Goal: Task Accomplishment & Management: Manage account settings

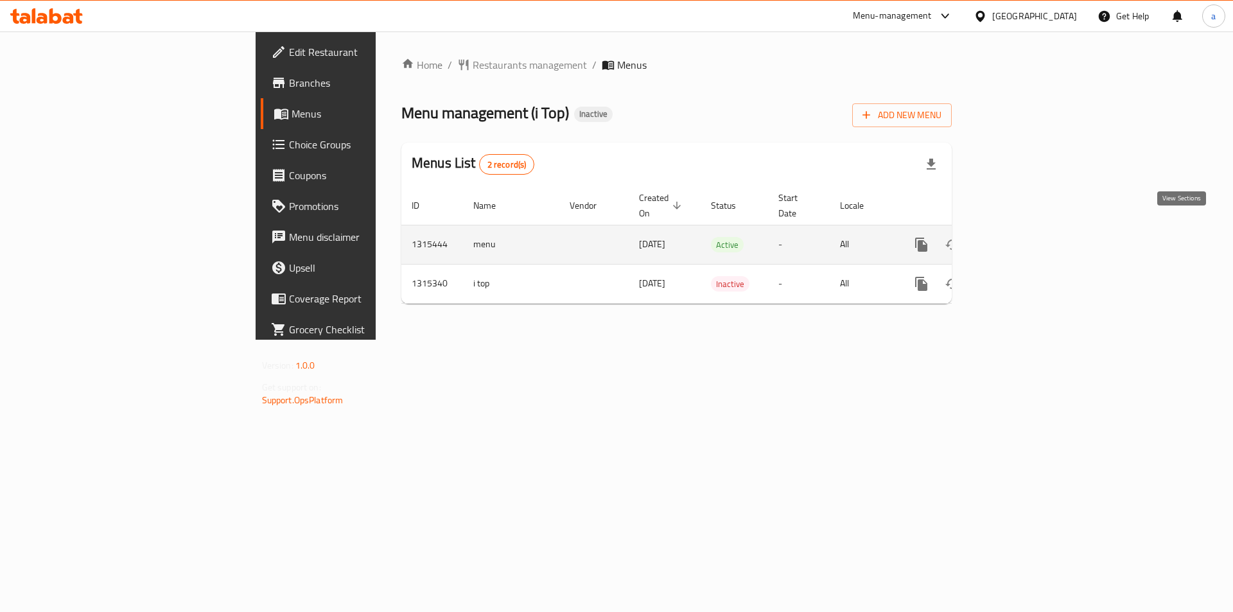
click at [1021, 237] on icon "enhanced table" at bounding box center [1013, 244] width 15 height 15
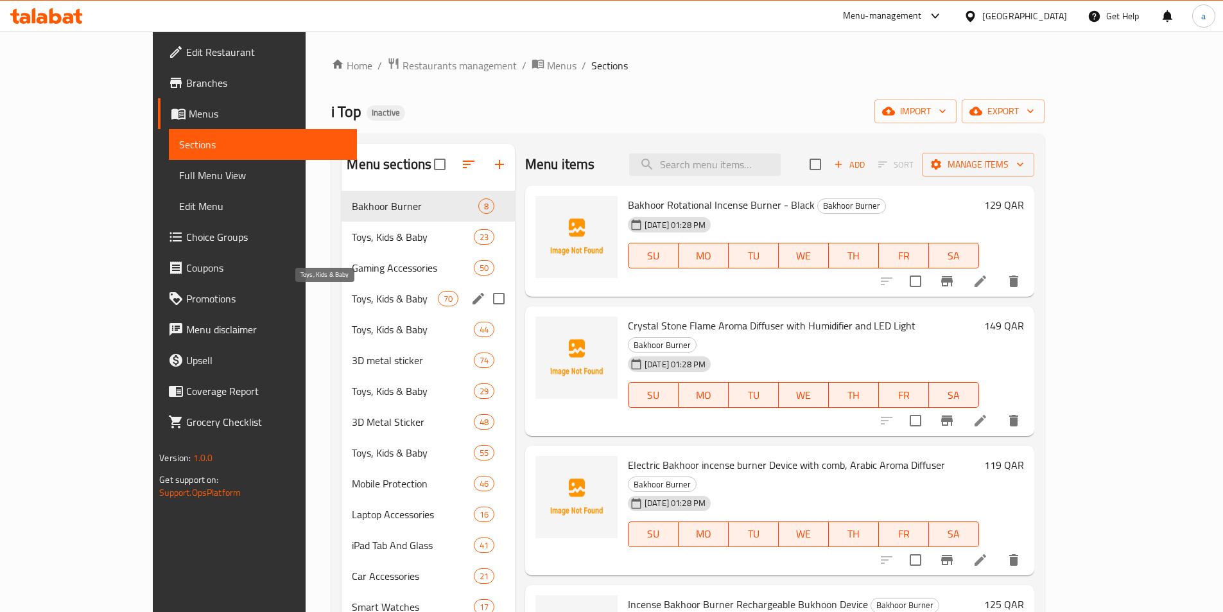
click at [352, 298] on span "Toys, Kids & Baby" at bounding box center [394, 298] width 85 height 15
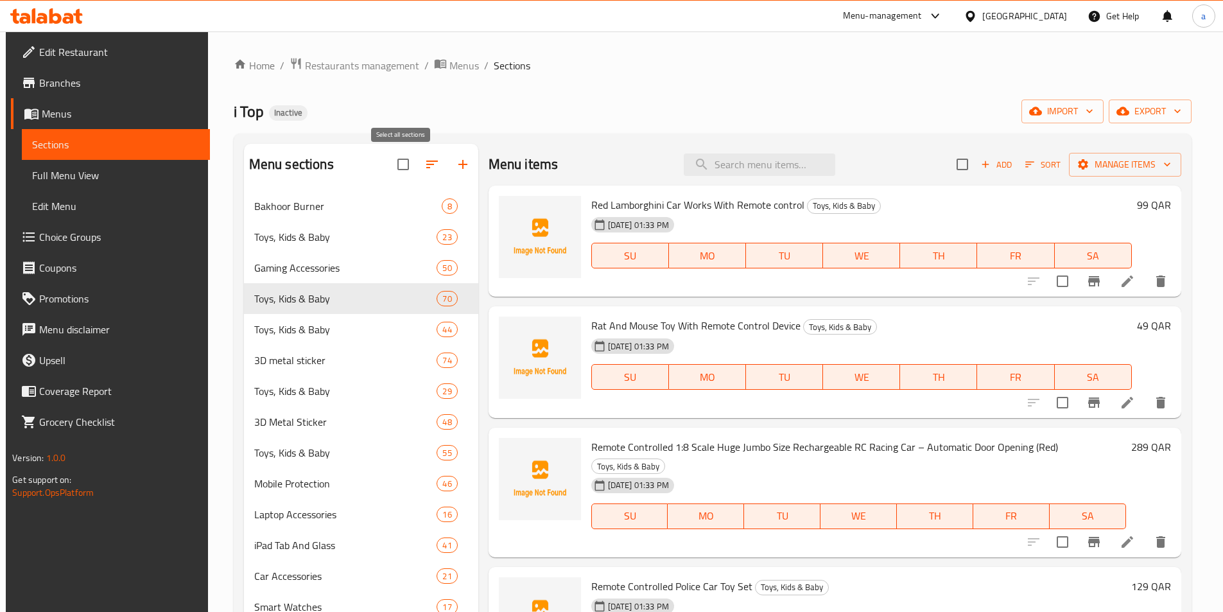
click at [395, 165] on input "checkbox" at bounding box center [403, 164] width 27 height 27
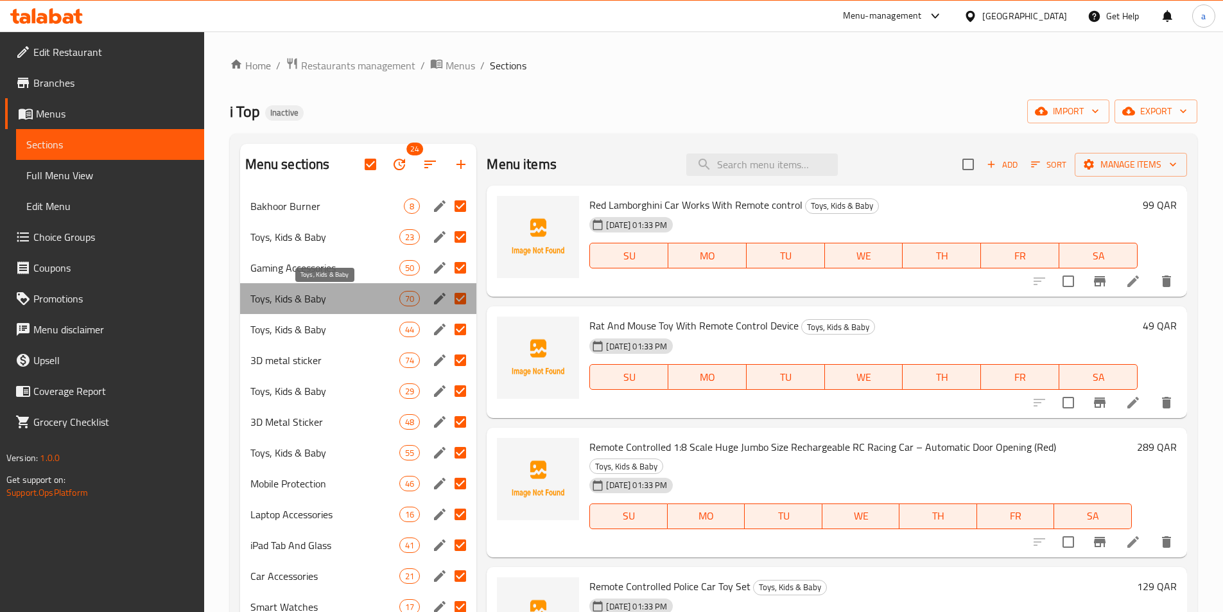
click at [334, 299] on span "Toys, Kids & Baby" at bounding box center [325, 298] width 150 height 15
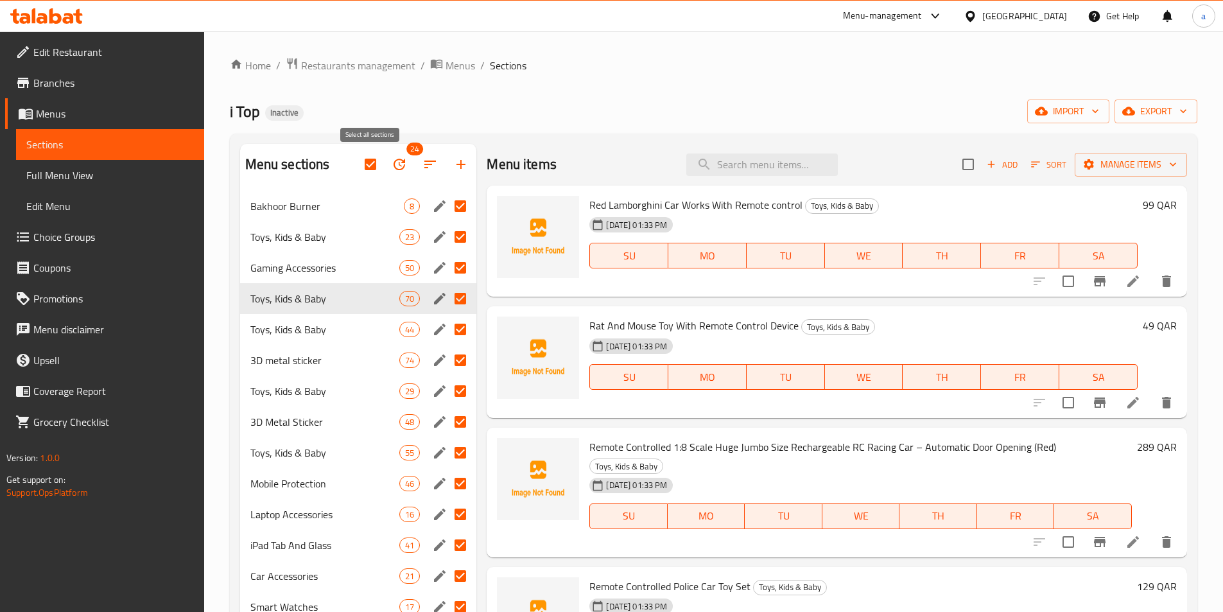
click at [377, 163] on input "checkbox" at bounding box center [370, 164] width 27 height 27
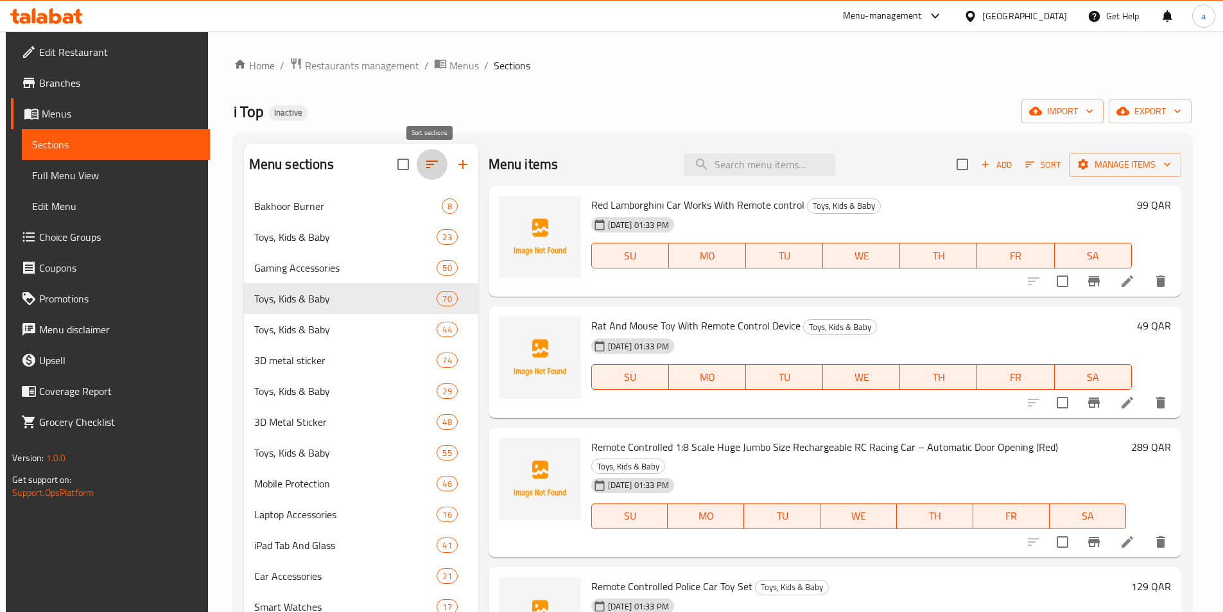
click at [422, 166] on button "button" at bounding box center [432, 164] width 31 height 31
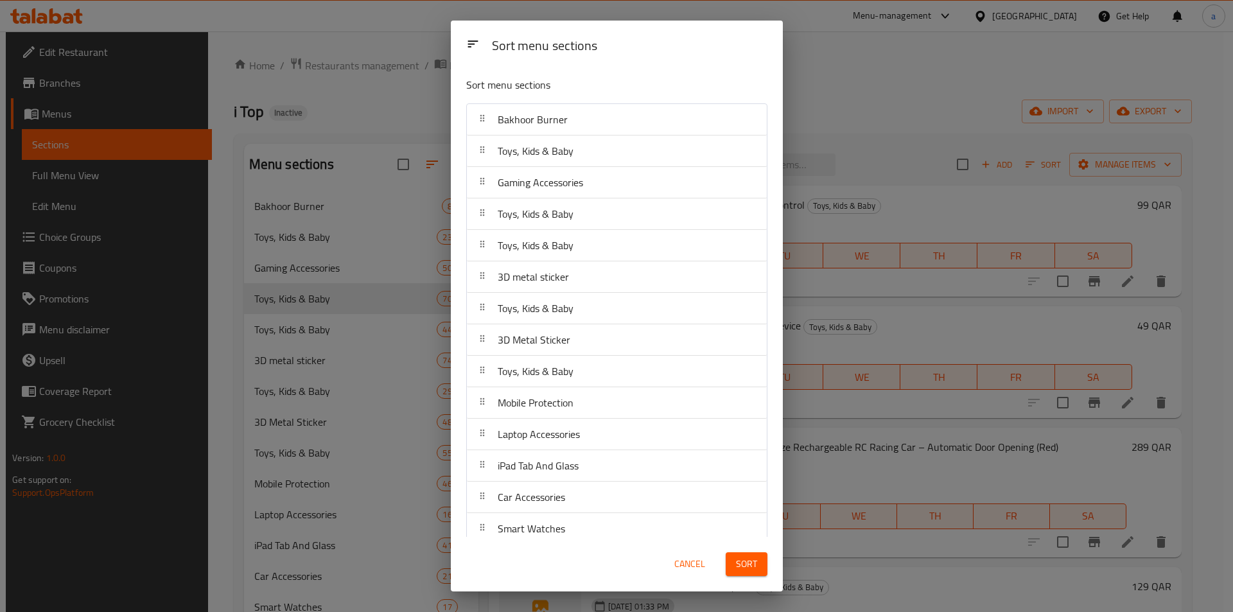
click at [376, 166] on div "Sort menu sections Sort menu sections Bakhoor Burner Toys, Kids & Baby Gaming A…" at bounding box center [616, 306] width 1233 height 612
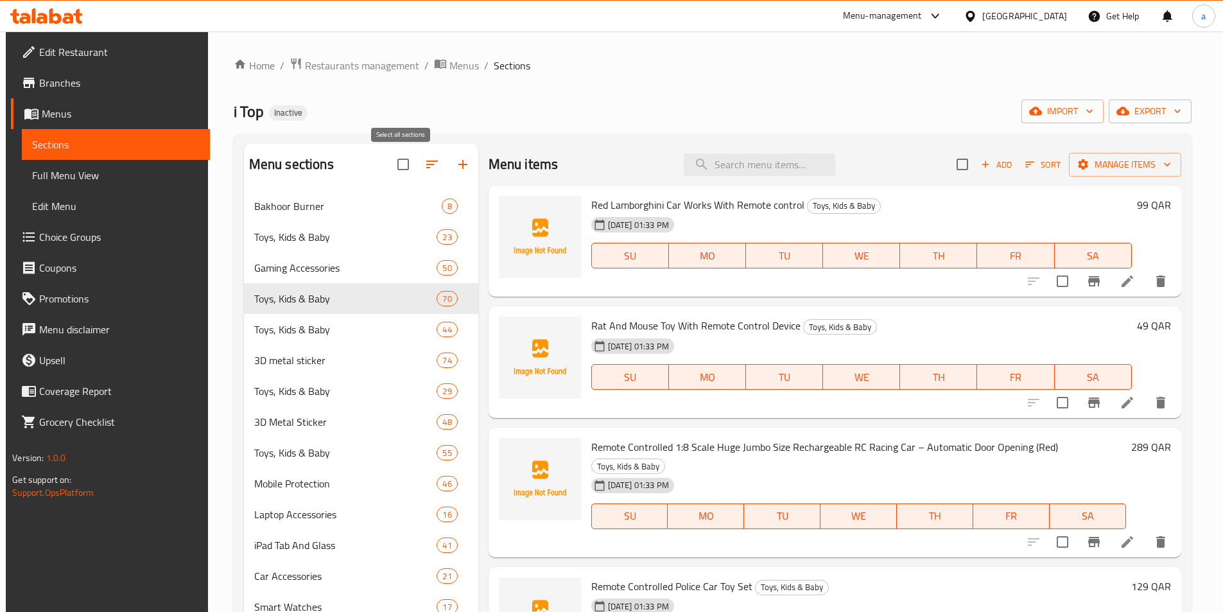
click at [404, 161] on input "checkbox" at bounding box center [403, 164] width 27 height 27
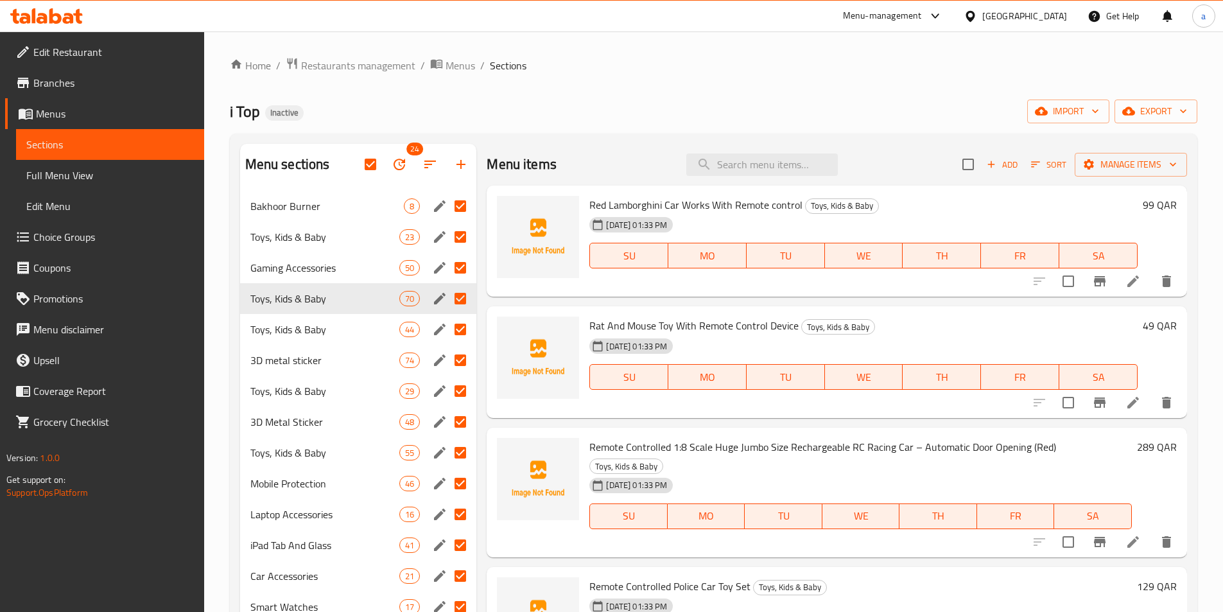
click at [457, 292] on input "Menu sections" at bounding box center [460, 298] width 27 height 27
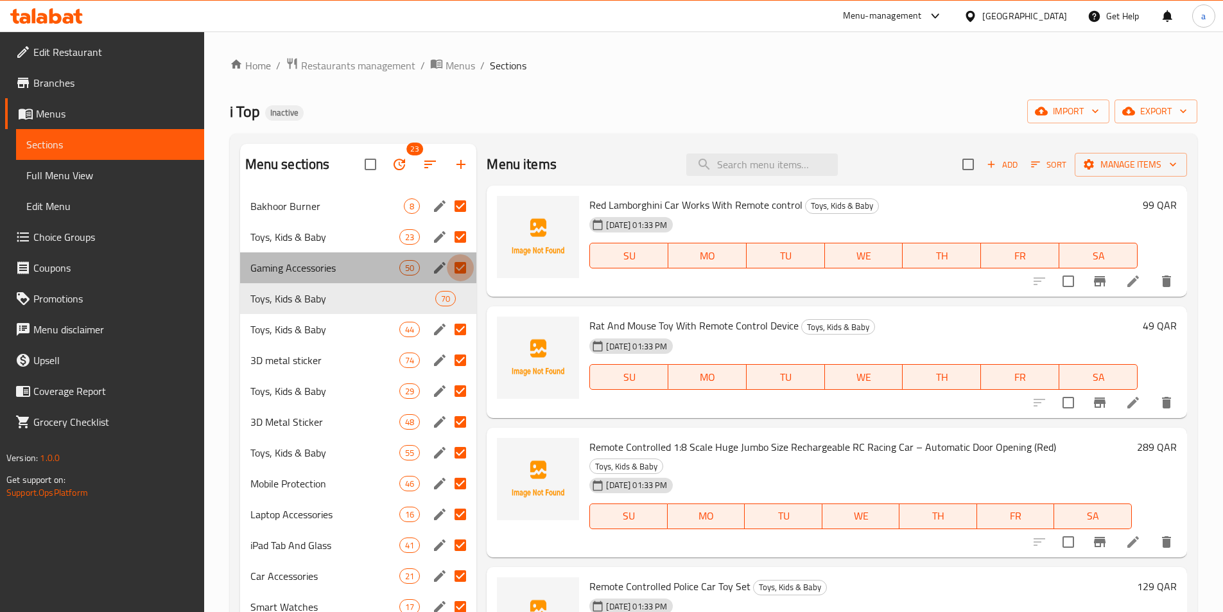
click at [461, 270] on input "Menu sections" at bounding box center [460, 267] width 27 height 27
click at [462, 233] on input "Menu sections" at bounding box center [460, 236] width 27 height 27
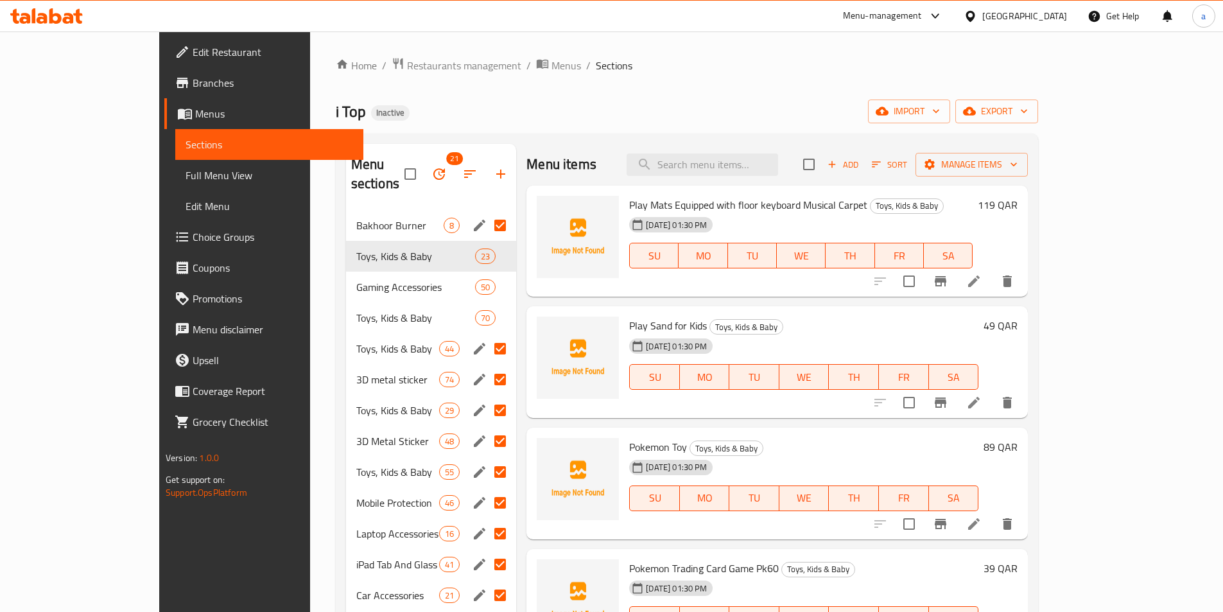
click at [487, 212] on input "Menu sections" at bounding box center [500, 225] width 27 height 27
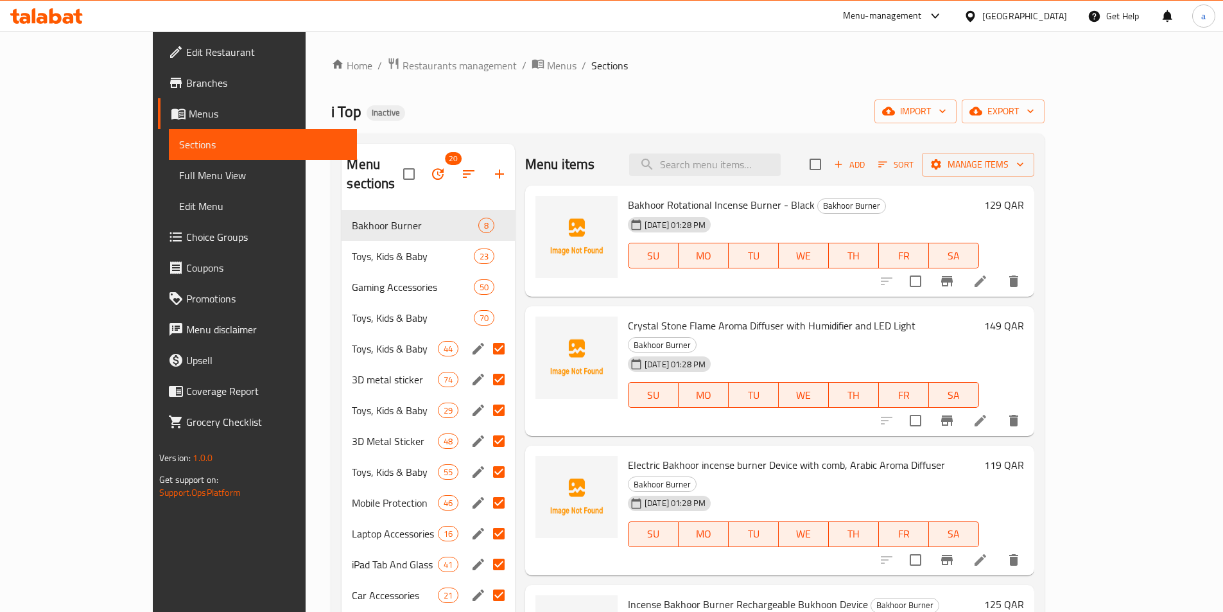
click at [485, 335] on input "Menu sections" at bounding box center [498, 348] width 27 height 27
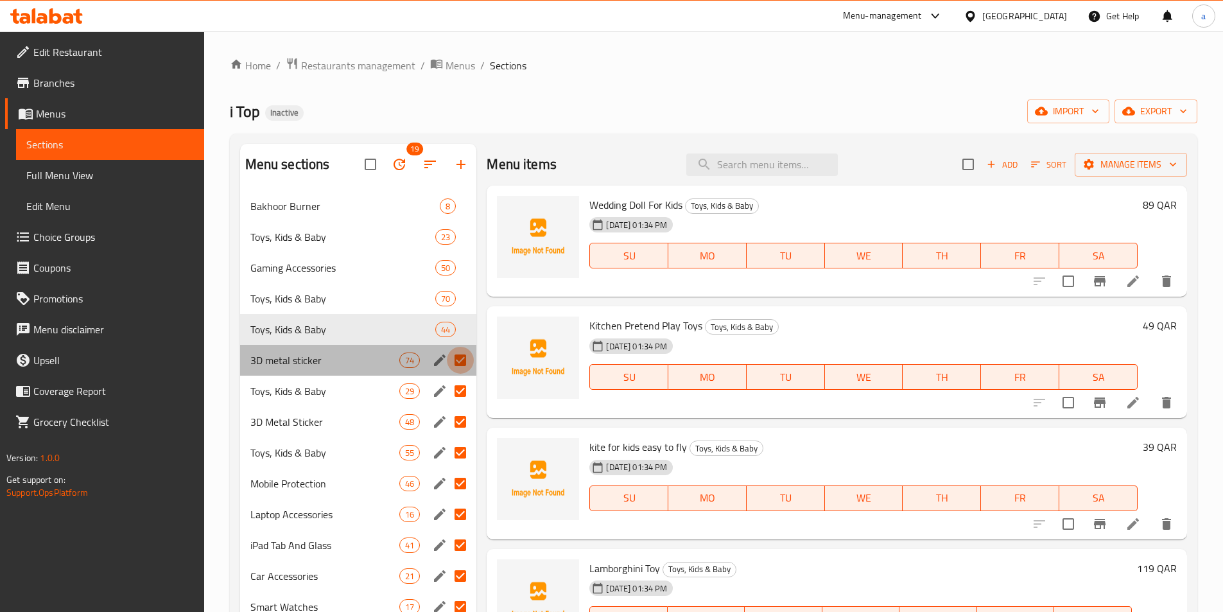
click at [458, 349] on input "Menu sections" at bounding box center [460, 360] width 27 height 27
click at [457, 385] on input "Menu sections" at bounding box center [460, 390] width 27 height 27
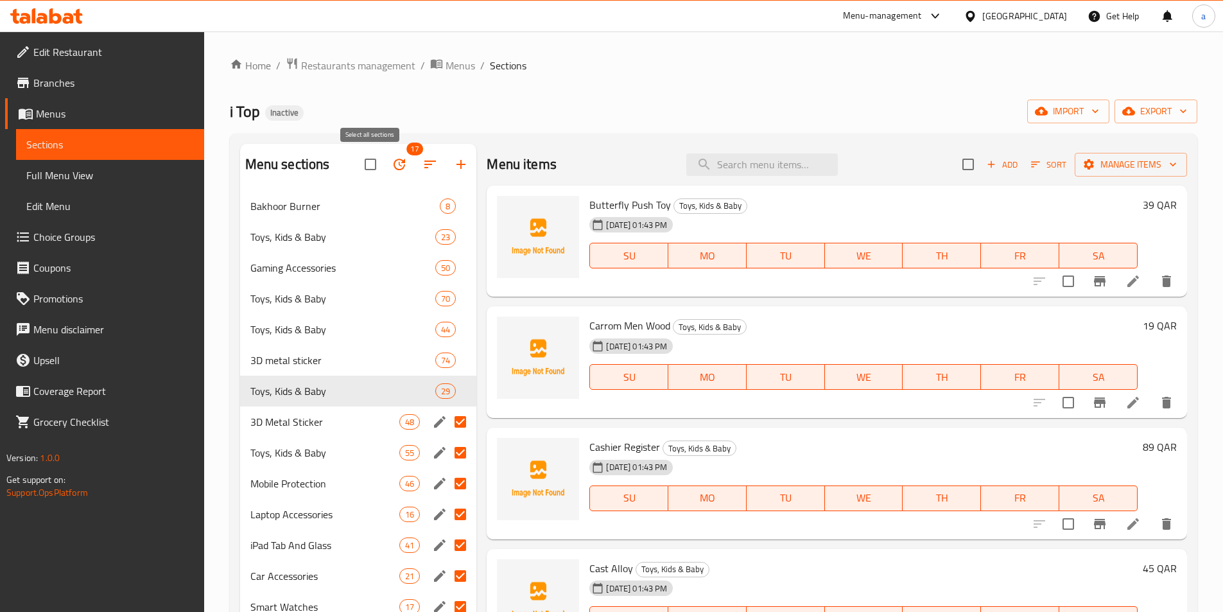
click at [374, 163] on input "checkbox" at bounding box center [370, 164] width 27 height 27
checkbox input "false"
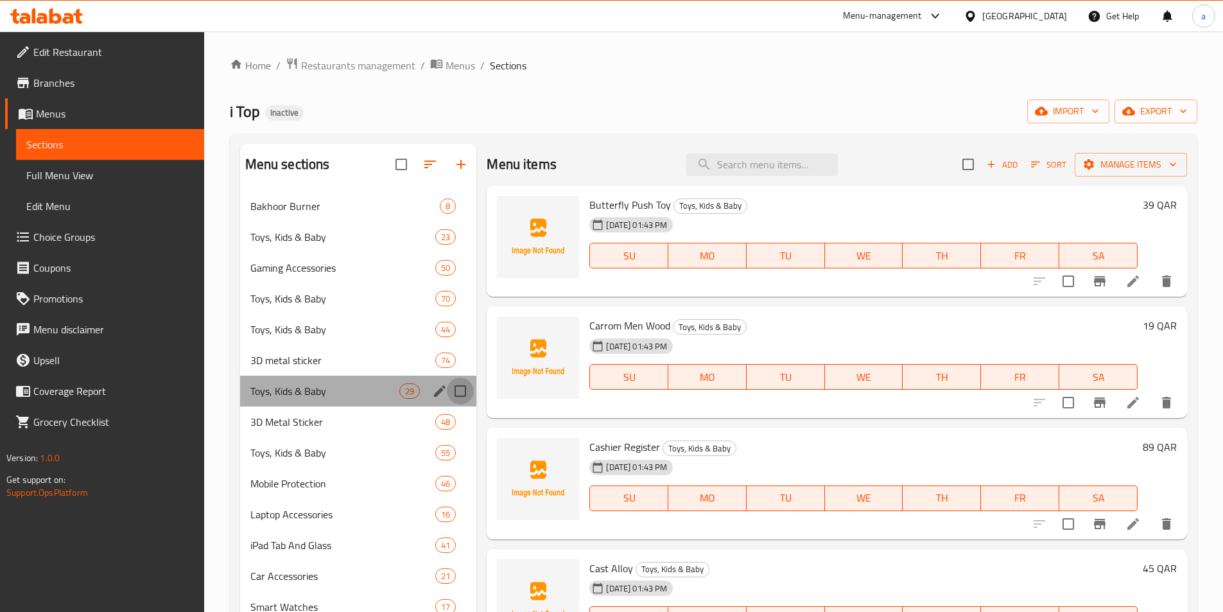
click at [456, 386] on input "Menu sections" at bounding box center [460, 390] width 27 height 27
checkbox input "true"
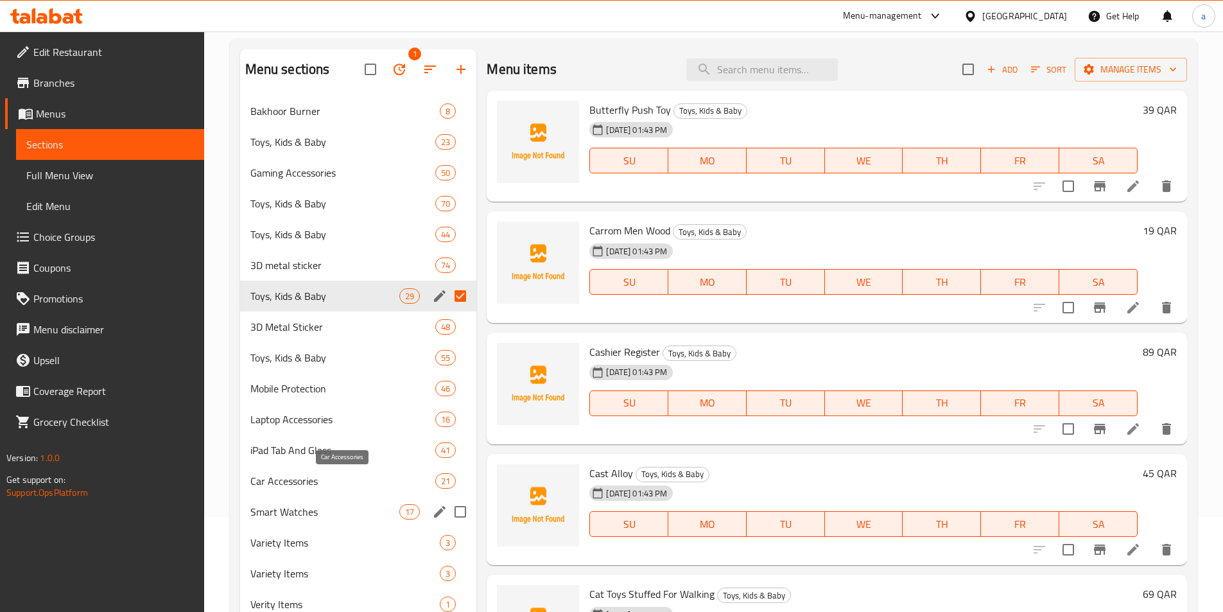
scroll to position [193, 0]
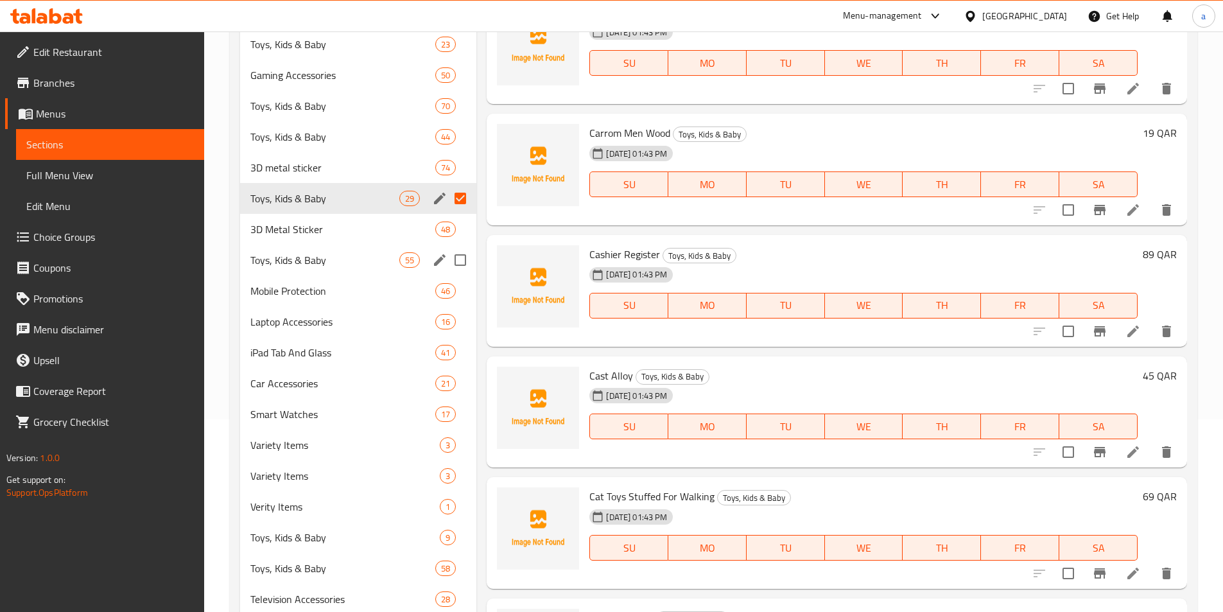
click at [464, 264] on input "Menu sections" at bounding box center [460, 260] width 27 height 27
checkbox input "true"
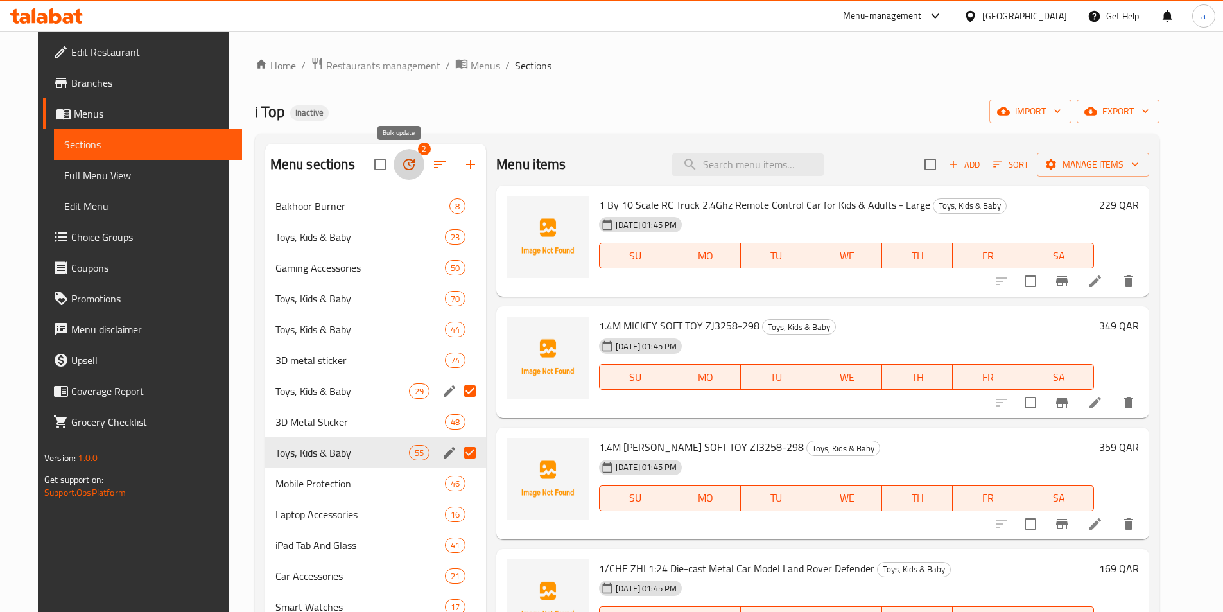
click at [406, 164] on icon "button" at bounding box center [408, 164] width 15 height 15
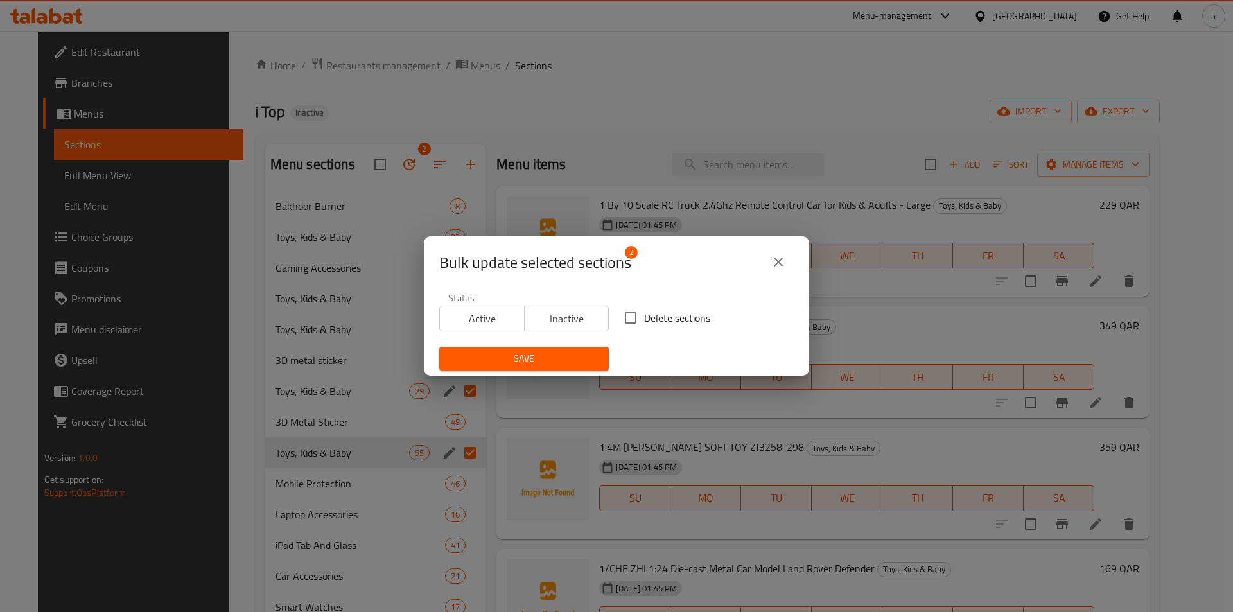
click at [786, 250] on button "close" at bounding box center [778, 262] width 31 height 31
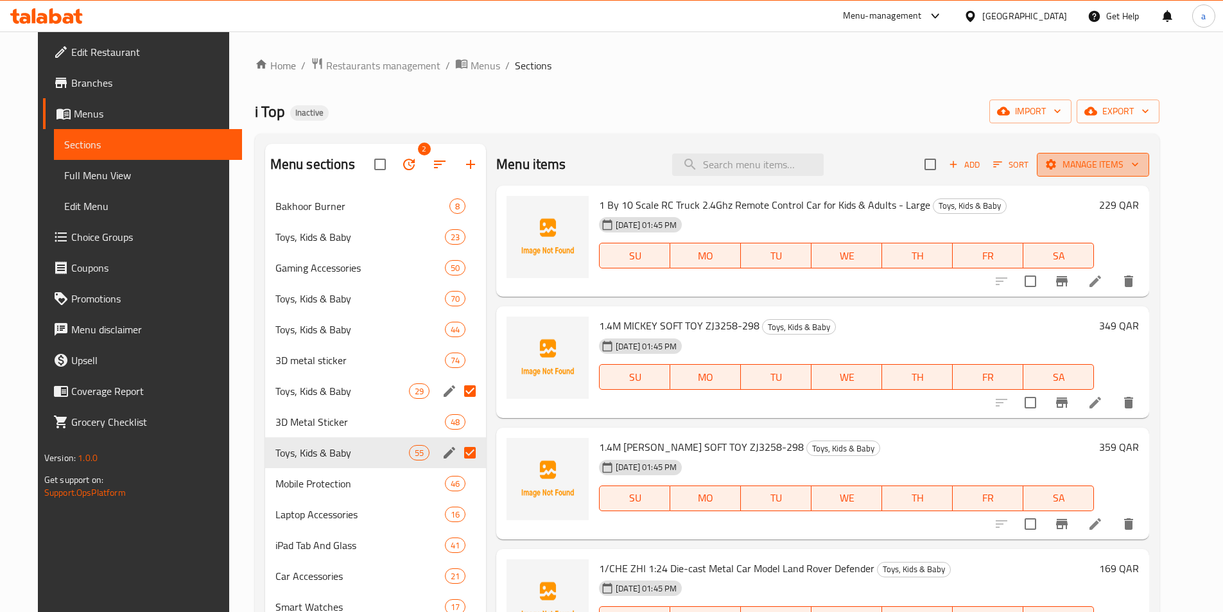
click at [1119, 162] on span "Manage items" at bounding box center [1093, 165] width 92 height 16
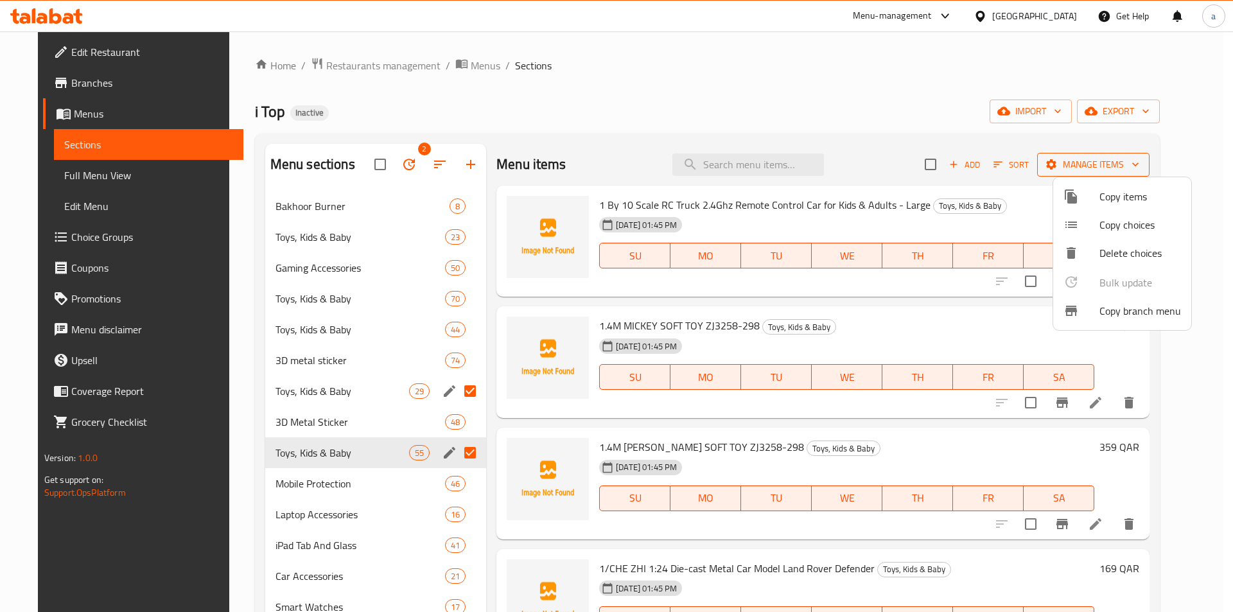
click at [1119, 162] on div at bounding box center [616, 306] width 1233 height 612
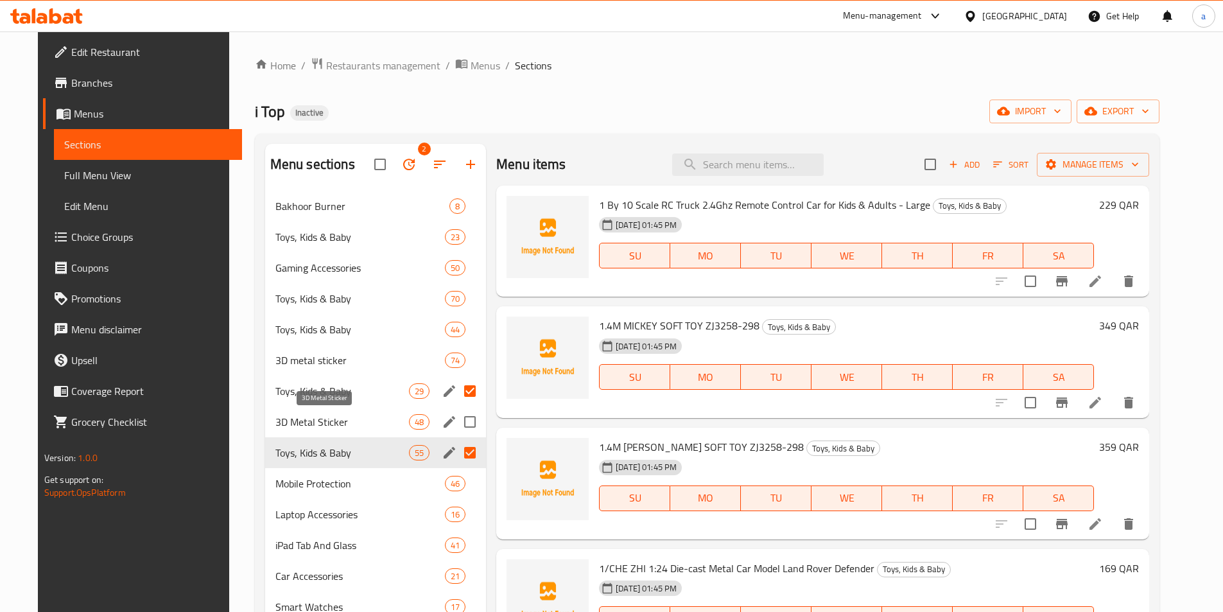
click at [300, 416] on span "3D Metal Sticker" at bounding box center [342, 421] width 134 height 15
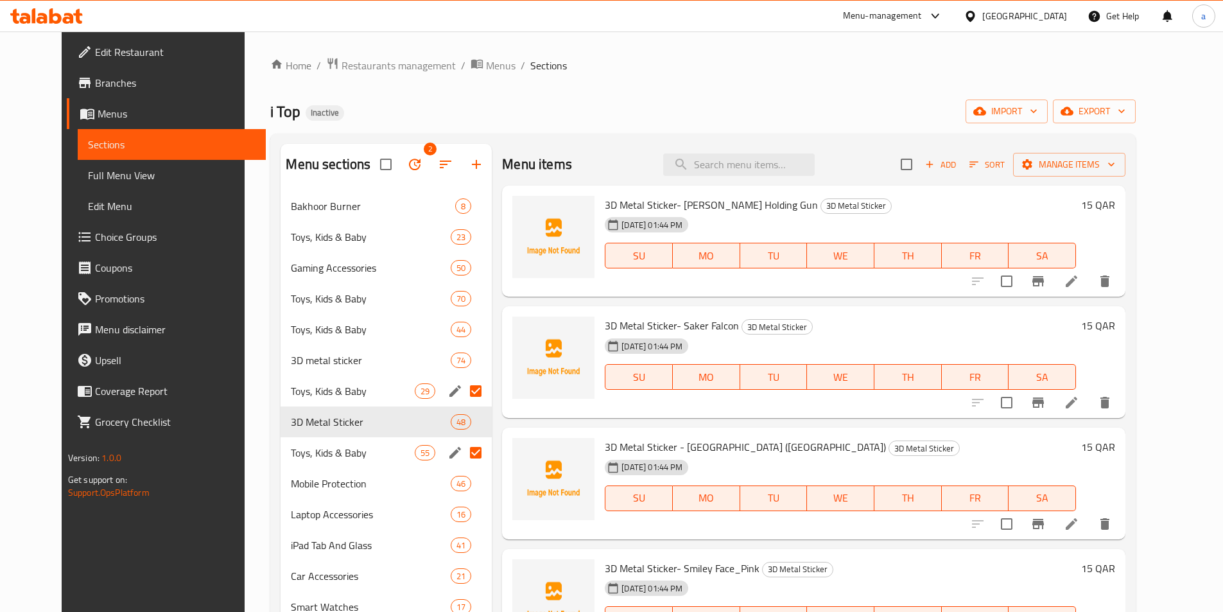
click at [571, 80] on div "Home / Restaurants management / Menus / Sections i Top Inactive import export M…" at bounding box center [702, 501] width 865 height 888
click at [462, 388] on input "Menu sections" at bounding box center [475, 390] width 27 height 27
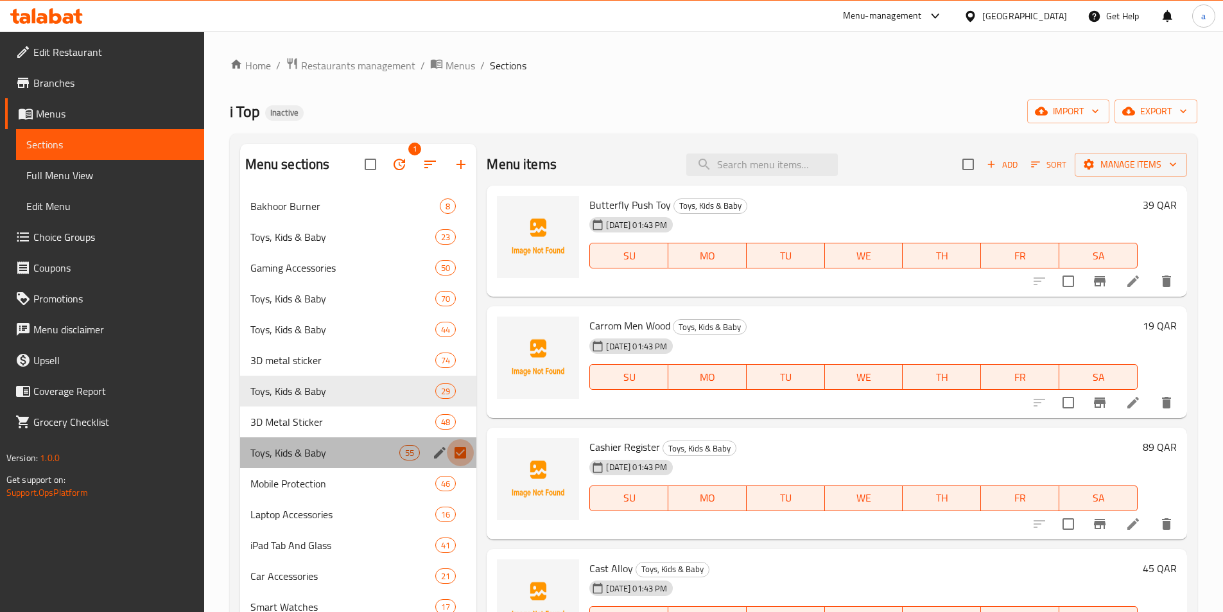
click at [458, 446] on input "Menu sections" at bounding box center [460, 452] width 27 height 27
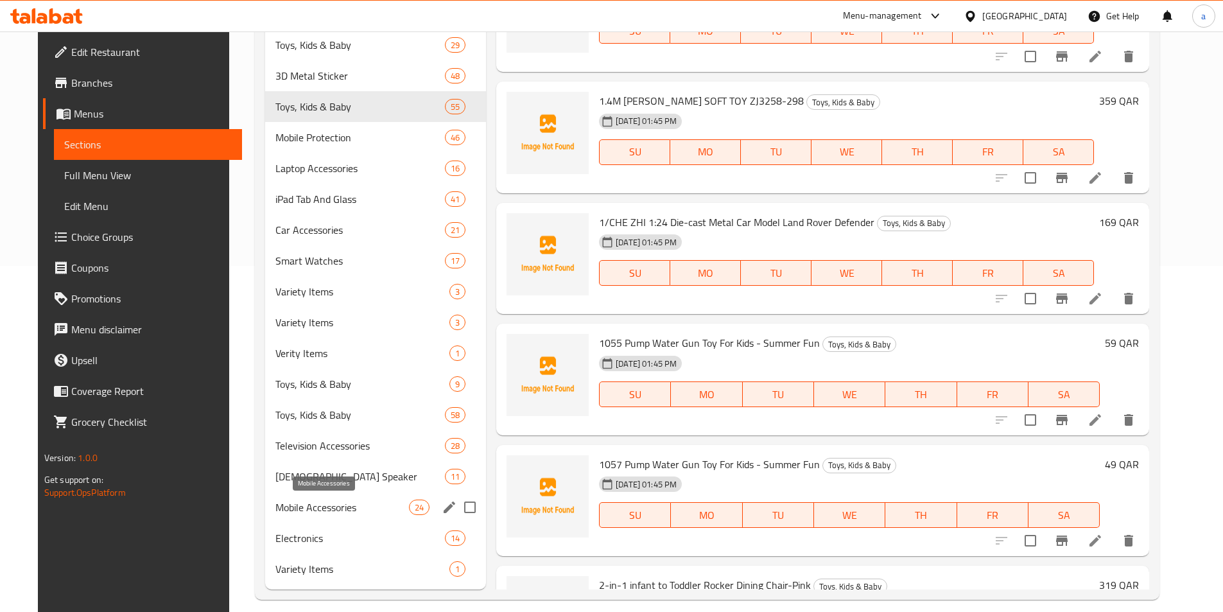
scroll to position [359, 0]
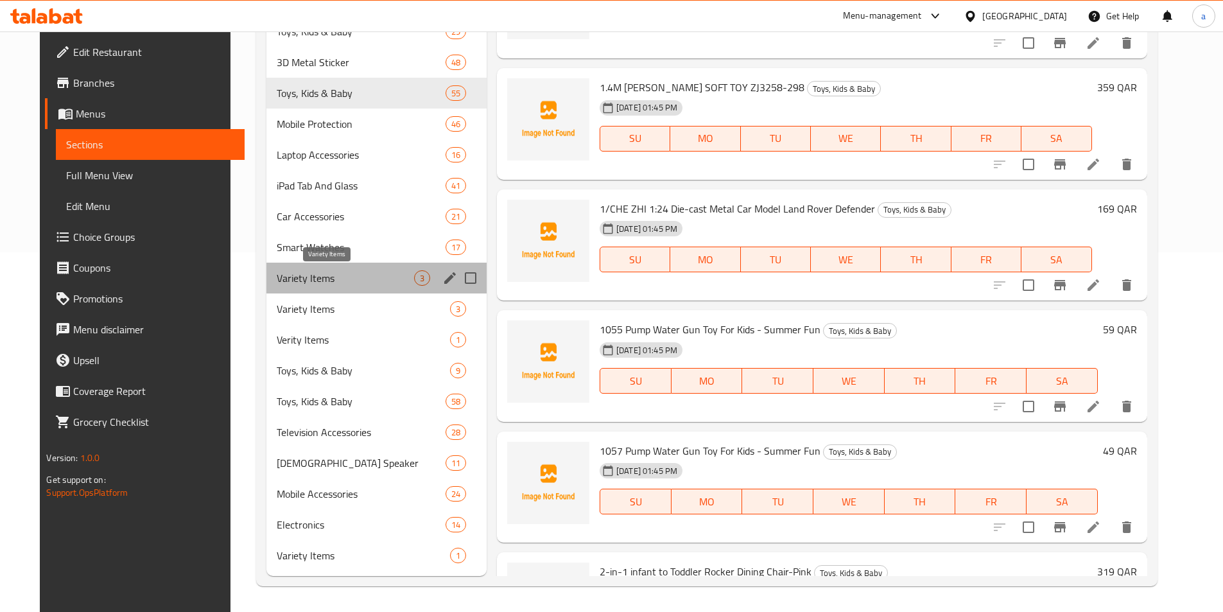
click at [331, 279] on span "Variety Items" at bounding box center [345, 277] width 137 height 15
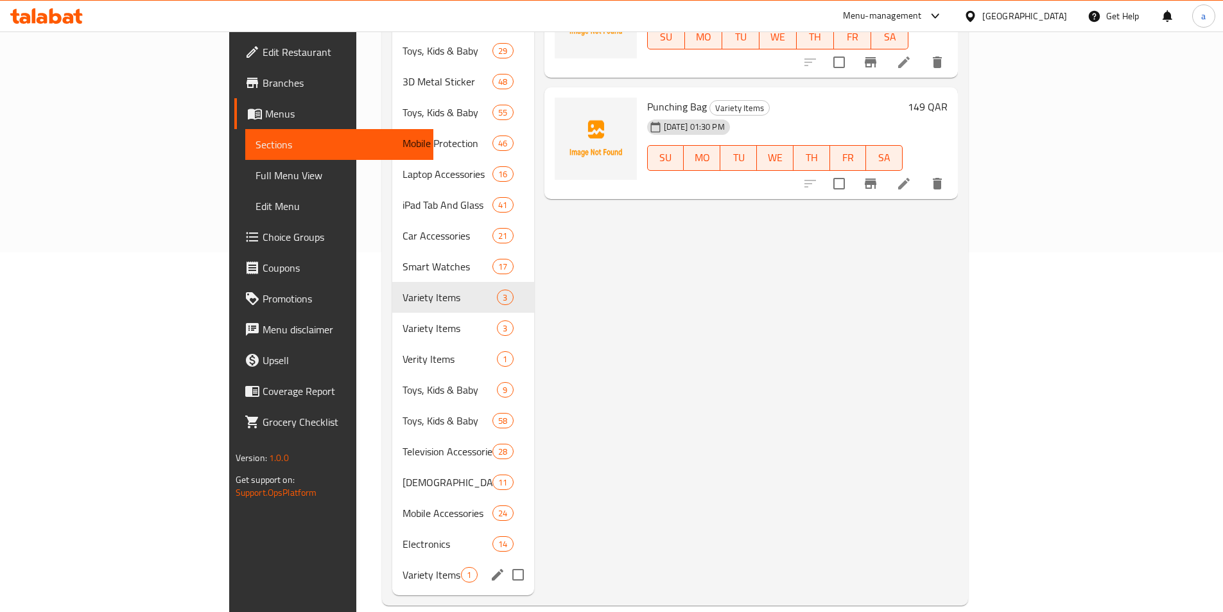
click at [399, 566] on div "Variety Items 1" at bounding box center [462, 574] width 141 height 31
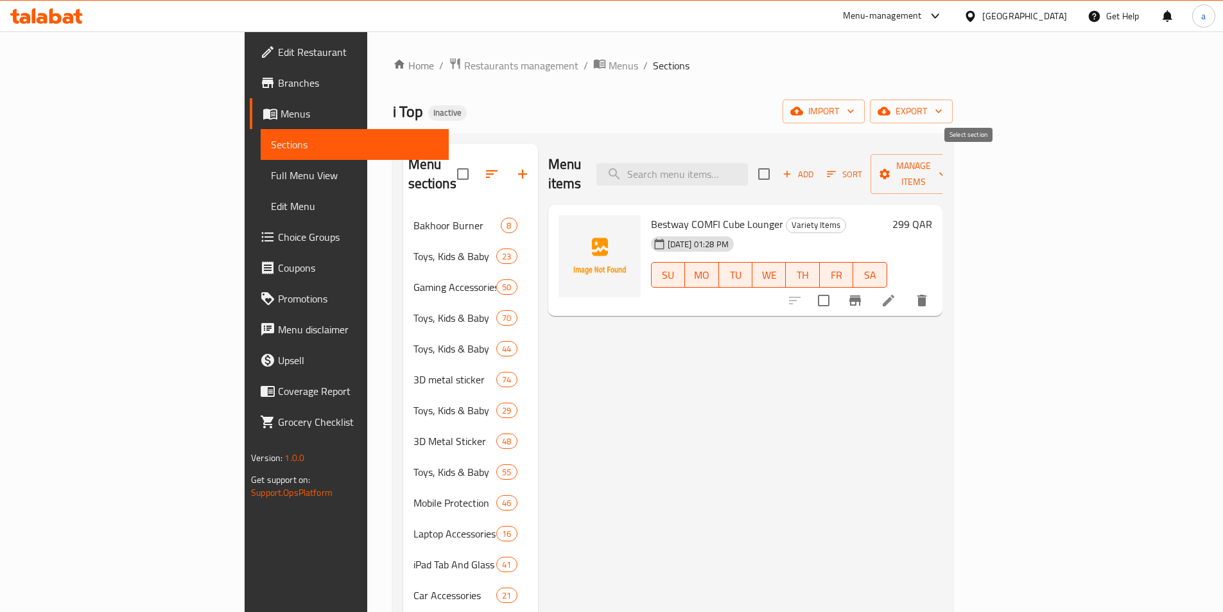
click at [777, 162] on input "checkbox" at bounding box center [763, 173] width 27 height 27
checkbox input "true"
click at [946, 162] on span "Manage items" at bounding box center [913, 174] width 65 height 32
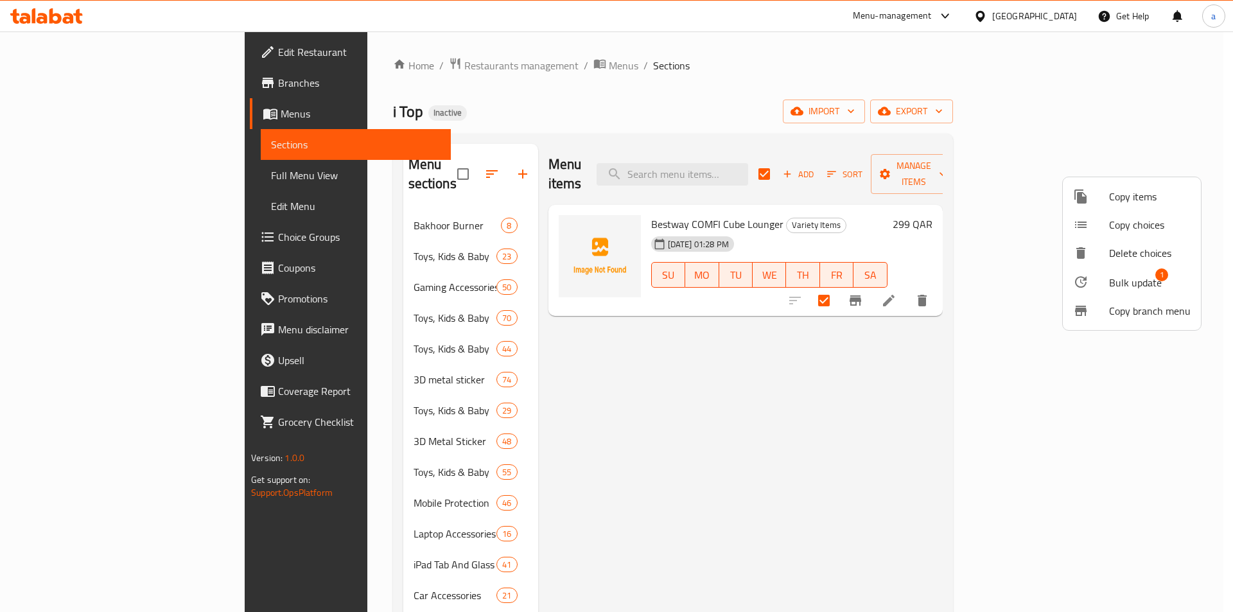
click at [1120, 295] on li "Bulk update 1" at bounding box center [1131, 282] width 138 height 30
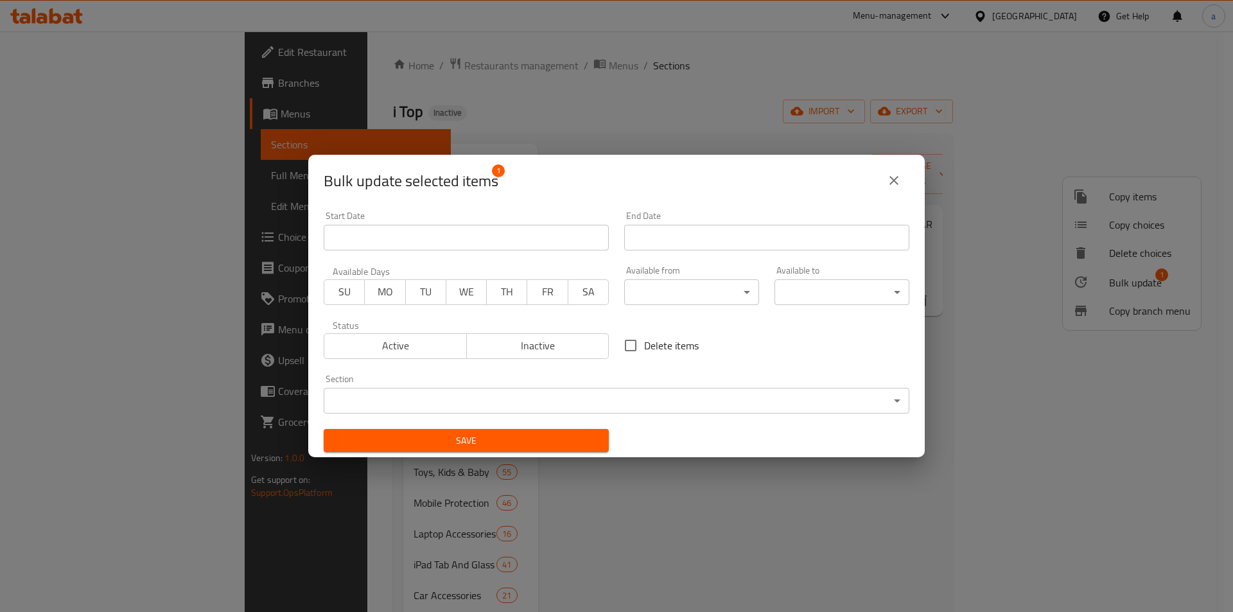
click at [567, 399] on body "​ Menu-management Qatar Get Help a Edit Restaurant Branches Menus Sections Full…" at bounding box center [616, 321] width 1233 height 580
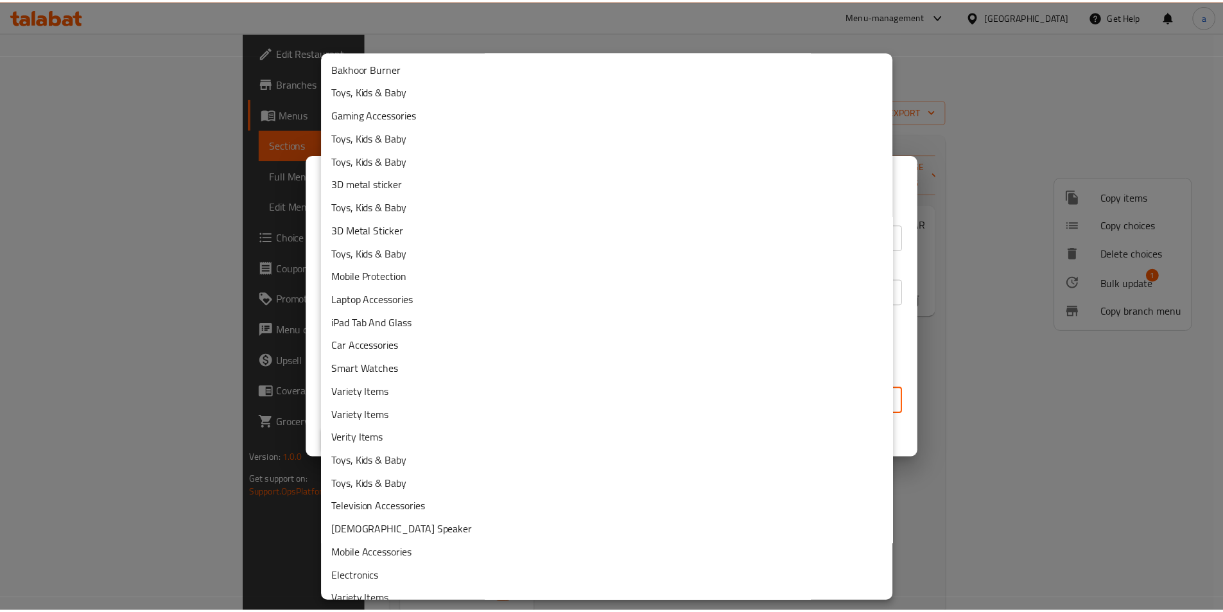
scroll to position [15, 0]
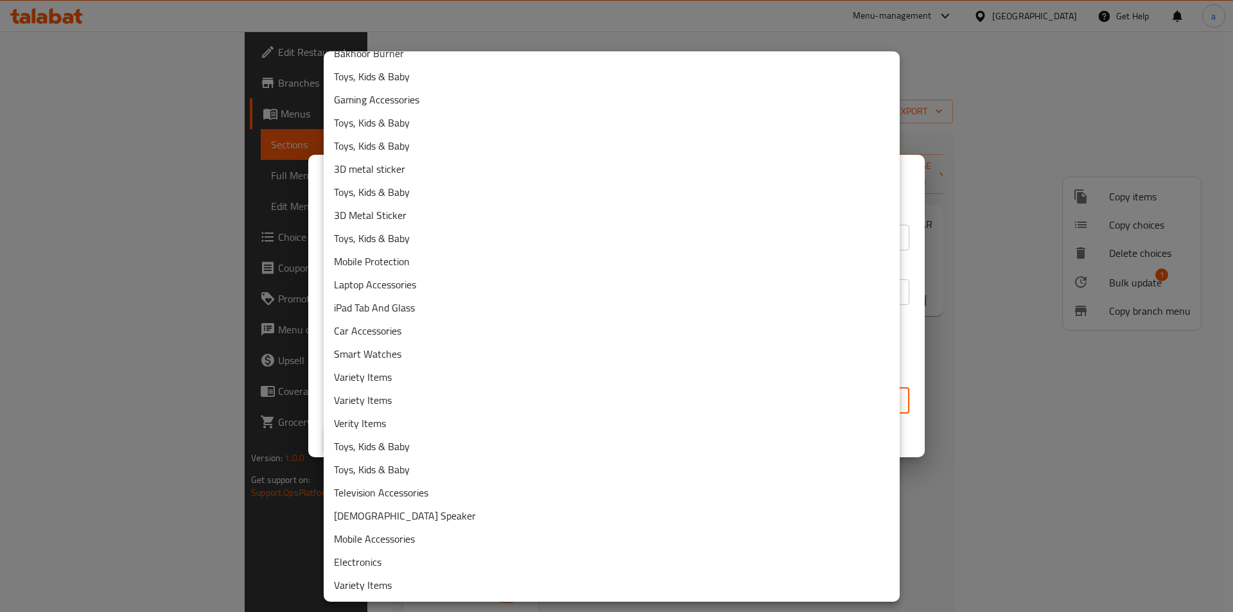
click at [404, 379] on li "Variety Items" at bounding box center [612, 376] width 576 height 23
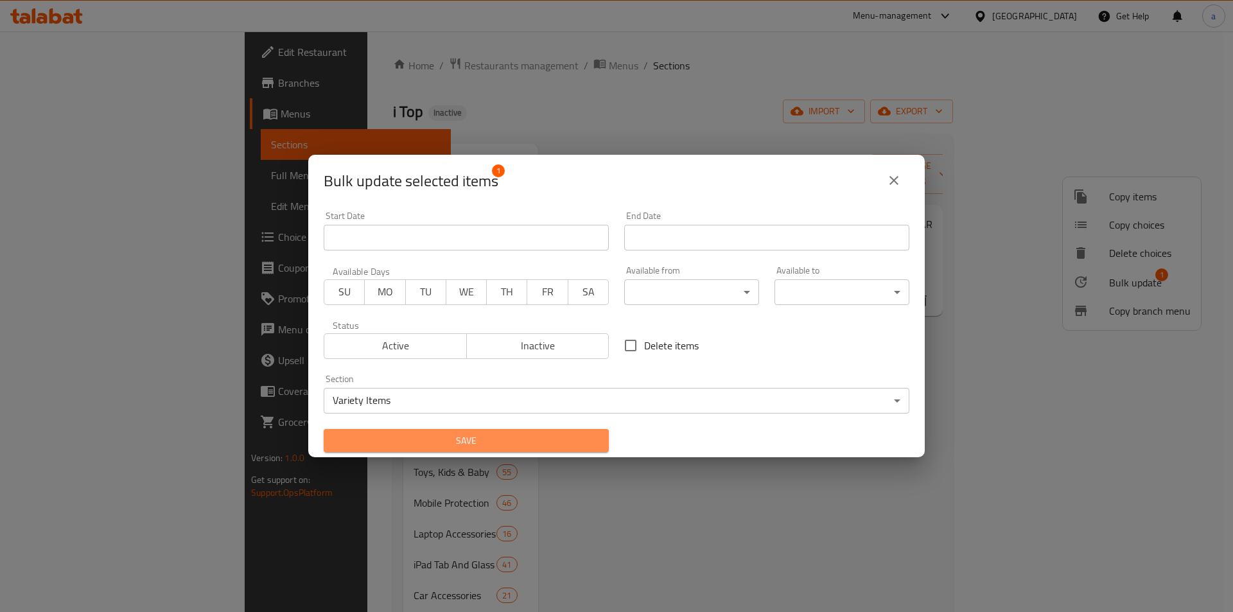
click at [543, 447] on span "Save" at bounding box center [466, 441] width 264 height 16
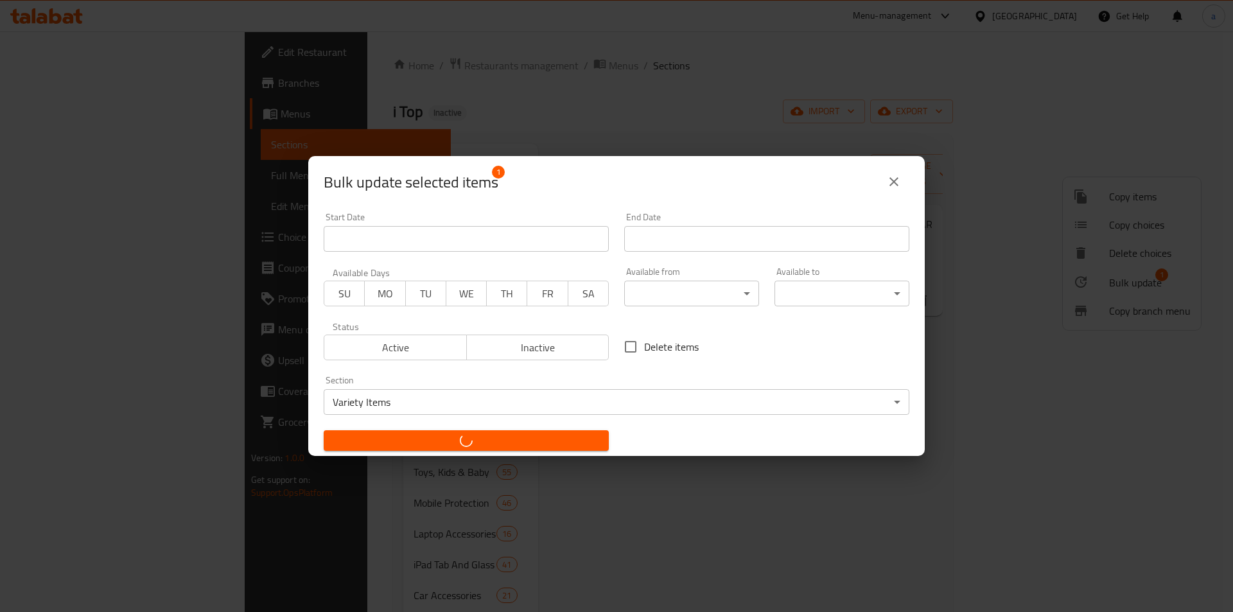
checkbox input "false"
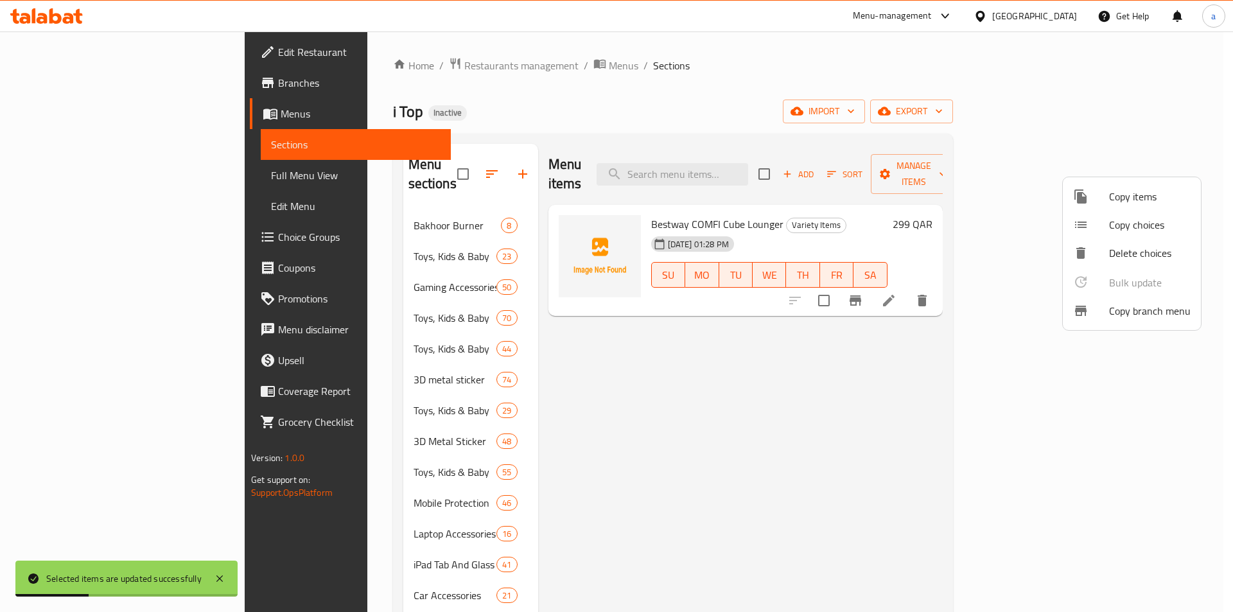
click at [594, 390] on div at bounding box center [616, 306] width 1233 height 612
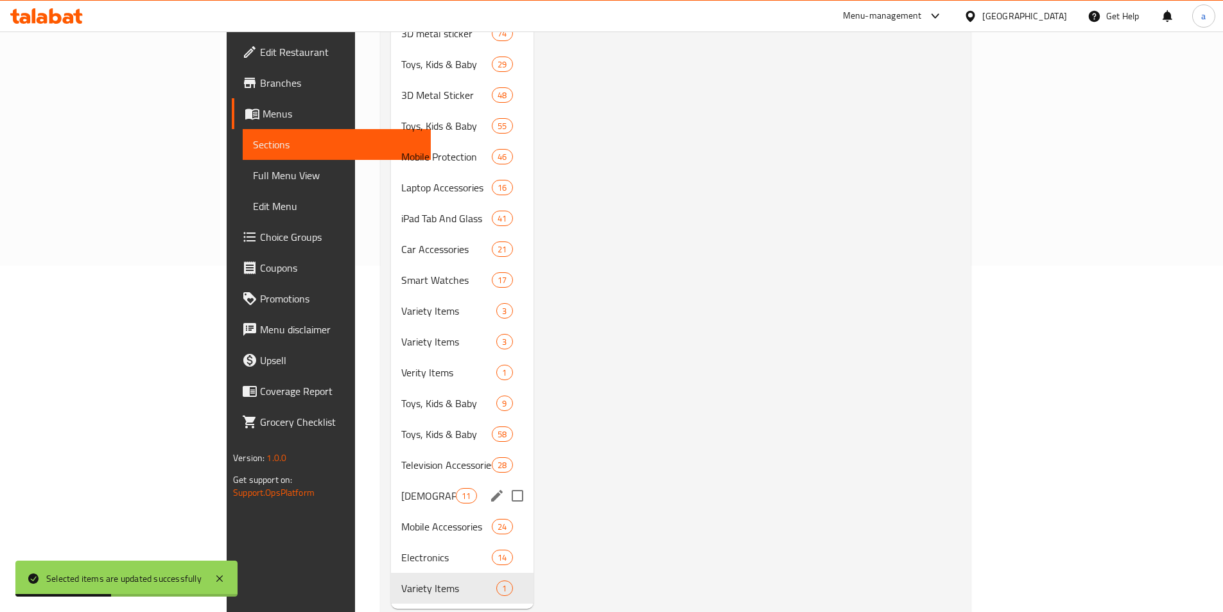
scroll to position [359, 0]
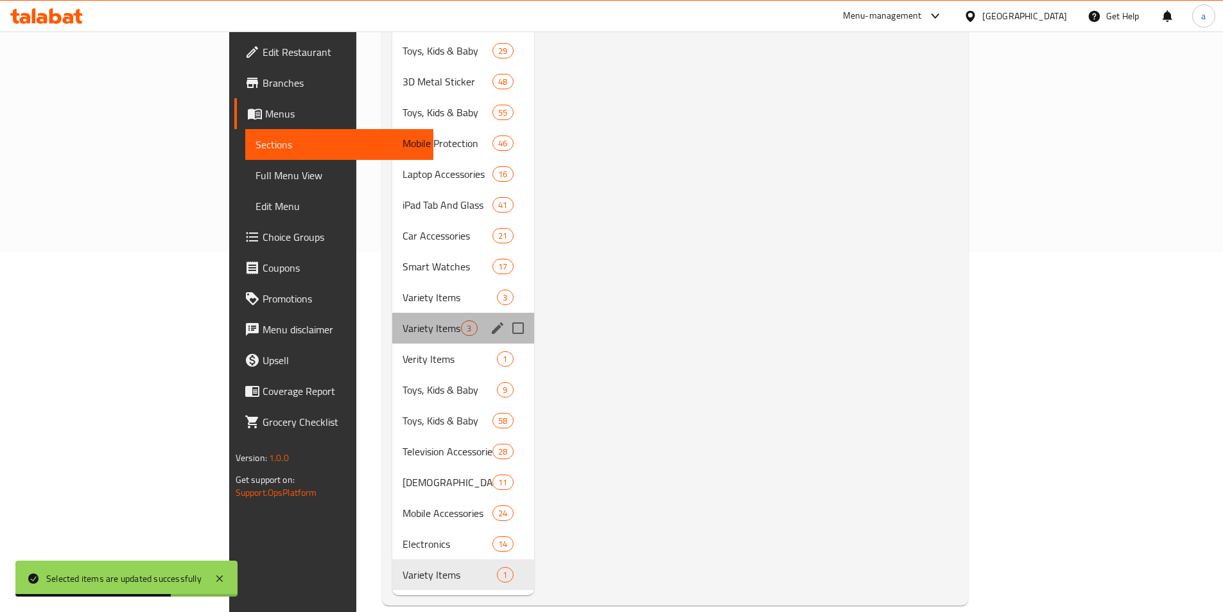
click at [392, 320] on div "Variety Items 3" at bounding box center [462, 328] width 141 height 31
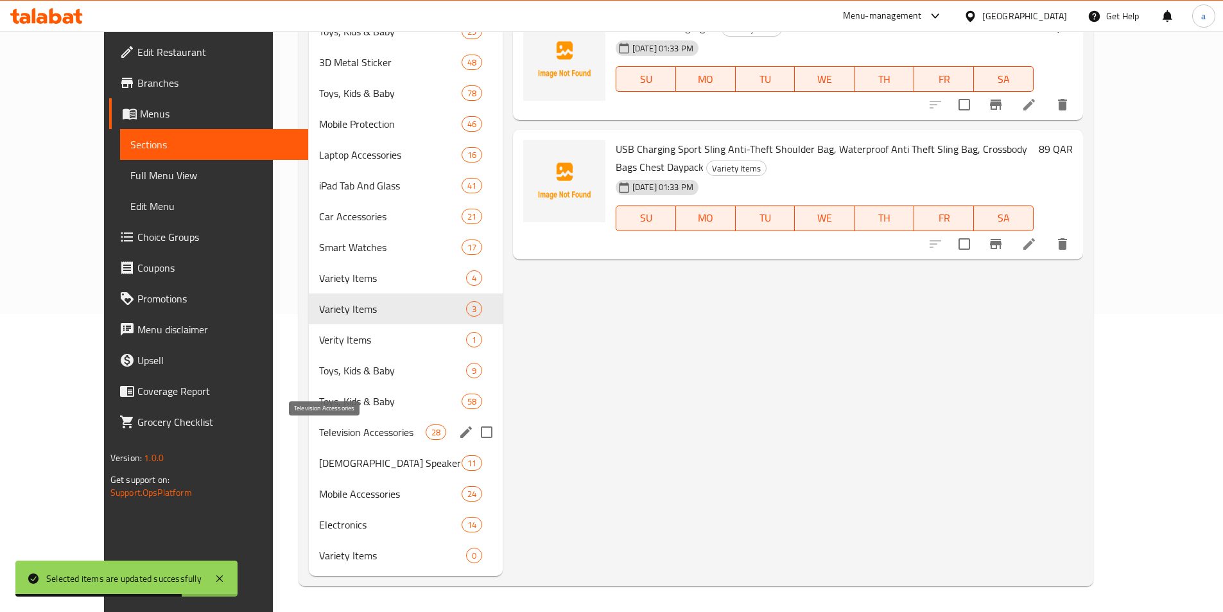
scroll to position [298, 0]
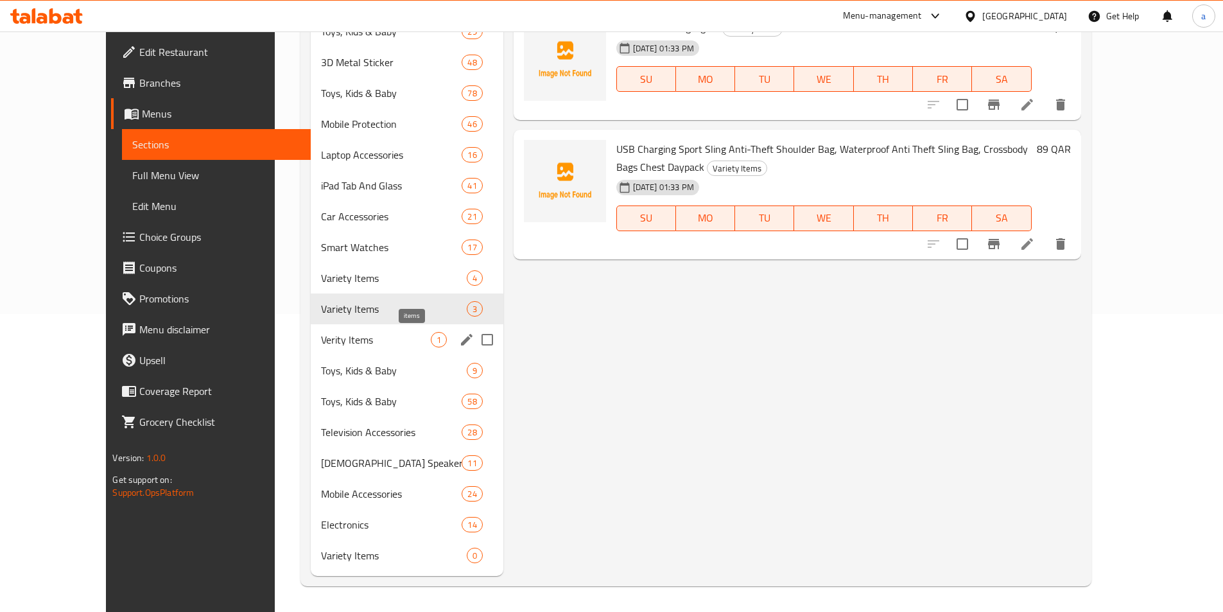
click at [431, 343] on span "1" at bounding box center [438, 340] width 15 height 12
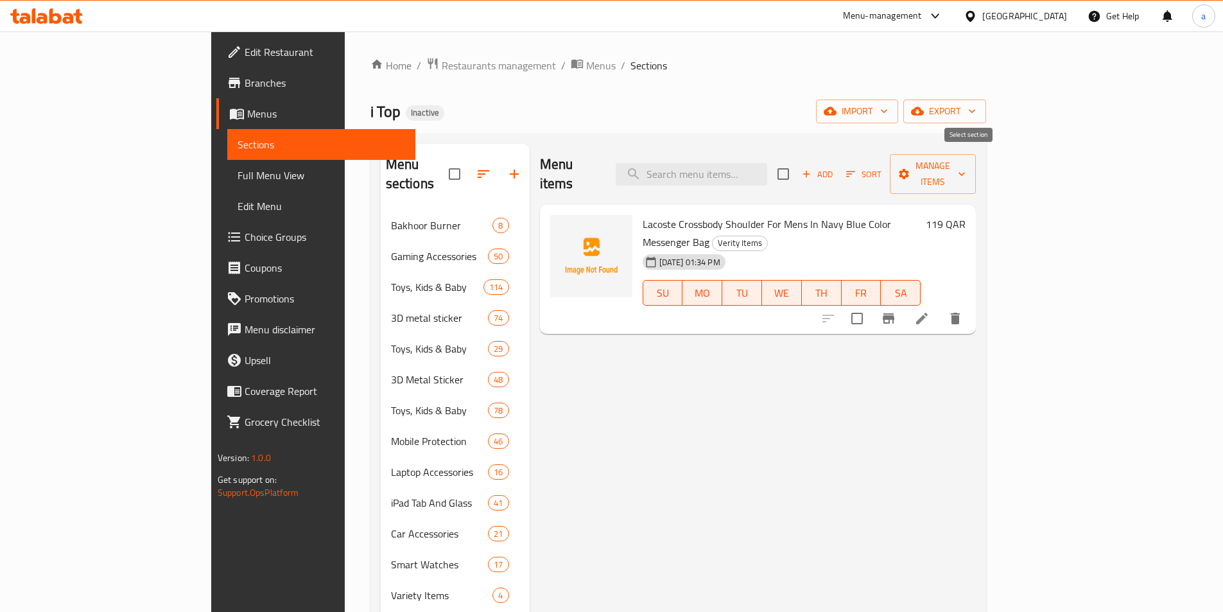
click at [797, 164] on input "checkbox" at bounding box center [783, 173] width 27 height 27
checkbox input "true"
click at [966, 158] on span "Manage items" at bounding box center [932, 174] width 65 height 32
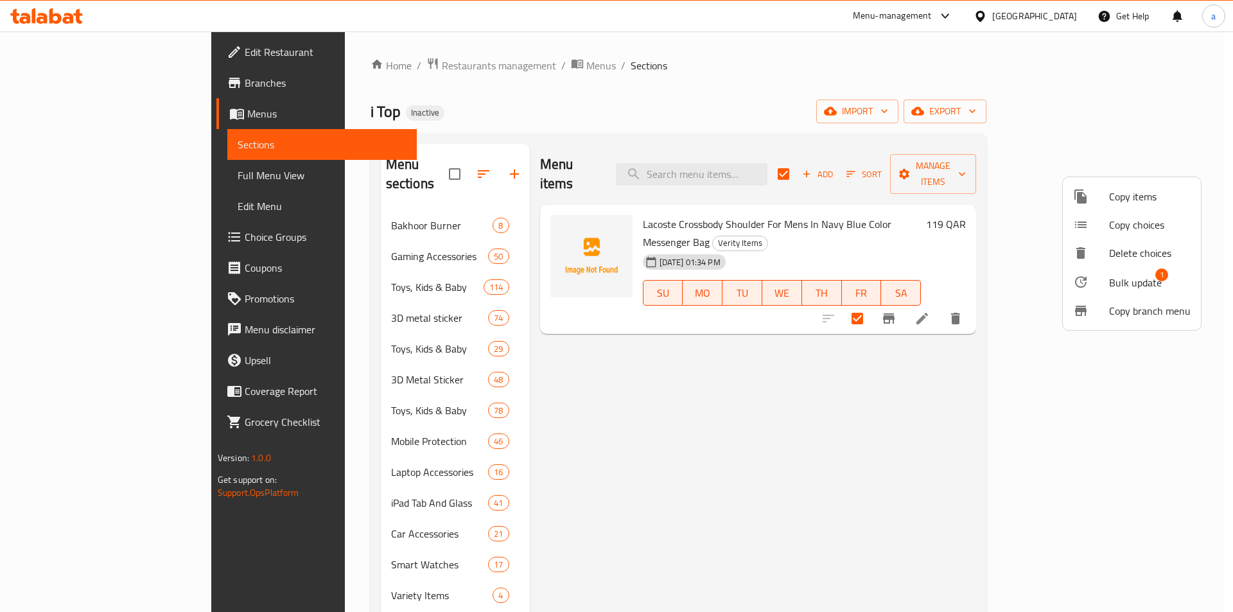
click at [1117, 282] on span "Bulk update" at bounding box center [1135, 282] width 53 height 15
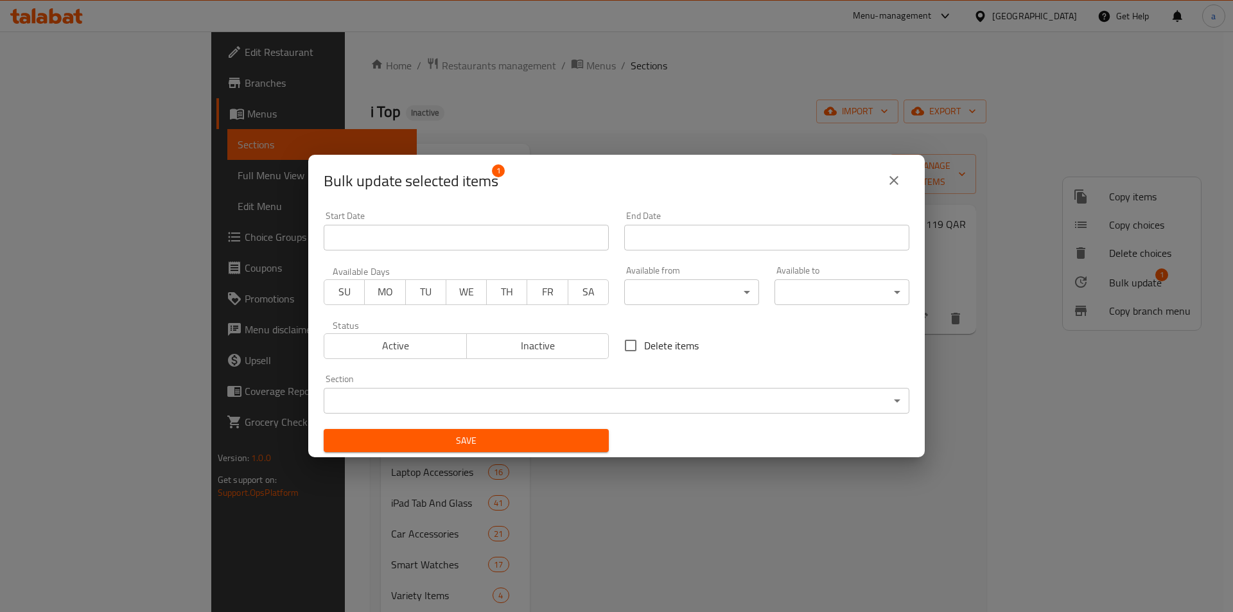
click at [517, 395] on body "​ Menu-management Qatar Get Help a Edit Restaurant Branches Menus Sections Full…" at bounding box center [616, 321] width 1233 height 580
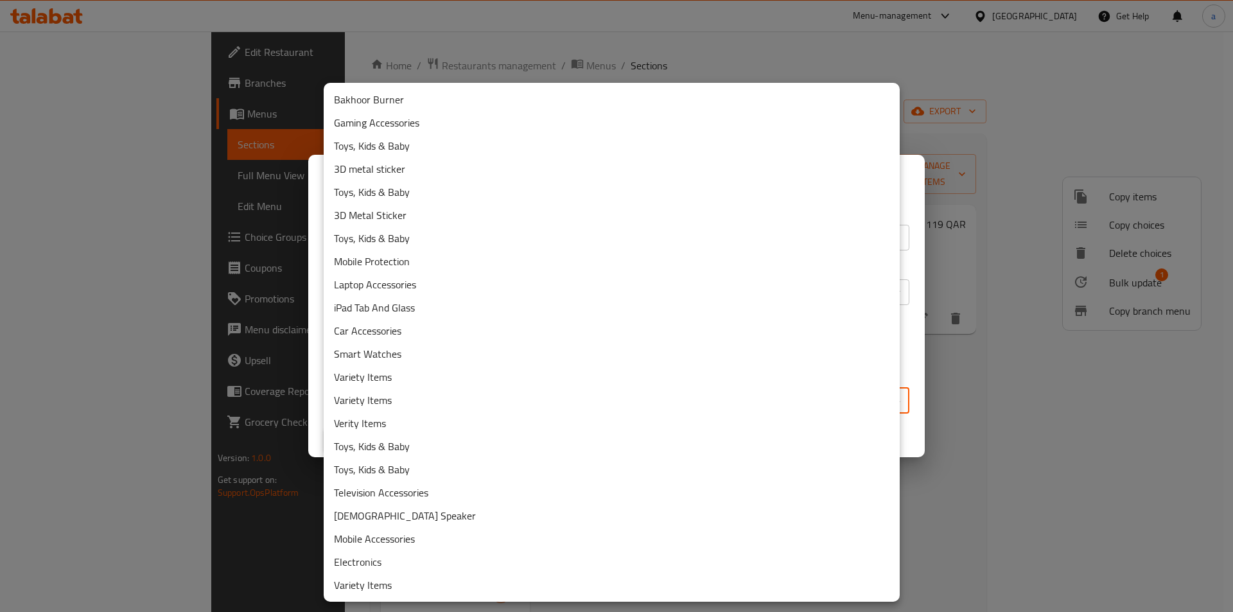
click at [395, 377] on li "Variety Items" at bounding box center [612, 376] width 576 height 23
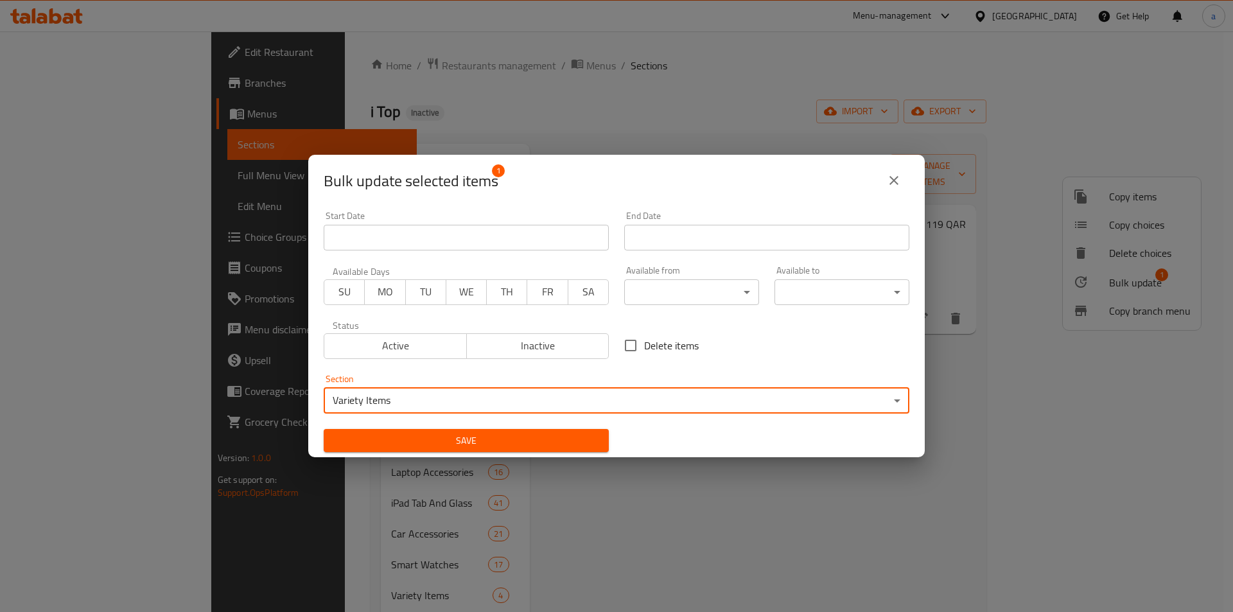
click at [477, 435] on span "Save" at bounding box center [466, 441] width 264 height 16
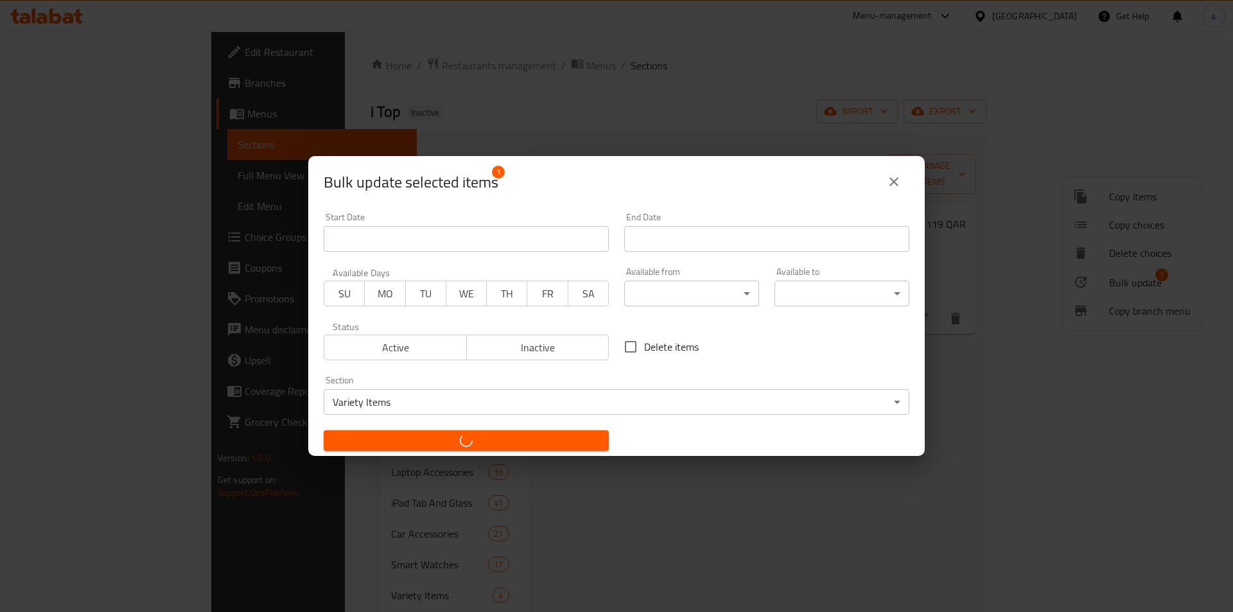
checkbox input "false"
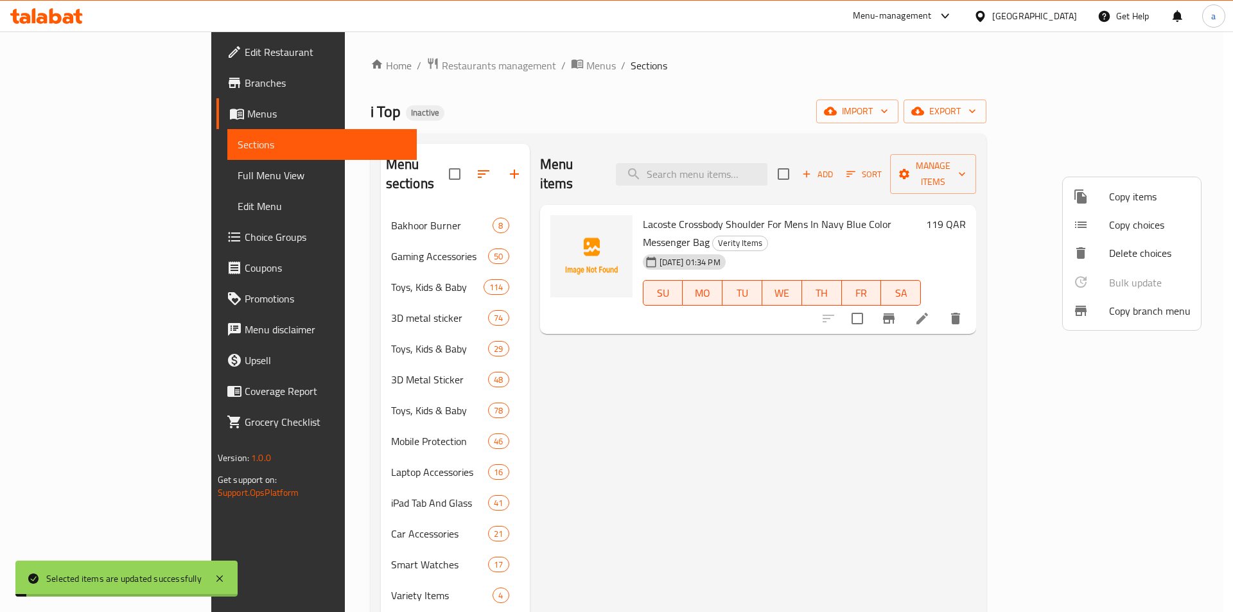
click at [490, 413] on div at bounding box center [616, 306] width 1233 height 612
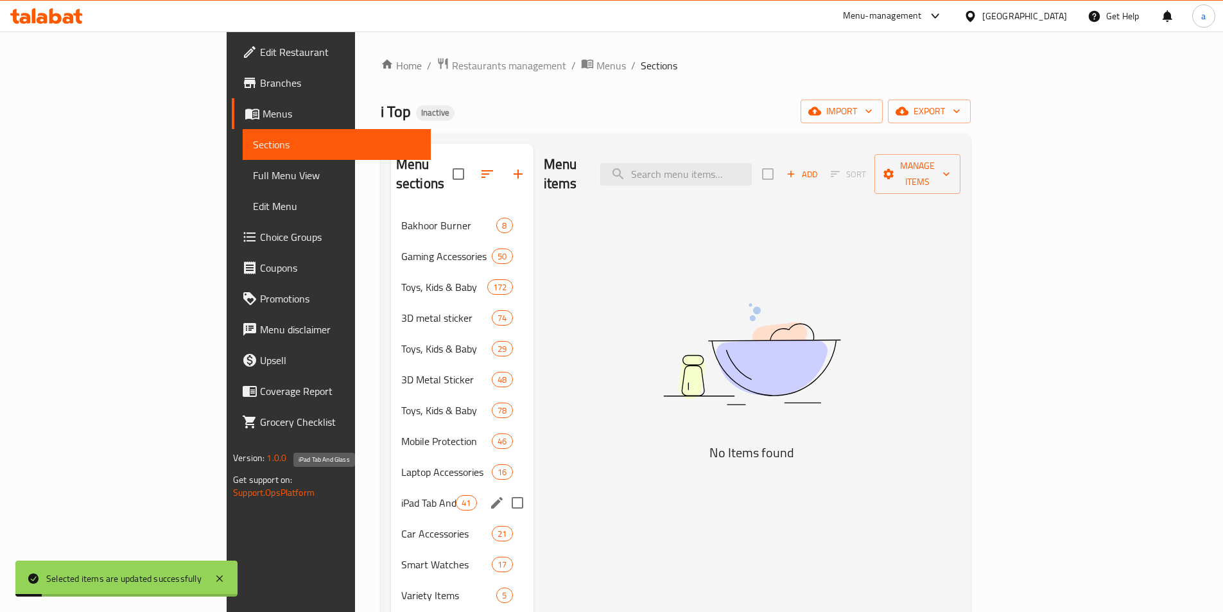
click at [401, 495] on span "iPad Tab And Glass" at bounding box center [428, 502] width 55 height 15
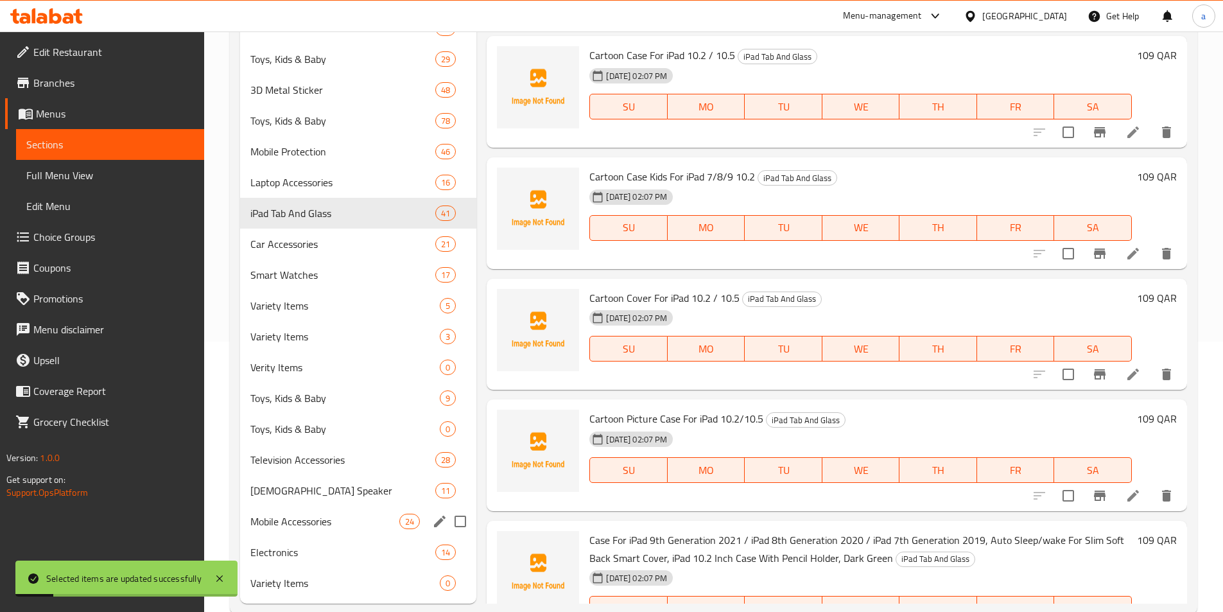
scroll to position [298, 0]
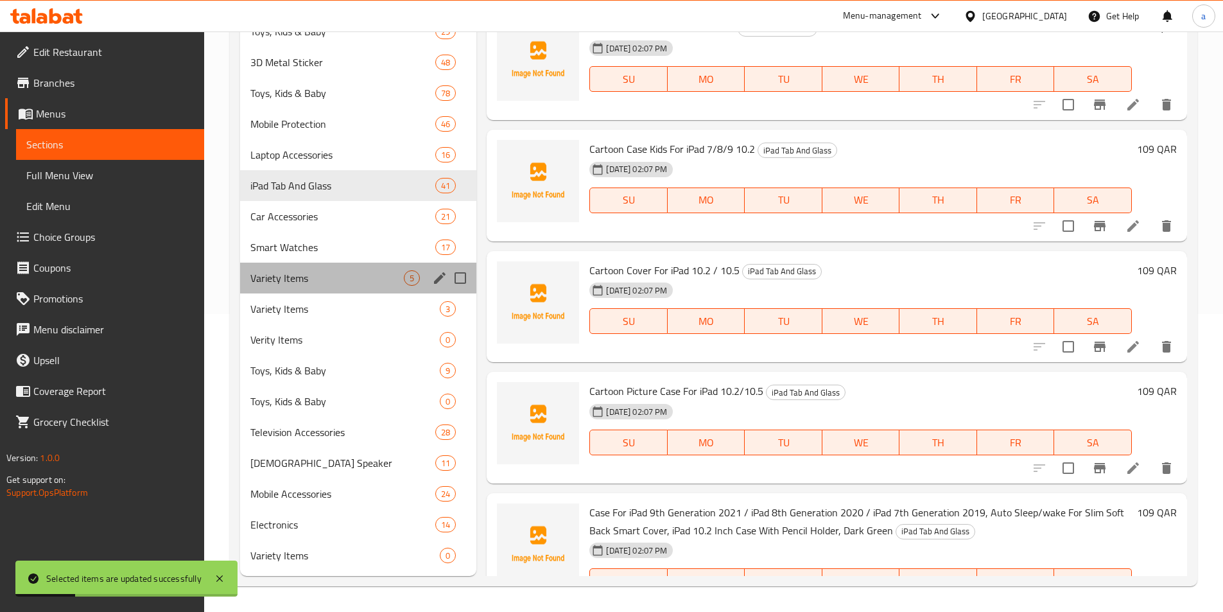
click at [367, 286] on div "Variety Items 5" at bounding box center [358, 278] width 237 height 31
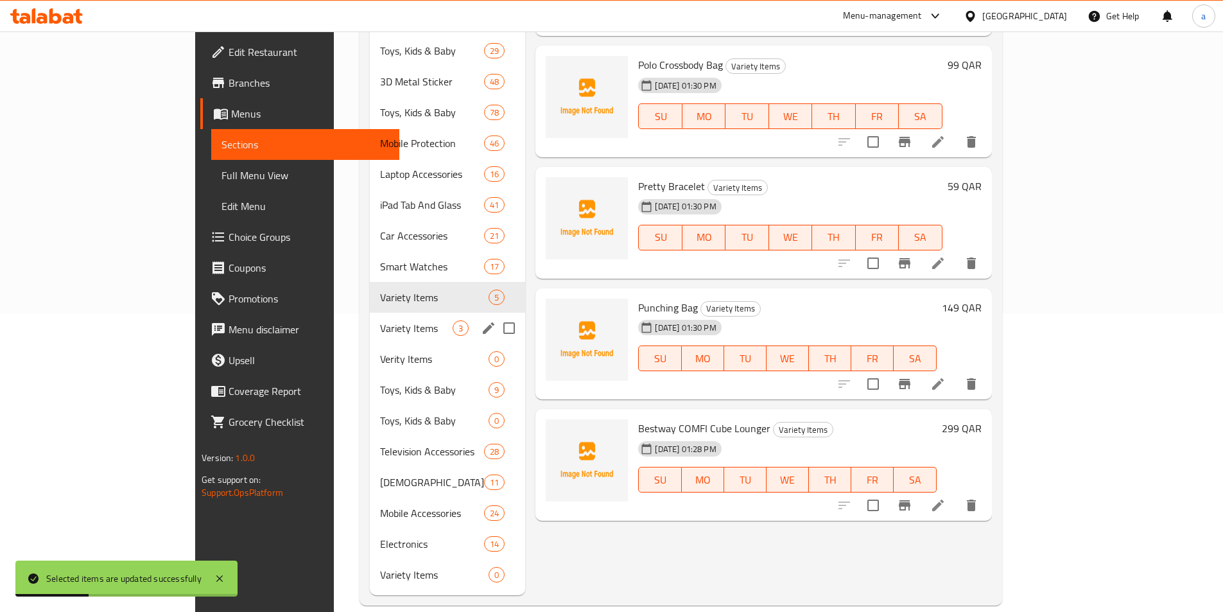
click at [370, 316] on div "Variety Items 3" at bounding box center [447, 328] width 155 height 31
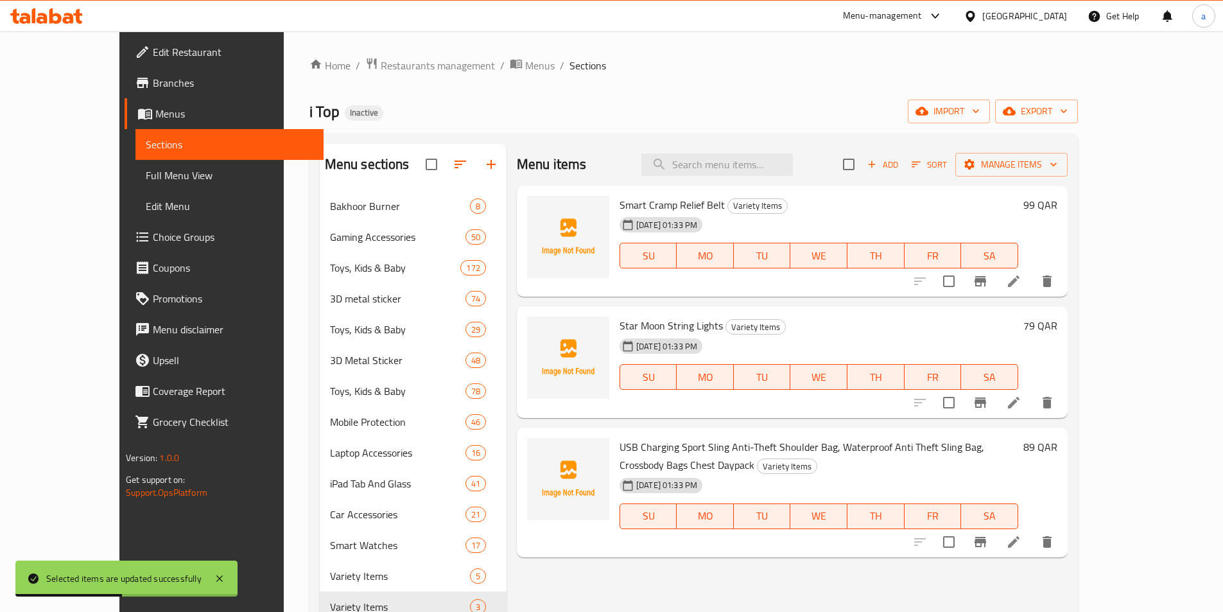
click at [862, 159] on input "checkbox" at bounding box center [848, 164] width 27 height 27
checkbox input "true"
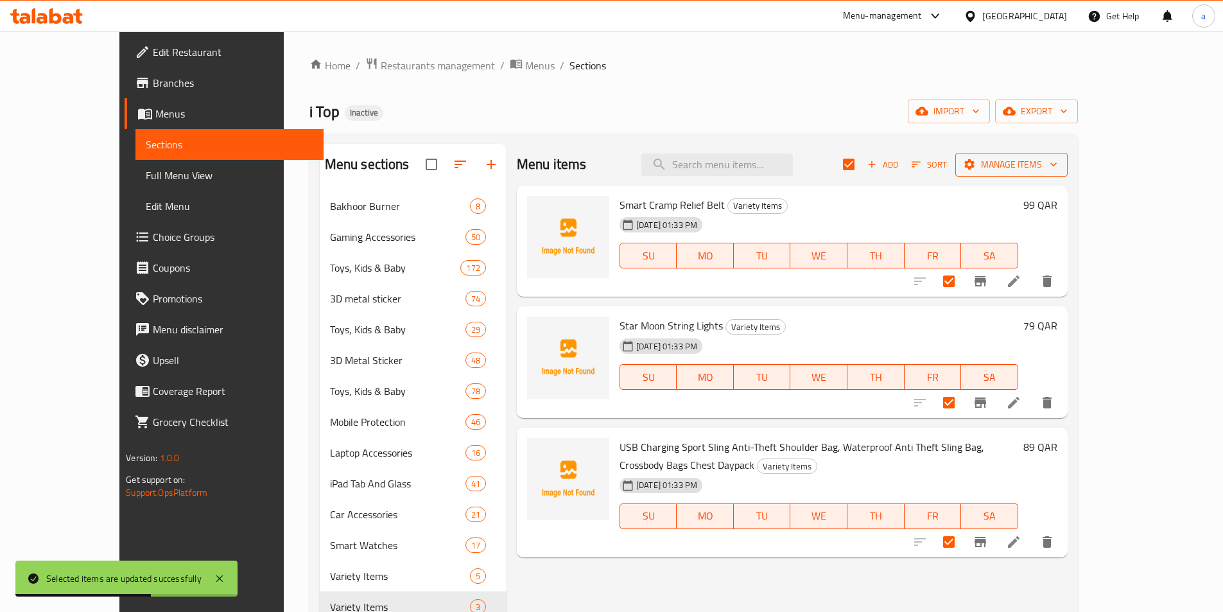
click at [1057, 166] on span "Manage items" at bounding box center [1012, 165] width 92 height 16
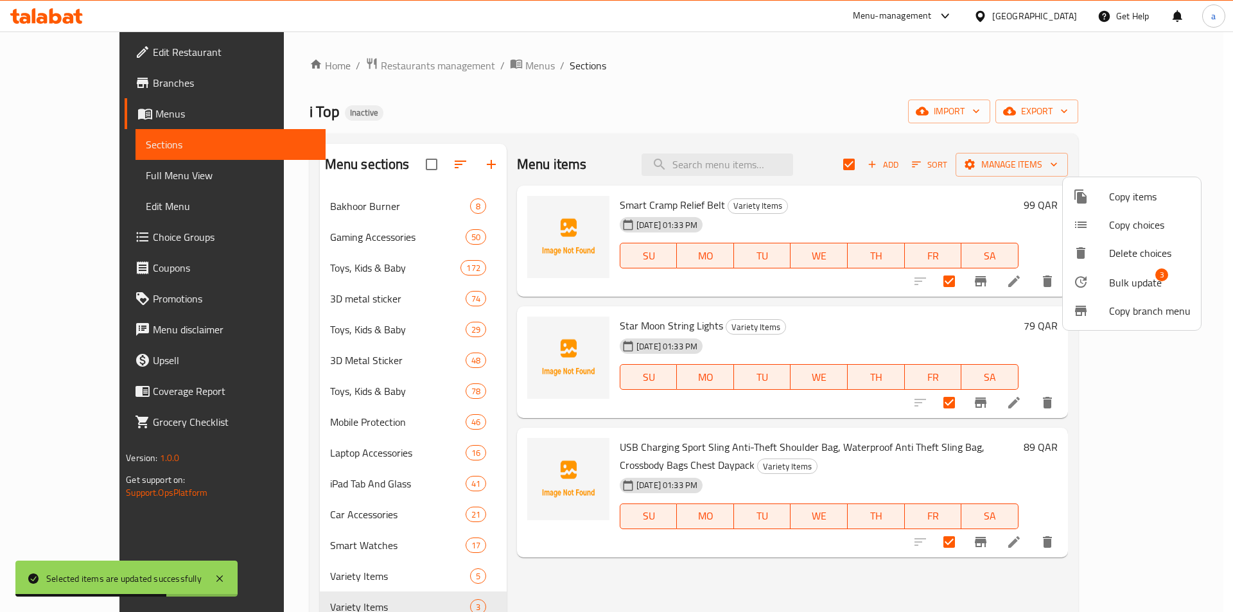
click at [1102, 279] on div at bounding box center [1091, 281] width 36 height 15
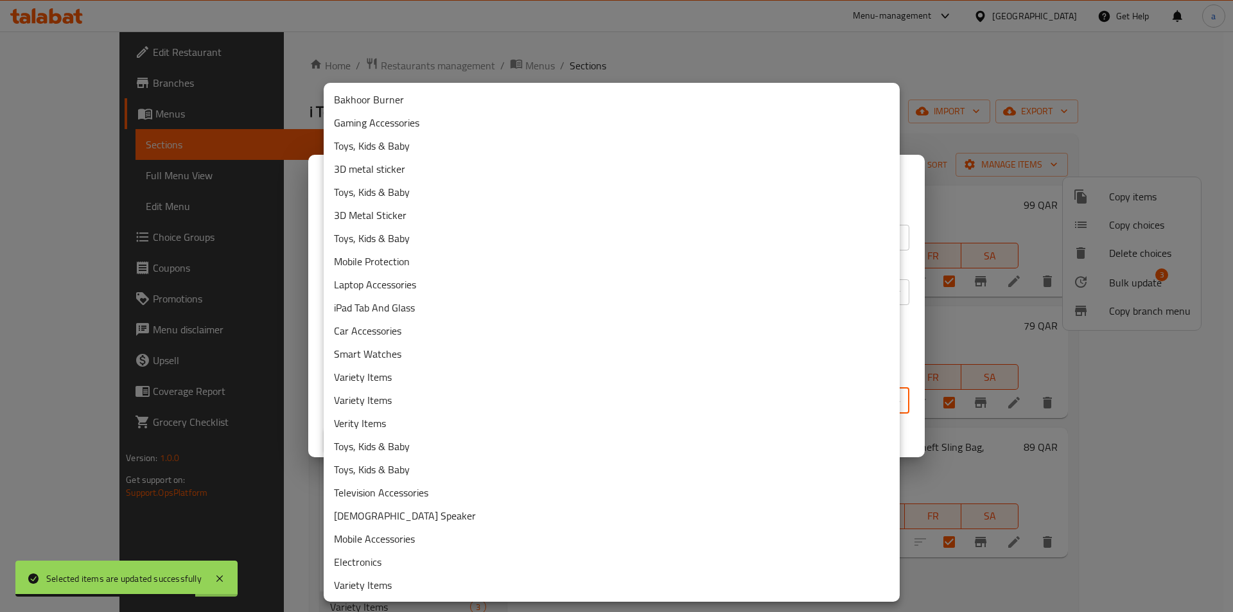
click at [537, 401] on body "Selected items are updated successfully ​ Menu-management Qatar Get Help a Edit…" at bounding box center [616, 321] width 1233 height 580
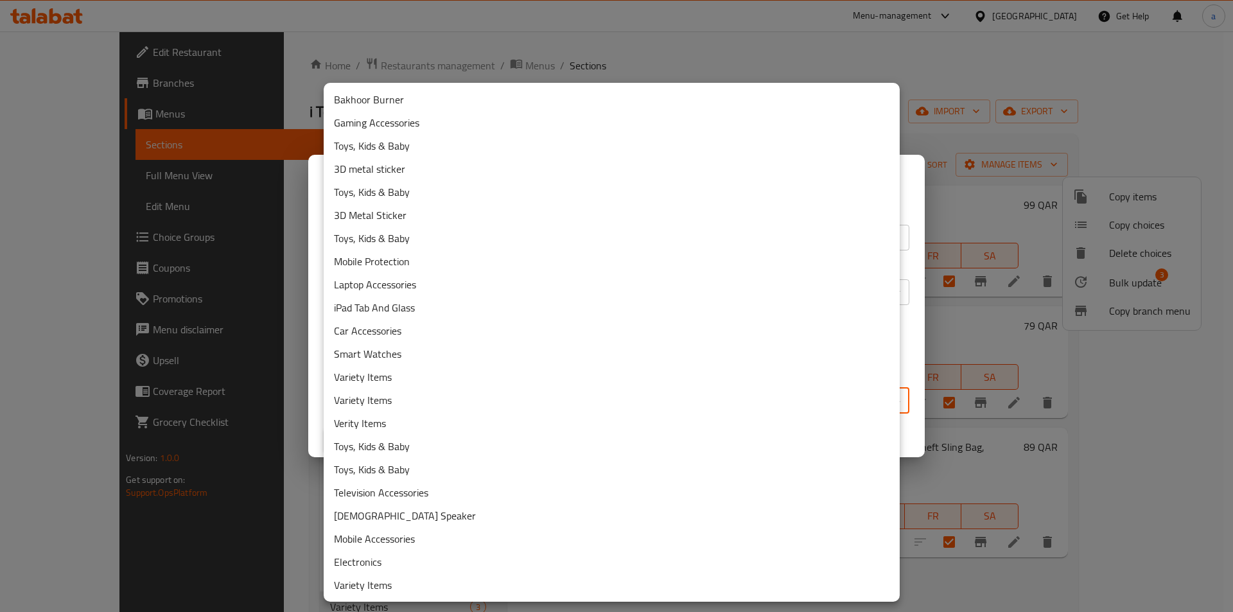
click at [419, 374] on li "Variety Items" at bounding box center [612, 376] width 576 height 23
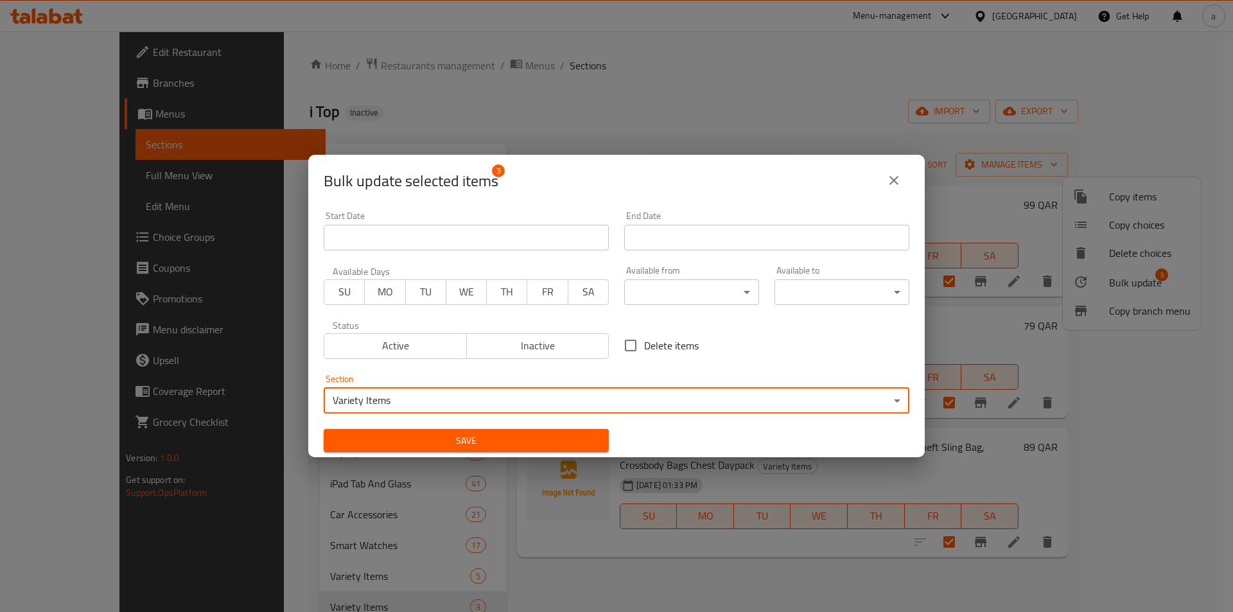
click at [553, 440] on span "Save" at bounding box center [466, 441] width 264 height 16
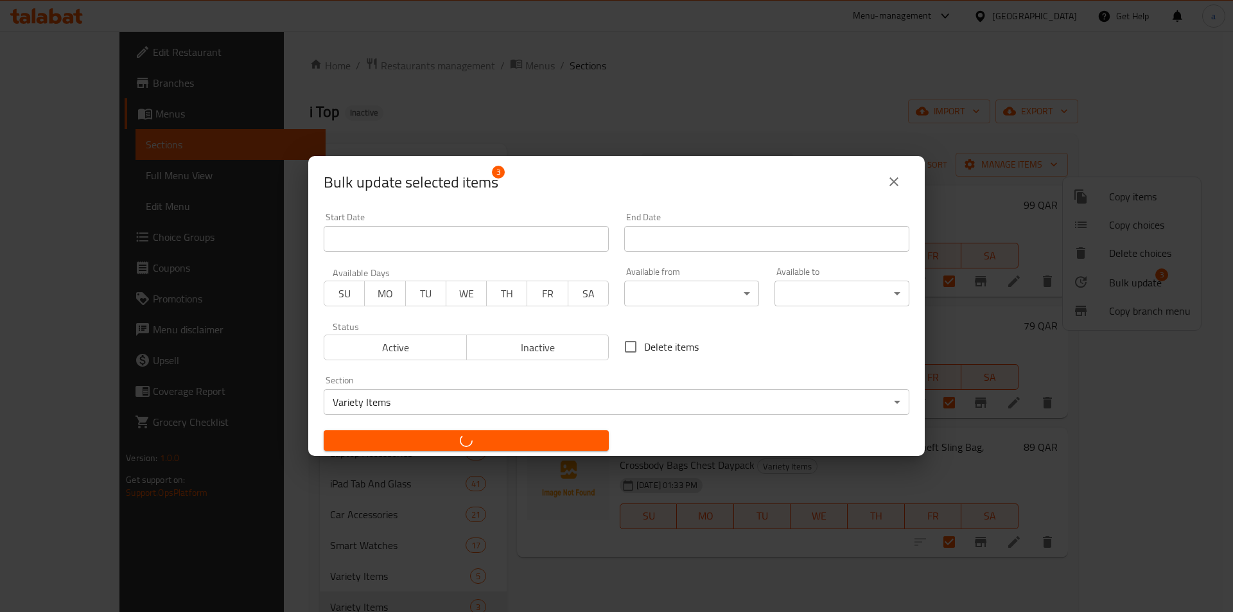
checkbox input "false"
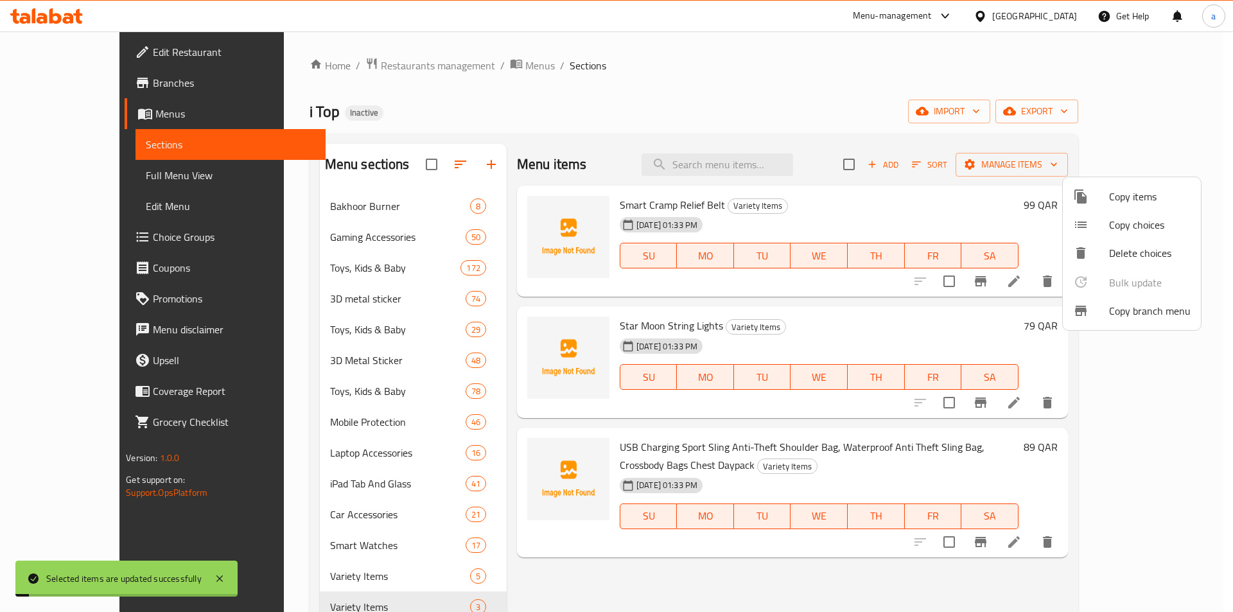
click at [406, 511] on div at bounding box center [616, 306] width 1233 height 612
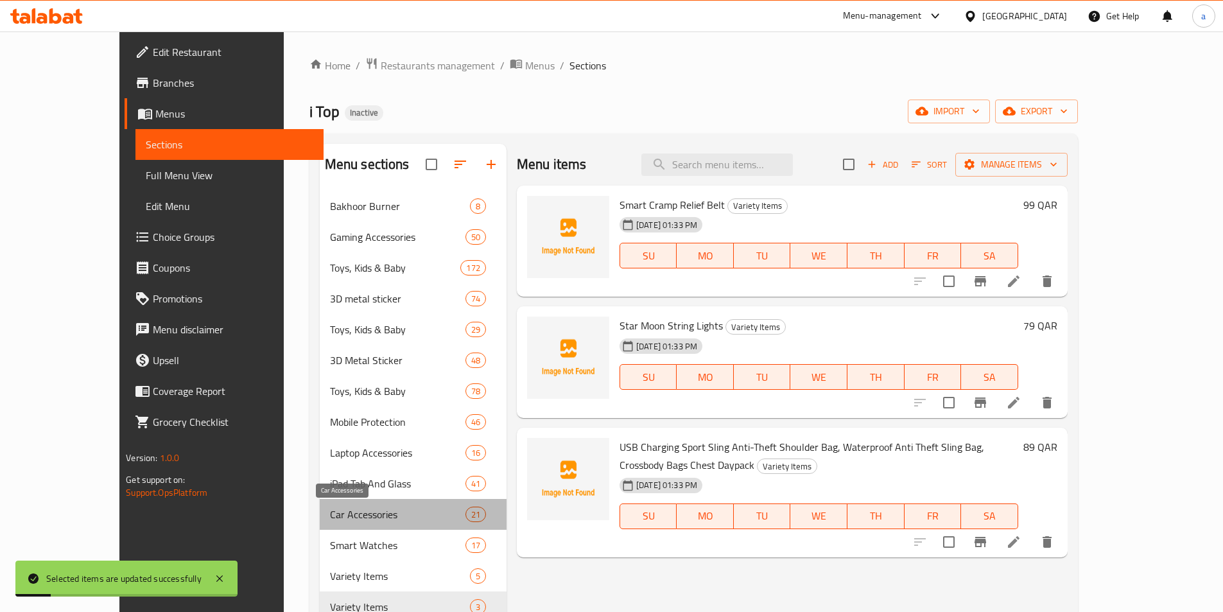
click at [406, 511] on span "Car Accessories" at bounding box center [397, 514] width 135 height 15
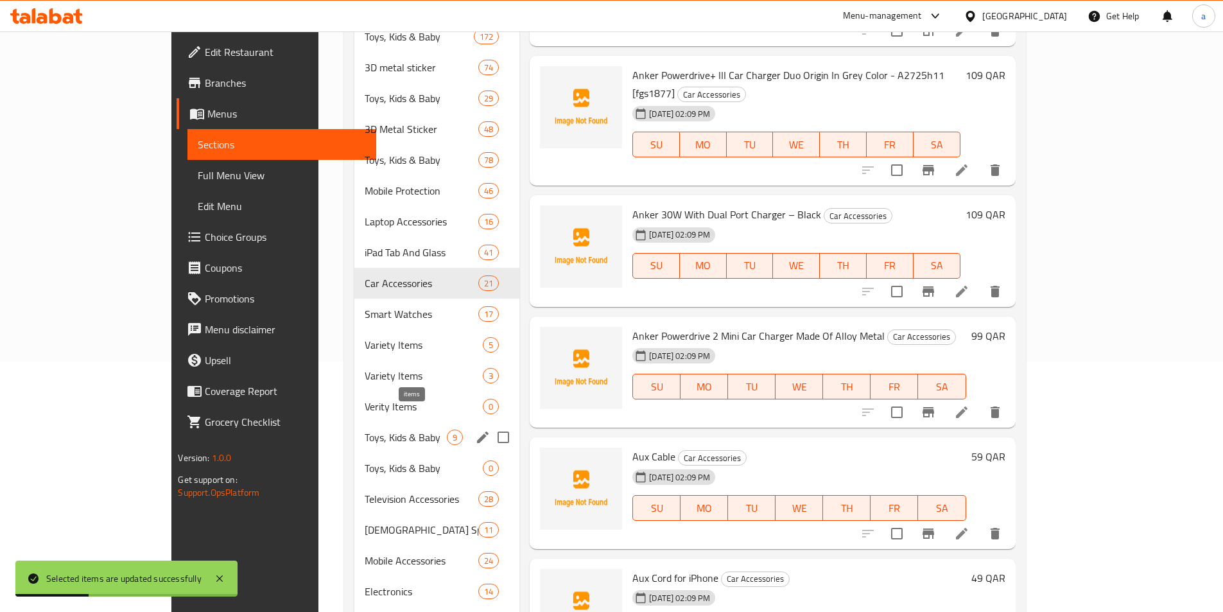
scroll to position [298, 0]
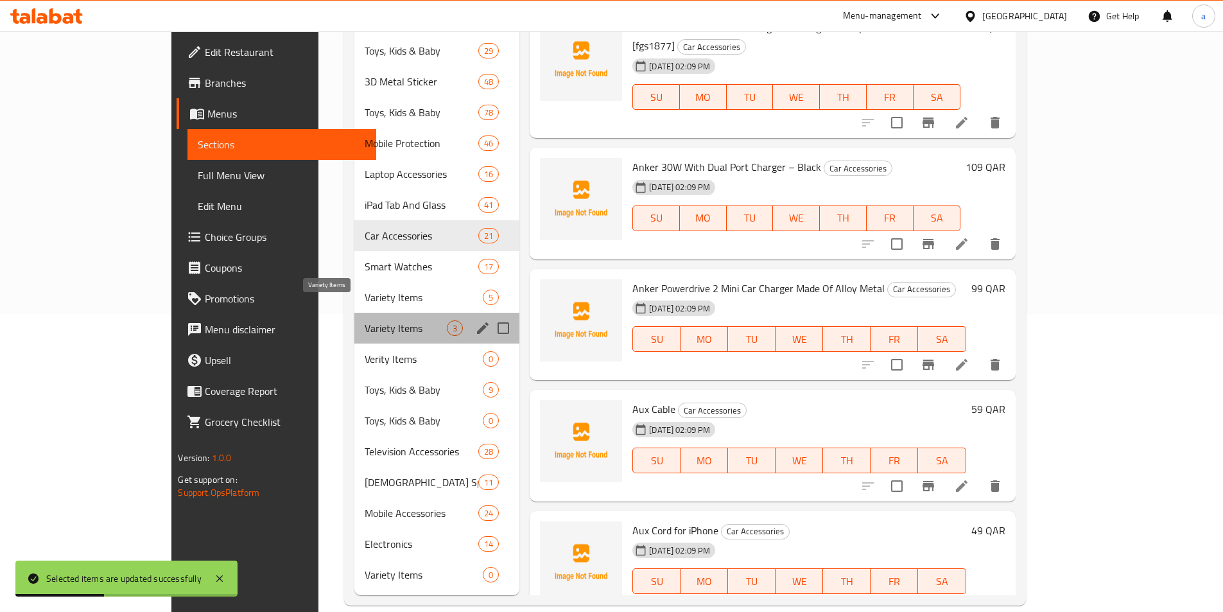
click at [384, 320] on span "Variety Items" at bounding box center [406, 327] width 82 height 15
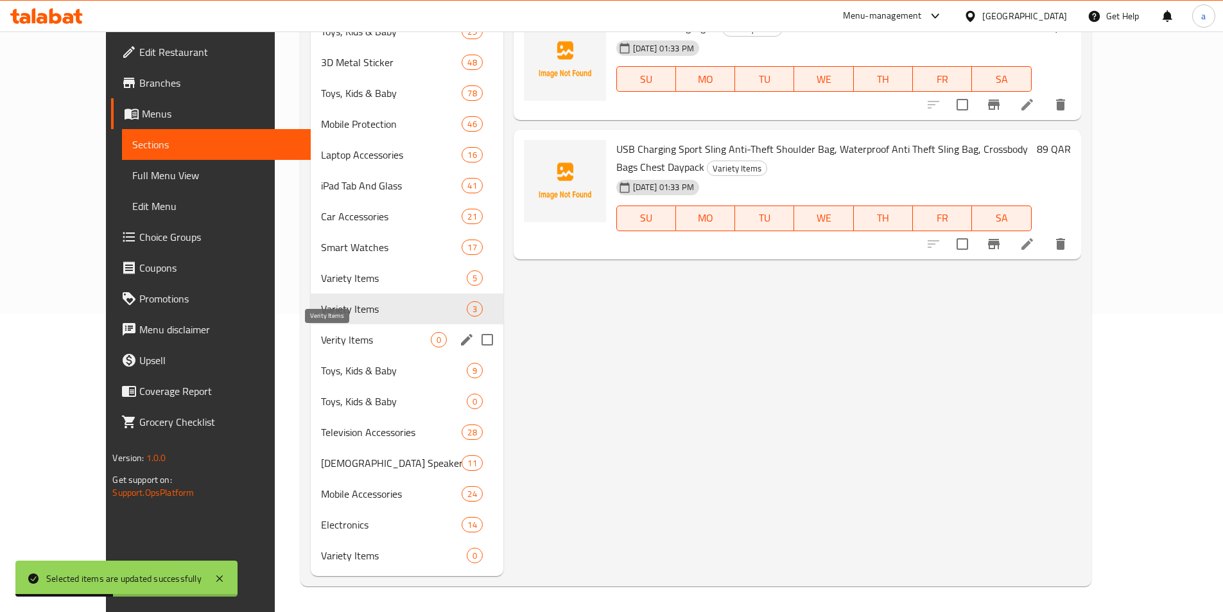
click at [379, 343] on span "Verity Items" at bounding box center [376, 339] width 110 height 15
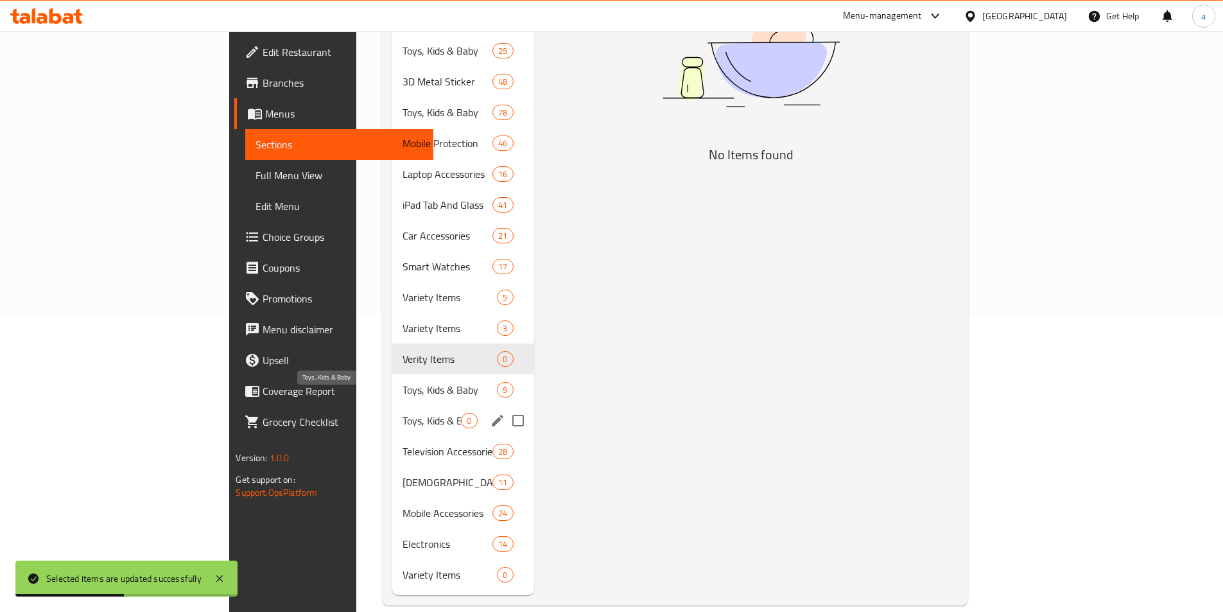
click at [403, 413] on span "Toys, Kids & Baby" at bounding box center [432, 420] width 58 height 15
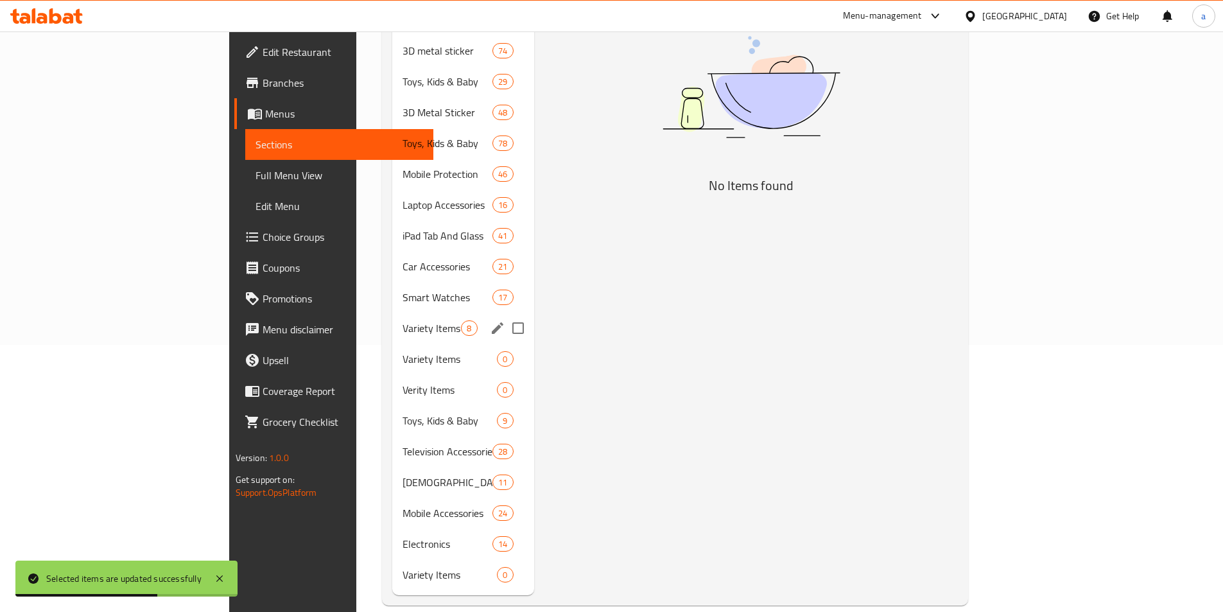
click at [392, 320] on div "Variety Items 8" at bounding box center [462, 328] width 141 height 31
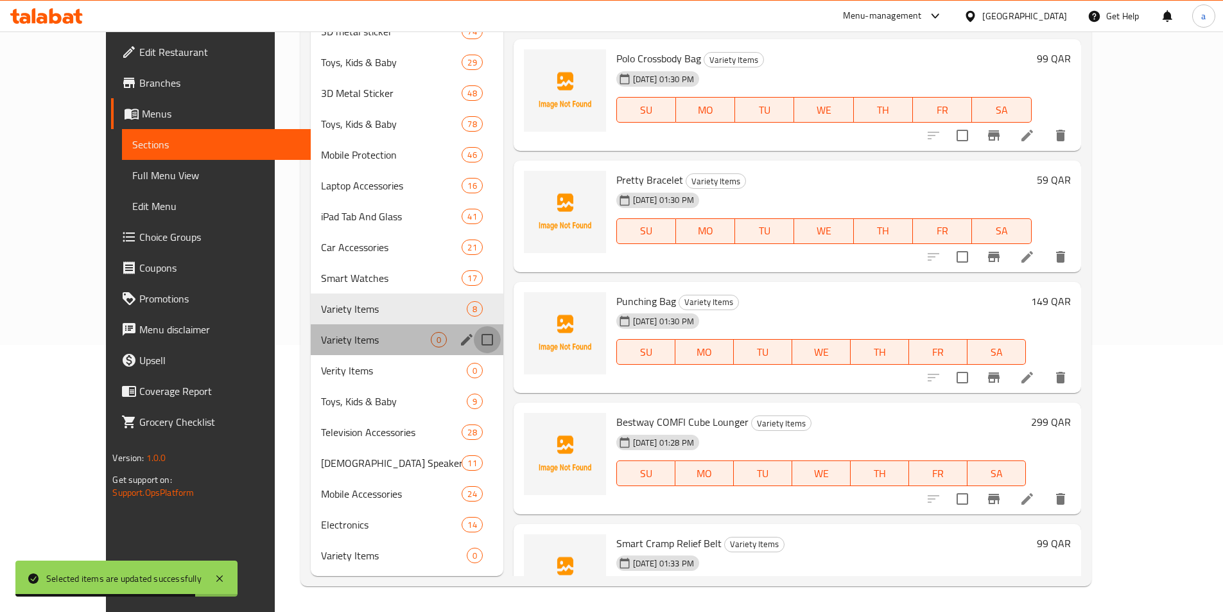
click at [474, 338] on input "Menu sections" at bounding box center [487, 339] width 27 height 27
checkbox input "true"
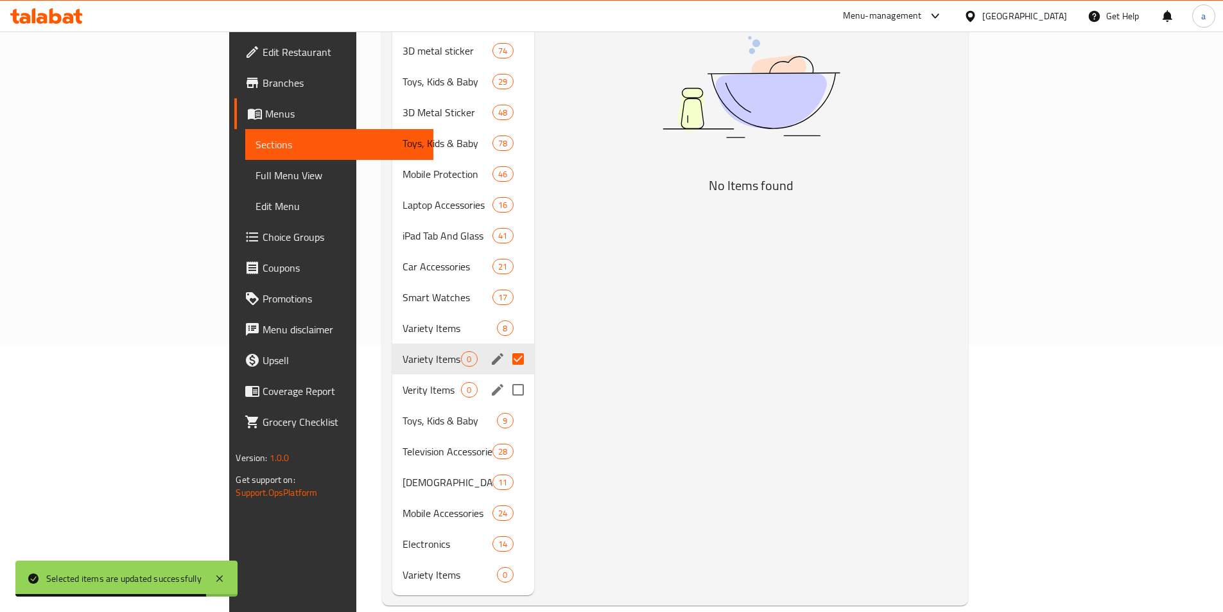
click at [505, 376] on input "Menu sections" at bounding box center [518, 389] width 27 height 27
checkbox input "true"
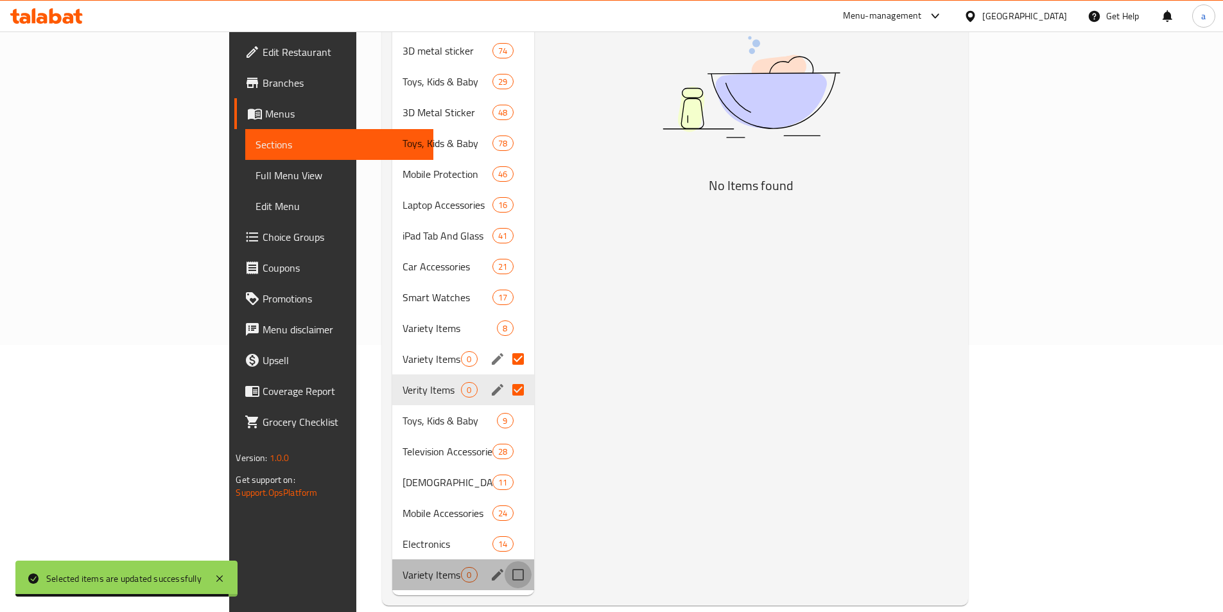
click at [505, 561] on input "Menu sections" at bounding box center [518, 574] width 27 height 27
checkbox input "true"
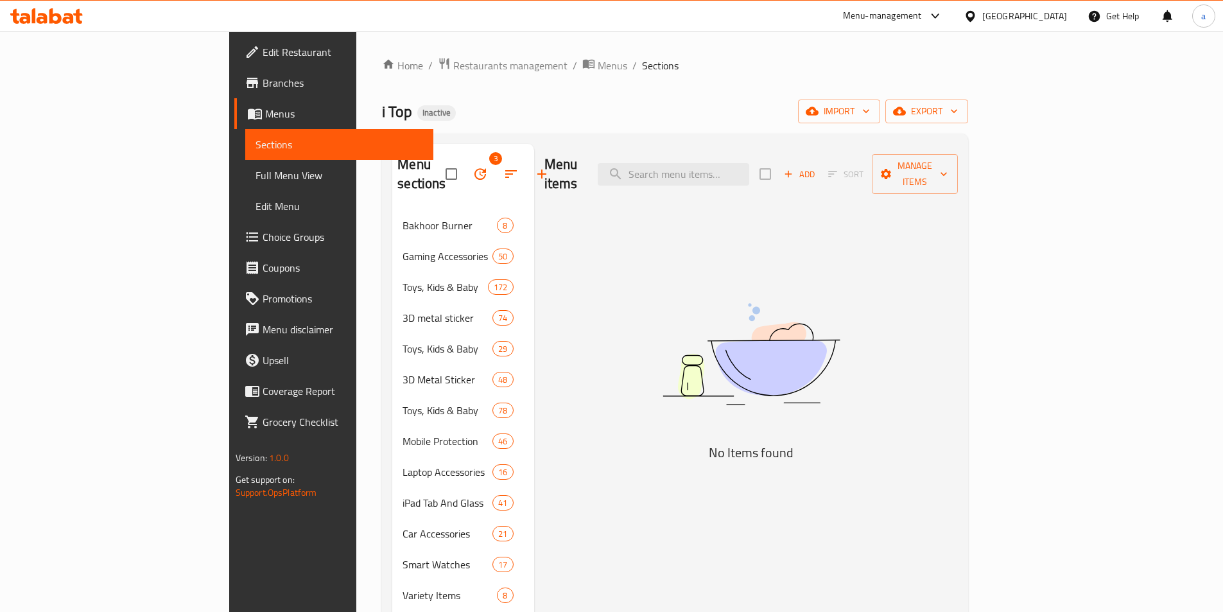
click at [472, 166] on icon "button" at bounding box center [479, 173] width 15 height 15
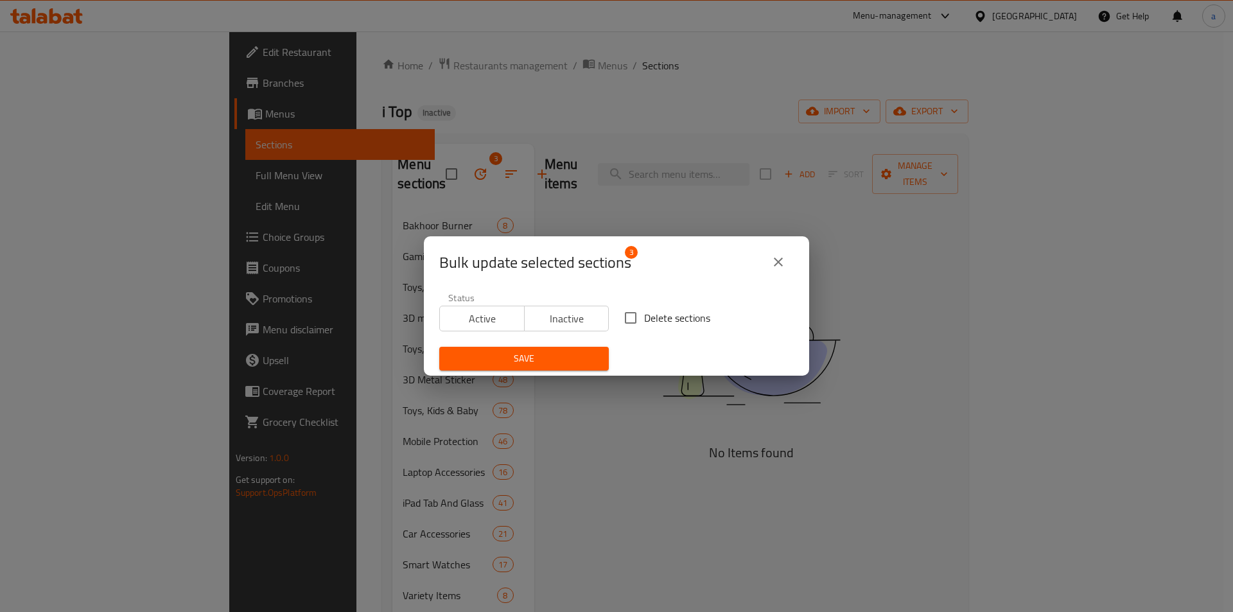
click at [627, 316] on input "Delete sections" at bounding box center [630, 317] width 27 height 27
checkbox input "true"
click at [559, 352] on span "Save" at bounding box center [523, 359] width 149 height 16
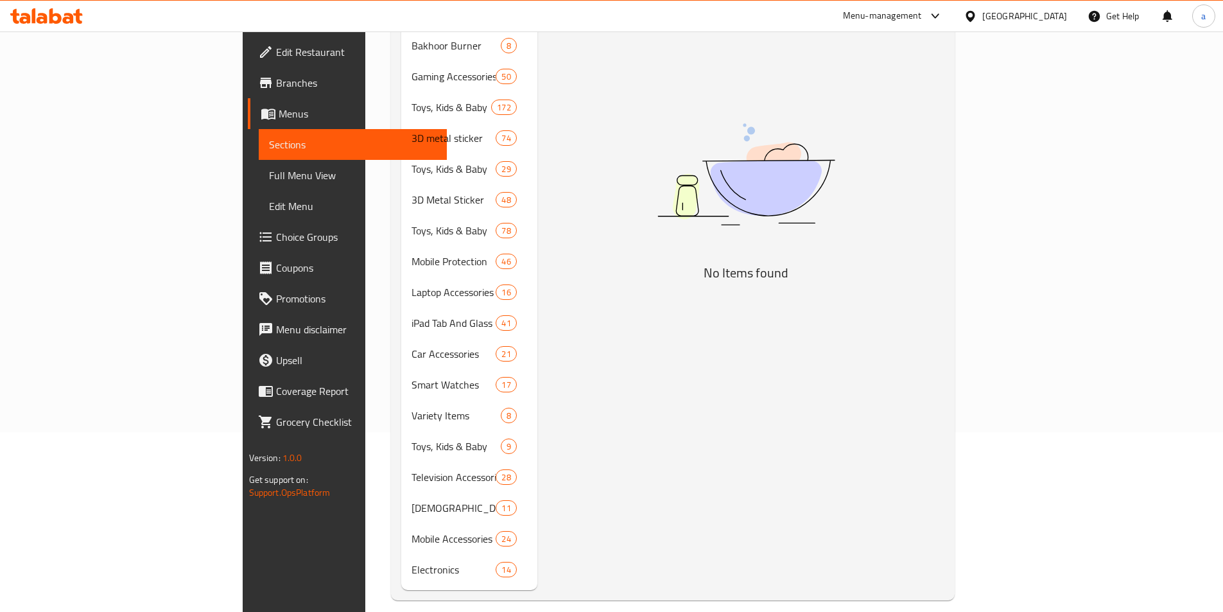
scroll to position [116, 0]
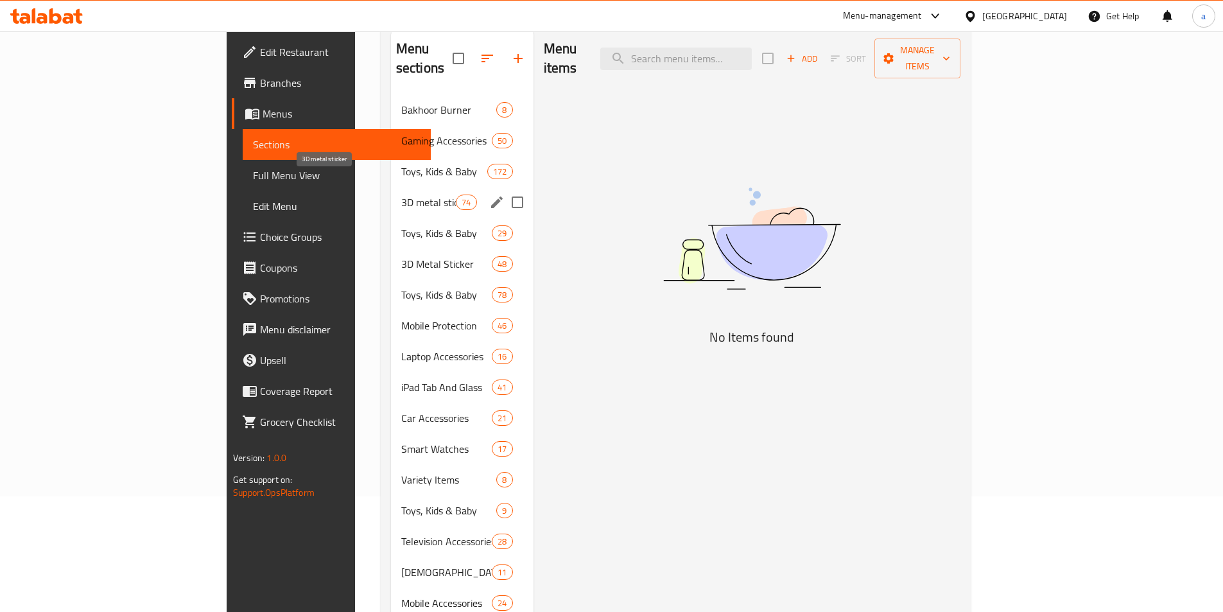
click at [401, 195] on span "3D metal sticker" at bounding box center [428, 202] width 55 height 15
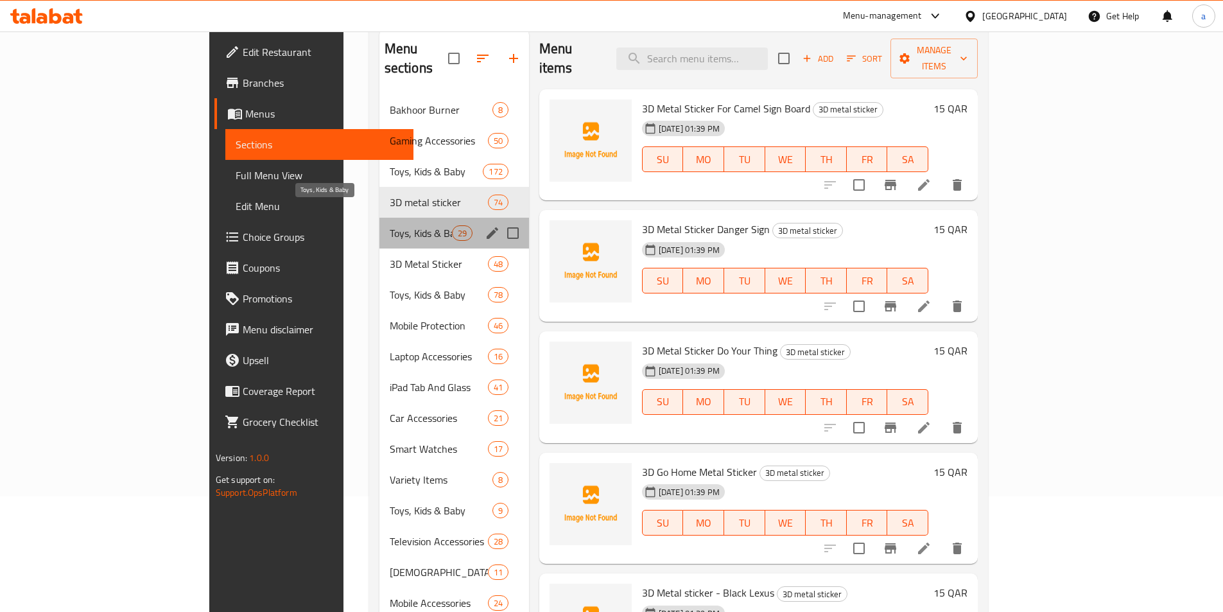
click at [390, 225] on span "Toys, Kids & Baby" at bounding box center [421, 232] width 62 height 15
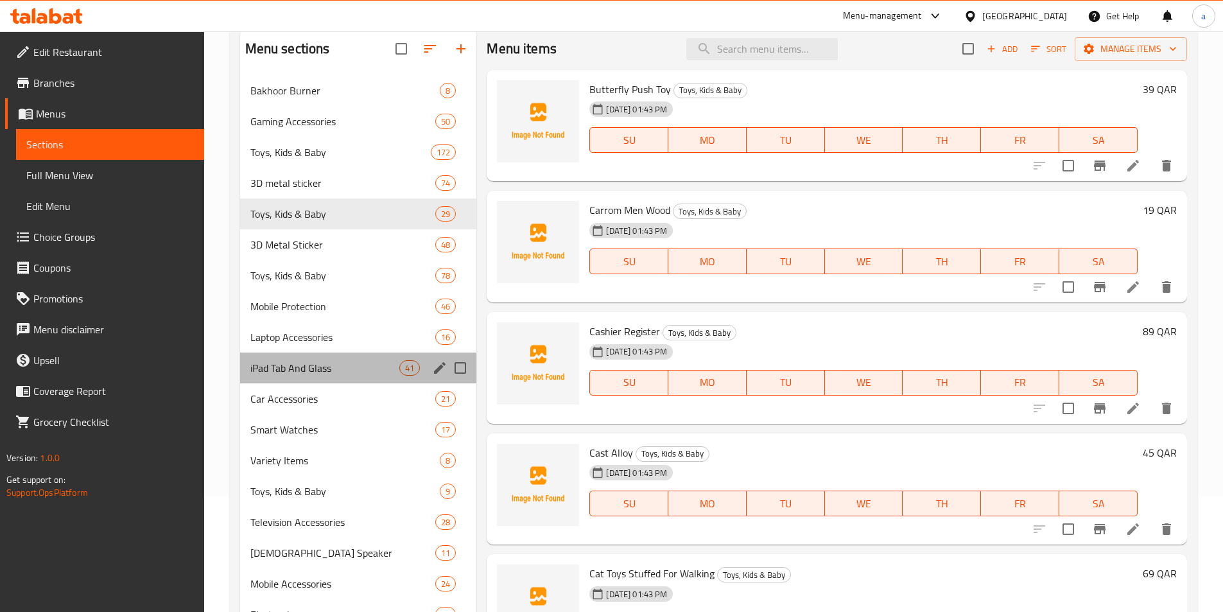
click at [300, 356] on div "iPad Tab And Glass 41" at bounding box center [358, 367] width 237 height 31
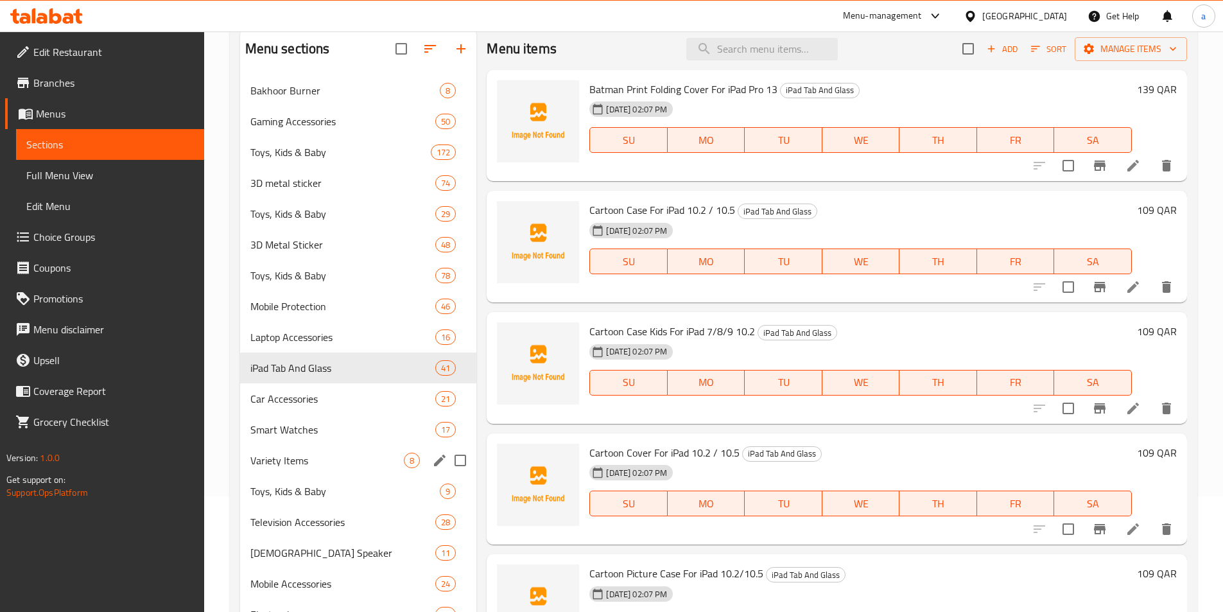
click at [293, 471] on div "Variety Items 8" at bounding box center [358, 460] width 237 height 31
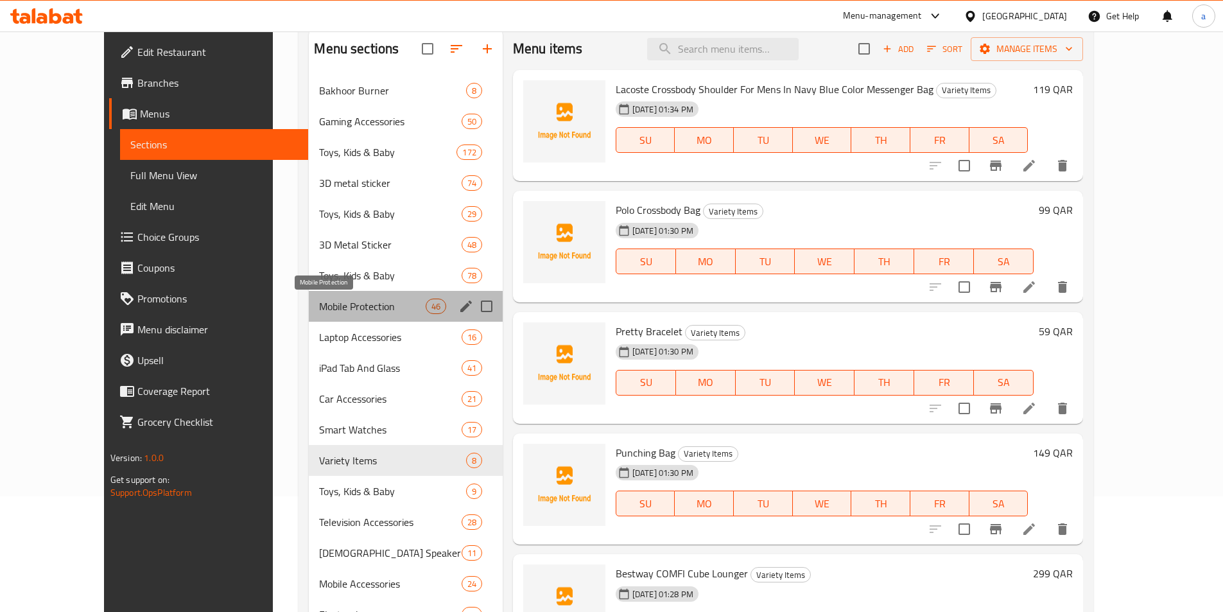
click at [331, 308] on span "Mobile Protection" at bounding box center [372, 306] width 106 height 15
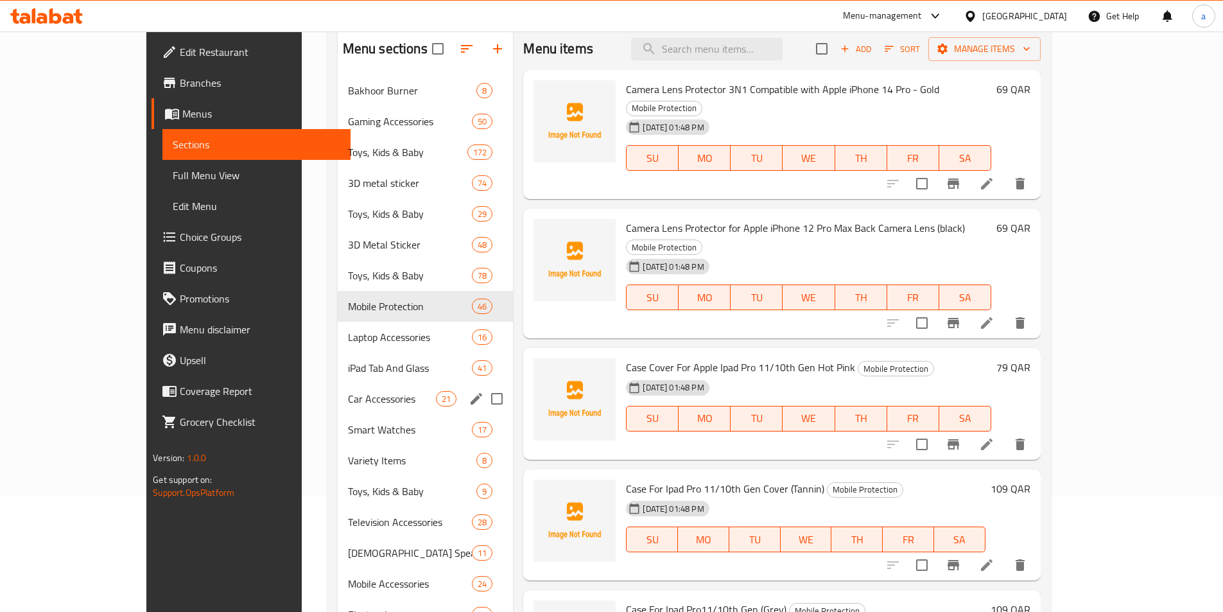
click at [338, 410] on div "Car Accessories 21" at bounding box center [426, 398] width 176 height 31
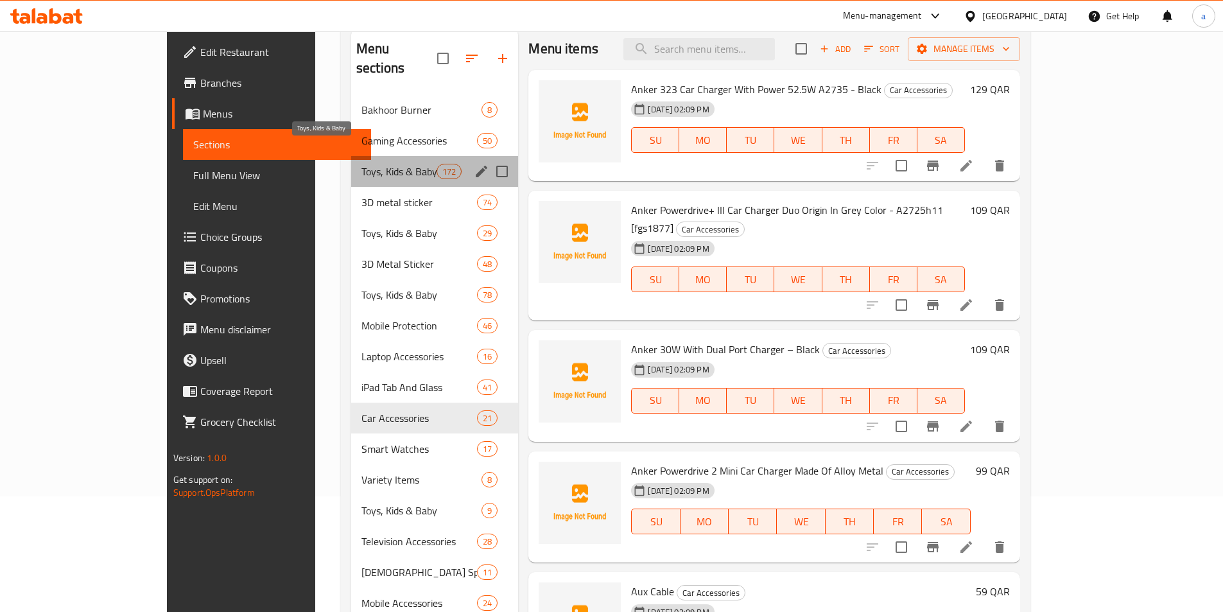
click at [361, 164] on span "Toys, Kids & Baby" at bounding box center [398, 171] width 75 height 15
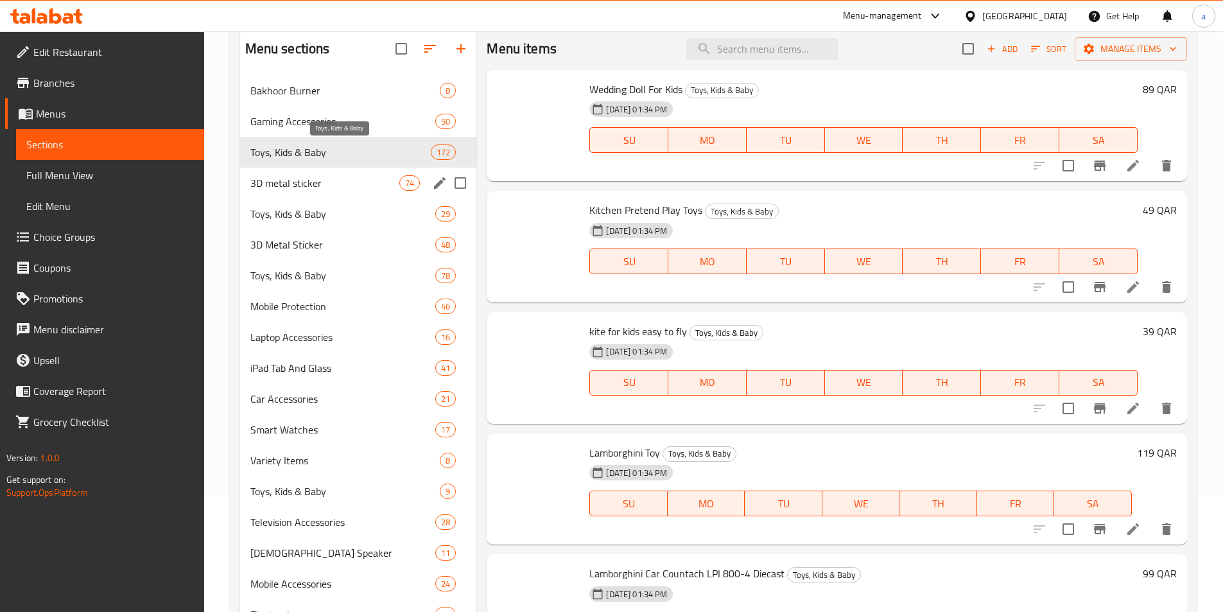
click at [336, 221] on span "Toys, Kids & Baby" at bounding box center [343, 213] width 186 height 15
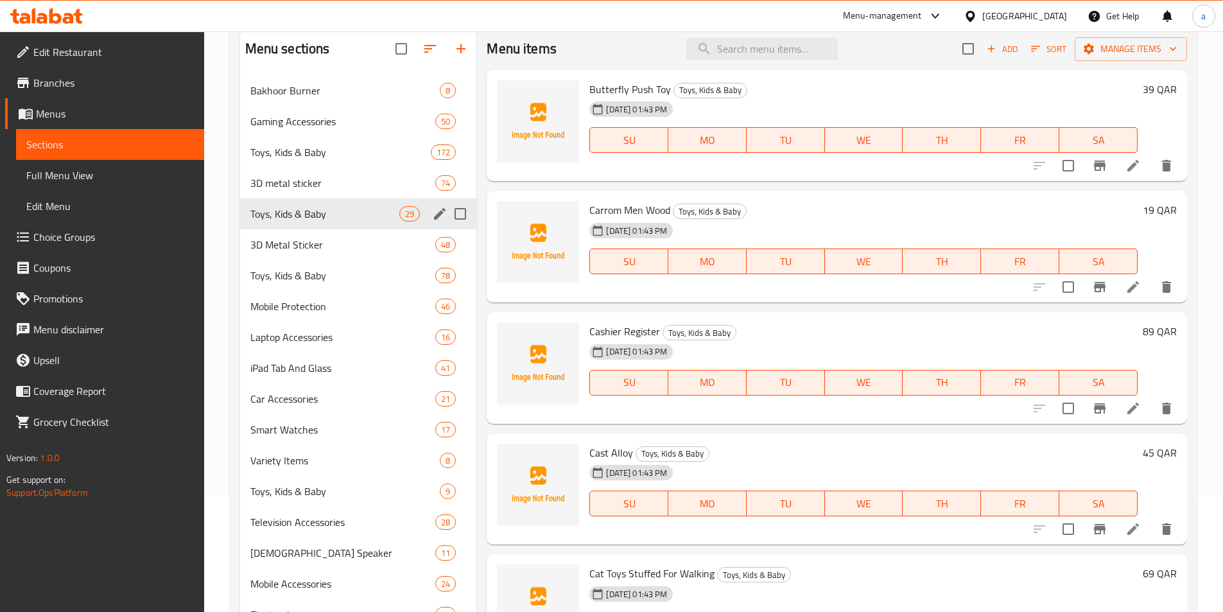
click at [309, 199] on div "Toys, Kids & Baby 29" at bounding box center [358, 213] width 237 height 31
click at [295, 211] on span "Toys, Kids & Baby" at bounding box center [325, 213] width 150 height 15
click at [303, 266] on div "Toys, Kids & Baby 78" at bounding box center [358, 275] width 237 height 31
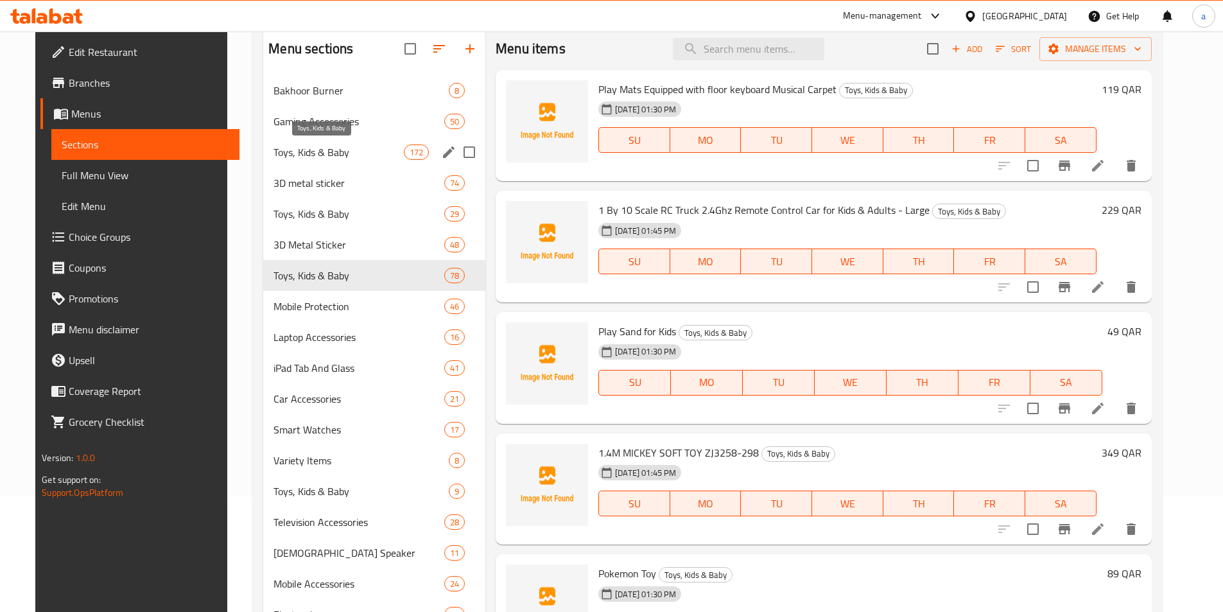
click at [302, 155] on span "Toys, Kids & Baby" at bounding box center [338, 151] width 130 height 15
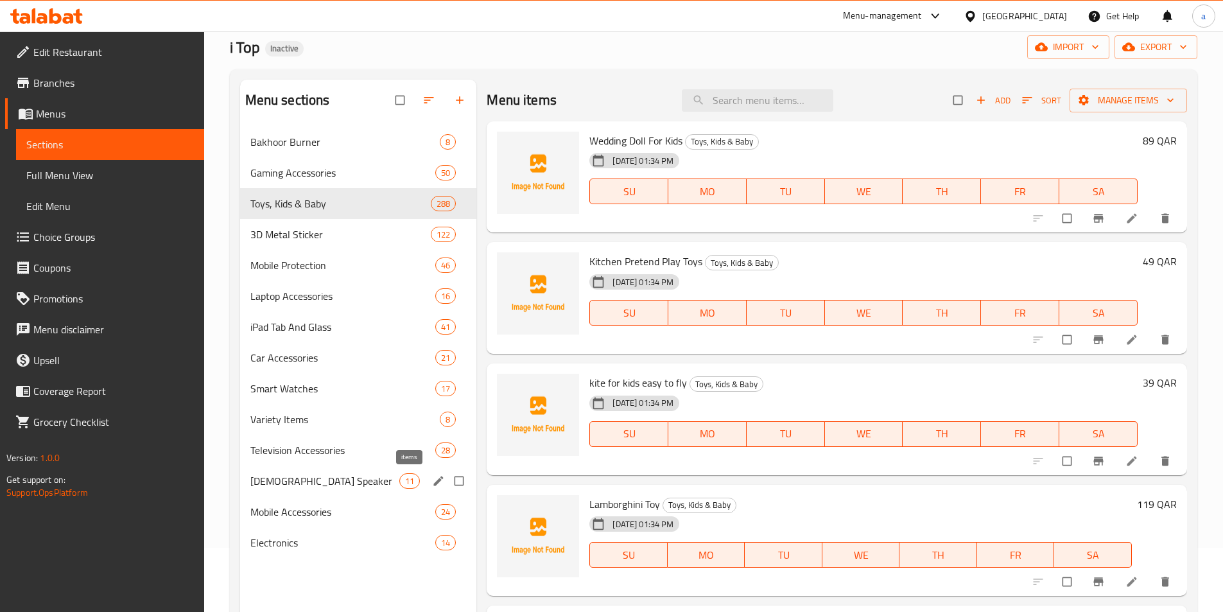
scroll to position [128, 0]
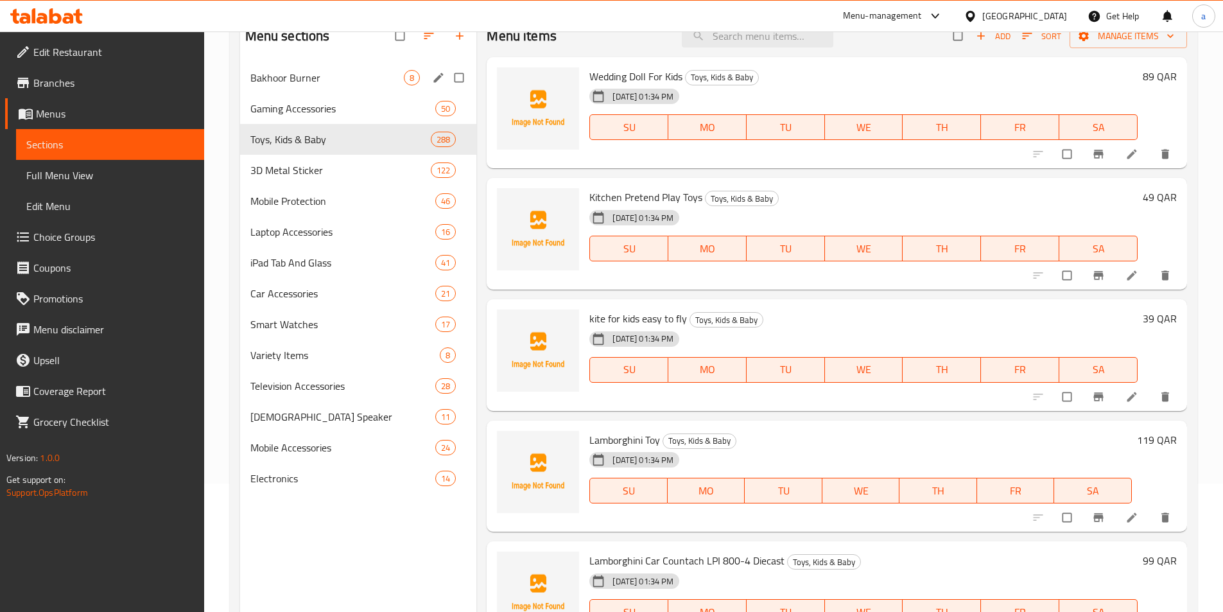
click at [297, 67] on div "Bakhoor Burner 8" at bounding box center [358, 77] width 237 height 31
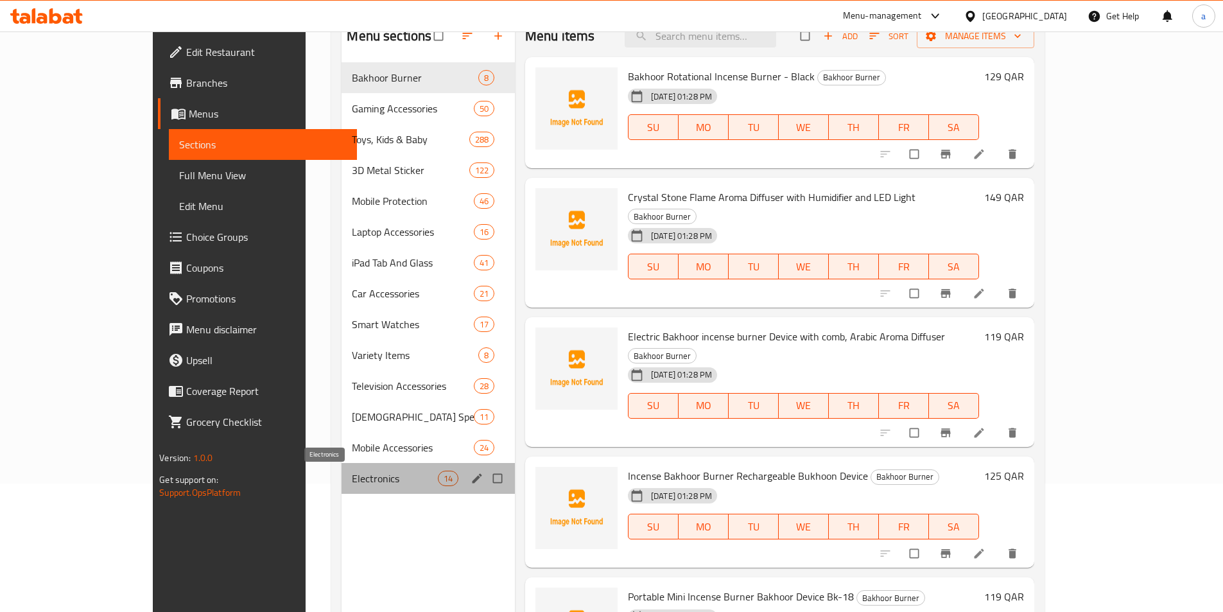
click at [363, 480] on span "Electronics" at bounding box center [394, 478] width 85 height 15
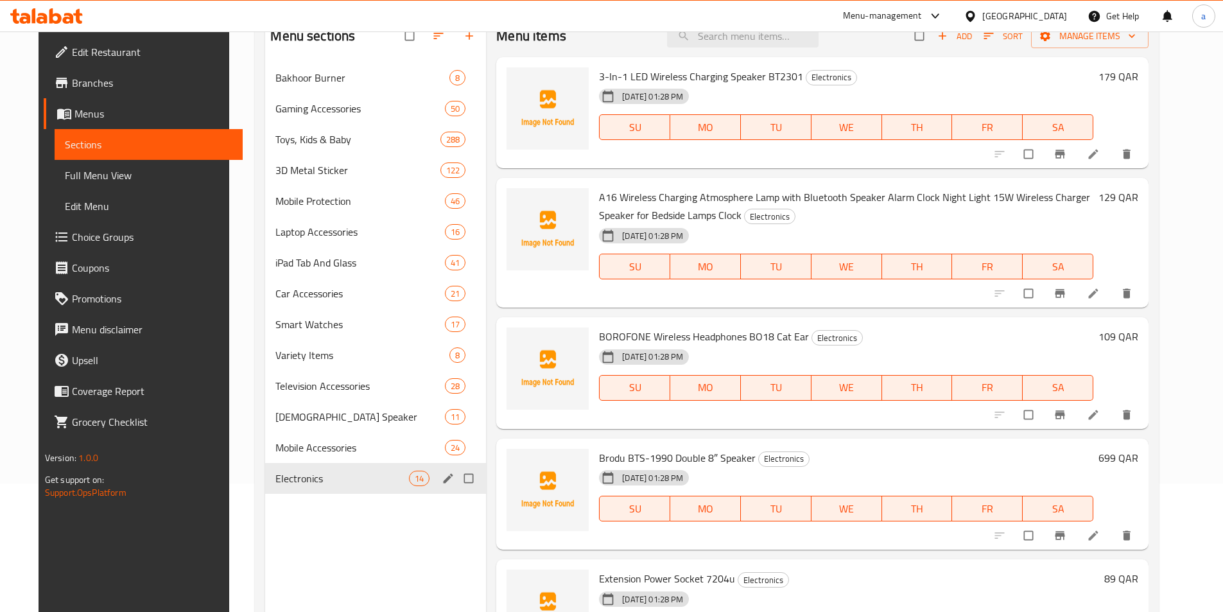
click at [333, 472] on span "Electronics" at bounding box center [342, 478] width 134 height 15
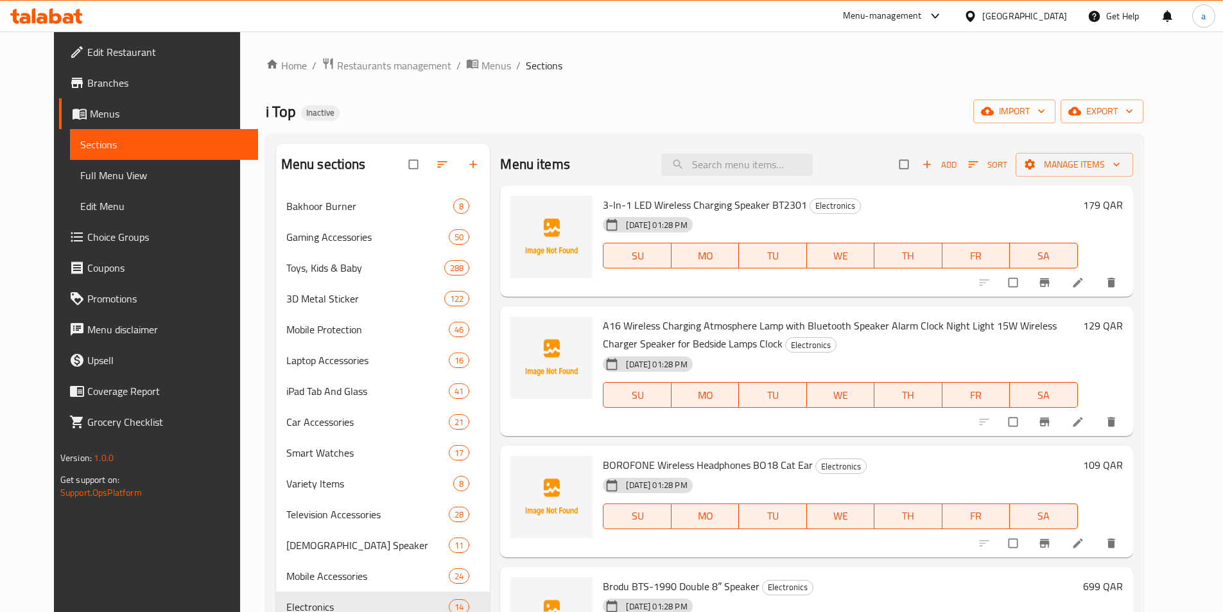
click at [672, 207] on span "3-In-1 LED Wireless Charging Speaker BT2301" at bounding box center [705, 204] width 204 height 19
copy h6 "3-In-1 LED Wireless Charging Speaker BT2301"
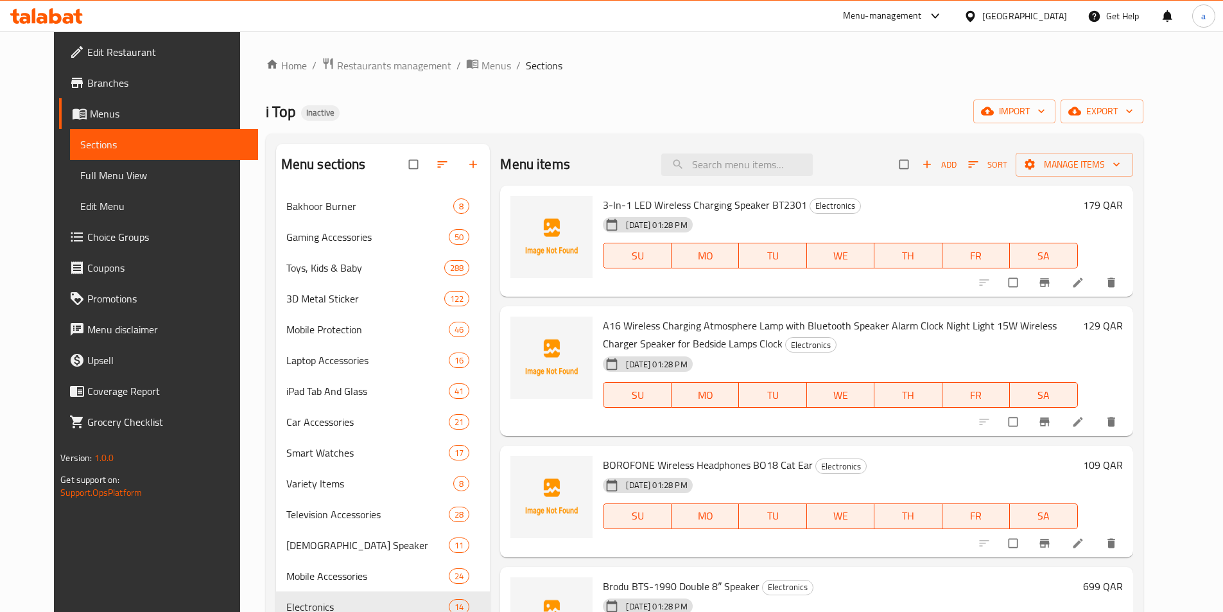
click at [765, 325] on span "A16 Wireless Charging Atmosphere Lamp with Bluetooth Speaker Alarm Clock Night …" at bounding box center [830, 334] width 454 height 37
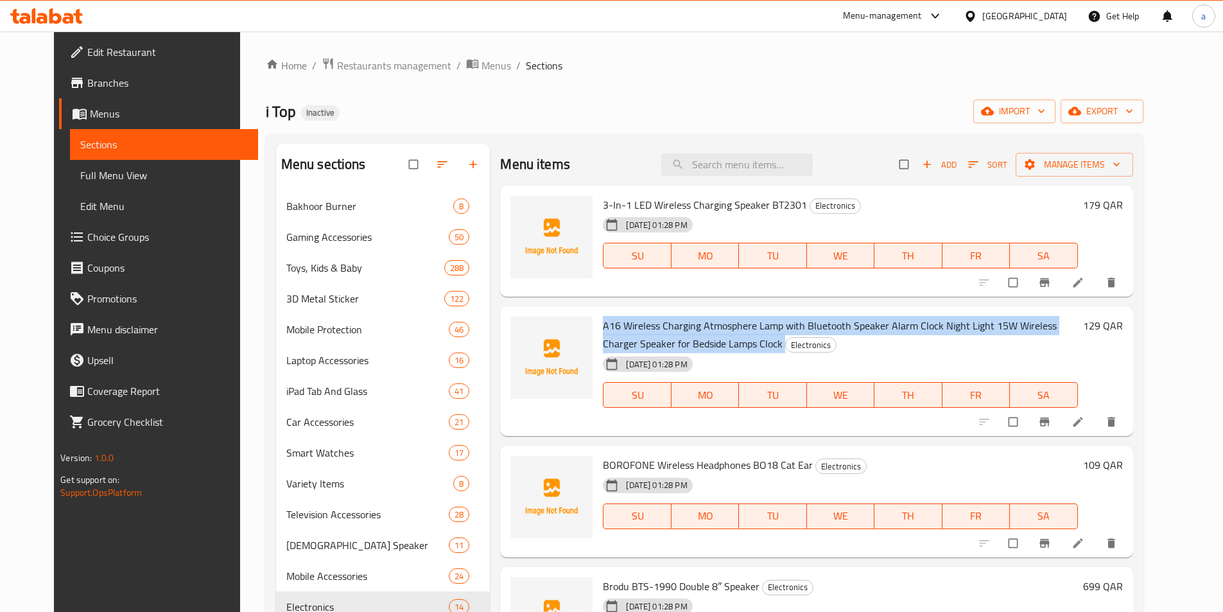
click at [765, 325] on span "A16 Wireless Charging Atmosphere Lamp with Bluetooth Speaker Alarm Clock Night …" at bounding box center [830, 334] width 454 height 37
copy h6 "A16 Wireless Charging Atmosphere Lamp with Bluetooth Speaker Alarm Clock Night …"
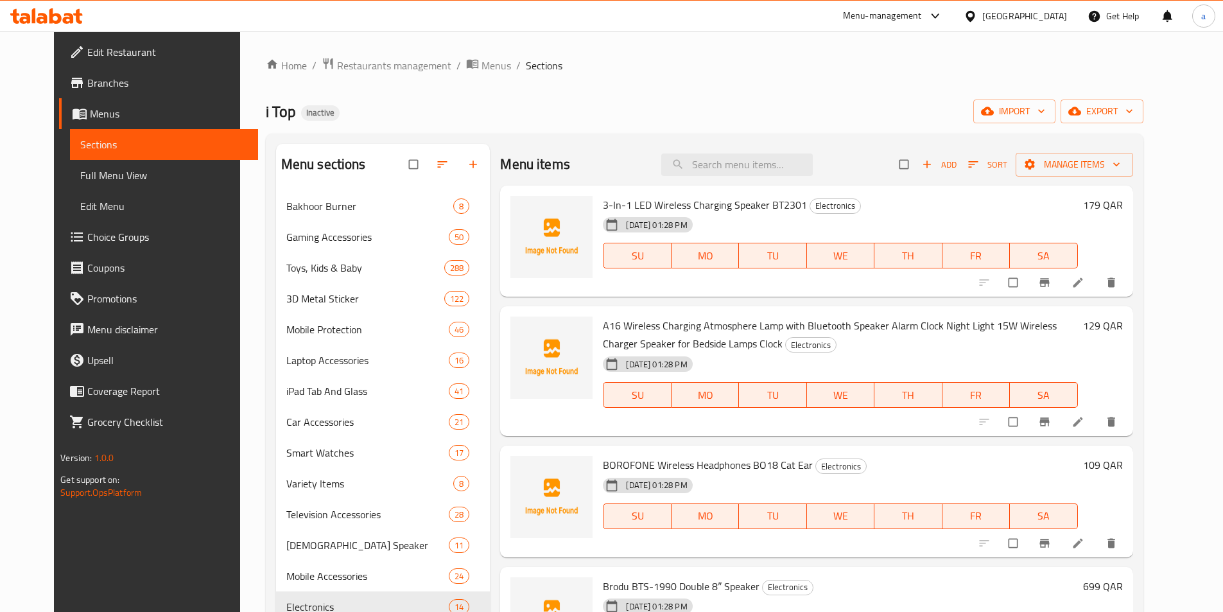
click at [657, 463] on span "BOROFONE Wireless Headphones BO18 Cat Ear" at bounding box center [708, 464] width 210 height 19
click at [657, 464] on span "BOROFONE Wireless Headphones BO18 Cat Ear" at bounding box center [708, 464] width 210 height 19
copy h6 "BOROFONE Wireless Headphones BO18 Cat Ear"
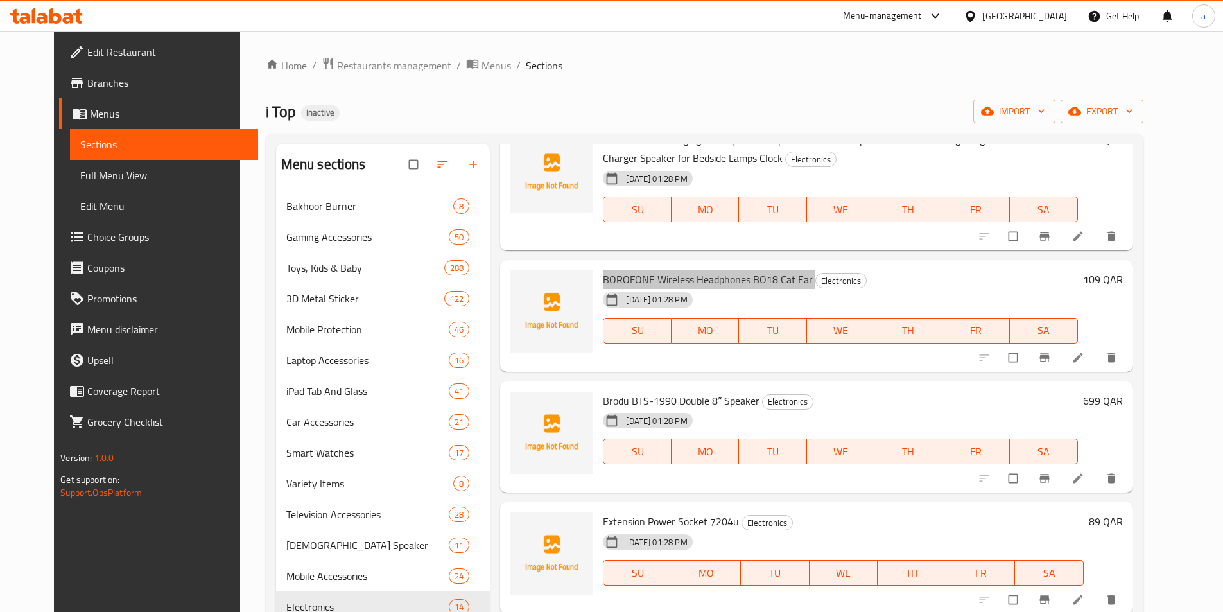
scroll to position [193, 0]
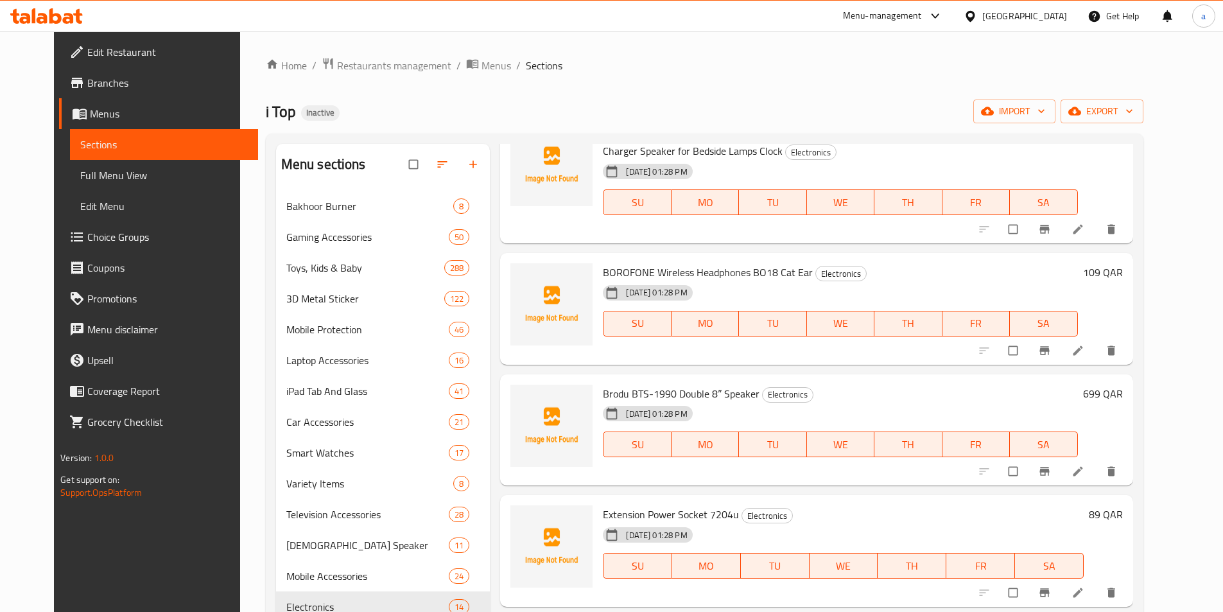
click at [664, 389] on span "Brodu BTS-1990 Double 8″ Speaker" at bounding box center [681, 393] width 157 height 19
copy h6 "Brodu BTS-1990 Double 8″ Speaker"
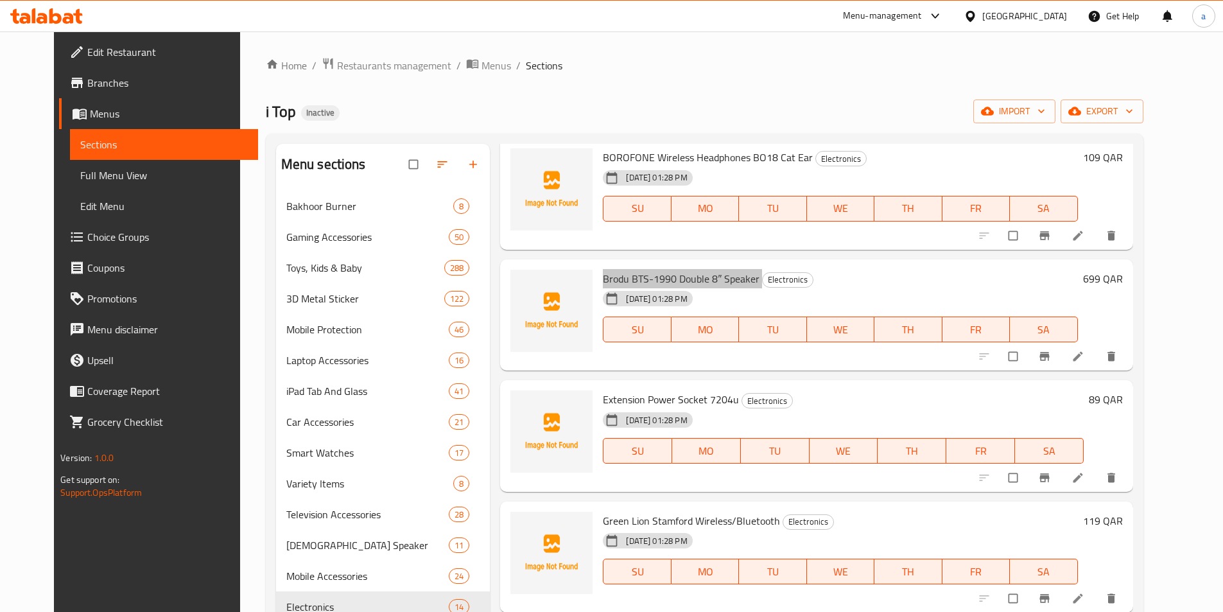
scroll to position [321, 0]
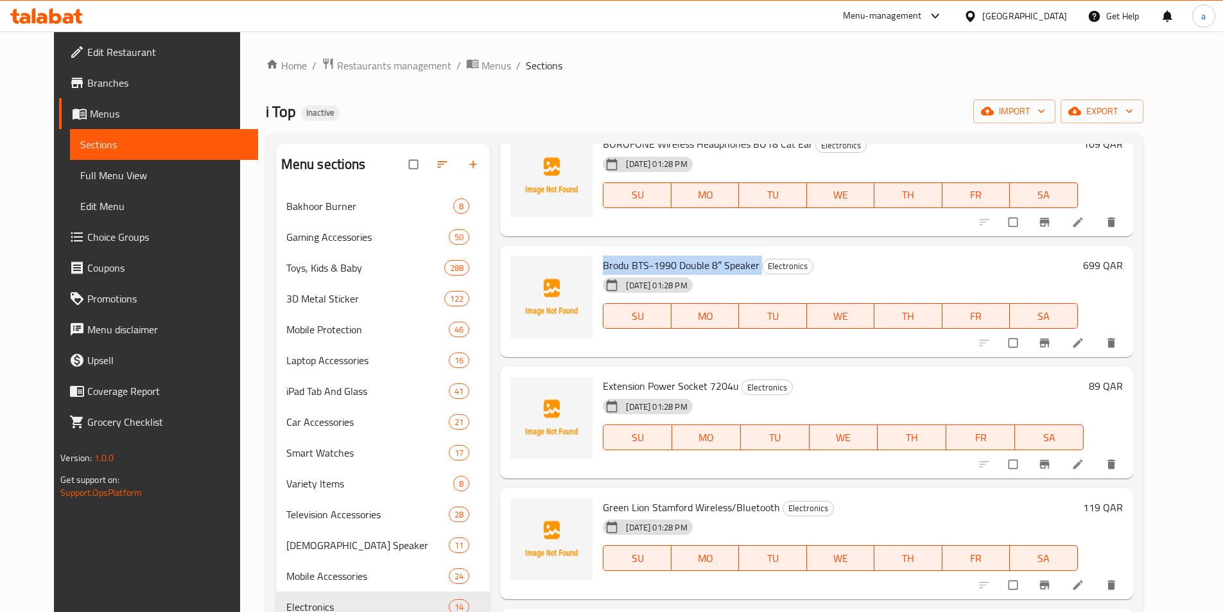
click at [609, 383] on span "Extension Power Socket 7204u" at bounding box center [671, 385] width 136 height 19
copy span "Extension"
click at [637, 380] on span "Extension Power Socket 7204u" at bounding box center [671, 385] width 136 height 19
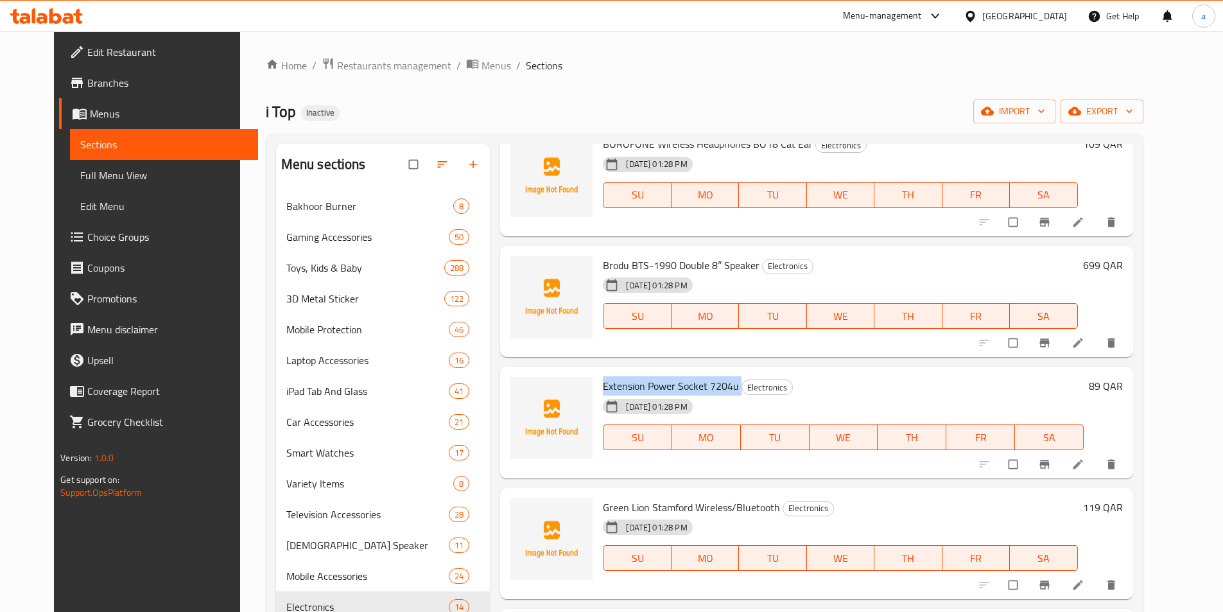
click at [637, 380] on span "Extension Power Socket 7204u" at bounding box center [671, 385] width 136 height 19
click at [686, 510] on span "Green Lion Stamford Wireless/Bluetooth" at bounding box center [691, 507] width 177 height 19
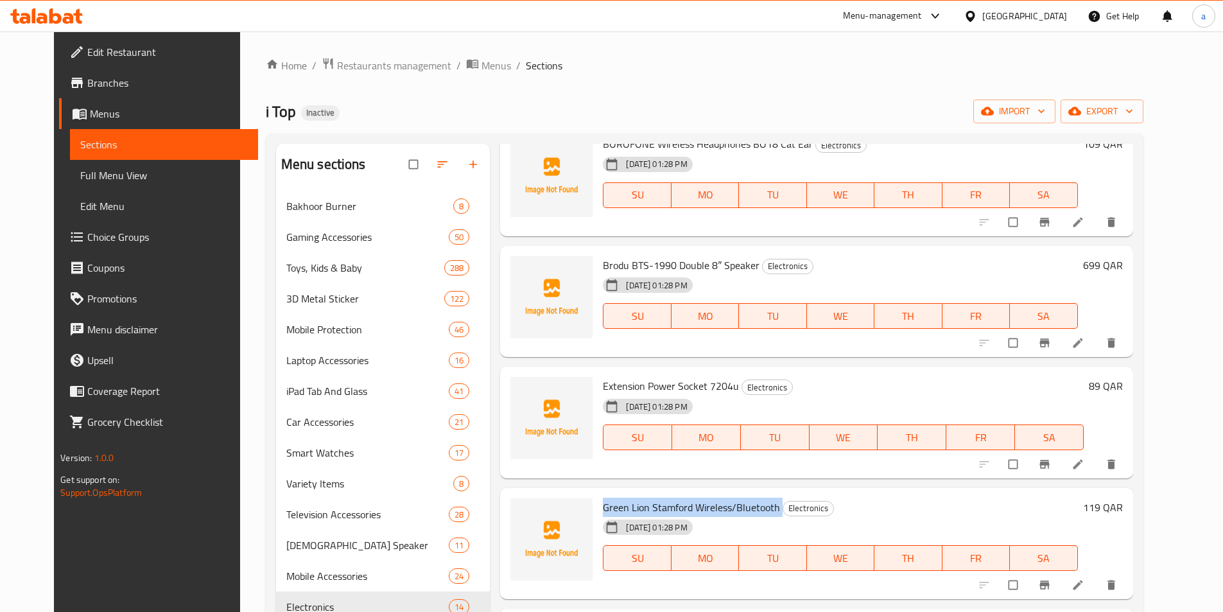
copy h6 "Green Lion Stamford Wireless/Bluetooth"
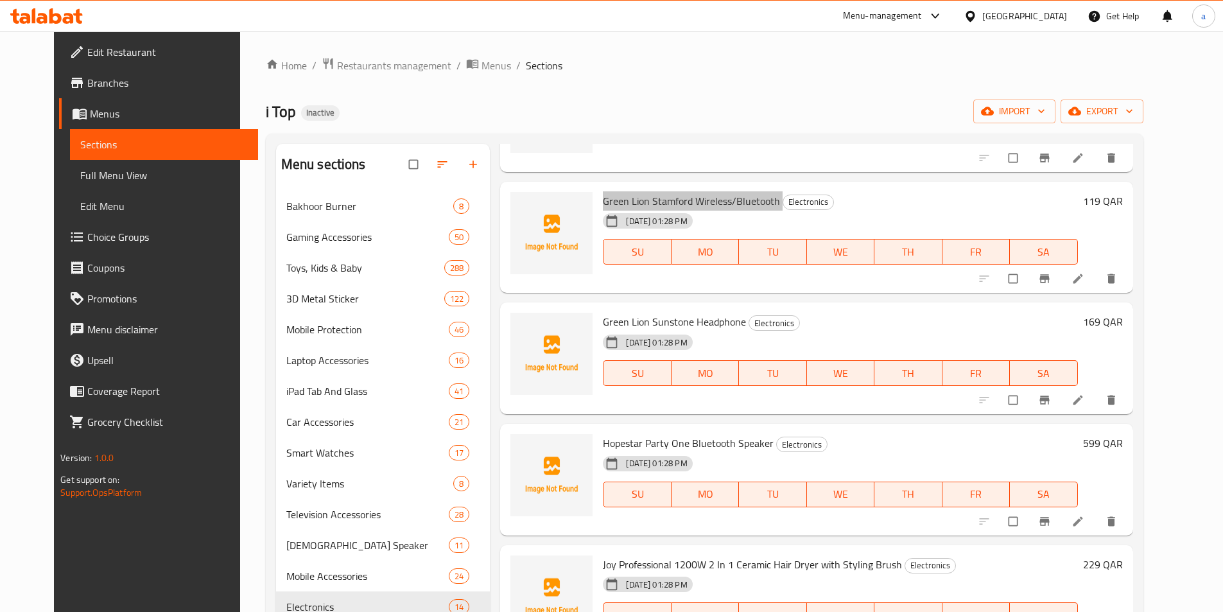
scroll to position [642, 0]
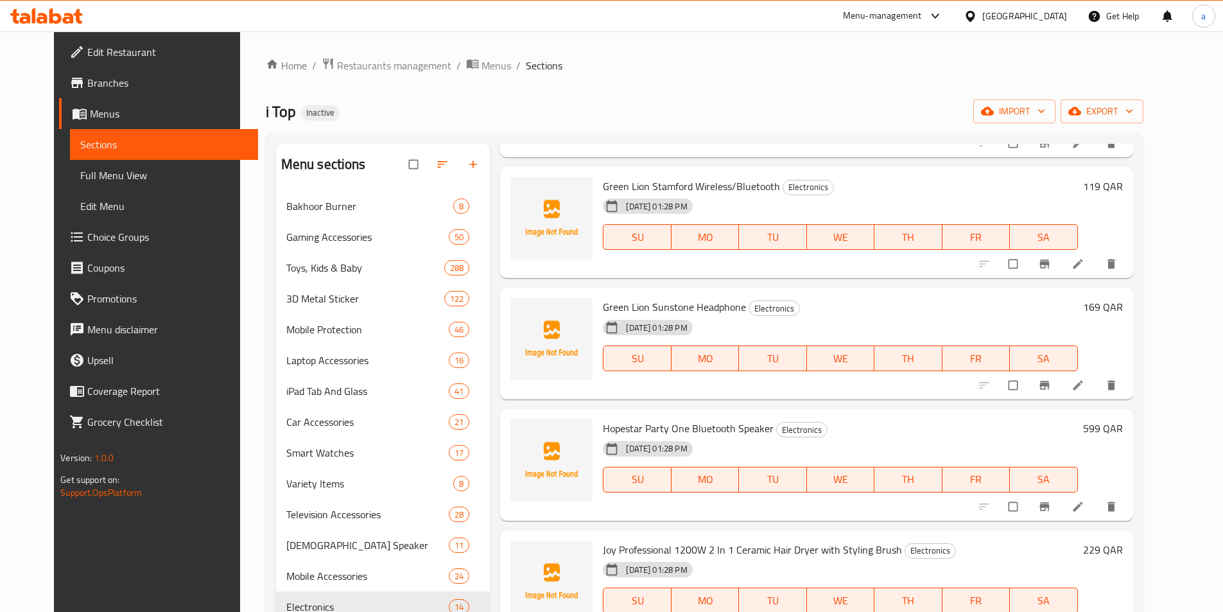
click at [644, 313] on span "Green Lion Sunstone Headphone" at bounding box center [674, 306] width 143 height 19
click at [621, 307] on span "Green Lion Sunstone Headphone" at bounding box center [674, 306] width 143 height 19
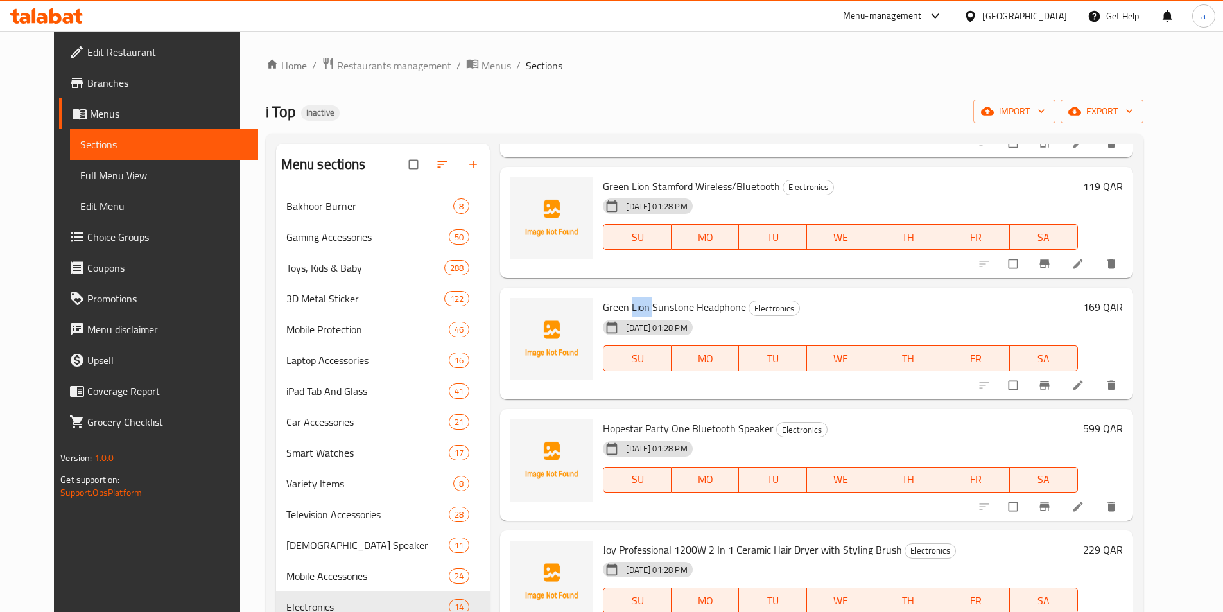
click at [636, 306] on span "Green Lion Sunstone Headphone" at bounding box center [674, 306] width 143 height 19
drag, startPoint x: 636, startPoint y: 306, endPoint x: 532, endPoint y: 294, distance: 104.6
click at [532, 294] on div "Green Lion Sunstone Headphone Electronics [DATE] 01:28 PM SU MO TU WE TH FR SA …" at bounding box center [816, 343] width 622 height 101
click at [603, 302] on span "Green Lion Sunstone Headphone" at bounding box center [674, 306] width 143 height 19
drag, startPoint x: 585, startPoint y: 302, endPoint x: 635, endPoint y: 305, distance: 49.5
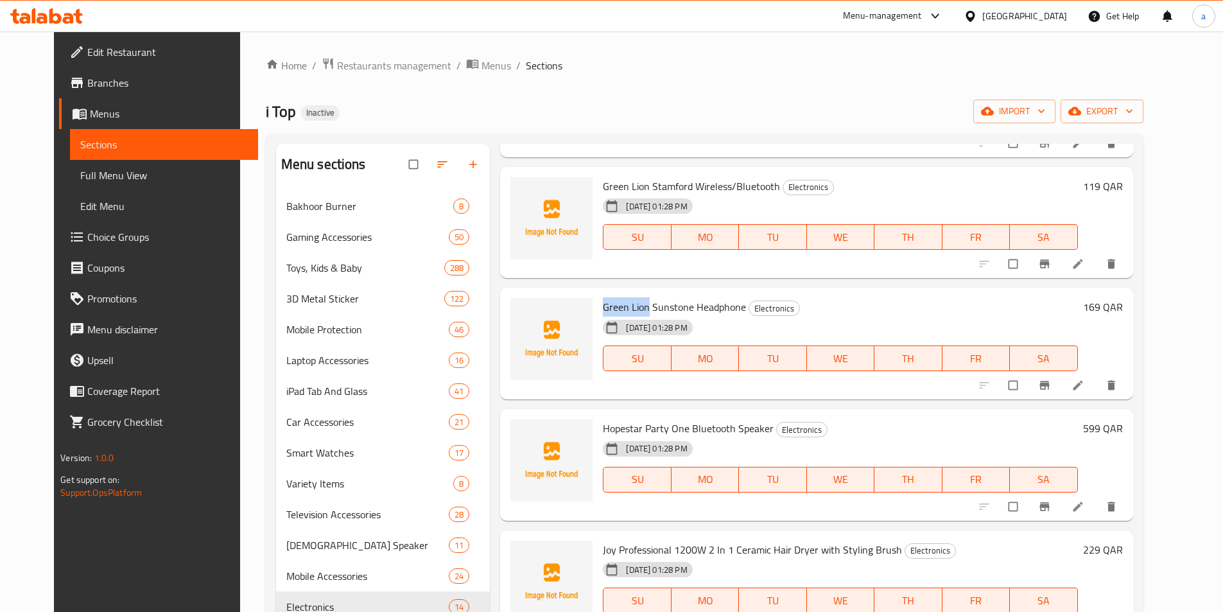
click at [635, 305] on div "Green Lion Sunstone Headphone Electronics [DATE] 01:28 PM SU MO TU WE TH FR SA" at bounding box center [840, 343] width 485 height 101
copy span "Green Lion"
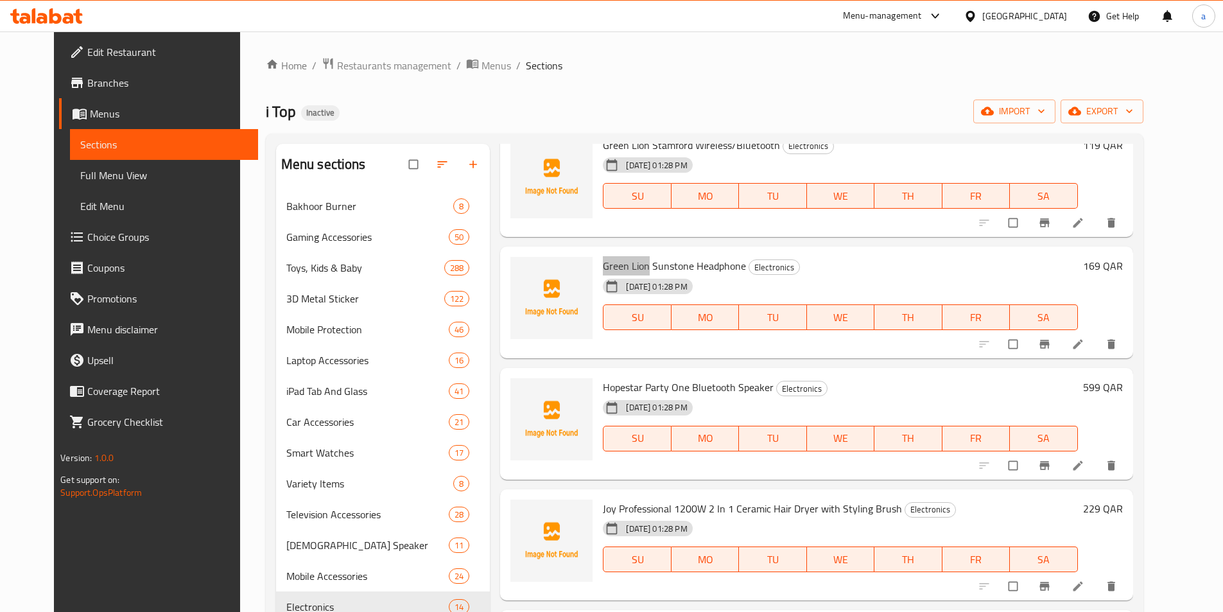
scroll to position [706, 0]
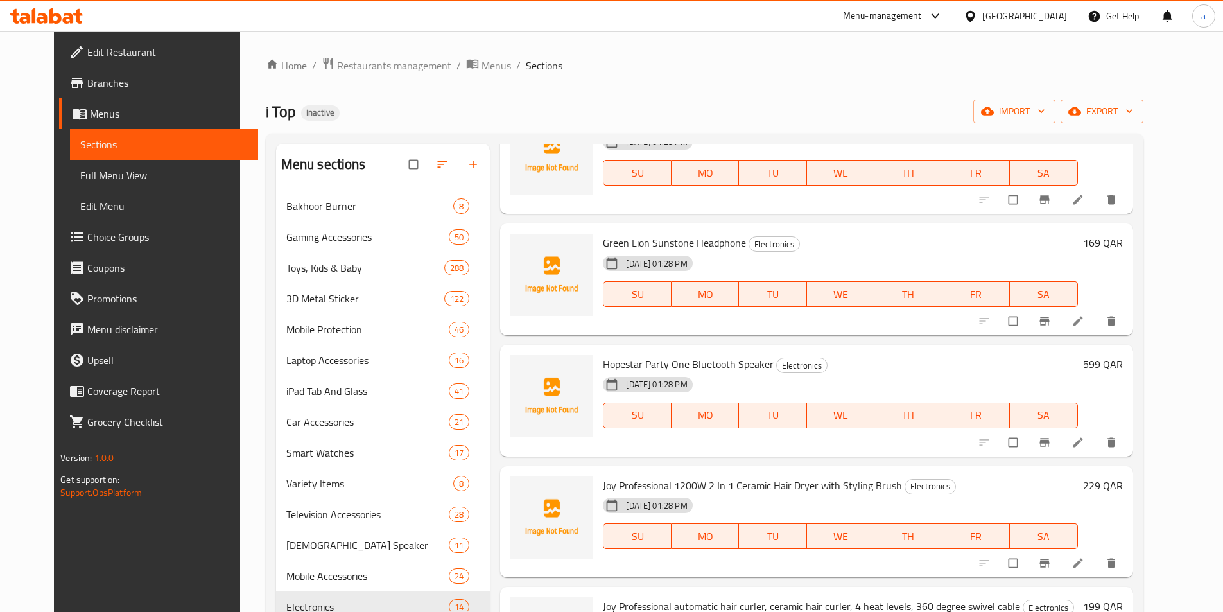
click at [661, 359] on span "Hopestar Party One Bluetooth Speaker" at bounding box center [688, 363] width 171 height 19
copy h6 "Hopestar Party One Bluetooth Speaker"
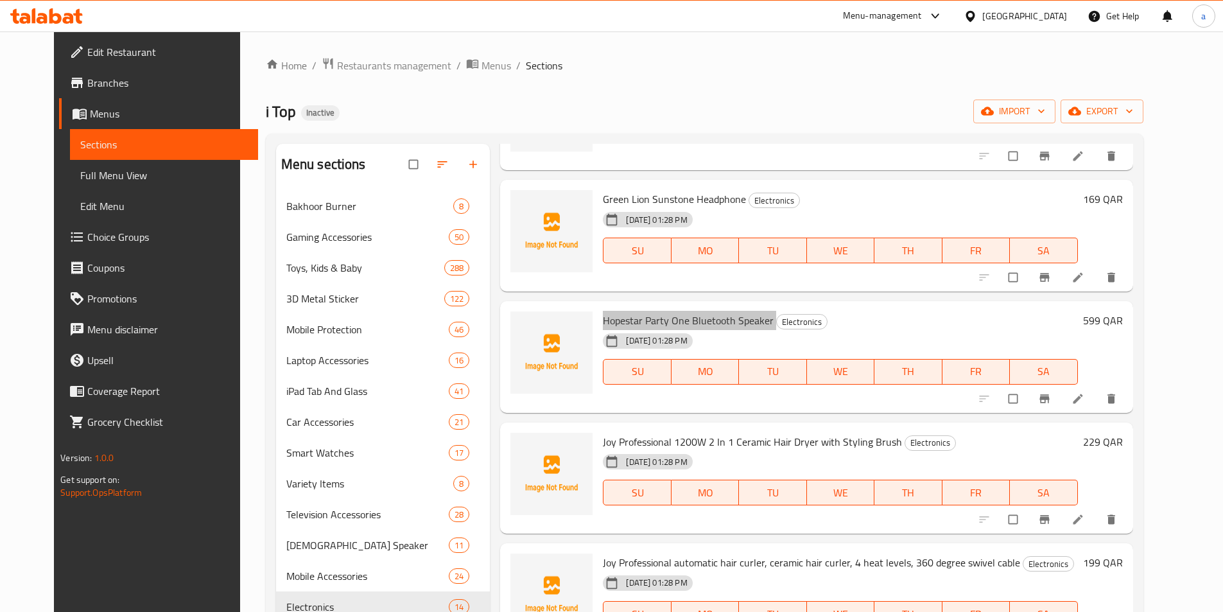
scroll to position [770, 0]
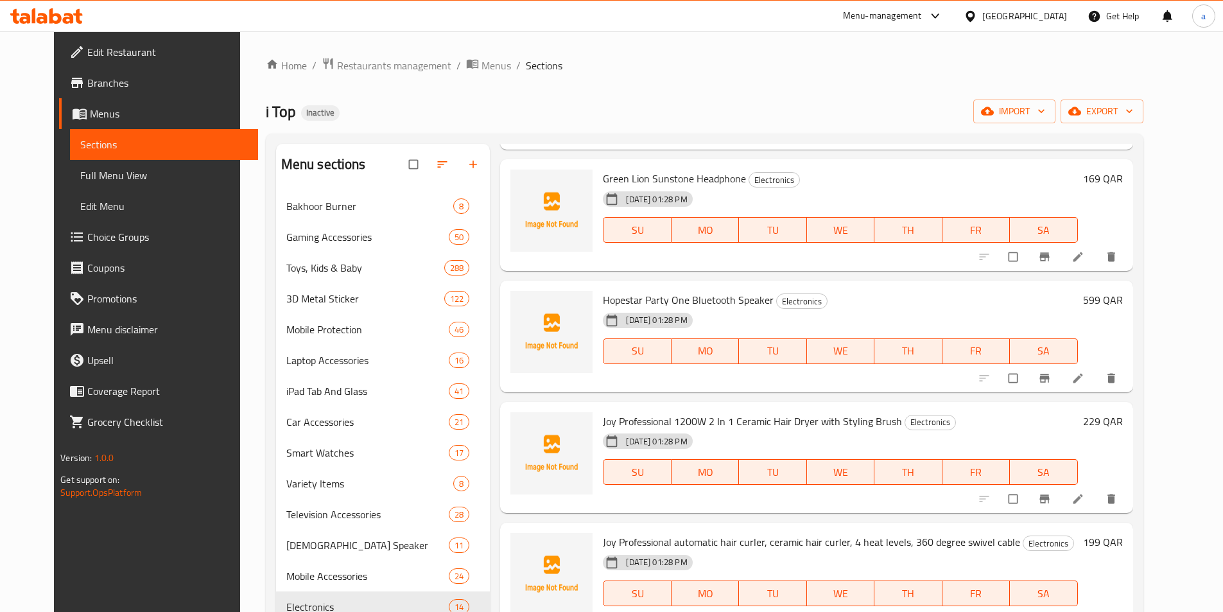
click at [664, 413] on span "Joy Professional 1200W 2 In 1 Ceramic Hair Dryer with Styling Brush" at bounding box center [752, 420] width 299 height 19
copy h6 "Joy Professional 1200W 2 In 1 Ceramic Hair Dryer with Styling Brush"
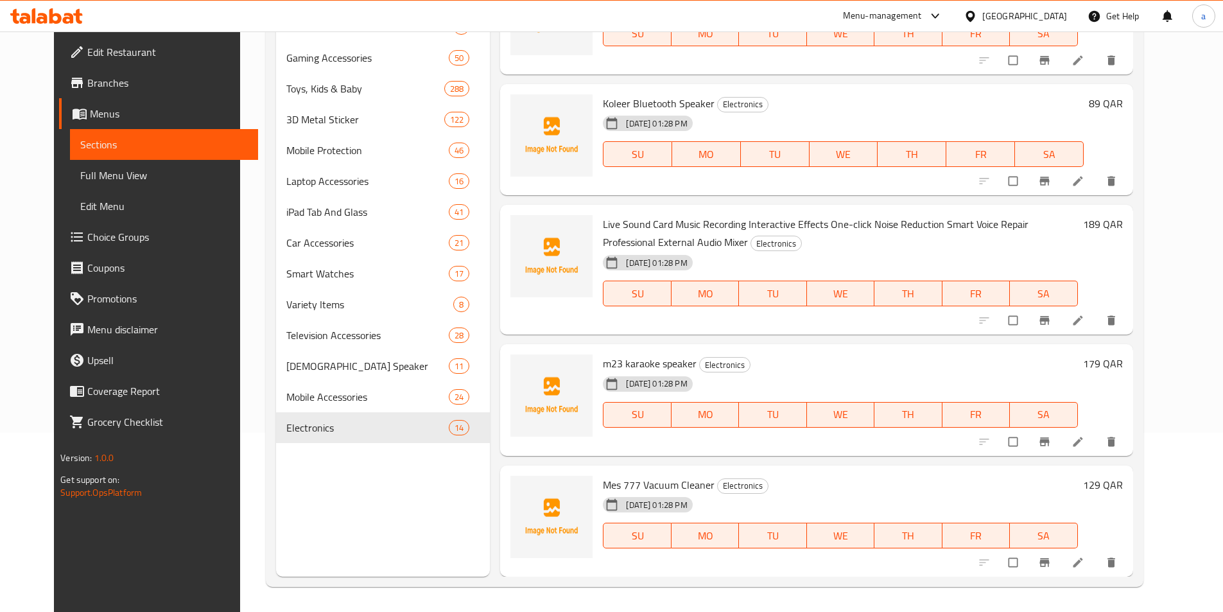
scroll to position [180, 0]
click at [626, 480] on span "Mes 777 Vacuum Cleaner" at bounding box center [659, 483] width 112 height 19
copy h6 "Mes 777 Vacuum Cleaner"
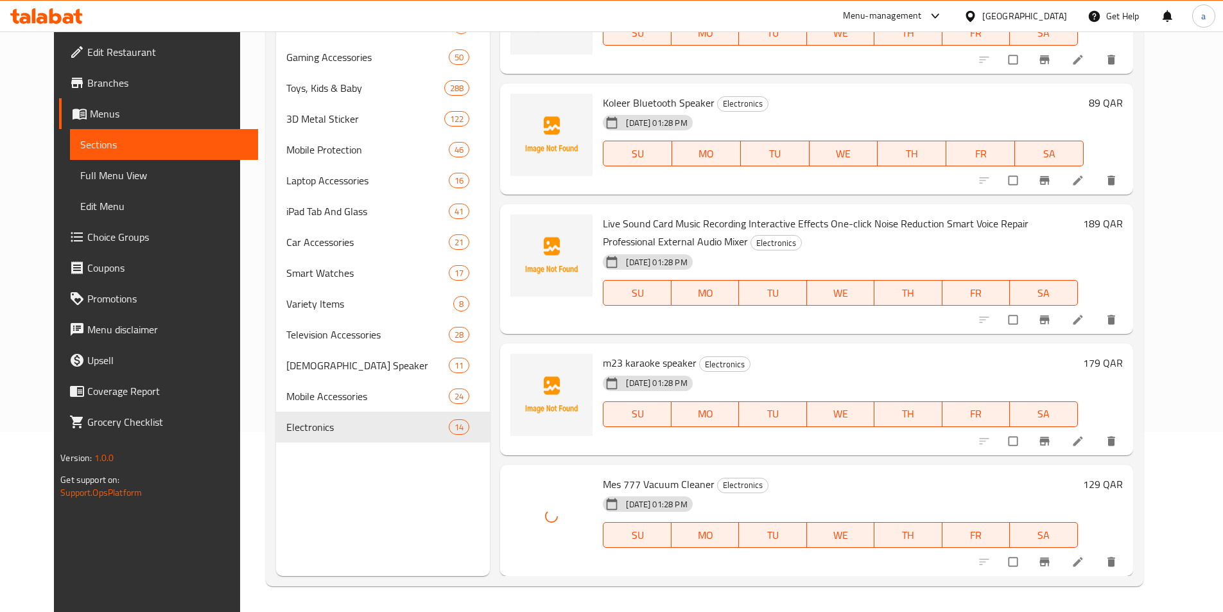
click at [623, 356] on span "m23 karaoke speaker" at bounding box center [650, 362] width 94 height 19
click at [603, 228] on span "Live Sound Card Music Recording Interactive Effects One-click Noise Reduction S…" at bounding box center [816, 232] width 426 height 37
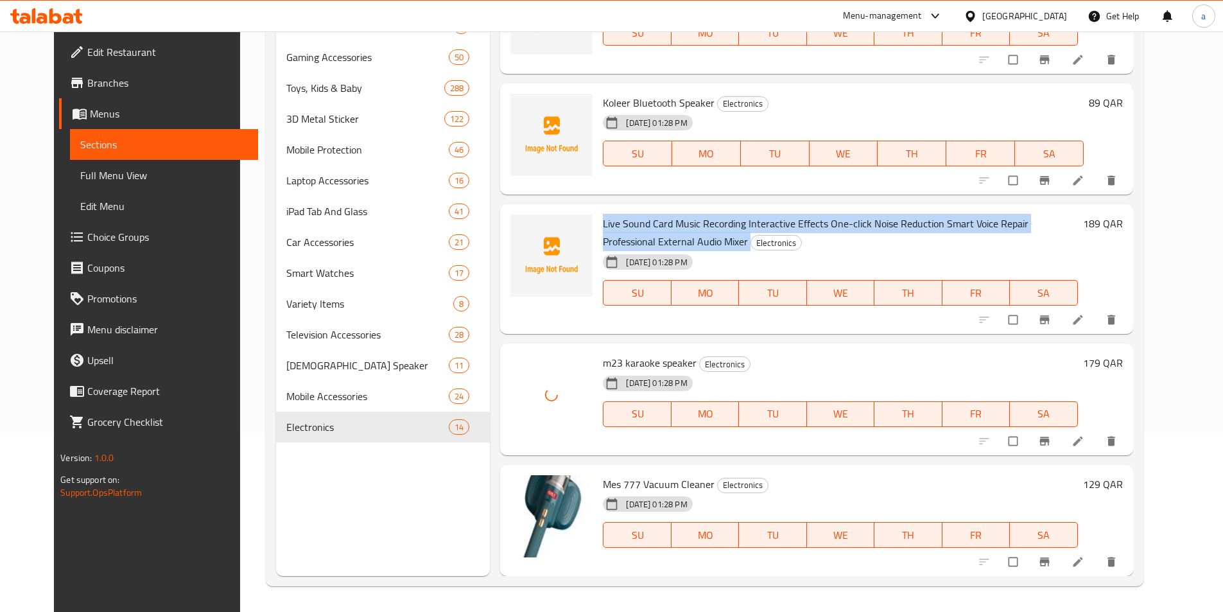
click at [603, 228] on span "Live Sound Card Music Recording Interactive Effects One-click Noise Reduction S…" at bounding box center [816, 232] width 426 height 37
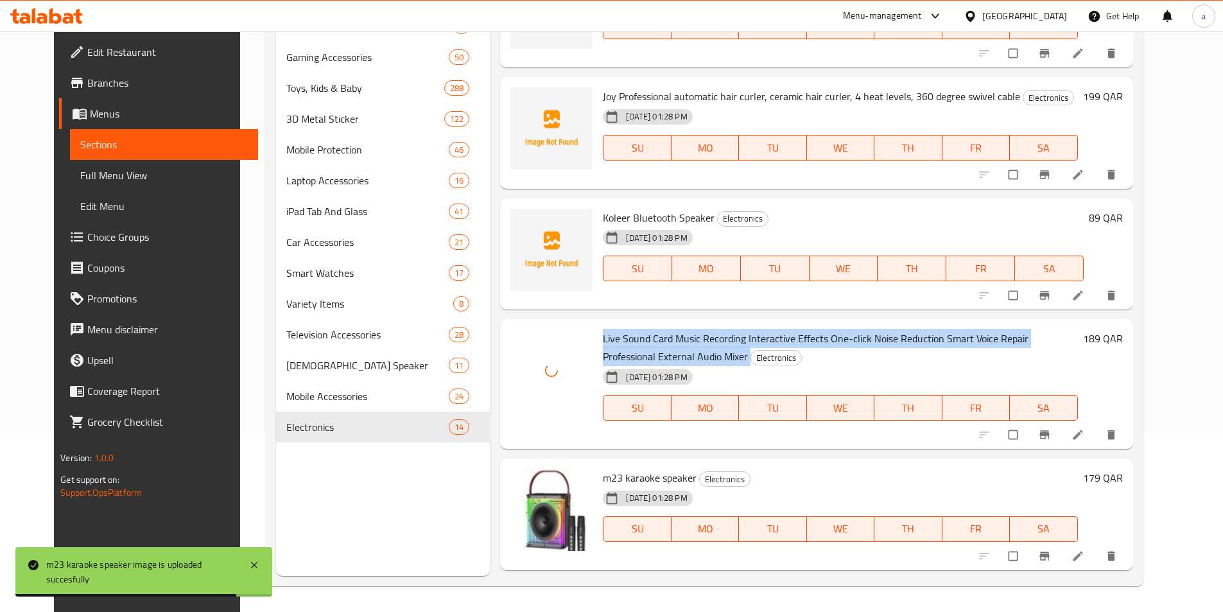
scroll to position [1023, 0]
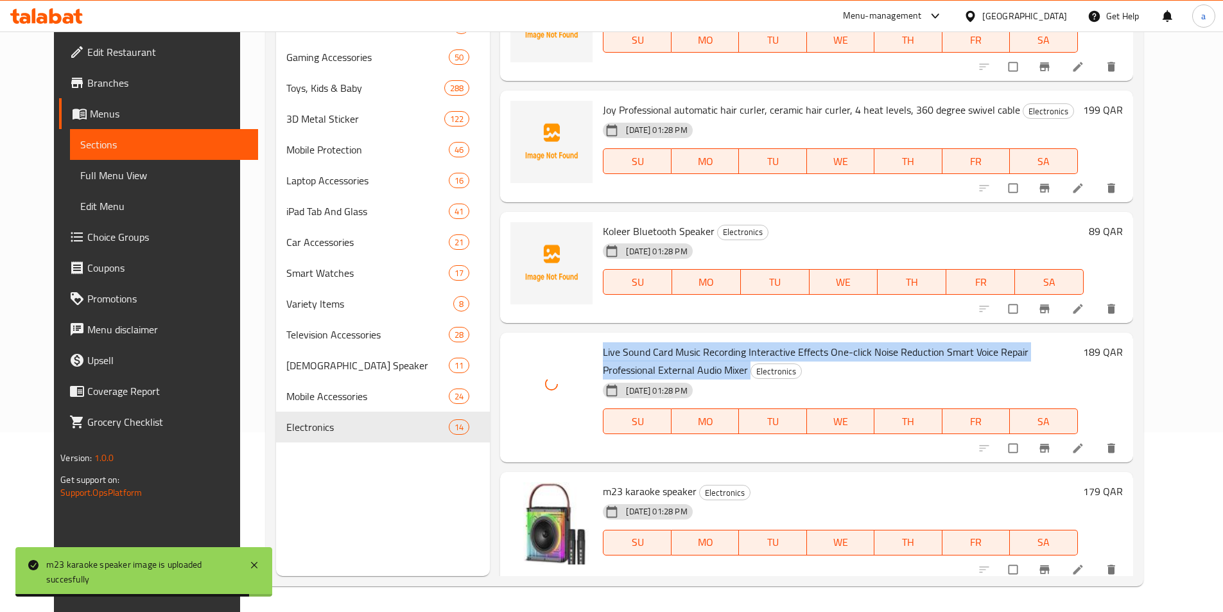
click at [647, 236] on span "Koleer Bluetooth Speaker" at bounding box center [659, 230] width 112 height 19
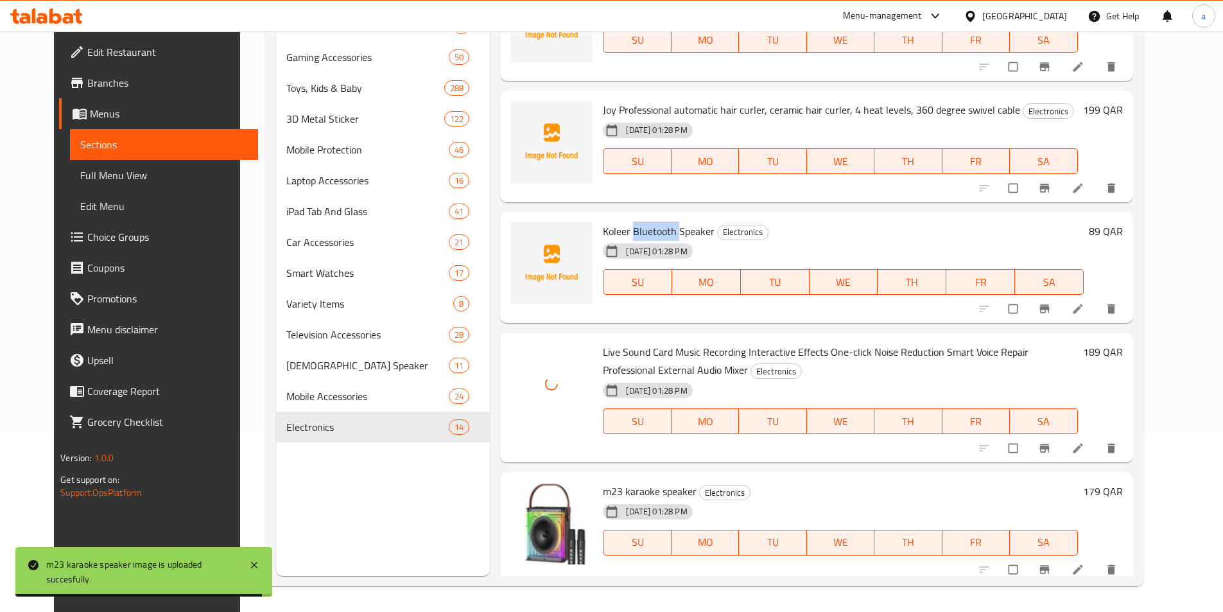
click at [647, 236] on span "Koleer Bluetooth Speaker" at bounding box center [659, 230] width 112 height 19
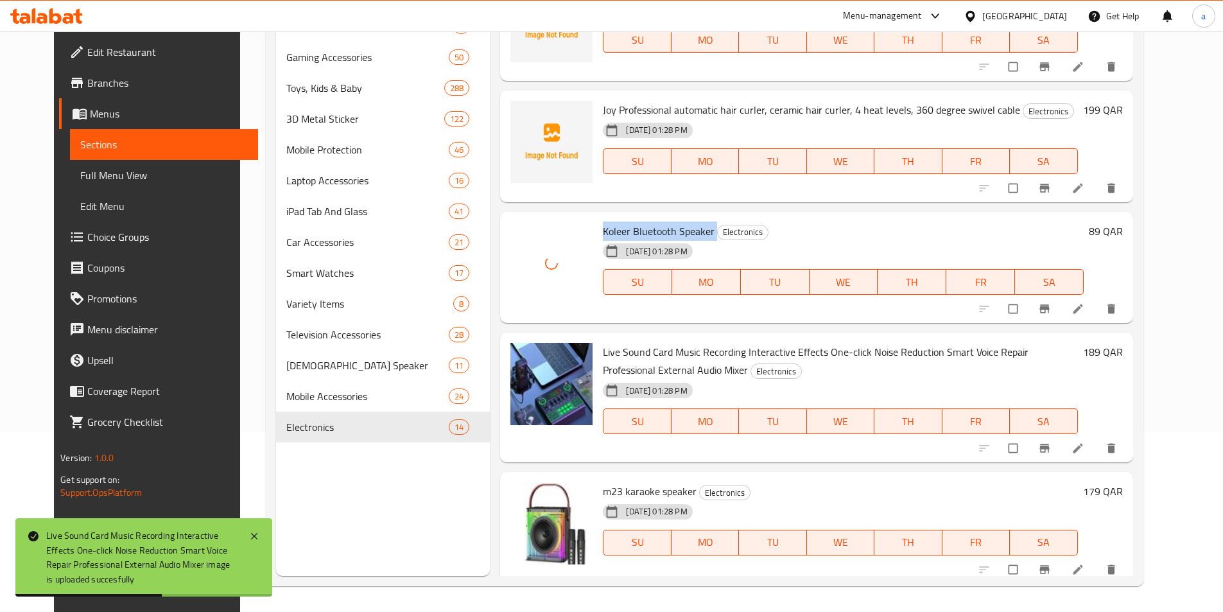
scroll to position [894, 0]
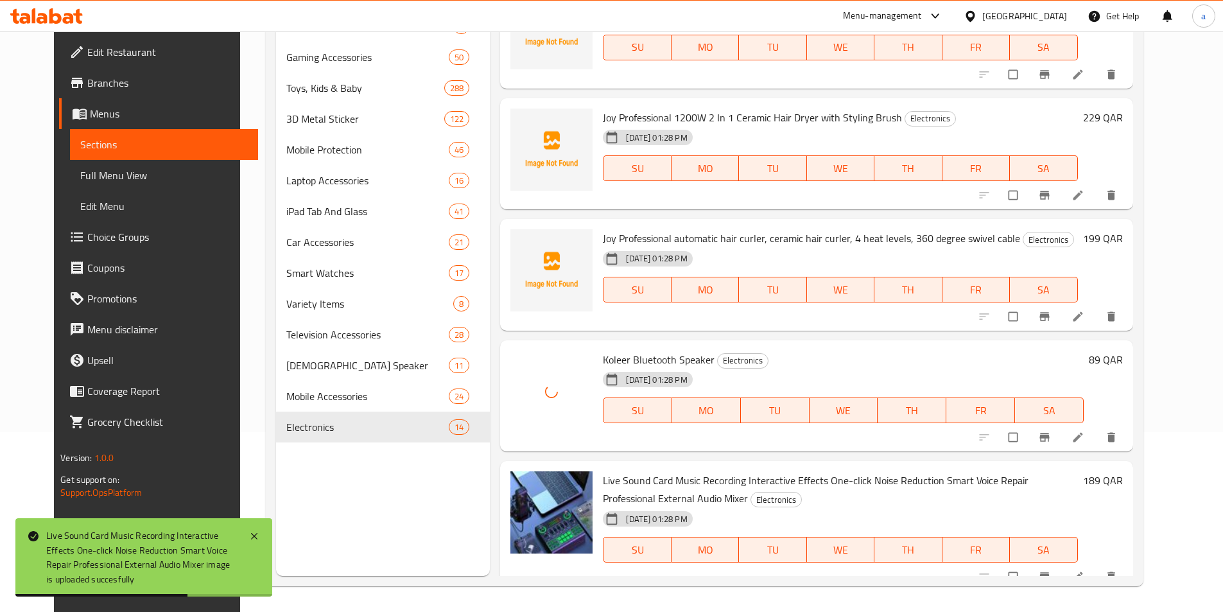
click at [644, 235] on span "Joy Professional automatic hair curler, ceramic hair curler, 4 heat levels, 360…" at bounding box center [811, 238] width 417 height 19
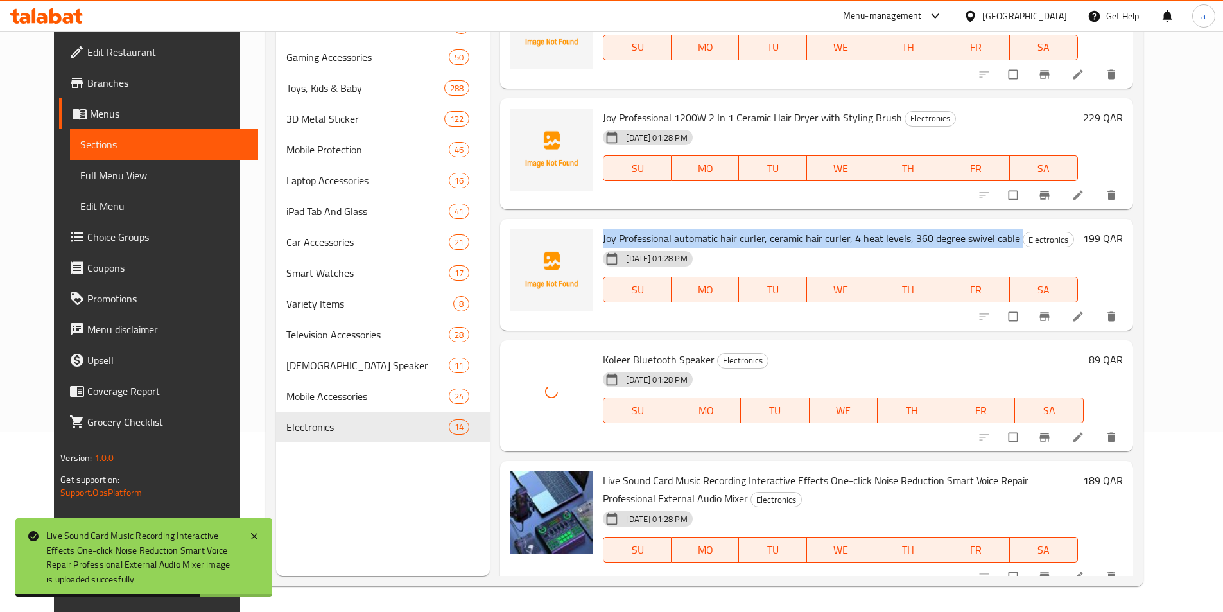
click at [644, 235] on span "Joy Professional automatic hair curler, ceramic hair curler, 4 heat levels, 360…" at bounding box center [811, 238] width 417 height 19
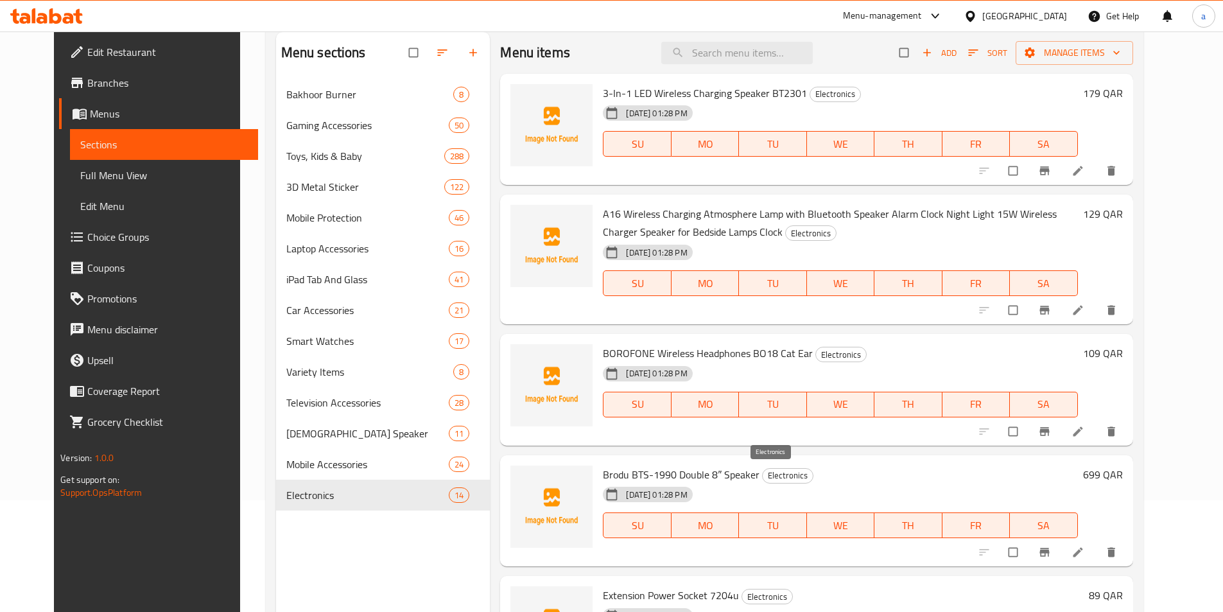
scroll to position [0, 0]
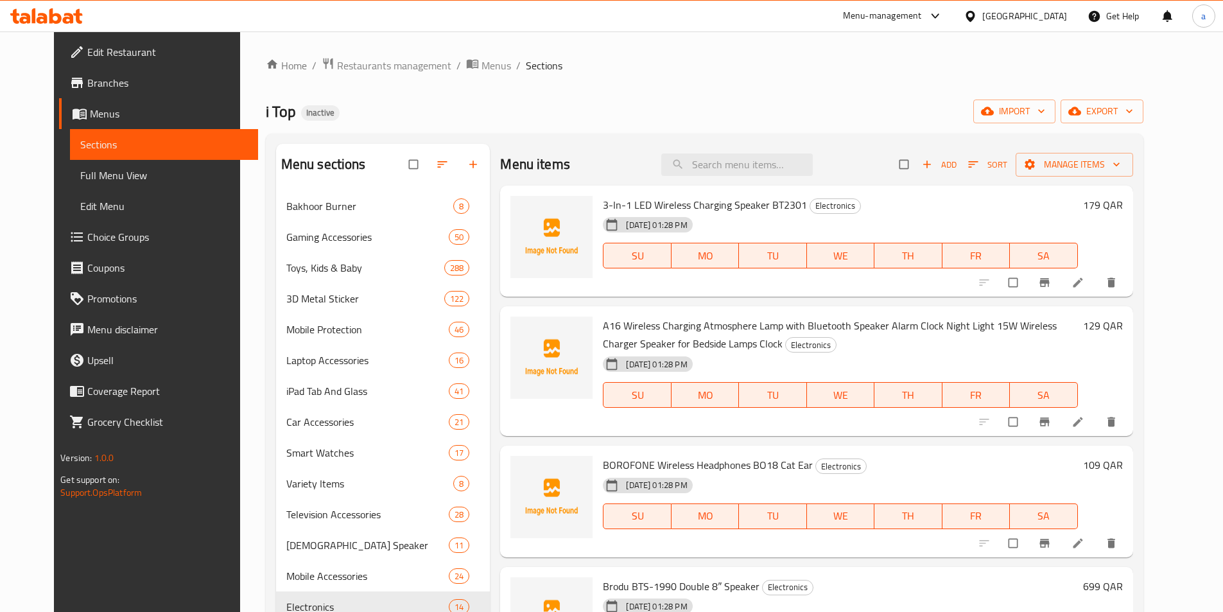
click at [680, 104] on div "i Top Inactive import export" at bounding box center [705, 112] width 878 height 24
drag, startPoint x: 591, startPoint y: 204, endPoint x: 804, endPoint y: 205, distance: 213.8
click at [804, 205] on div "3-In-1 LED Wireless Charging Speaker BT2301 Electronics [DATE] 01:28 PM SU MO T…" at bounding box center [840, 241] width 485 height 101
click at [792, 218] on div "[DATE] 01:28 PM SU MO TU WE TH FR SA" at bounding box center [840, 246] width 485 height 69
drag, startPoint x: 788, startPoint y: 209, endPoint x: 587, endPoint y: 209, distance: 201.6
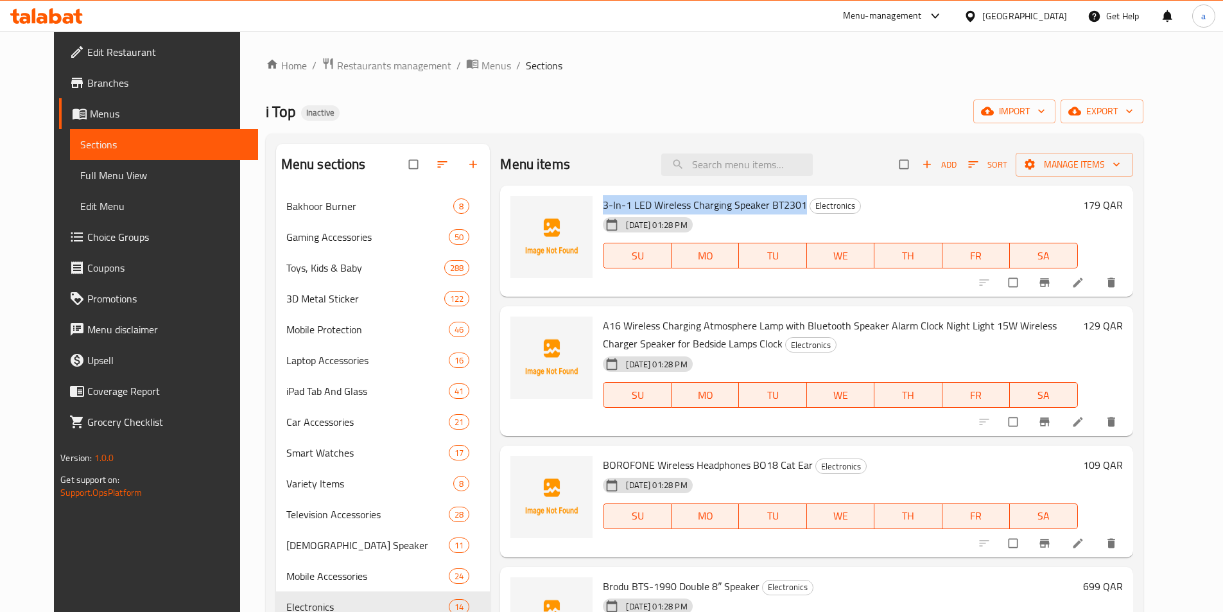
click at [598, 209] on div "3-In-1 LED Wireless Charging Speaker BT2301 Electronics [DATE] 01:28 PM SU MO T…" at bounding box center [840, 241] width 485 height 101
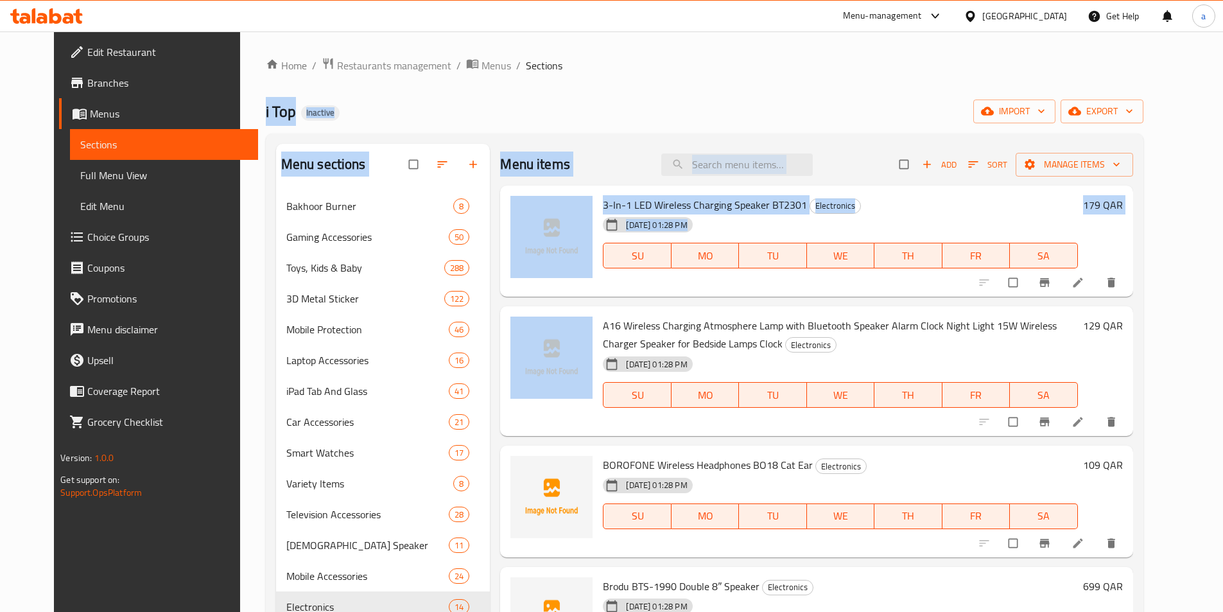
drag, startPoint x: 590, startPoint y: 322, endPoint x: 1080, endPoint y: -56, distance: 618.8
click at [1080, 0] on html "​ Menu-management [GEOGRAPHIC_DATA] Get Help a Edit Restaurant Branches Menus S…" at bounding box center [611, 306] width 1223 height 612
click at [949, 213] on div "[DATE] 01:28 PM SU MO TU WE TH FR SA" at bounding box center [840, 246] width 485 height 69
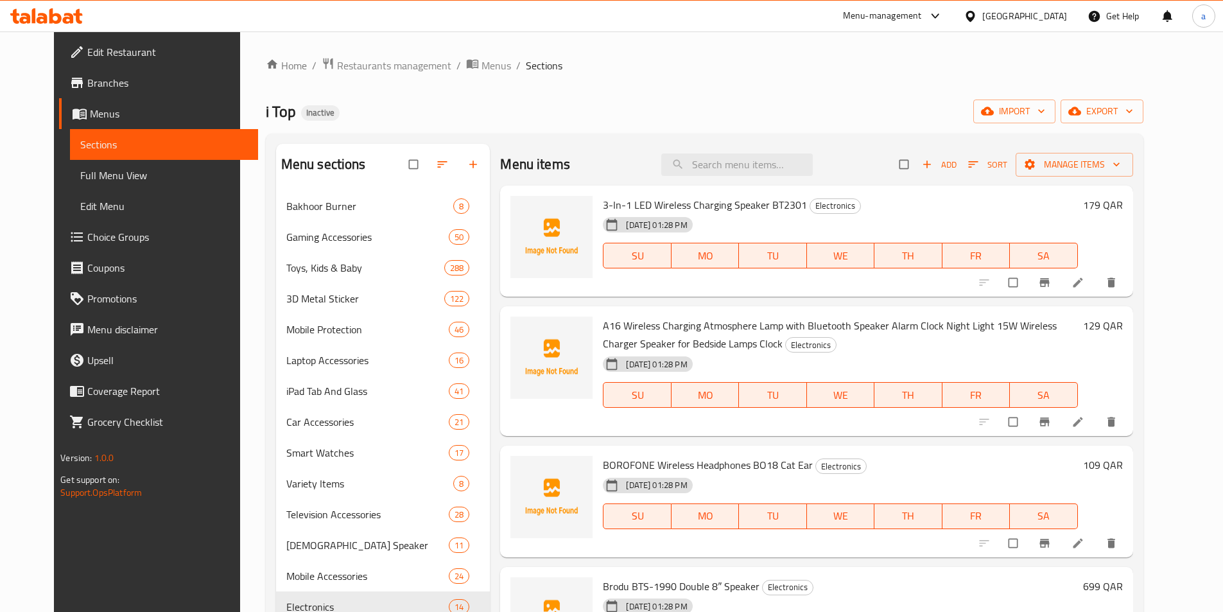
click at [603, 204] on span "3-In-1 LED Wireless Charging Speaker BT2301" at bounding box center [705, 204] width 204 height 19
click at [699, 324] on span "A16 Wireless Charging Atmosphere Lamp with Bluetooth Speaker Alarm Clock Night …" at bounding box center [830, 334] width 454 height 37
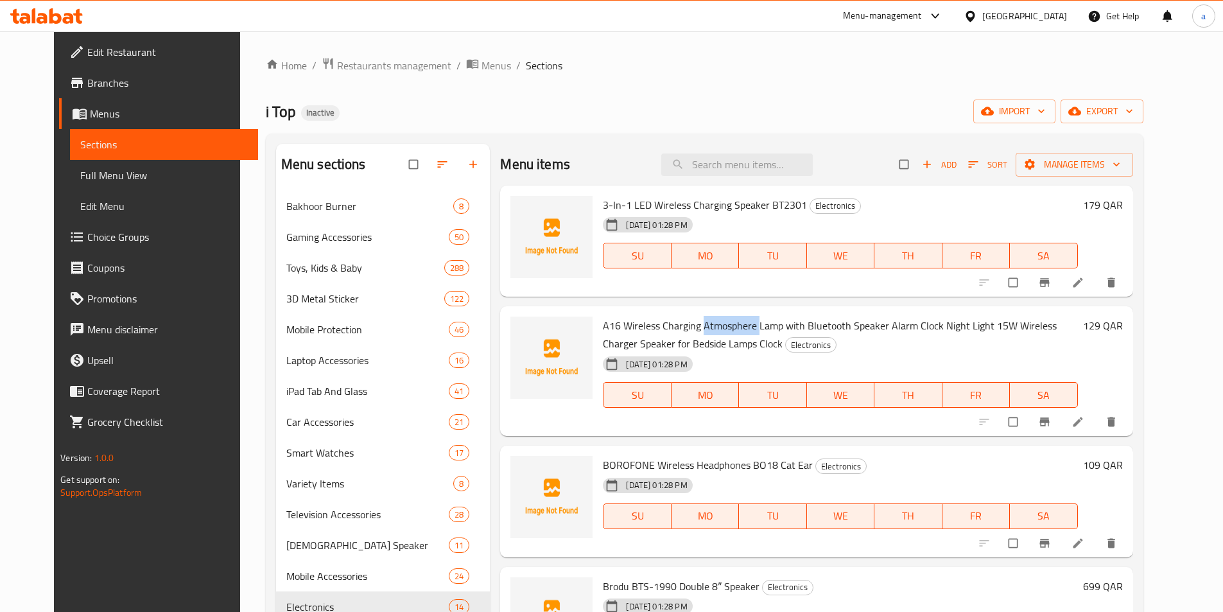
click at [699, 324] on span "A16 Wireless Charging Atmosphere Lamp with Bluetooth Speaker Alarm Clock Night …" at bounding box center [830, 334] width 454 height 37
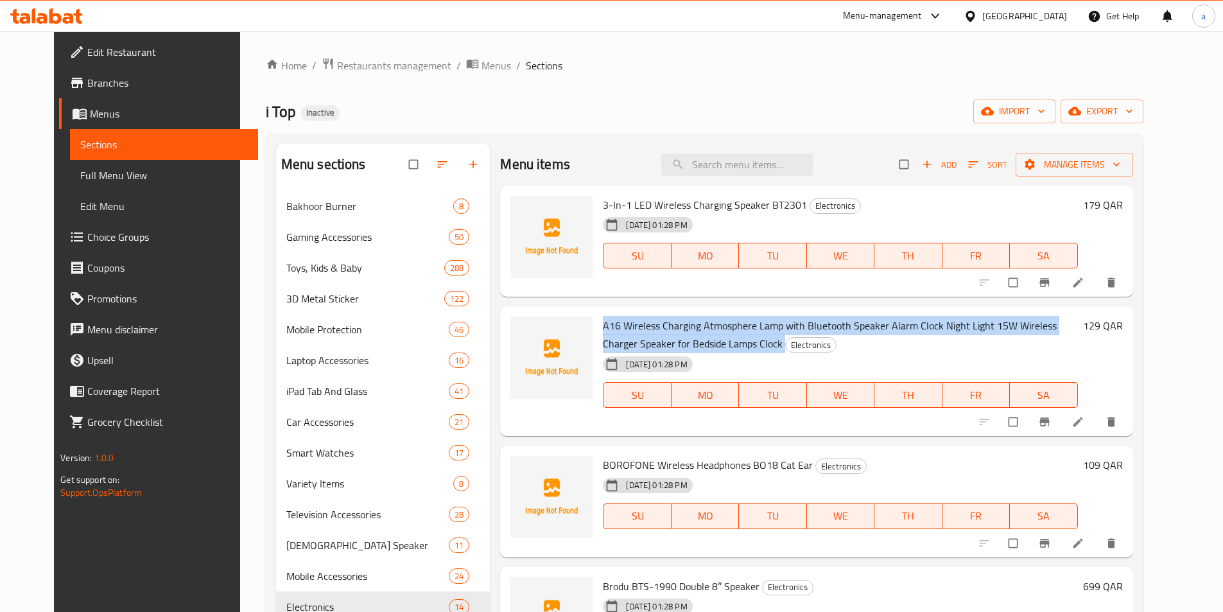
click at [699, 324] on span "A16 Wireless Charging Atmosphere Lamp with Bluetooth Speaker Alarm Clock Night …" at bounding box center [830, 334] width 454 height 37
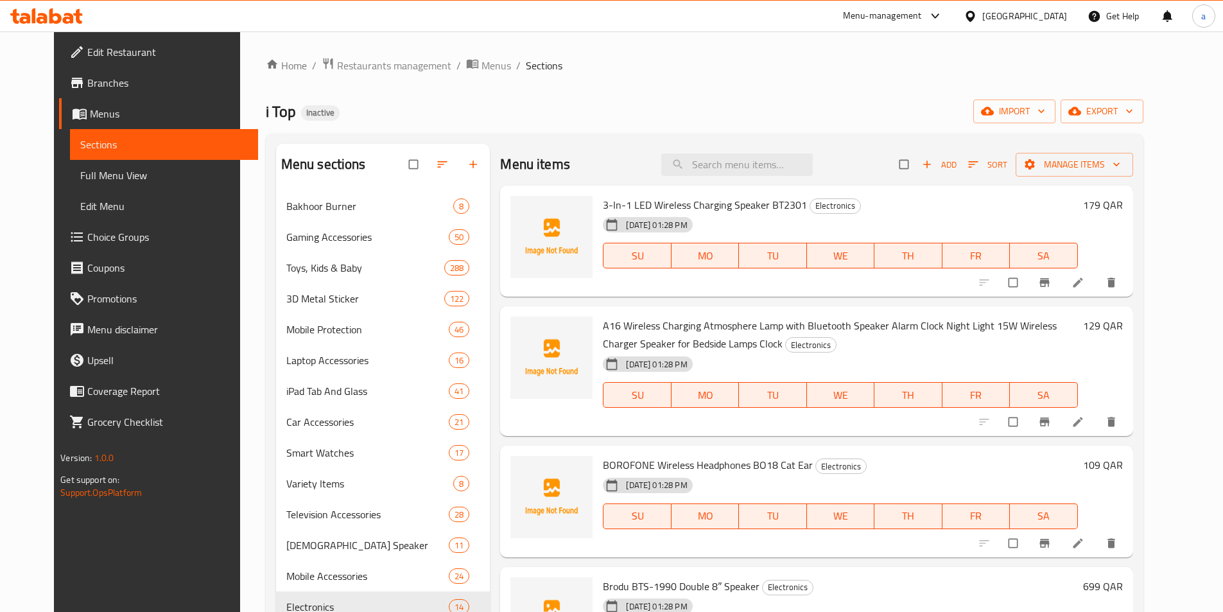
click at [666, 462] on span "BOROFONE Wireless Headphones BO18 Cat Ear" at bounding box center [708, 464] width 210 height 19
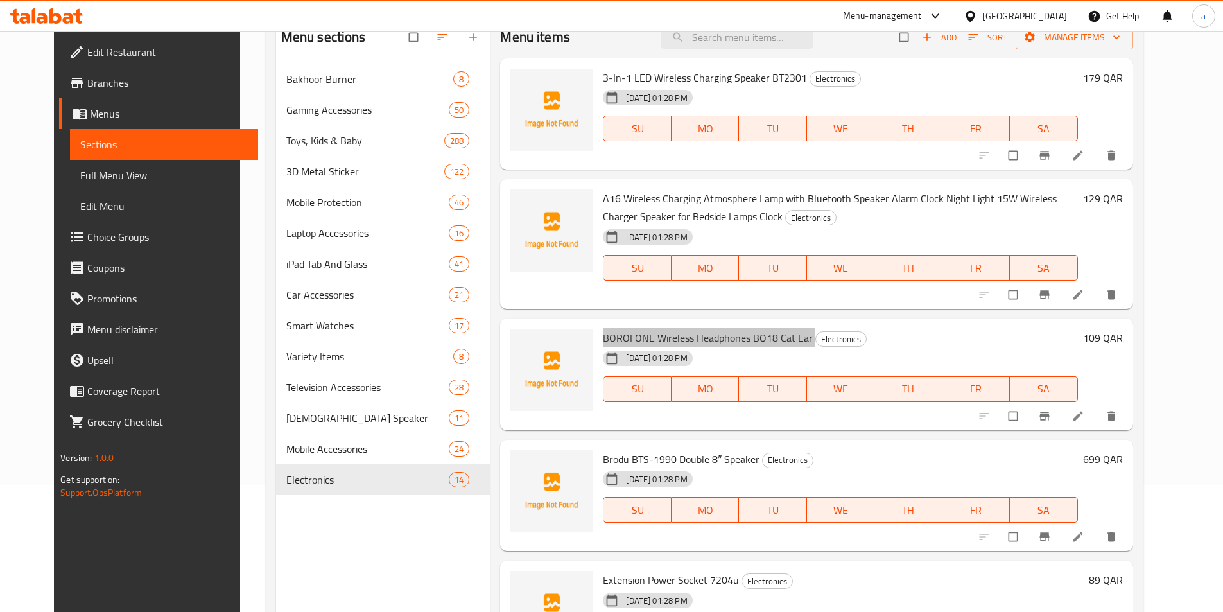
scroll to position [128, 0]
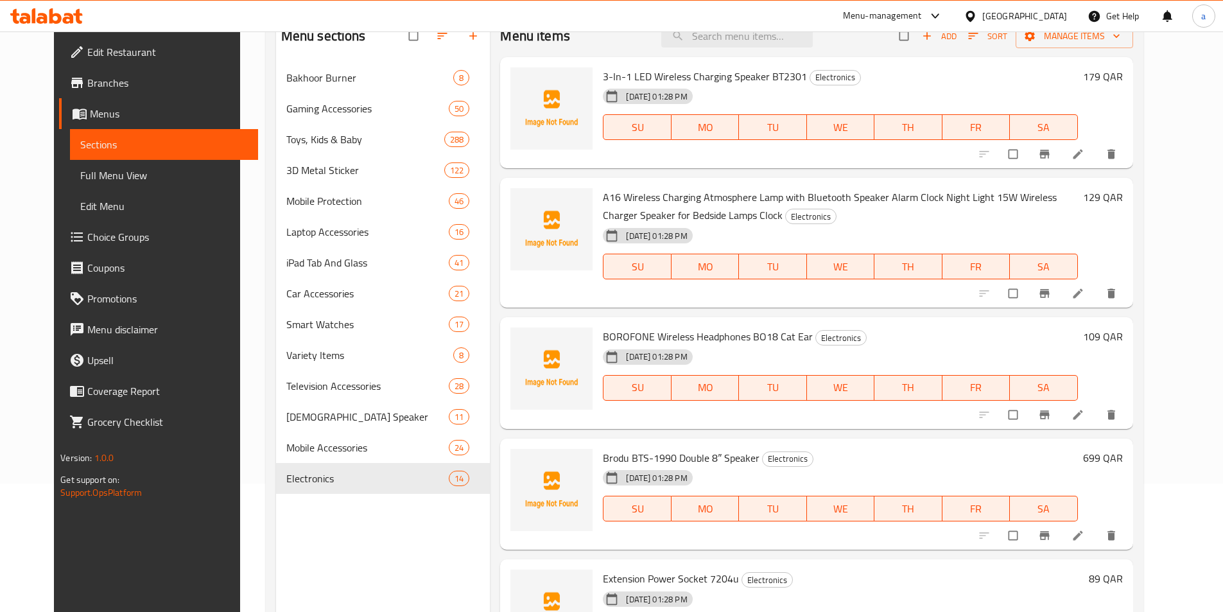
click at [674, 467] on div "[DATE] 01:28 PM" at bounding box center [658, 478] width 121 height 26
click at [674, 458] on span "Brodu BTS-1990 Double 8″ Speaker" at bounding box center [681, 457] width 157 height 19
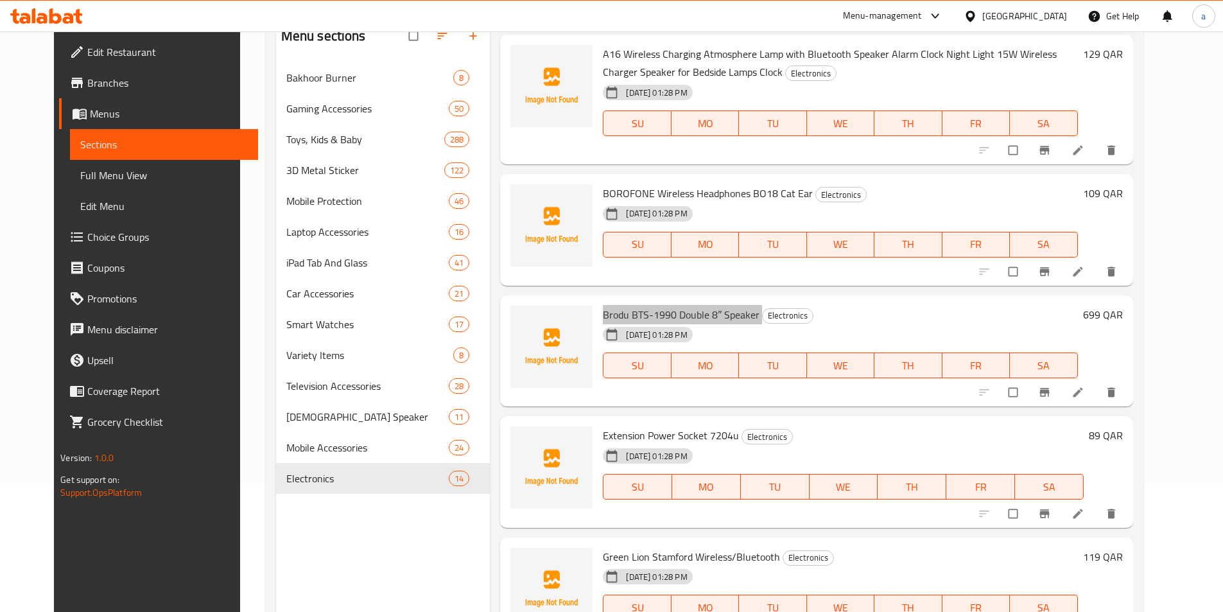
scroll to position [193, 0]
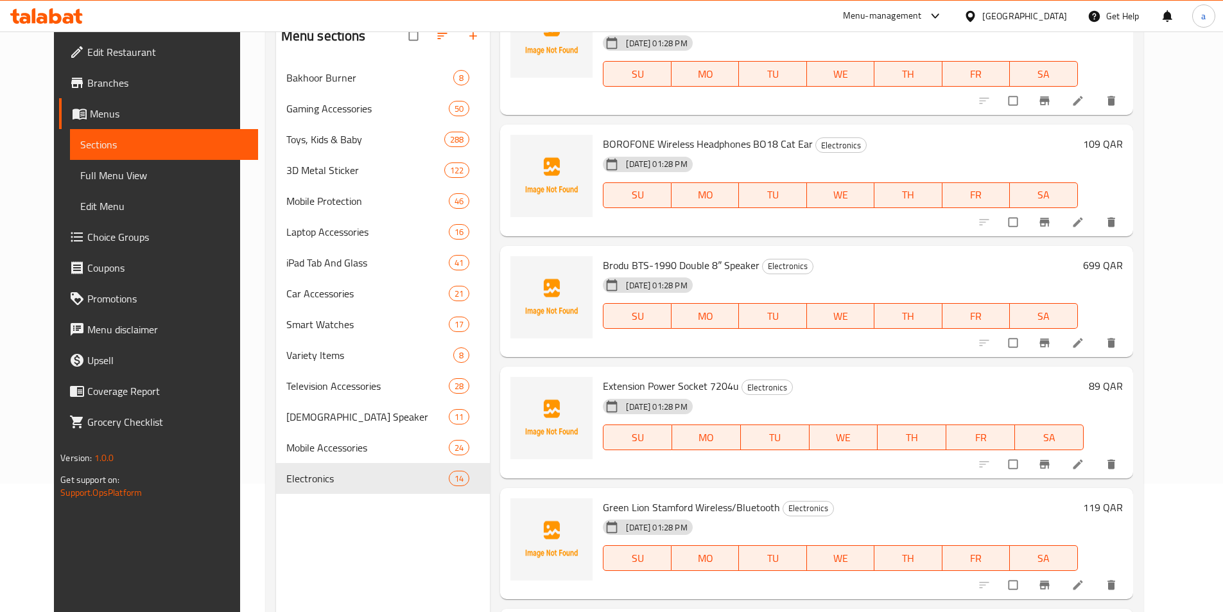
click at [624, 377] on span "Extension Power Socket 7204u" at bounding box center [671, 385] width 136 height 19
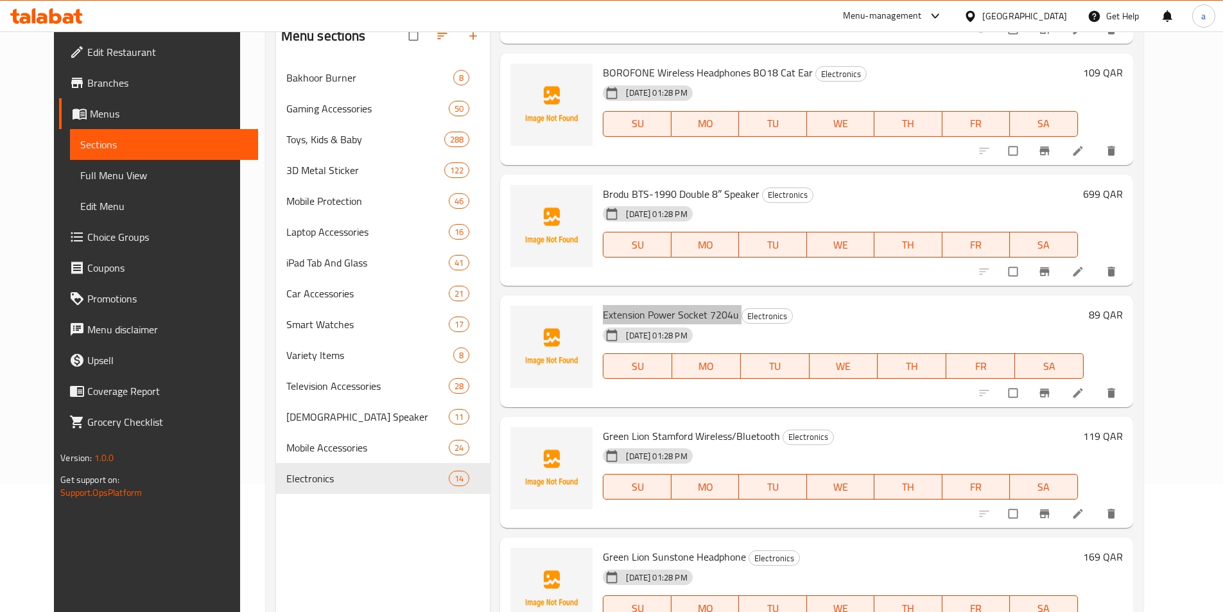
scroll to position [321, 0]
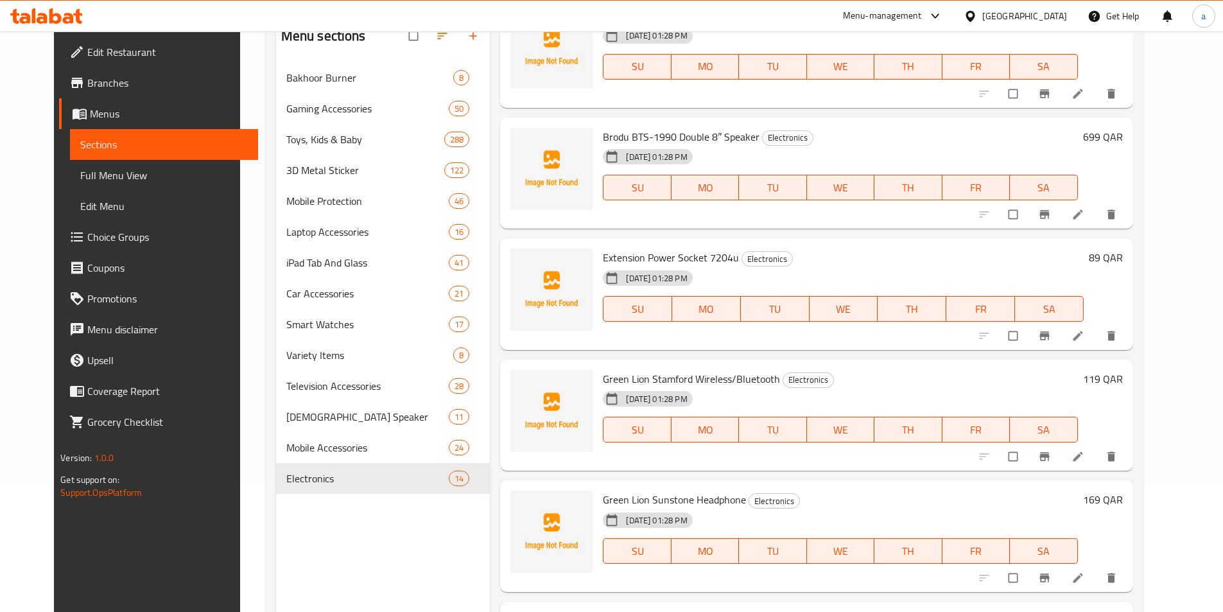
click at [639, 374] on span "Green Lion Stamford Wireless/Bluetooth" at bounding box center [691, 378] width 177 height 19
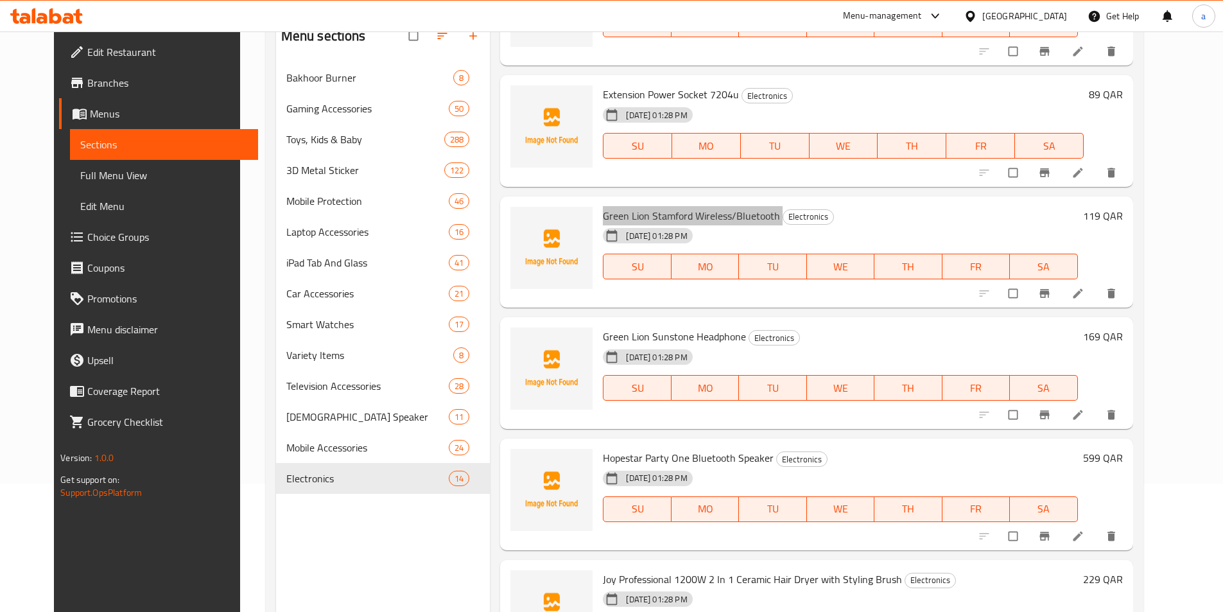
scroll to position [514, 0]
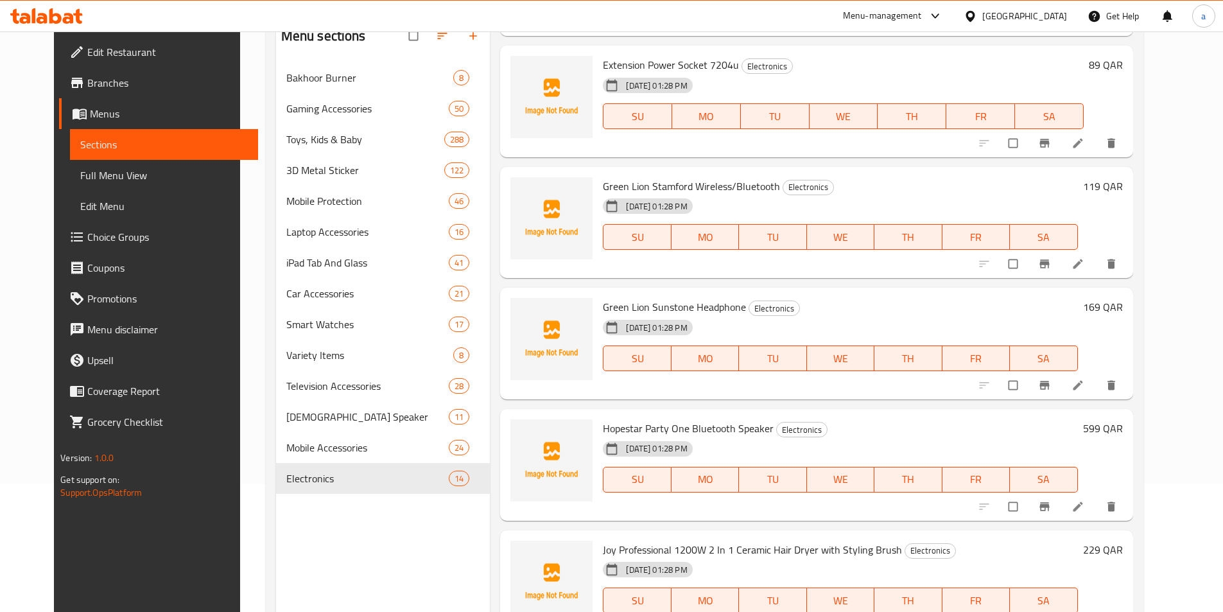
click at [641, 304] on span "Green Lion Sunstone Headphone" at bounding box center [674, 306] width 143 height 19
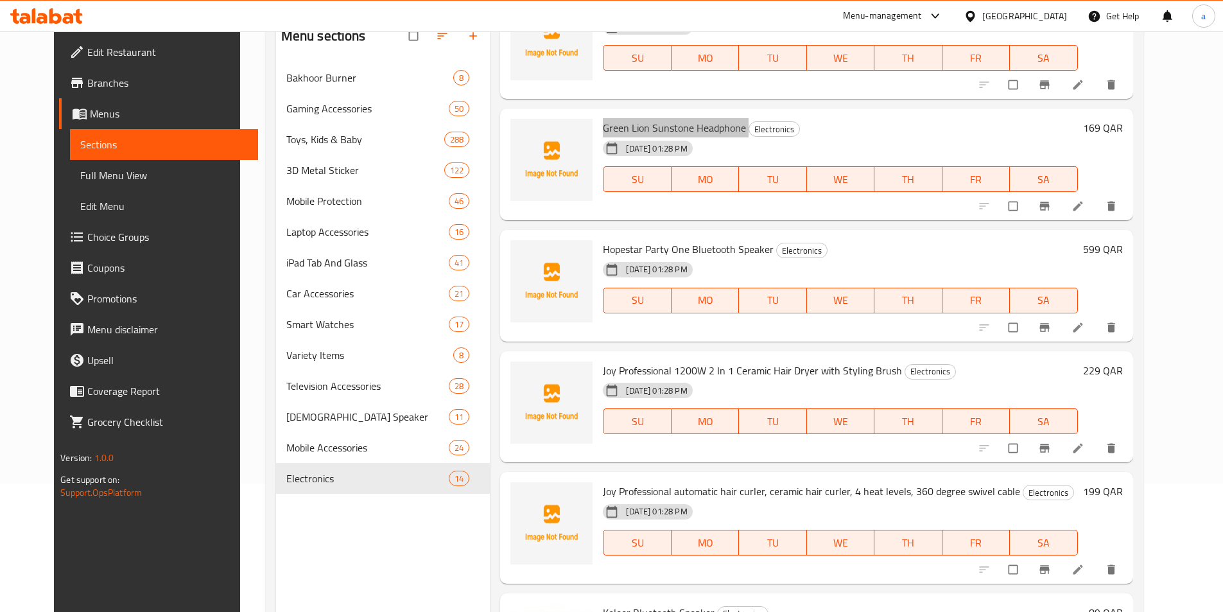
scroll to position [706, 0]
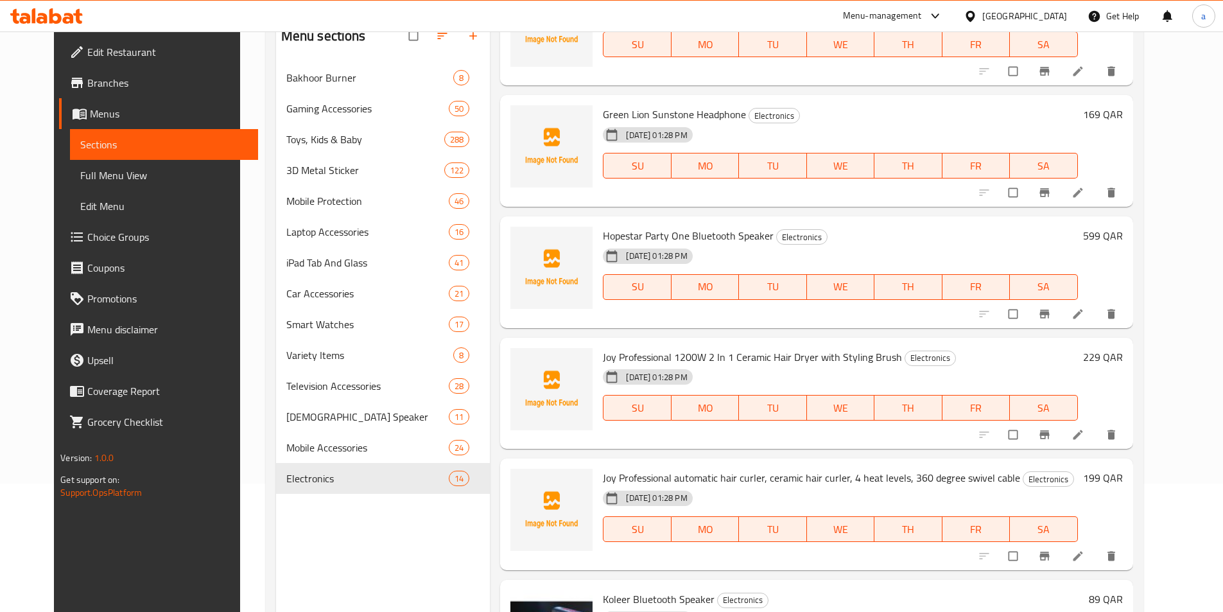
click at [637, 238] on span "Hopestar Party One Bluetooth Speaker" at bounding box center [688, 235] width 171 height 19
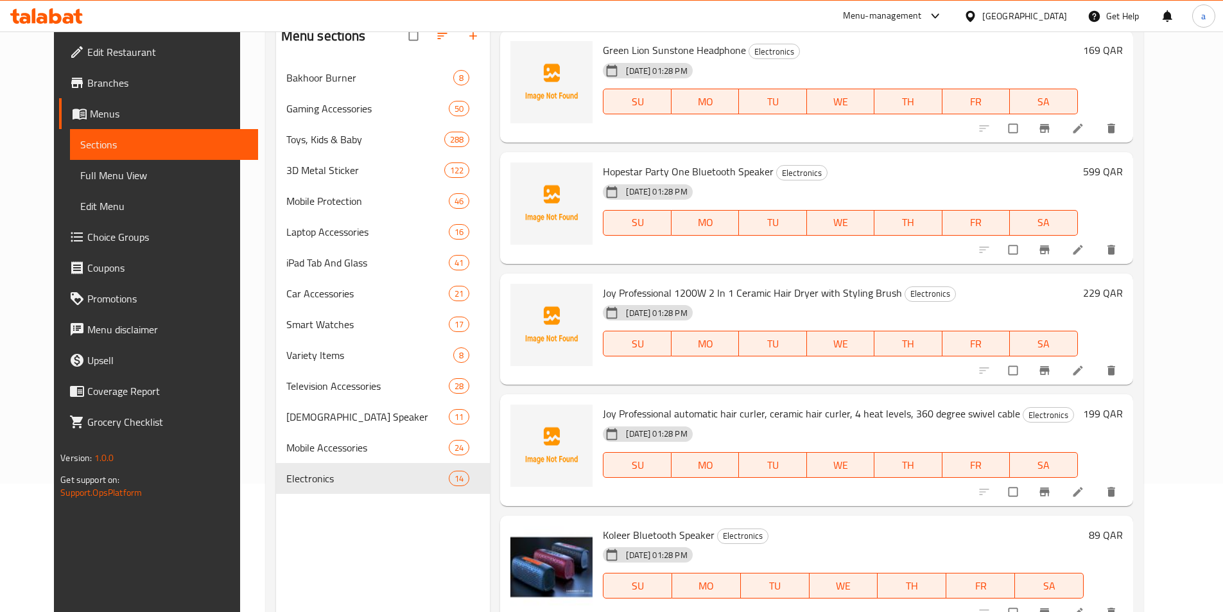
click at [696, 291] on span "Joy Professional 1200W 2 In 1 Ceramic Hair Dryer with Styling Brush" at bounding box center [752, 292] width 299 height 19
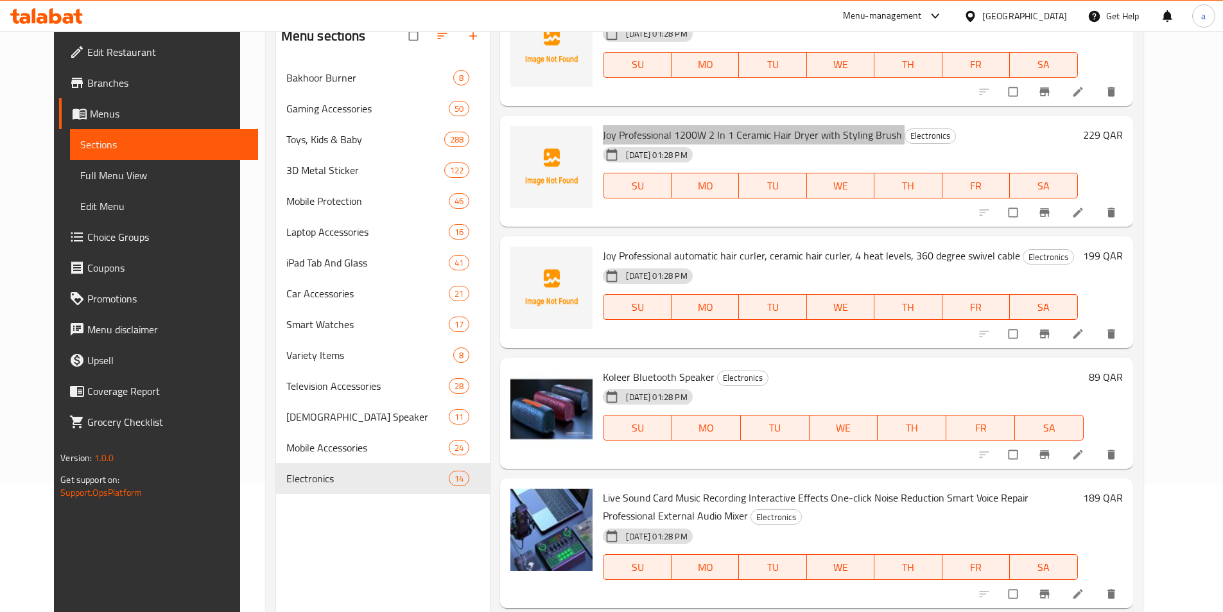
scroll to position [963, 0]
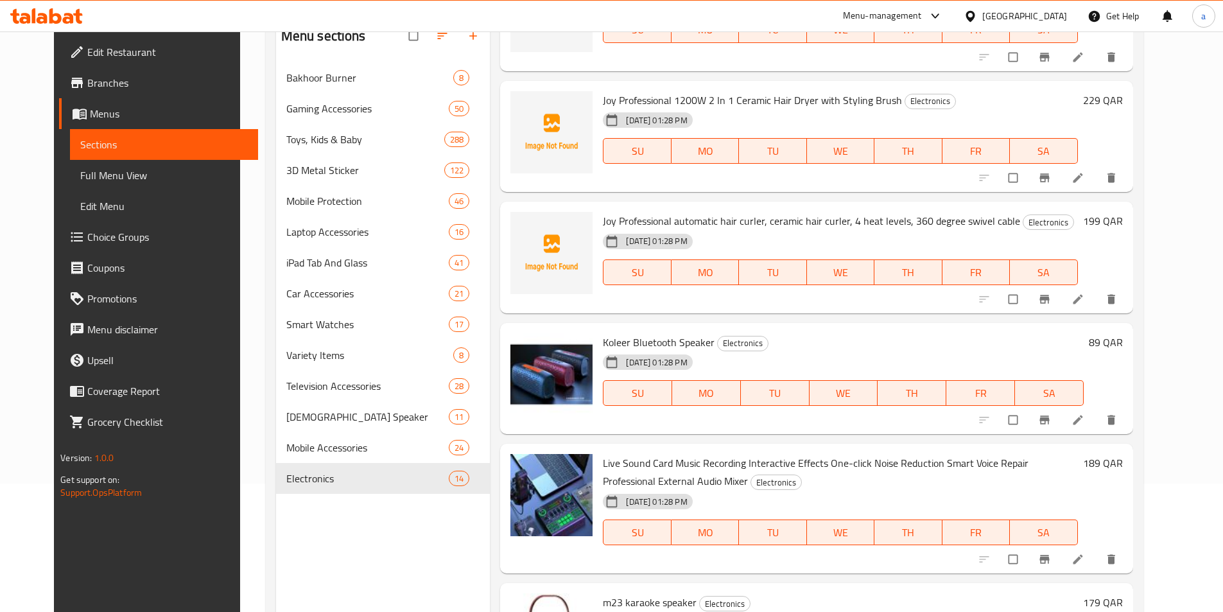
click at [717, 225] on span "Joy Professional automatic hair curler, ceramic hair curler, 4 heat levels, 360…" at bounding box center [811, 220] width 417 height 19
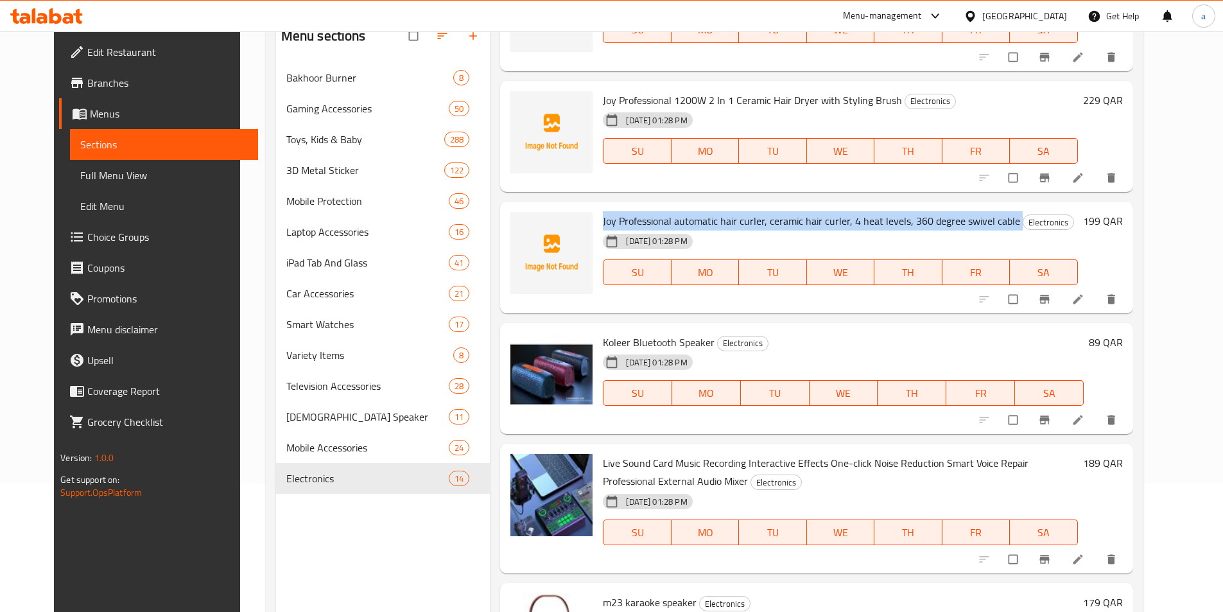
click at [717, 225] on span "Joy Professional automatic hair curler, ceramic hair curler, 4 heat levels, 360…" at bounding box center [811, 220] width 417 height 19
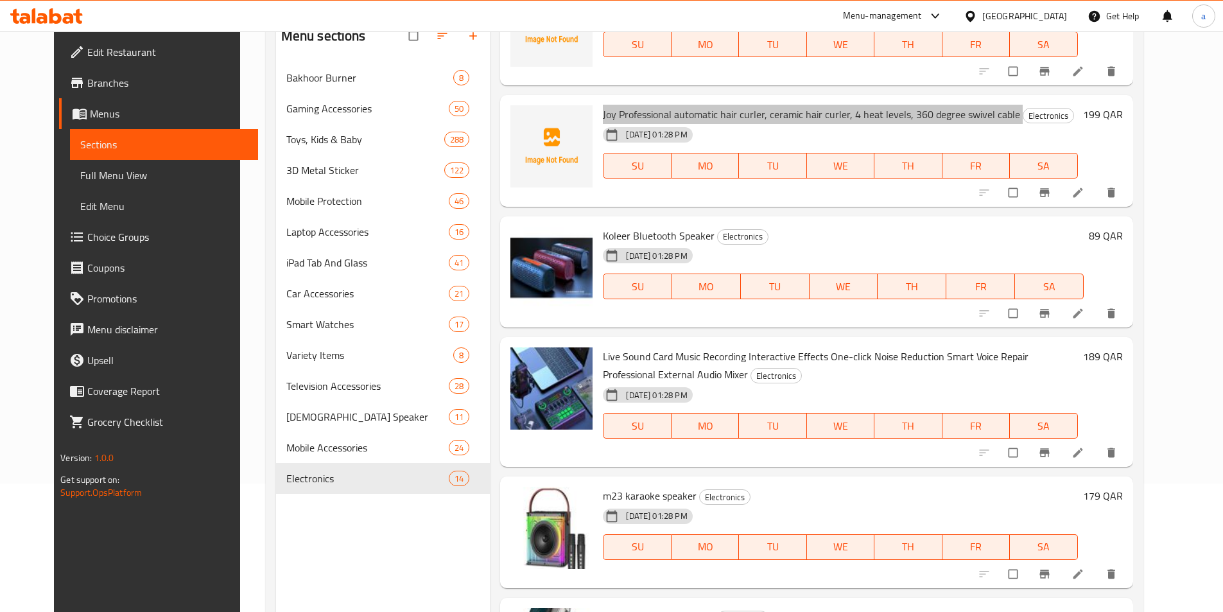
scroll to position [1151, 0]
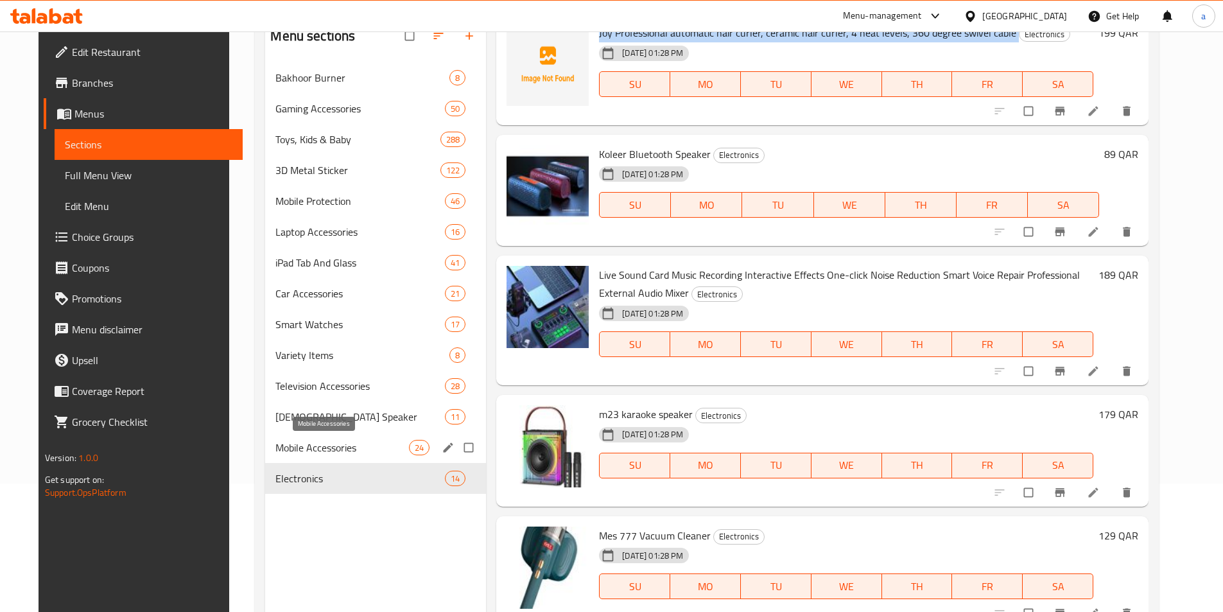
click at [310, 447] on span "Mobile Accessories" at bounding box center [342, 447] width 134 height 15
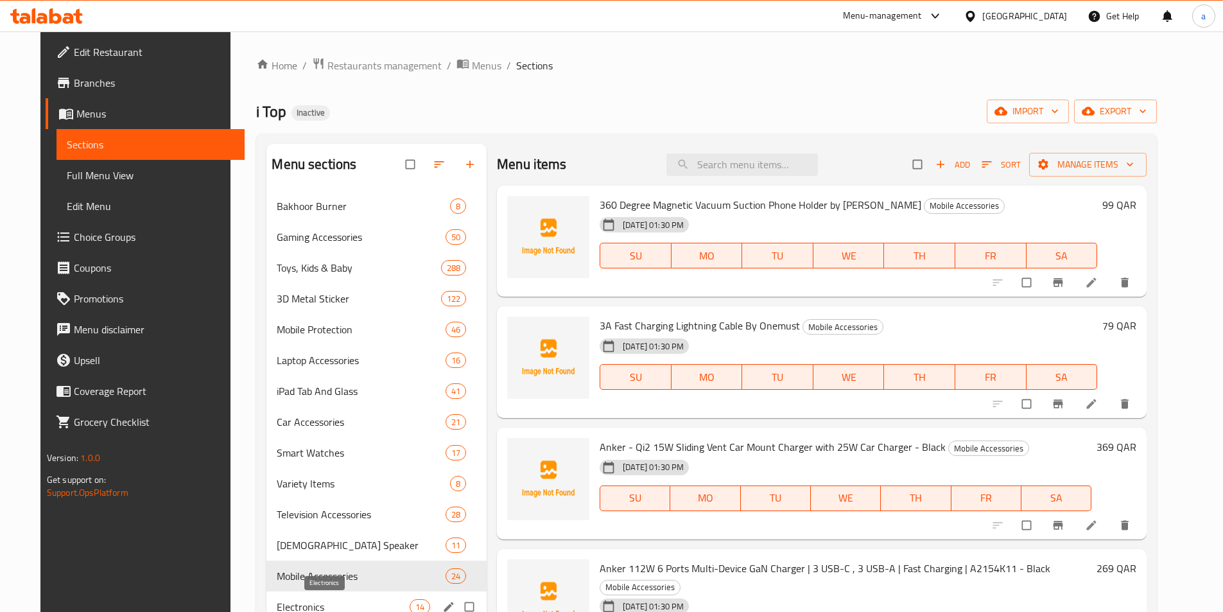
click at [311, 600] on span "Electronics" at bounding box center [343, 606] width 132 height 15
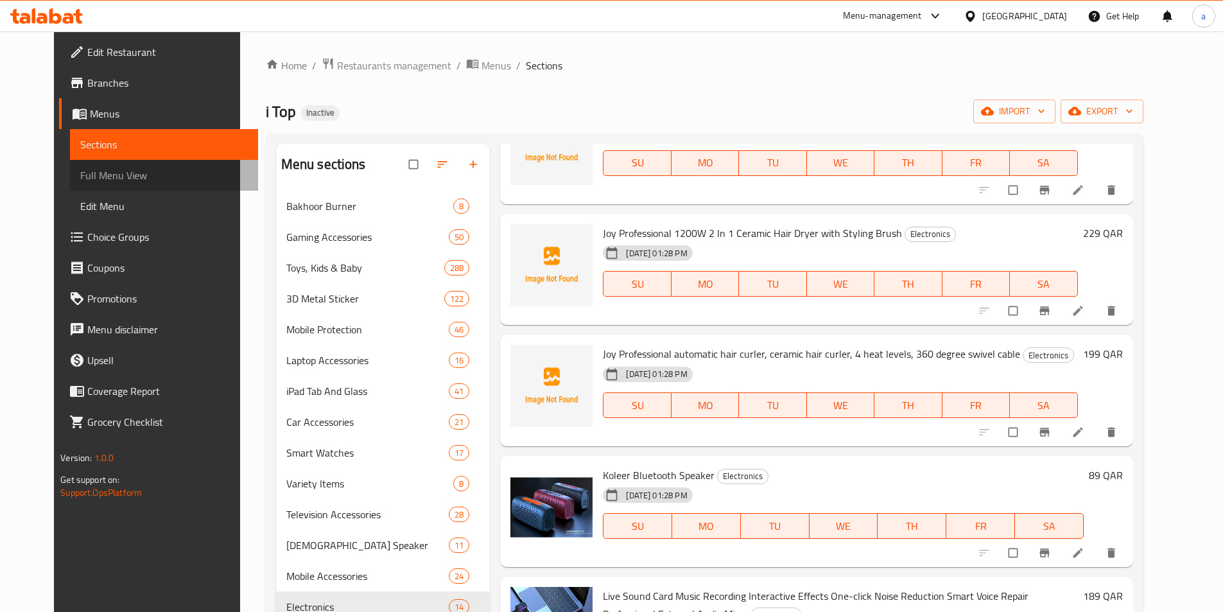
click at [99, 177] on span "Full Menu View" at bounding box center [164, 175] width 168 height 15
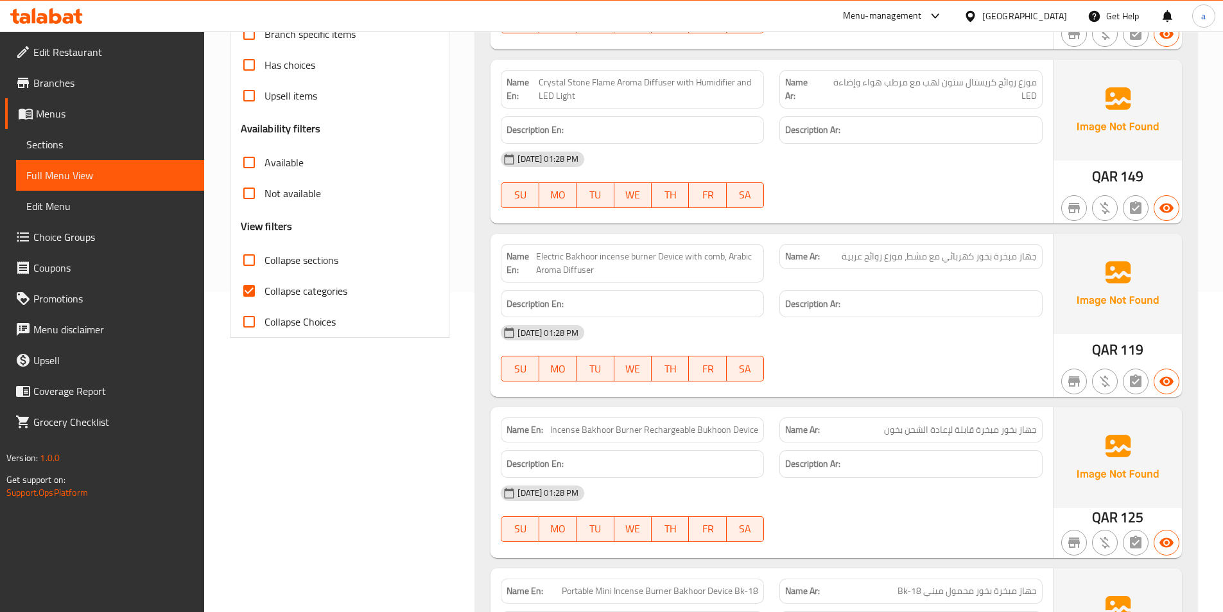
scroll to position [321, 0]
click at [241, 290] on input "Collapse categories" at bounding box center [249, 289] width 31 height 31
checkbox input "false"
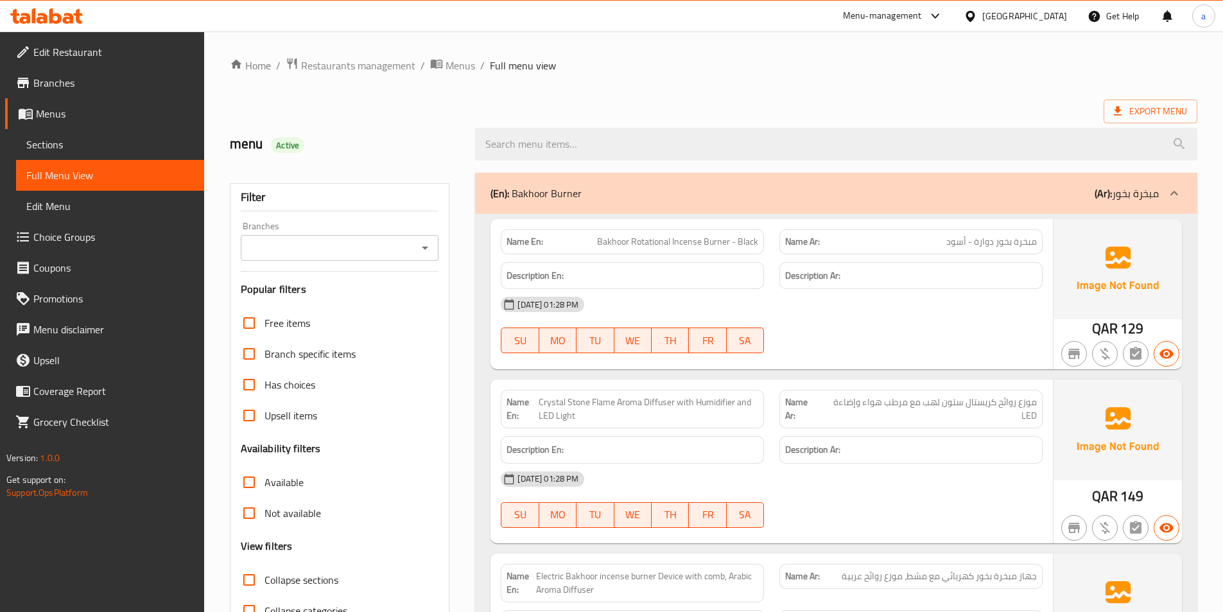
click at [105, 145] on span "Sections" at bounding box center [110, 144] width 168 height 15
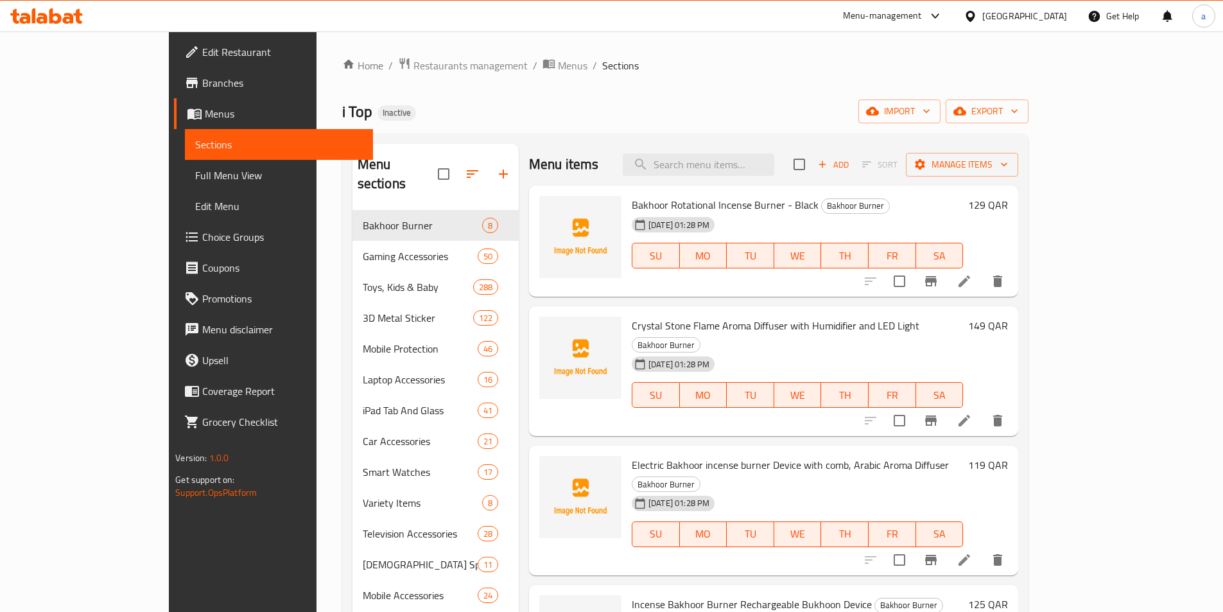
click at [625, 98] on div "Home / Restaurants management / Menus / Sections i Top Inactive import export M…" at bounding box center [685, 411] width 687 height 709
click at [933, 105] on icon "button" at bounding box center [926, 111] width 13 height 13
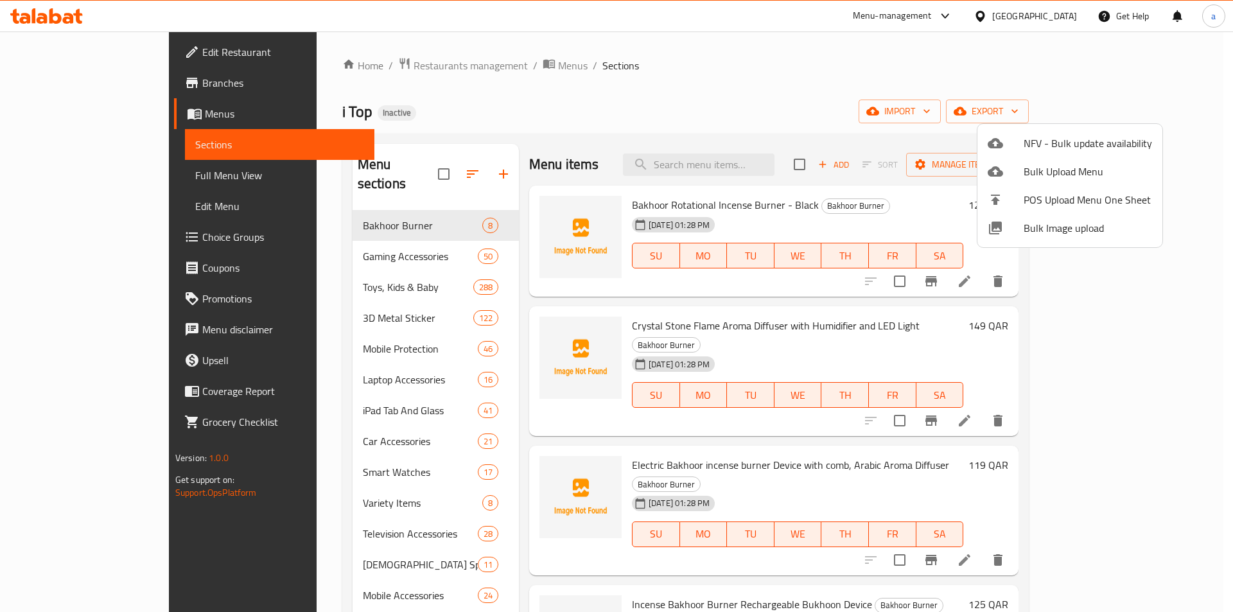
click at [1091, 232] on span "Bulk Image upload" at bounding box center [1087, 227] width 128 height 15
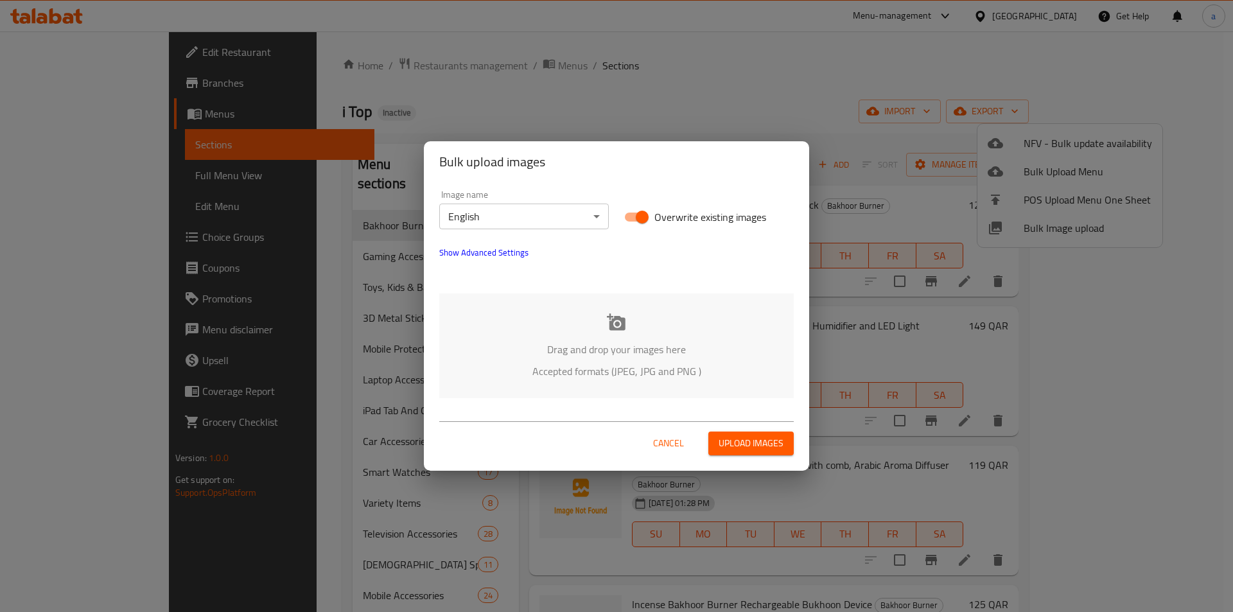
click at [593, 366] on p "Accepted formats (JPEG, JPG and PNG )" at bounding box center [616, 370] width 316 height 15
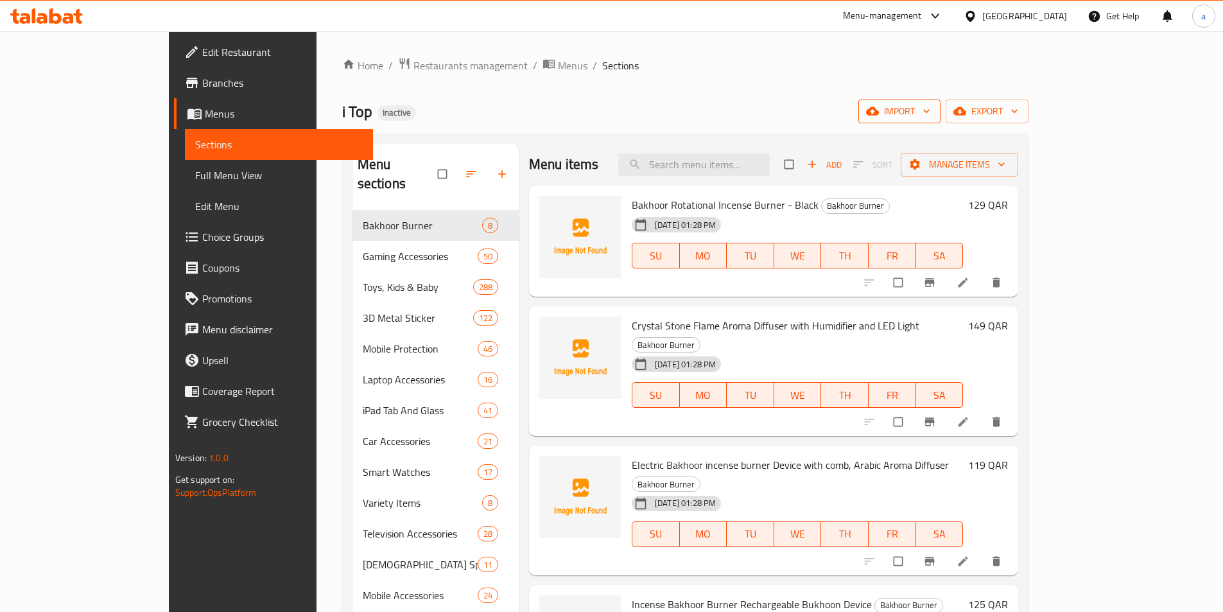
click at [930, 118] on span "import" at bounding box center [900, 111] width 62 height 16
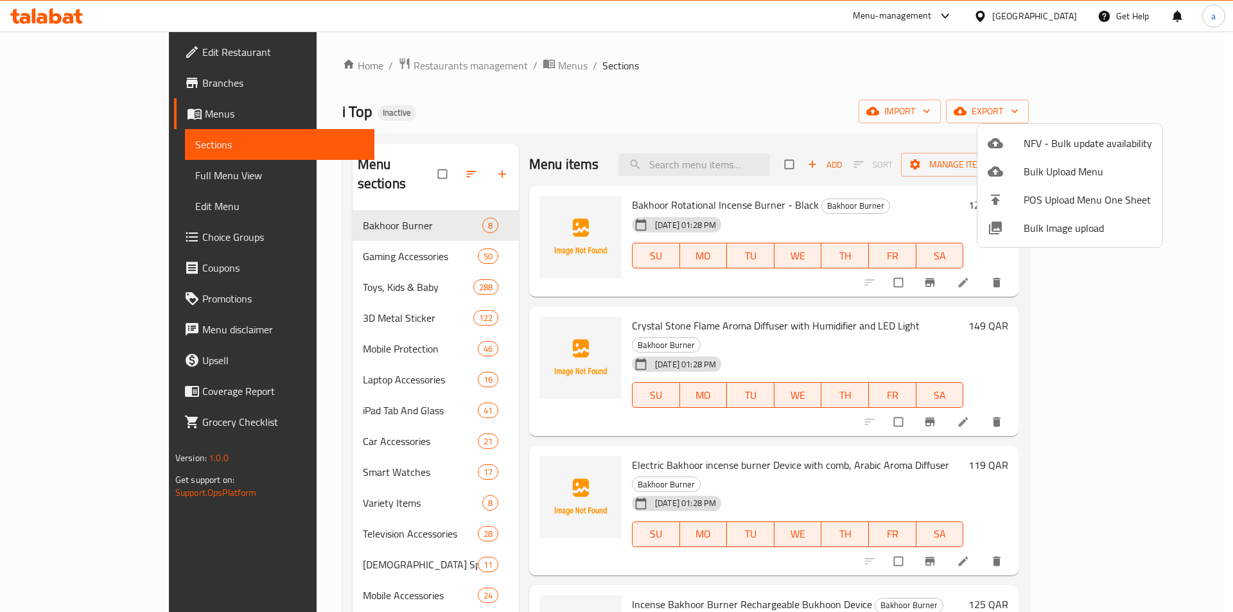
click at [1064, 227] on span "Bulk Image upload" at bounding box center [1087, 227] width 128 height 15
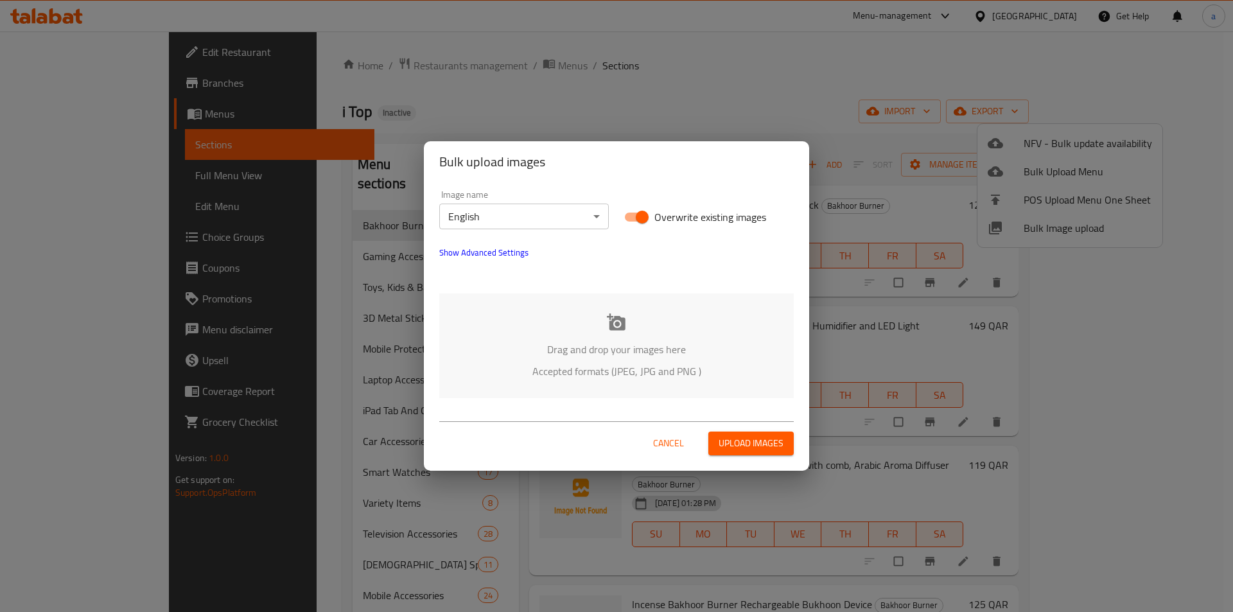
click at [594, 339] on div "Drag and drop your images here Accepted formats (JPEG, JPG and PNG )" at bounding box center [616, 345] width 354 height 105
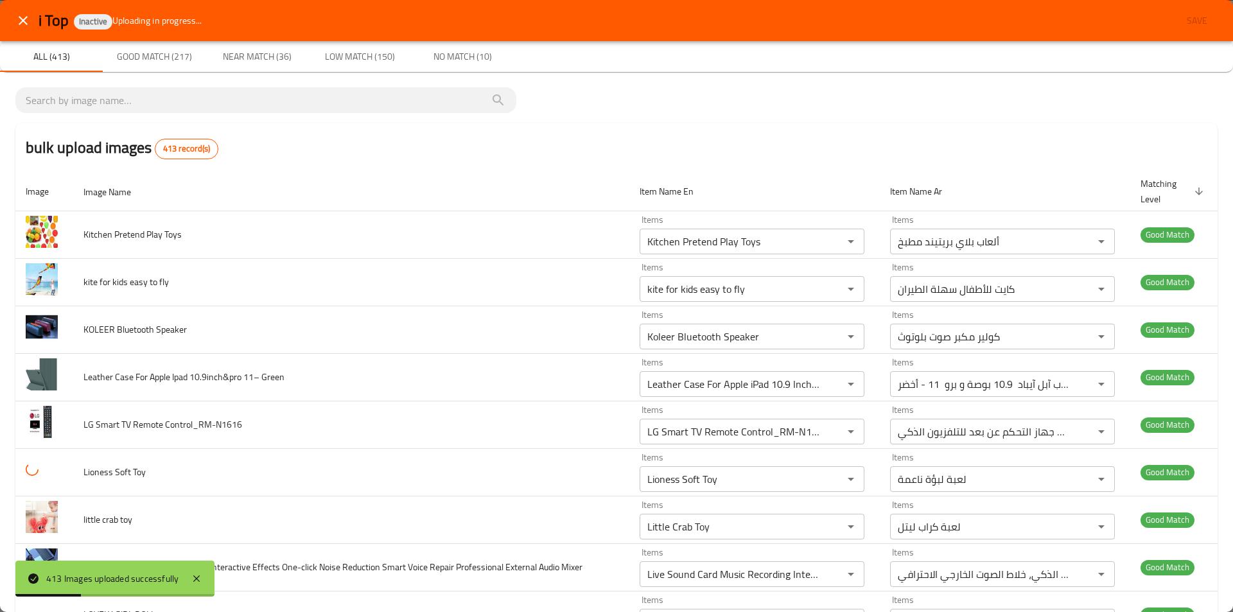
drag, startPoint x: 144, startPoint y: 67, endPoint x: 151, endPoint y: 64, distance: 8.0
click at [144, 67] on button "Good Match (217)" at bounding box center [154, 56] width 103 height 31
click at [151, 64] on span "Good Match (217)" at bounding box center [153, 57] width 87 height 16
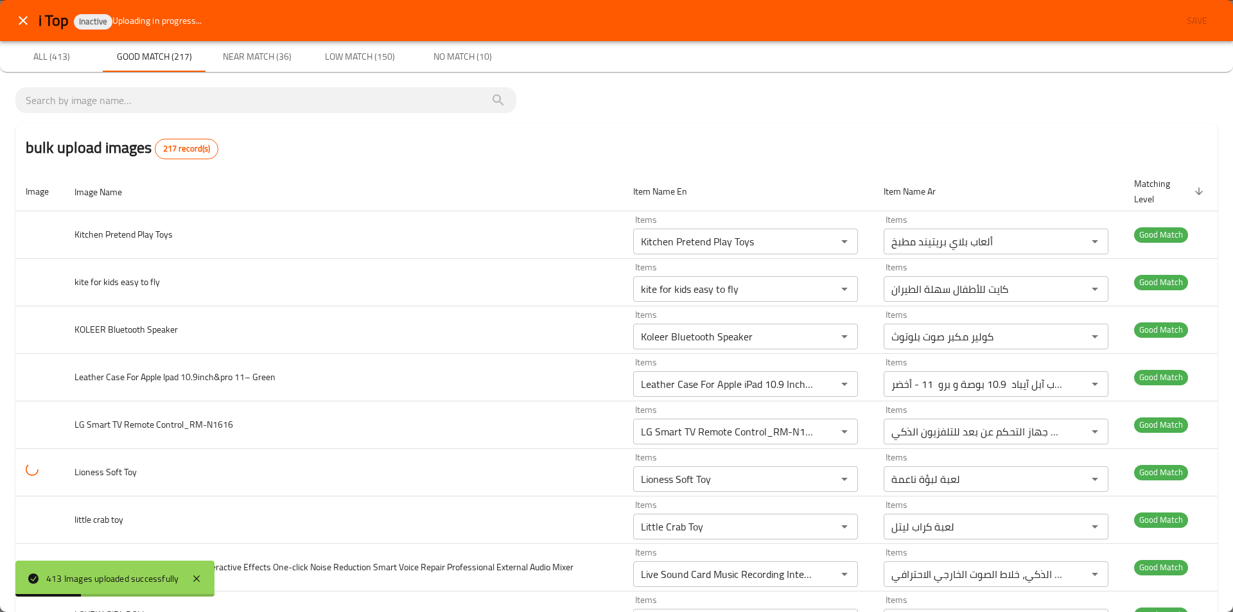
click at [258, 58] on span "Near Match (36)" at bounding box center [256, 57] width 87 height 16
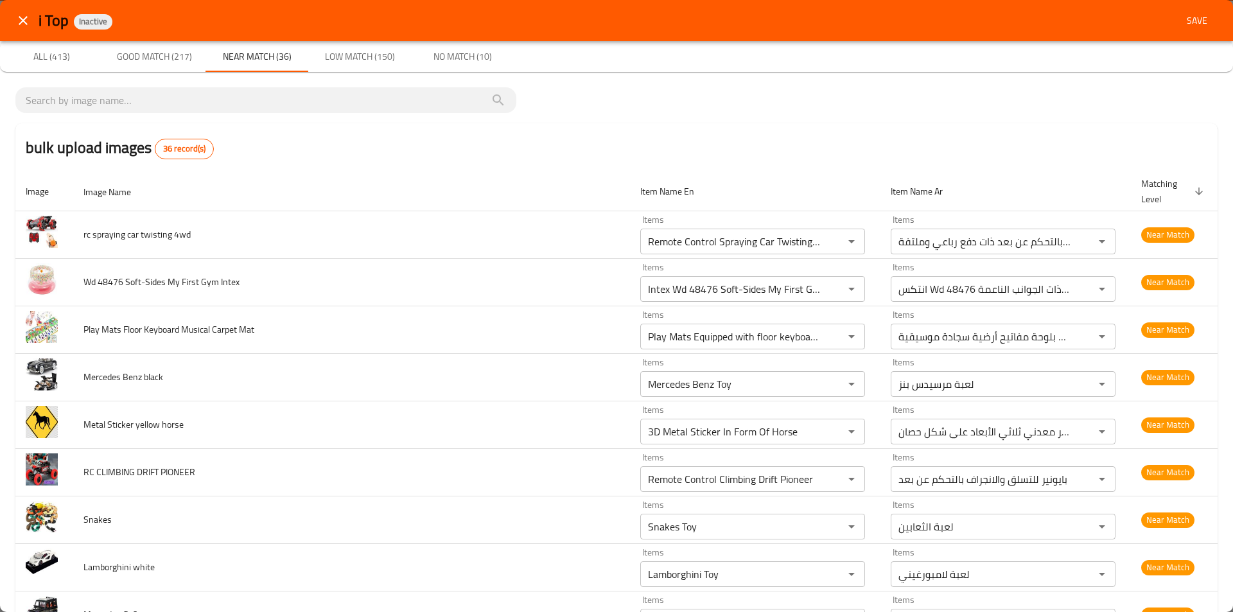
click at [359, 63] on span "Low Match (150)" at bounding box center [359, 57] width 87 height 16
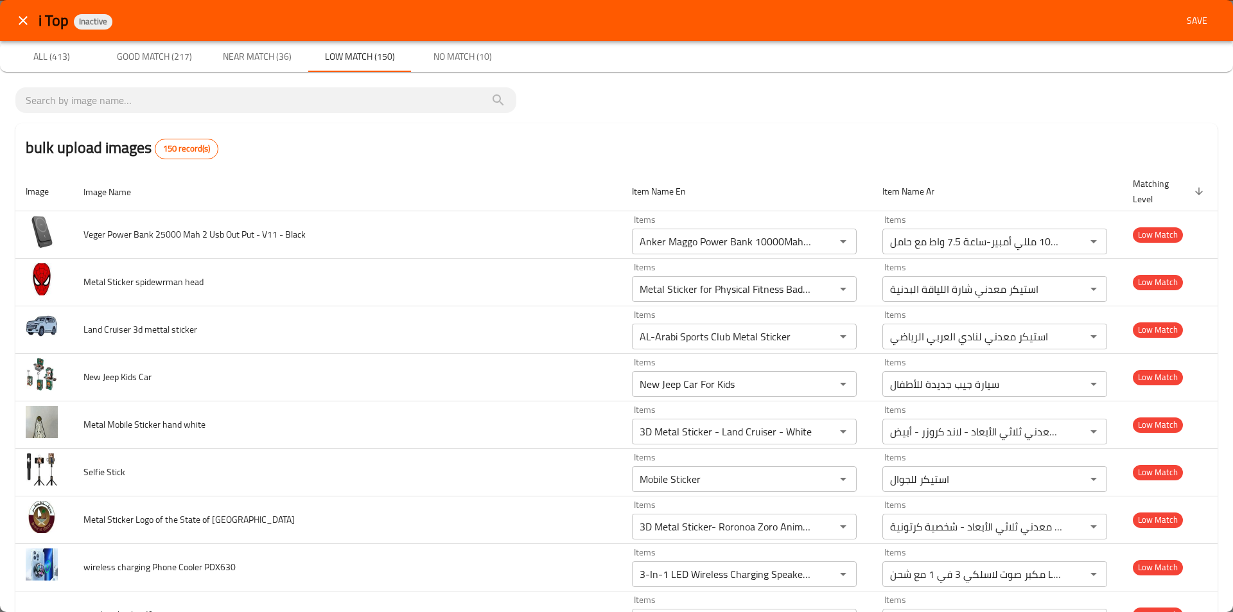
click at [437, 58] on span "No Match (10)" at bounding box center [462, 57] width 87 height 16
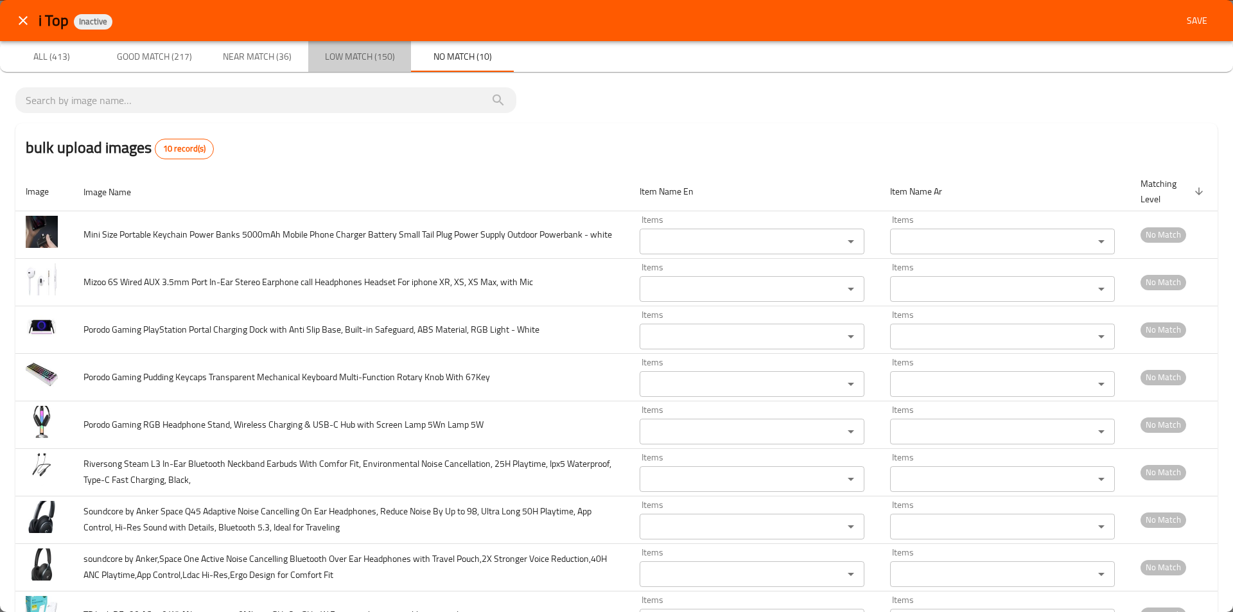
click at [352, 62] on span "Low Match (150)" at bounding box center [359, 57] width 87 height 16
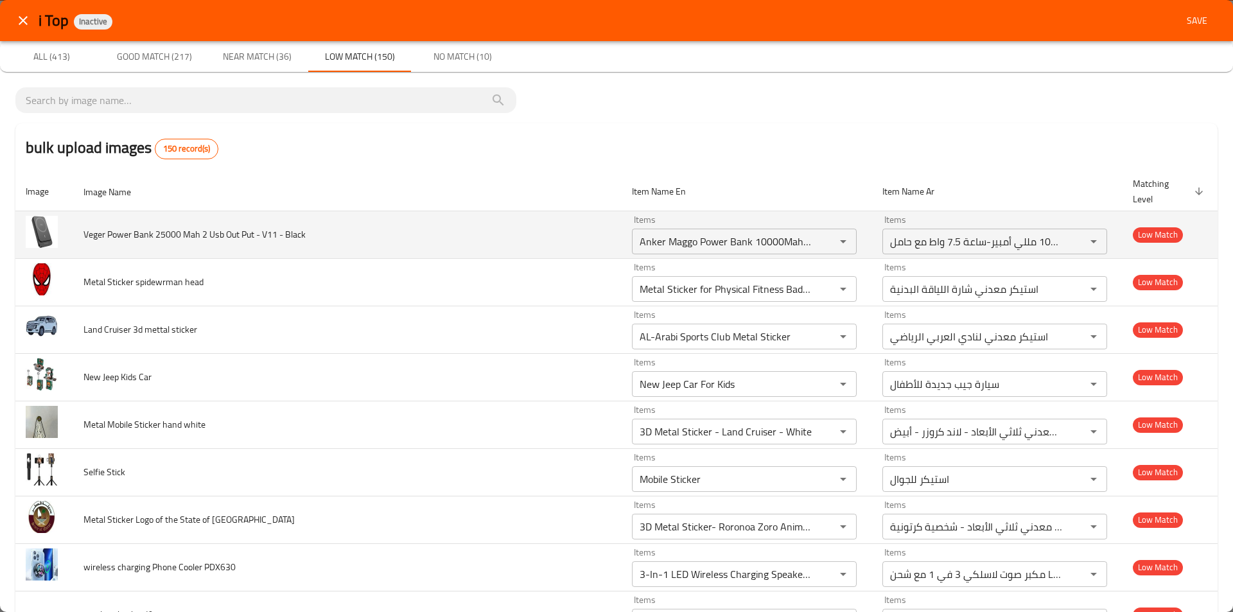
click at [204, 240] on span "Veger Power Bank 25000 Mah 2 Usb Out Put - V11 - Black" at bounding box center [194, 234] width 222 height 17
click at [586, 236] on td "Veger Power Bank 25000 Mah 2 Usb Out Put - V11 - Black" at bounding box center [347, 235] width 548 height 48
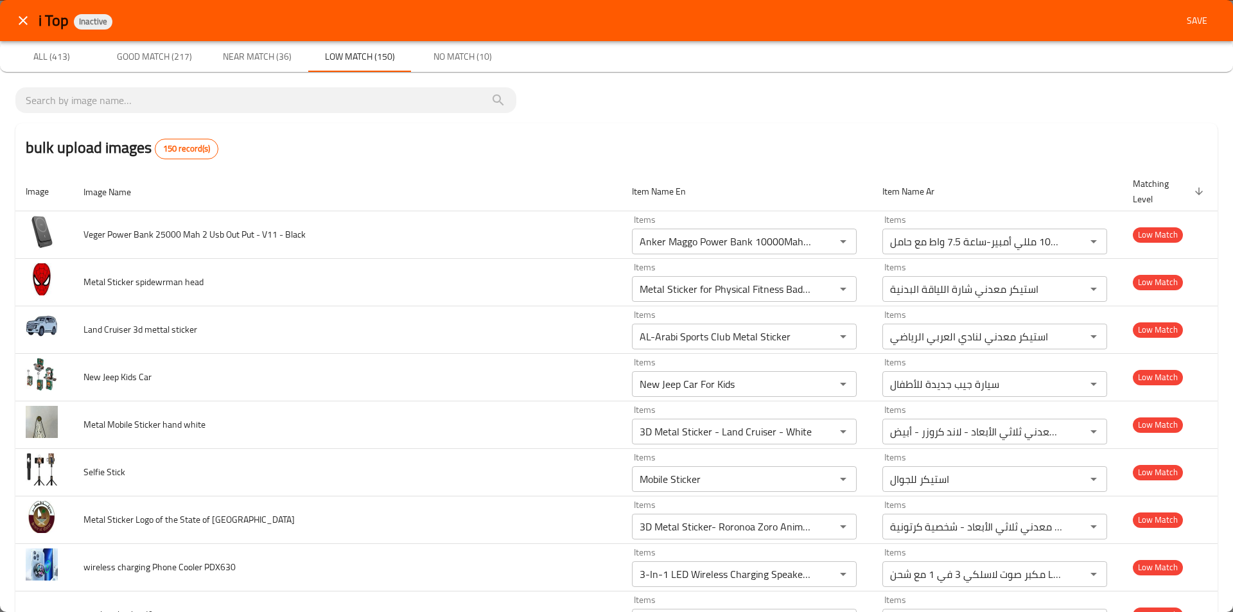
click at [182, 51] on span "Good Match (217)" at bounding box center [153, 57] width 87 height 16
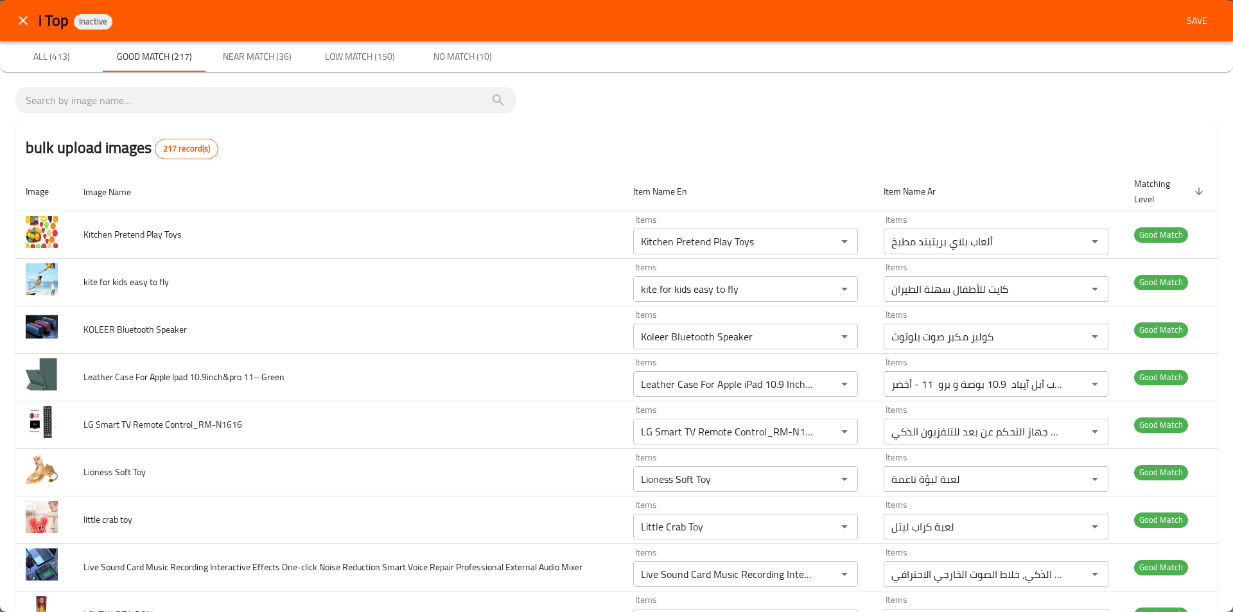
click at [247, 64] on span "Near Match (36)" at bounding box center [256, 57] width 87 height 16
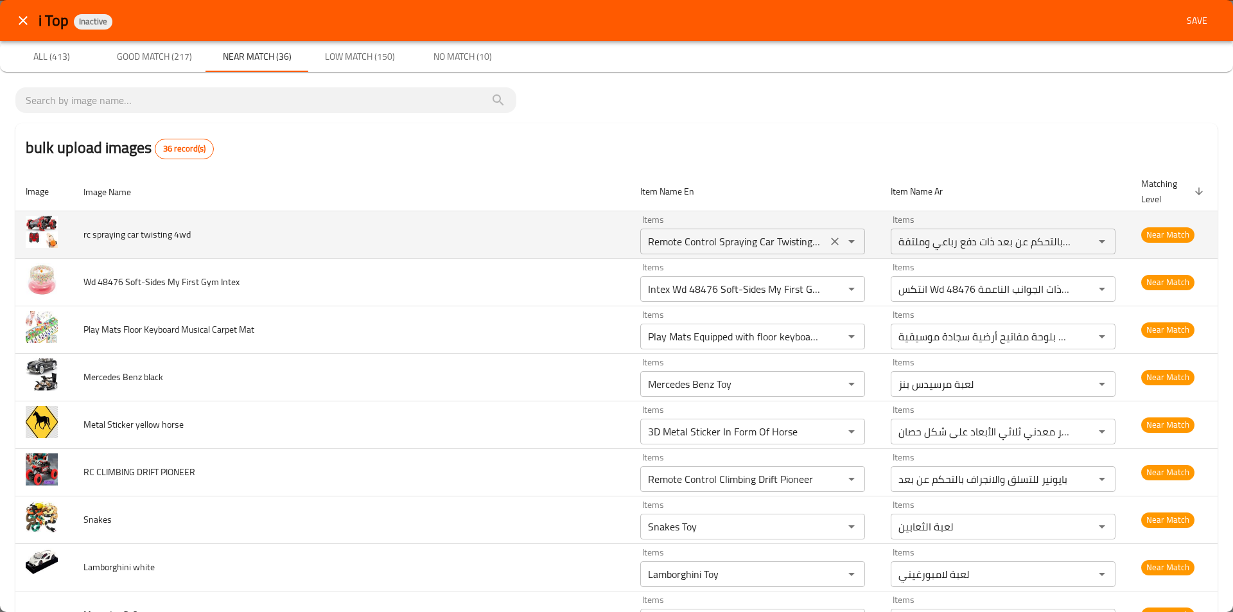
click at [705, 243] on 4wd "Remote Control Spraying Car Twisting 4wd" at bounding box center [733, 241] width 179 height 18
click at [726, 241] on 4wd "Remote Control Spraying Car Twisting 4wd" at bounding box center [733, 241] width 179 height 18
click at [755, 239] on 4wd "Remote Control Spraying Car Twisting 4wd" at bounding box center [733, 241] width 179 height 18
click at [844, 239] on icon "Open" at bounding box center [851, 241] width 15 height 15
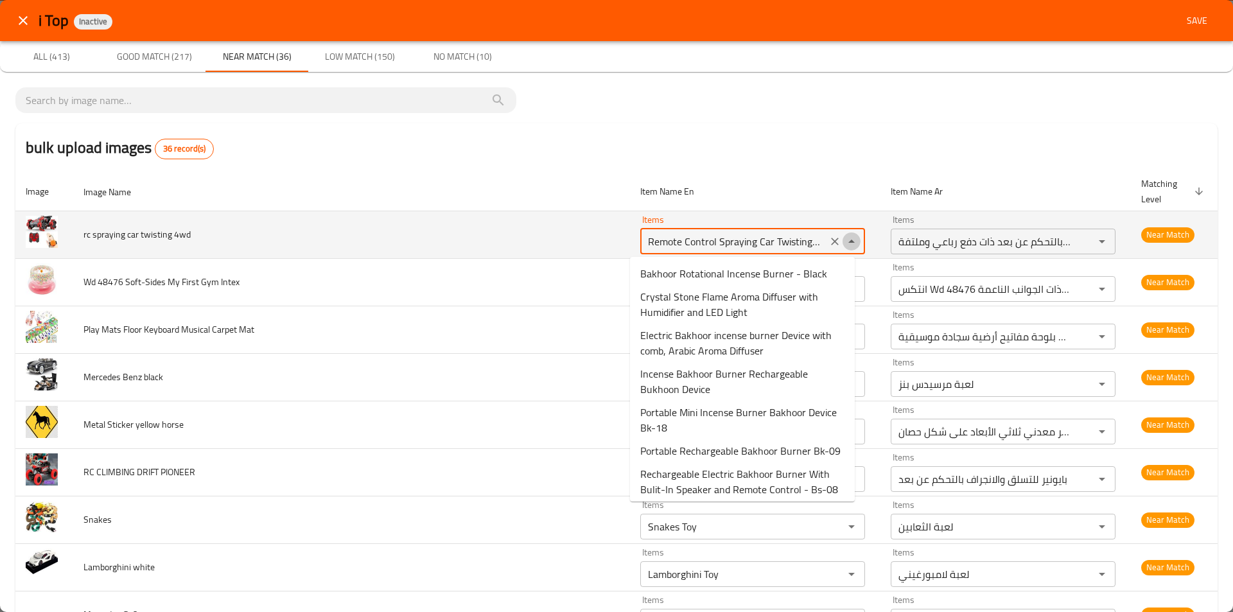
click at [844, 239] on icon "Close" at bounding box center [851, 241] width 15 height 15
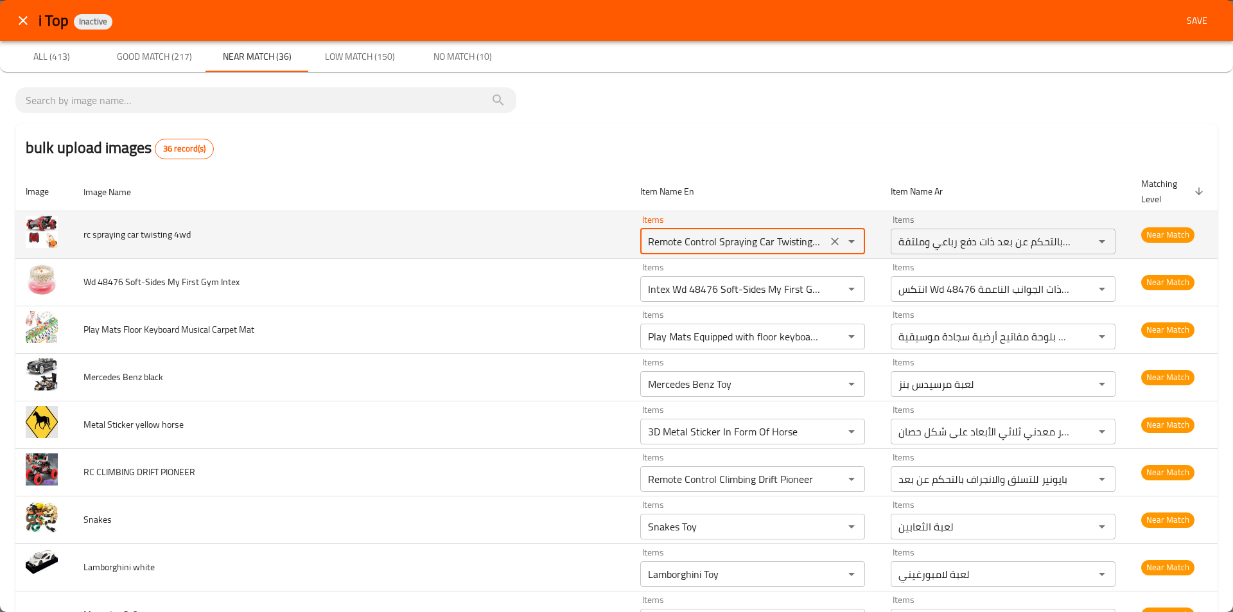
click at [702, 245] on 4wd "Remote Control Spraying Car Twisting 4wd" at bounding box center [733, 241] width 179 height 18
click at [146, 232] on span "rc spraying car twisting 4wd" at bounding box center [136, 234] width 107 height 17
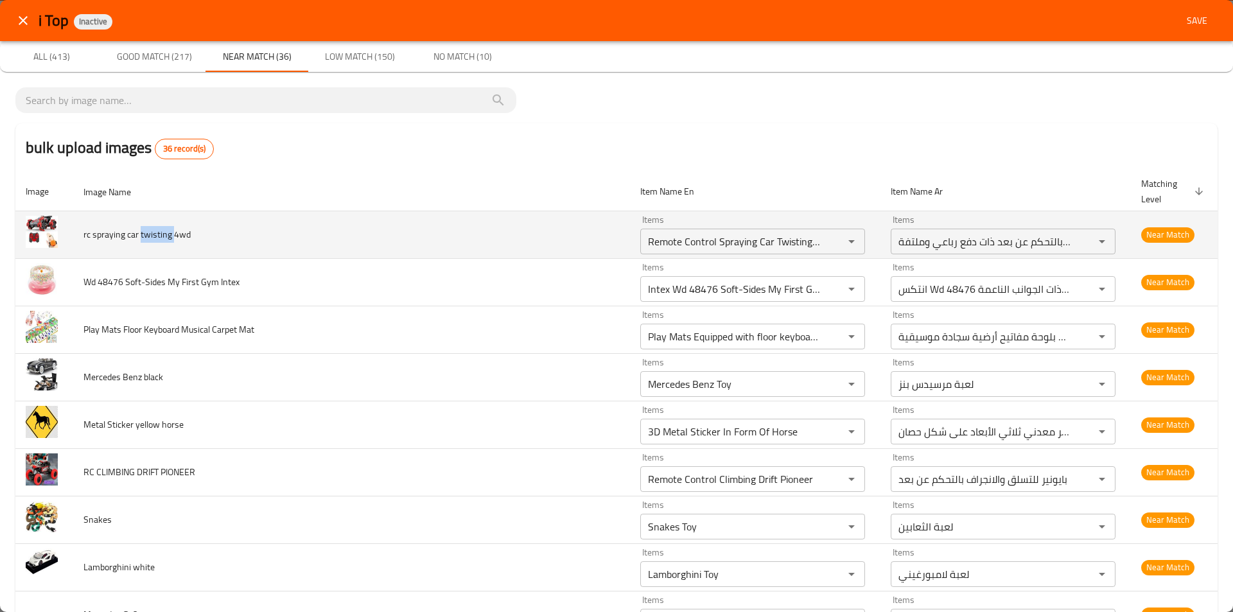
click at [146, 232] on span "rc spraying car twisting 4wd" at bounding box center [136, 234] width 107 height 17
click at [728, 247] on 4wd "Remote Control Spraying Car Twisting 4wd" at bounding box center [733, 241] width 179 height 18
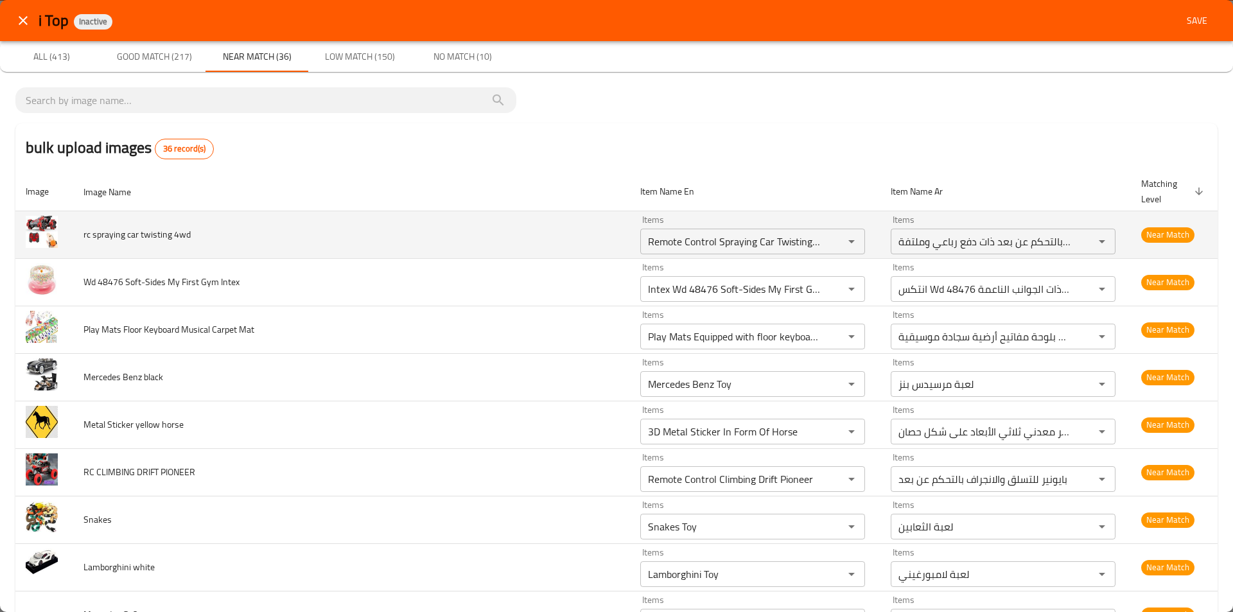
click at [1162, 234] on span "Near Match" at bounding box center [1167, 234] width 53 height 15
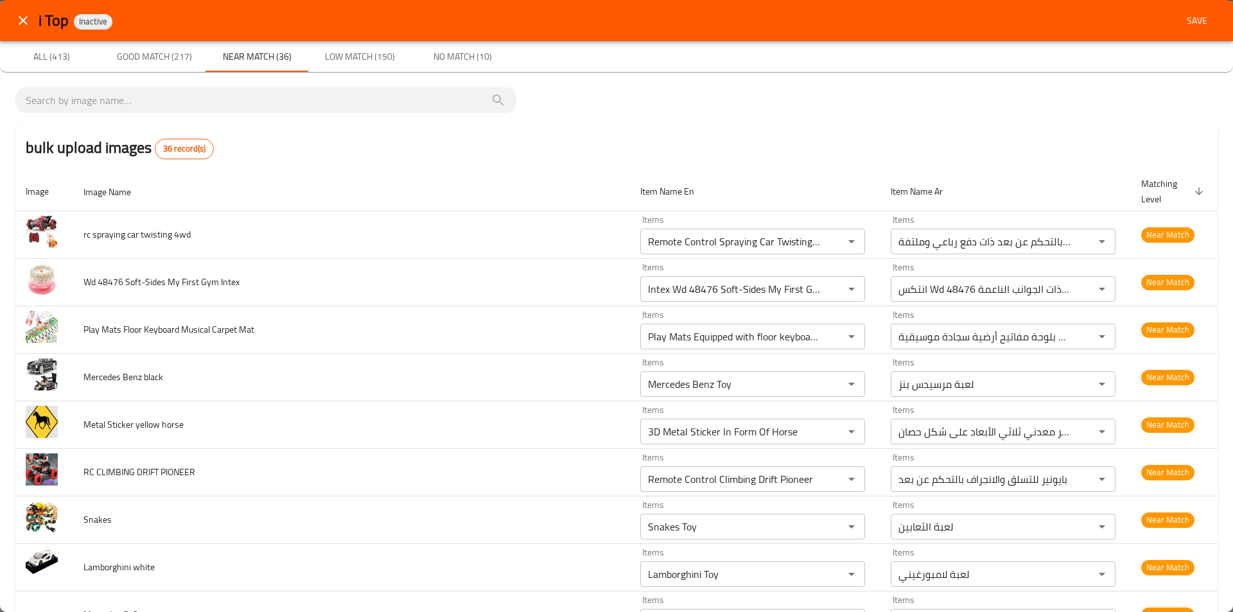
click at [1193, 192] on icon "enhanced table" at bounding box center [1199, 192] width 12 height 12
type 4wd "Green Lion Sunstone Headphone"
type 4wd-ar "[PERSON_NAME] ستون سماعات رأس"
type Intex "White Snow Spray For Parties"
type Intex-ar "رذاذ سنو الأبيض للحفلات"
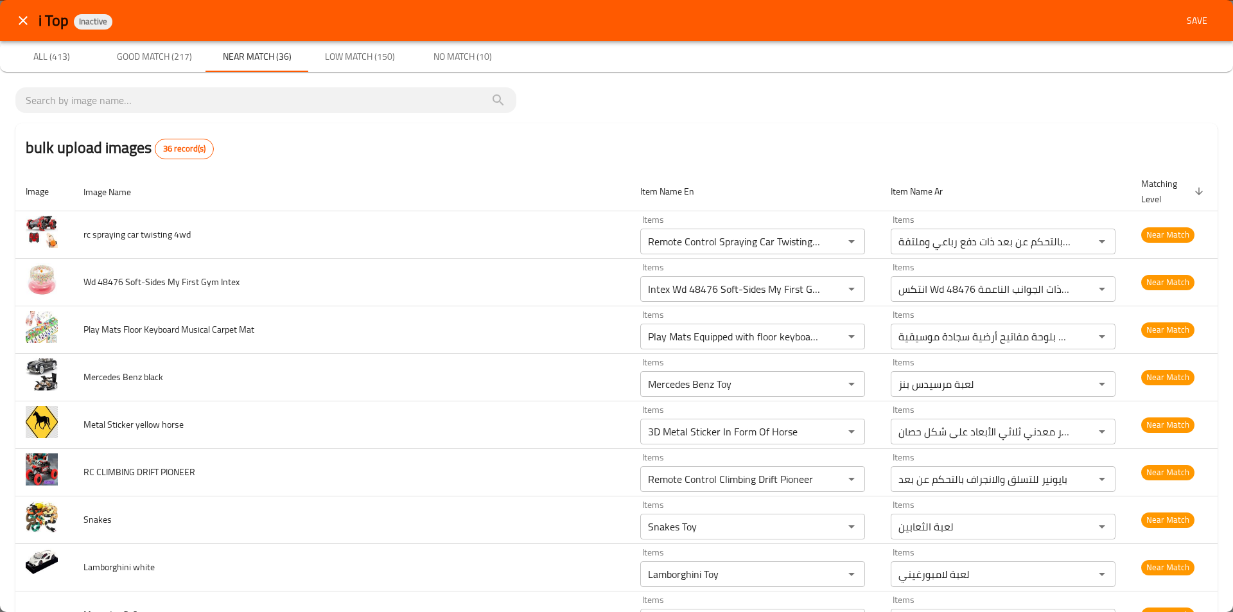
type Mat "Remote Control Dream Line Airplane Rechargeable"
type Mat-ar "طائرة خط الأحلام قابلة لإعادة الشحن وتعمل بالتحكم عن بعد"
type black "Camera Lens Protector for Apple iPhone 12 Pro Max Back Camera Lens (black)"
type black-ar "واقي عدسة الكاميرا لعدسة الكاميرا الخلفية آبل آيفون 12 برو ماكس (أسود)"
type horse "3D Metal Sticker- Gmc Sierra_Gray Color"
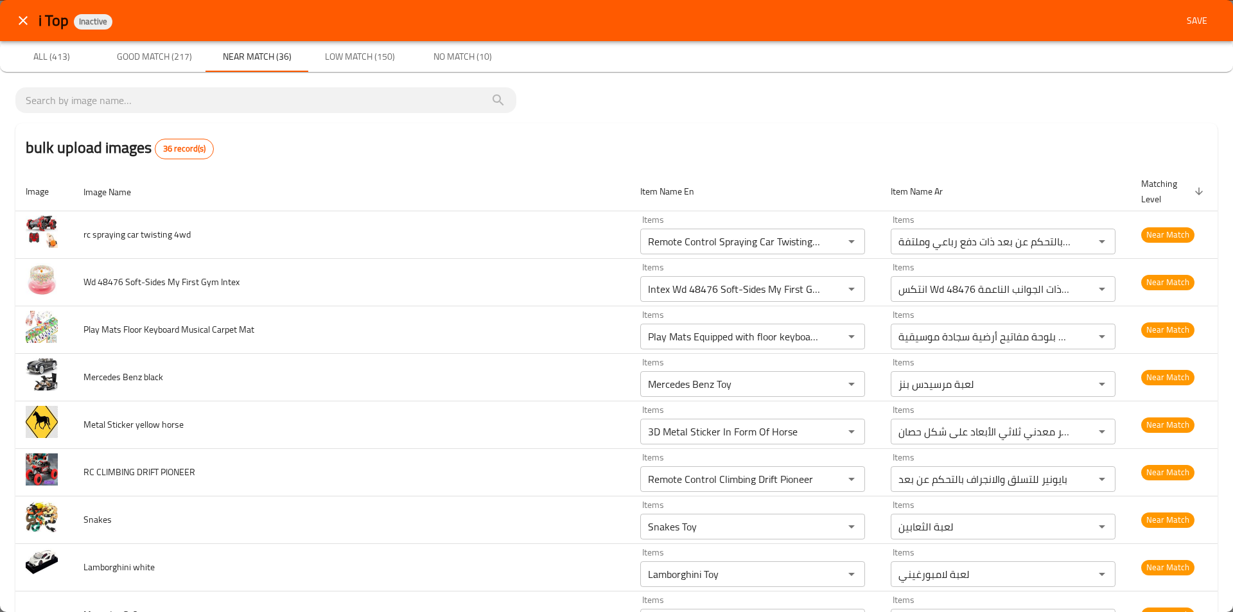
type horse-ar "استيكر معدني ثلاثي الأبعاد - جي إم سي سييرا _ اللون الرمادي"
type PIONEER "Cute Walking Doll"
type PIONEER-ar "دمية تمشي كيوت"
type input "Intex Swim Jacket for Kids - 59661"
type input "سترة سباحة للأطفال - انتكس 59661"
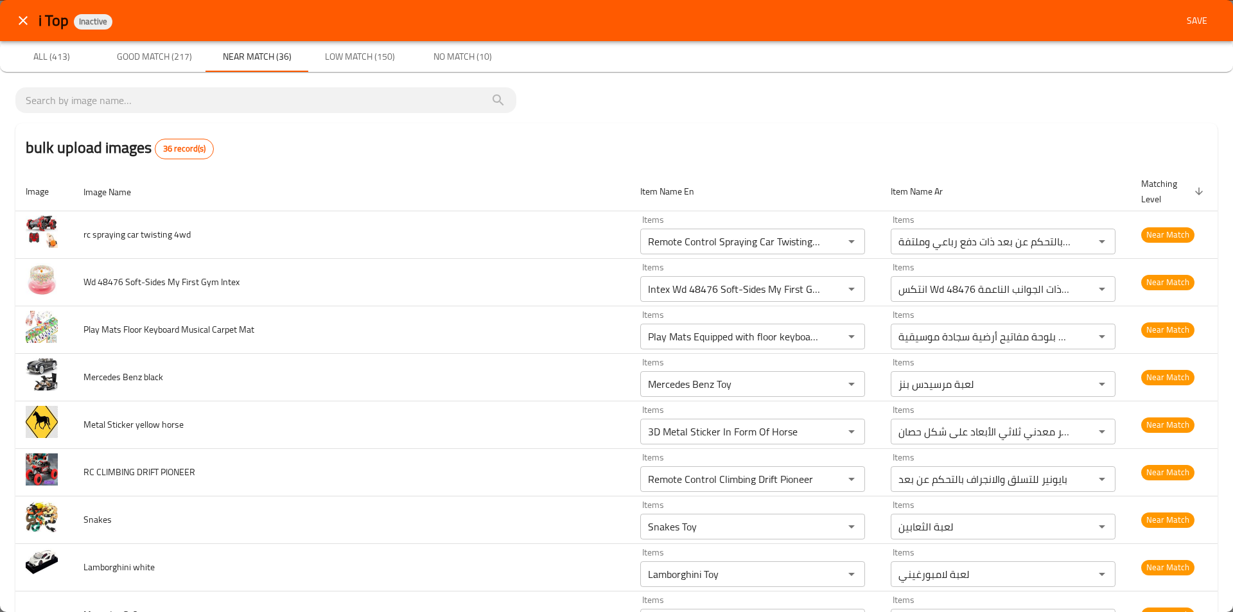
type white "Intex Water Sport Goggles 55685"
type white-ar "انتكس نظارات رياضية مائية 55685"
type G-65_ "Intex Wd 58154Np Surf Rider"
type G-65_-ar "انتكس [PERSON_NAME] Wd 58154Np"
type cat "Land Cruiser Toy"
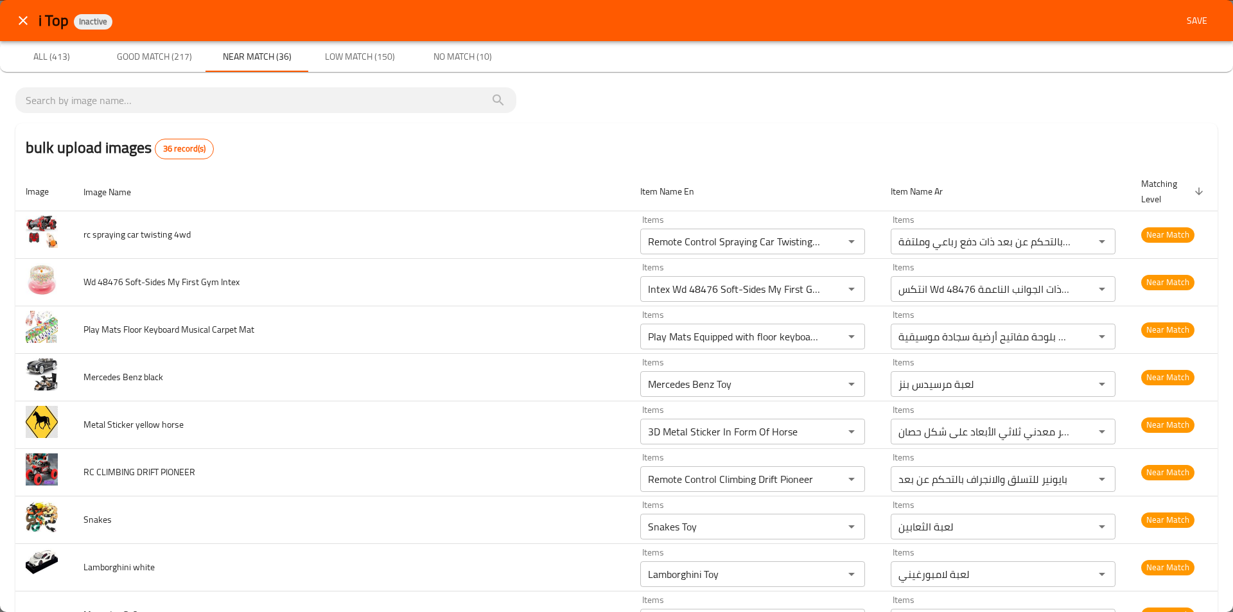
type cat-ar "لعبة لاند كروزر"
type Card "3D Metal Sticker- Arabian Gazelle"
type Card-ar "استيكر معدني ثلاثي الأبعاد - غزال عربي"
type doble "Yoyo Toy"
type doble-ar "لعبة يويو"
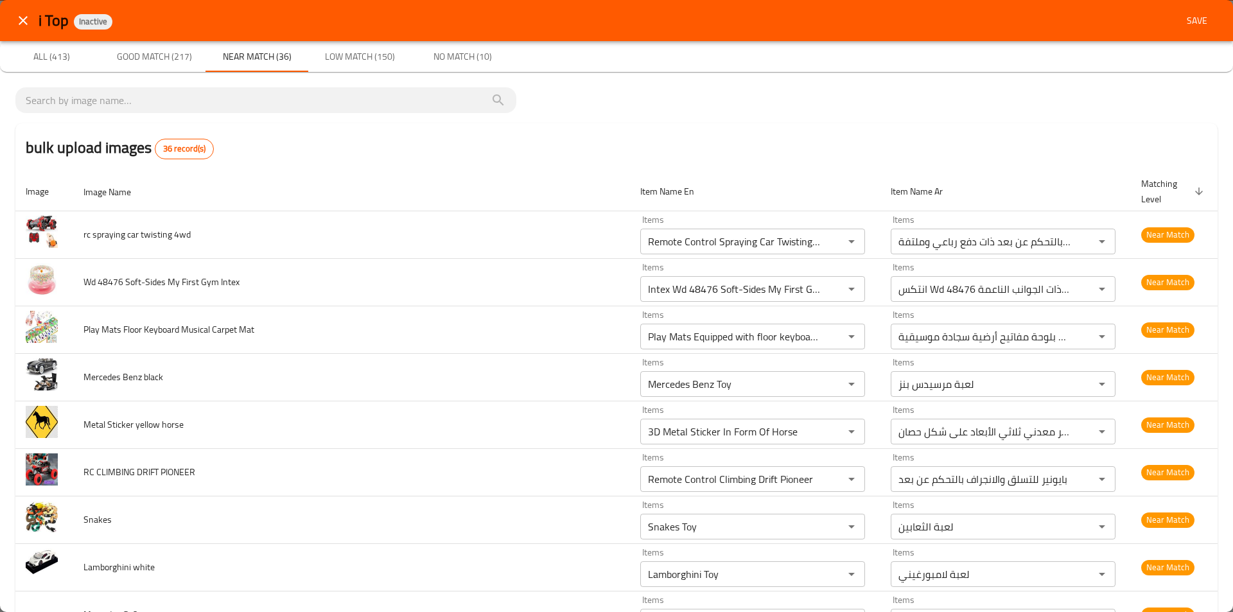
type input "Dualshock 4 Wireless Controller For Playstation 4 - Blue"
type input "دوال شوك 4 جهاز تحكم لاسلكي لبلايستيشن 4 - أزرق"
type Speaker "Speed Push Game Machine: Kuromi Dark CC 888"
type Speaker-ar "آلة لعبة الدفع السريع: كورومي دارك سي سي 888"
type DAINOSER "3D Metal Sticker [GEOGRAPHIC_DATA] 1"
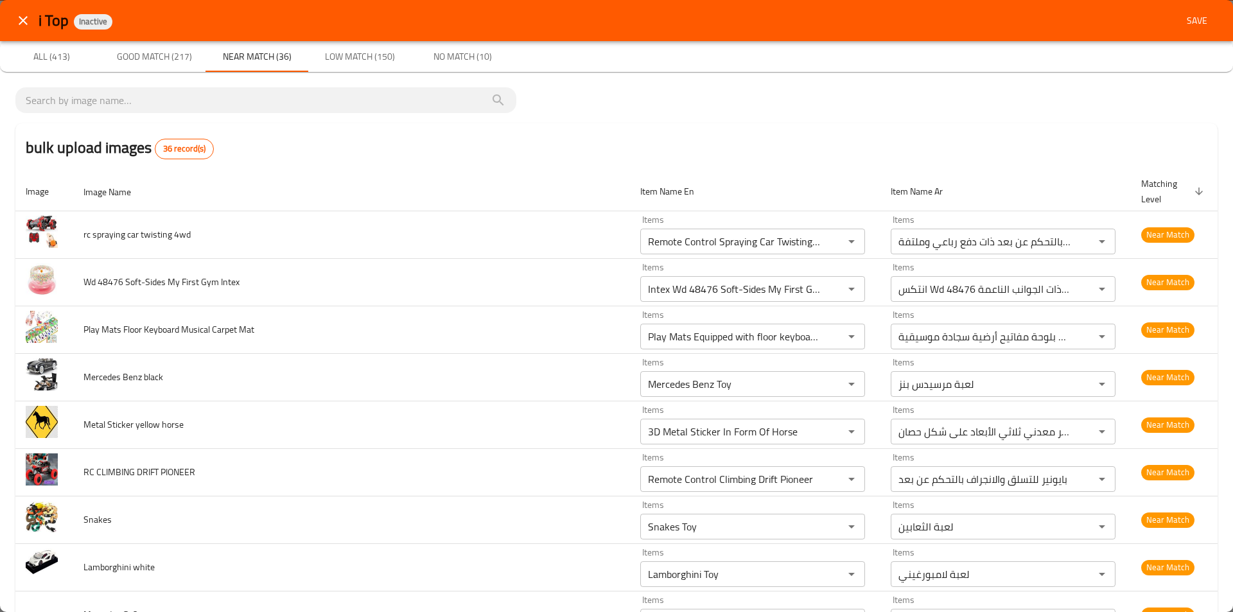
type DAINOSER-ar "استيكر معدني ثلاثي الأبعاد قطر 1"
type cat "Zyra Makeup Toy for Kids set 5+ ages"
type cat-ar "زيرا لعبة مجموعة مكياج للأطفال من عمر 5 سنوات فما فوق"
type blk "Dualshock 4 Wireless Controller For Playstation 4 - Jet Black"
type blk-ar "دوال شوك 4 جهاز تحكم لاسلكي لبلايستيشن 4 - جت أسود"
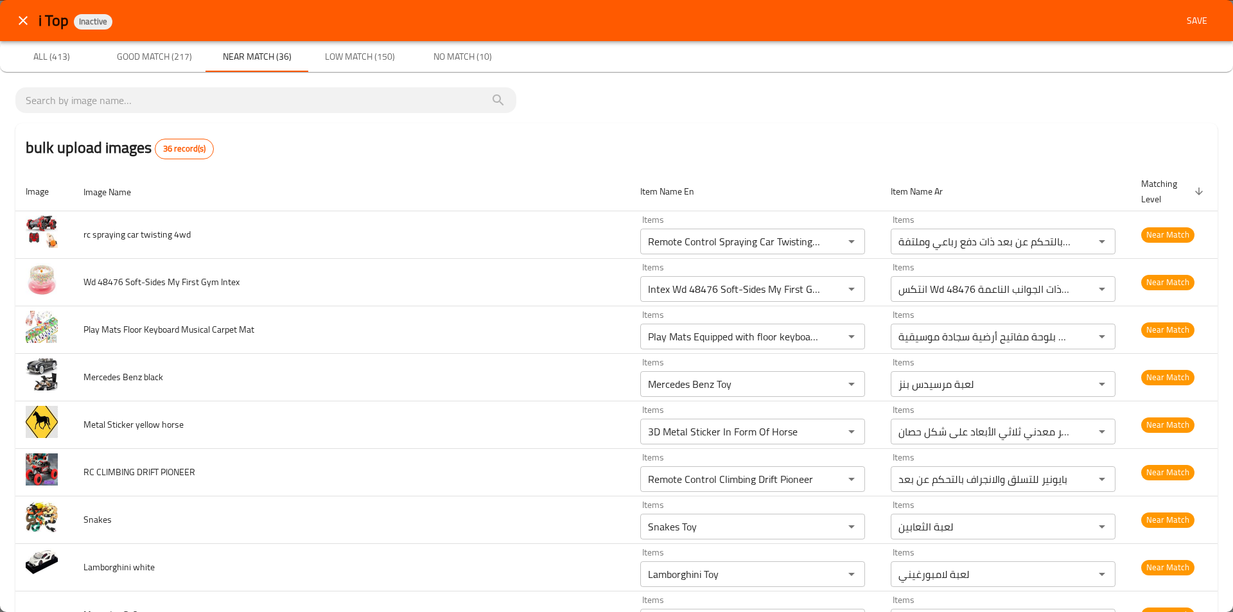
type shirt "3D Metal Sticker- Arabian Horse_Gray"
type shirt-ar "استيكر معدني ثلاثي الأبعاد - حصان عربي _رمادي"
type horse "3D Metal Sticker- Horse Head White"
type horse-ar "استيكر معدني ثلاثي الأبعاد – رأس حصان أبيض"
type black "Wireless Mouse Xtrike Me Gw-113"
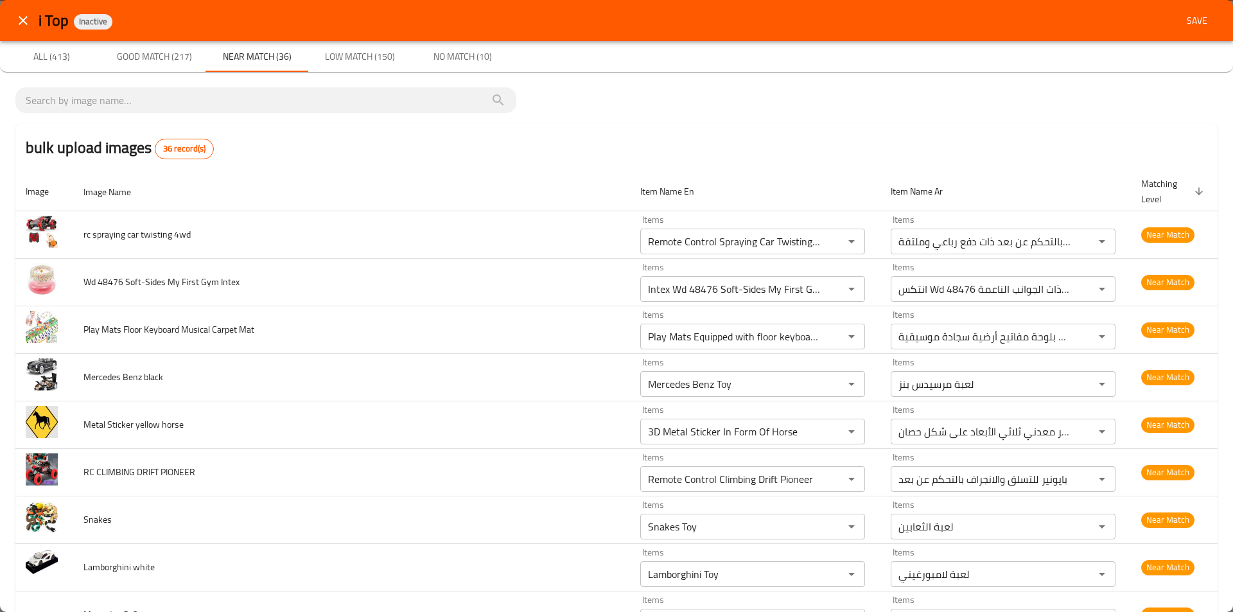
type black-ar "إكس تريك مي فأرة جي دبليو-113 لاسلكية"
type 5\+ages "3D Metal Sticker- Happy Cat_Huh?"
type 5\+ages-ar "استيكر معدني ثلاثي الأبعاد - قطة سعيدة_هاه؟"
type qatar "3D Metal Sticker- Rainbow Bee"
type qatar-ar "استيكر معدني ثلاثي الأبعاد - نحلة قوس قزح"
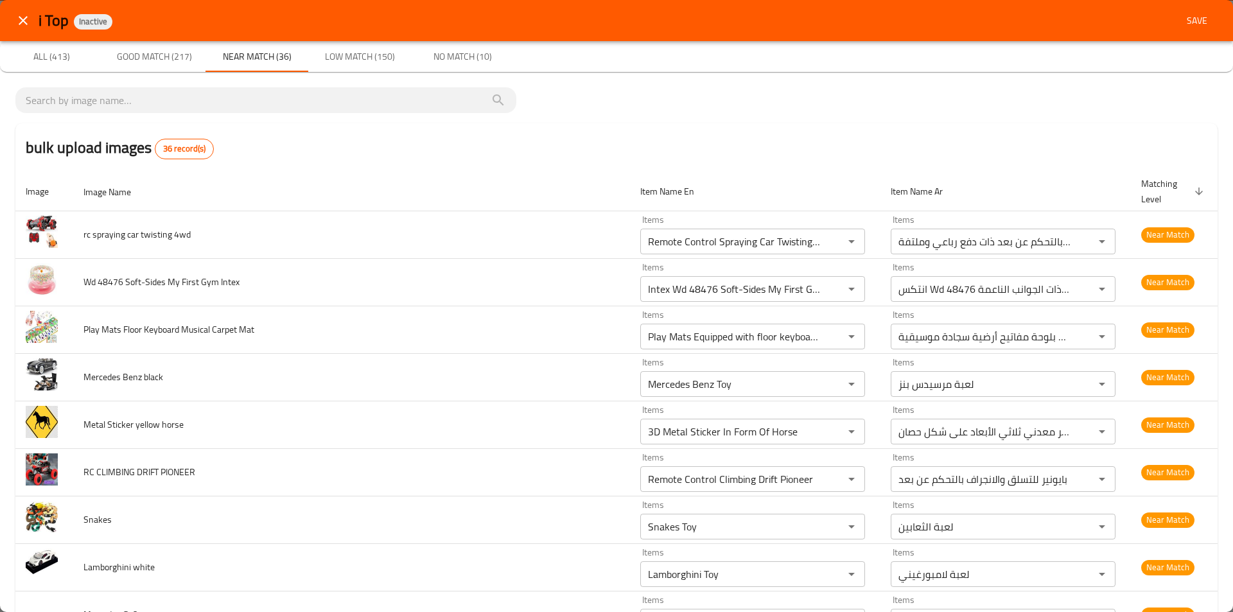
type mechine "Roach Toy"
type mechine-ar "لعبة صرصور"
type pink "Hopestar Party One Bluetooth Speaker"
type pink-ar "هوب ستار بارتي وان مكبر صوت بلوتوث"
type dicast "Tenda Dinosaur Toy"
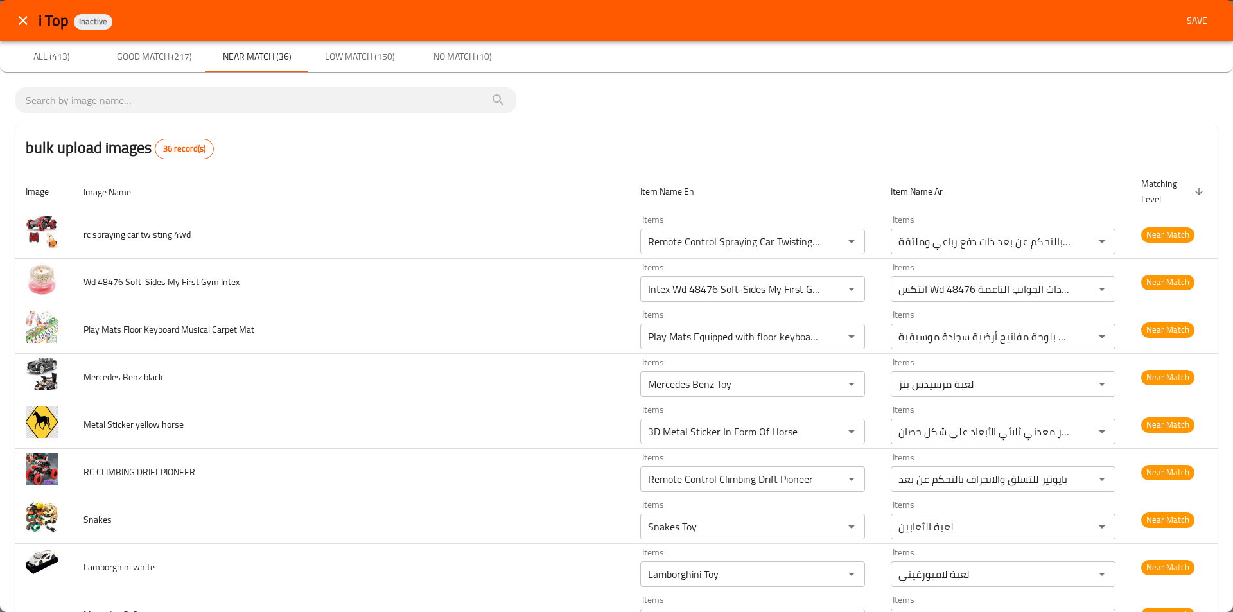
type dicast-ar "لعبة تيندا داينوسور"
type car "Misilmp Camera For Kids, Dual Cameras For Children with Silicone Case Gifts for…"
type car-ar "كاميرا ميسيلمب للأطفال، كاميرات مزدوجة للأطفال مع جراب السيليكون هدايا للأولاد …"
type input "3D Metal Sticker- Tesla-3 White"
type input "استيكر معدني ثلاثي الأبعاد – تسلا 3 أبيض"
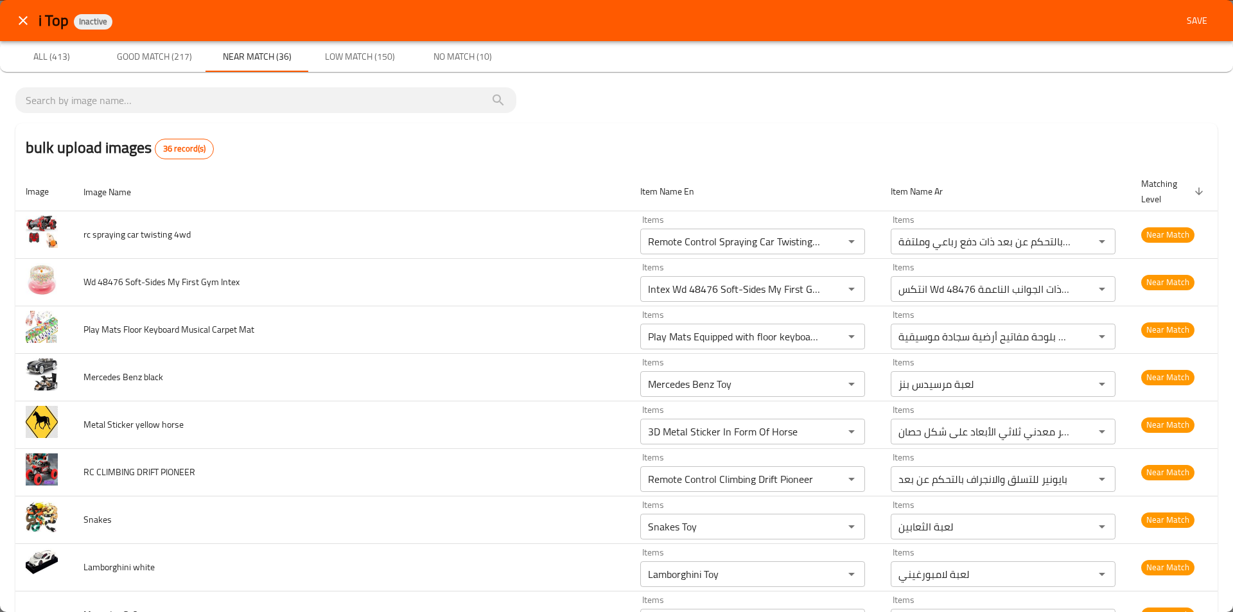
type Intex "Lamborghini Toy"
type Intex-ar "لعبة لامبورغيني"
type 59661 "Mercedes G-65 Toy"
type 59661-ar "لعبة مرسيدس G-65"
type 55685 "Mercedes Benz Toy"
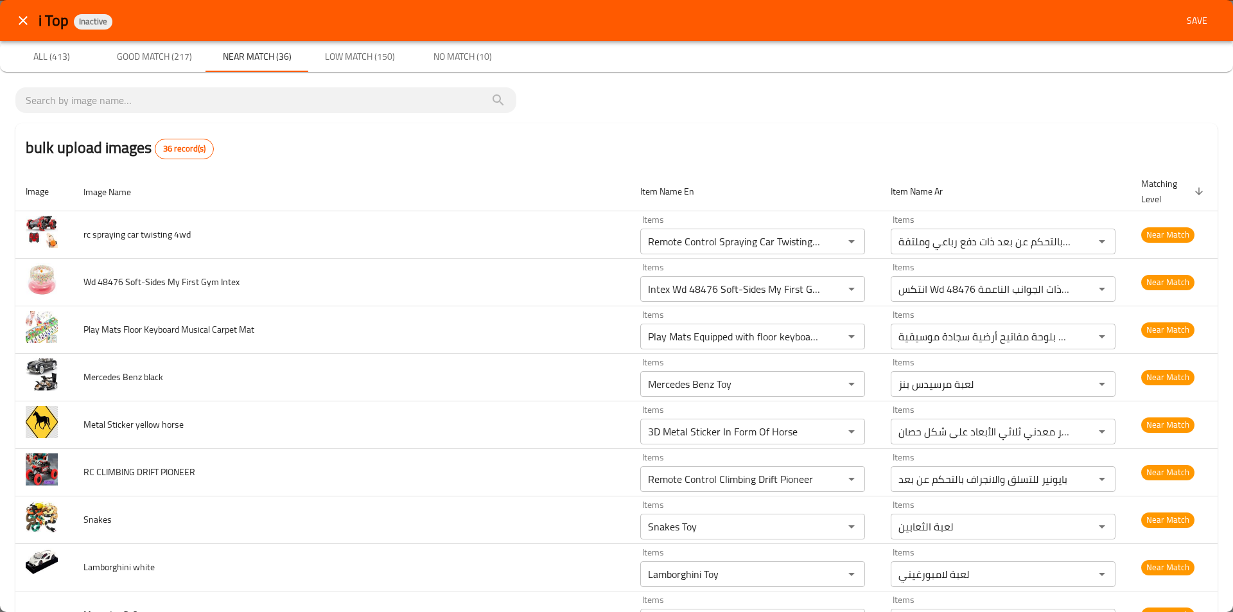
type 55685-ar "لعبة مرسيدس بنز"
type doll "3D Metal Sticker In Form Of Horse"
type doll-ar "استيكر معدني ثلاثي الأبعاد على شكل حصان"
type strow "Remote Control Climbing Drift Pioneer"
type strow-ar "بايونير للتسلق والانجراف بالتحكم عن بعد"
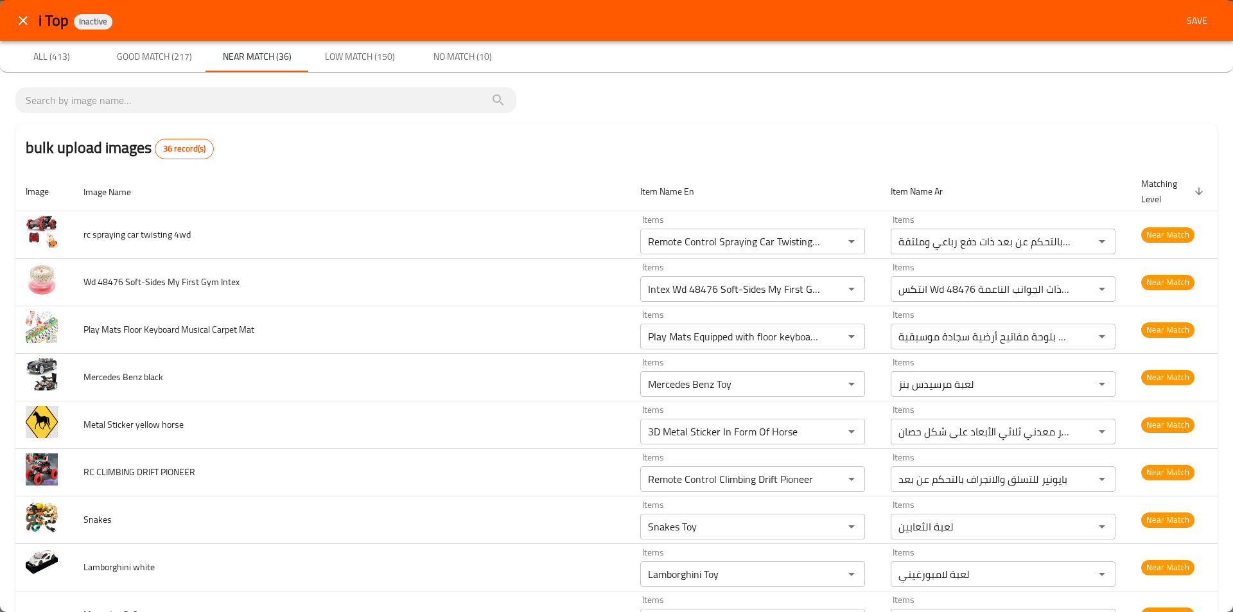
type headphone "Snakes Toy"
type headphone-ar "لعبة الثعابين"
type White "Play Mats Equipped with floor keyboard Musical Carpet"
type White-ar "سجادات اللعب مزودة بلوحة مفاتيح أرضية سجادة موسيقية"
type car "Intex Wd 48476 Soft-Sides My First Gym"
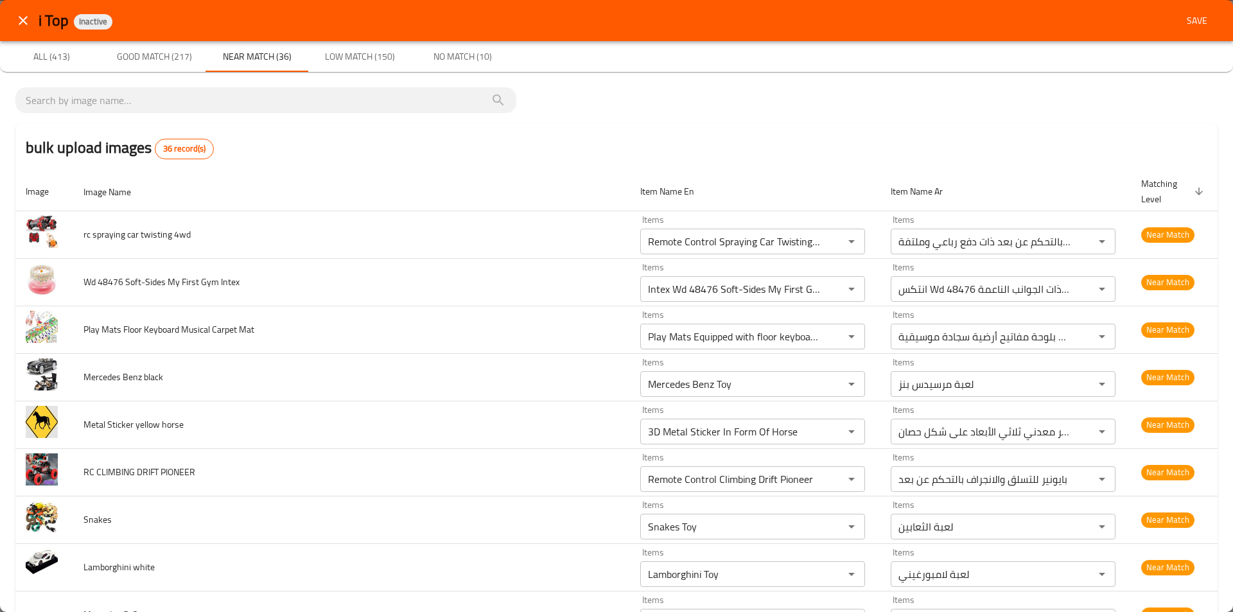
type car-ar "انتكس Wd 48476 صالة ألعابي الأولى ذات الجوانب الناعمة"
type \(Black\) "Remote Control Spraying Car Twisting 4wd"
type \(Black\)-ar "سيارة رش تعمل بالتحكم عن بعد ذات دفع رباعي وملتفة"
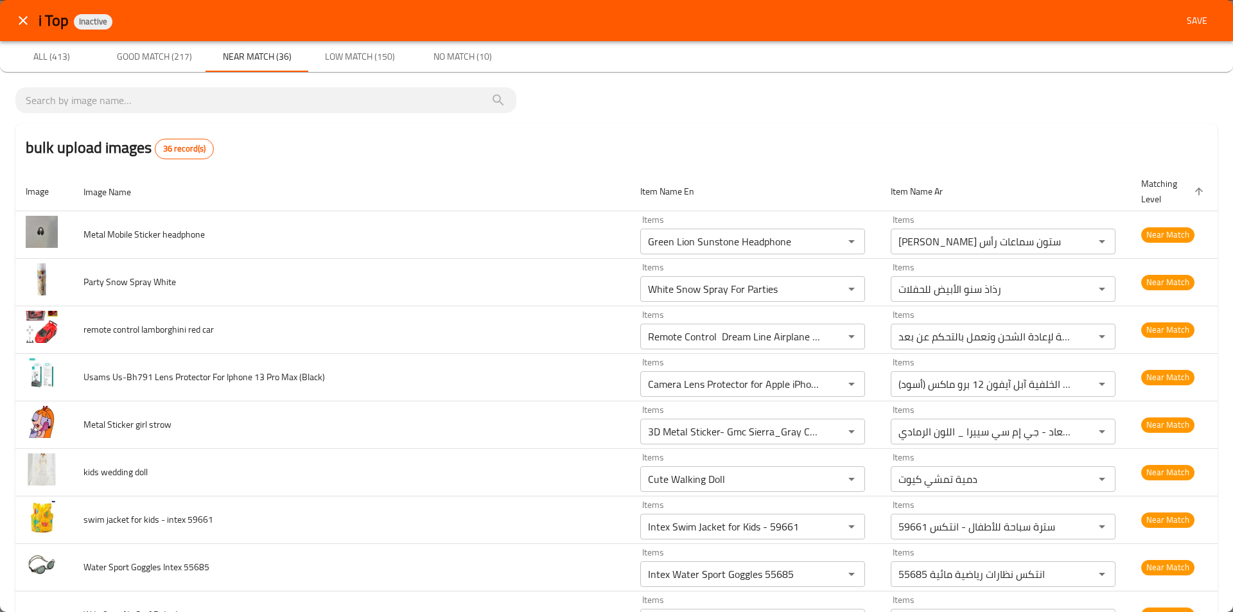
click at [1193, 192] on icon "enhanced table" at bounding box center [1199, 192] width 12 height 12
type headphone "Remote Control Spraying Car Twisting 4wd"
type headphone-ar "سيارة رش تعمل بالتحكم عن بعد ذات دفع رباعي وملتفة"
type White "Intex Wd 48476 Soft-Sides My First Gym"
type White-ar "انتكس Wd 48476 صالة ألعابي الأولى ذات الجوانب الناعمة"
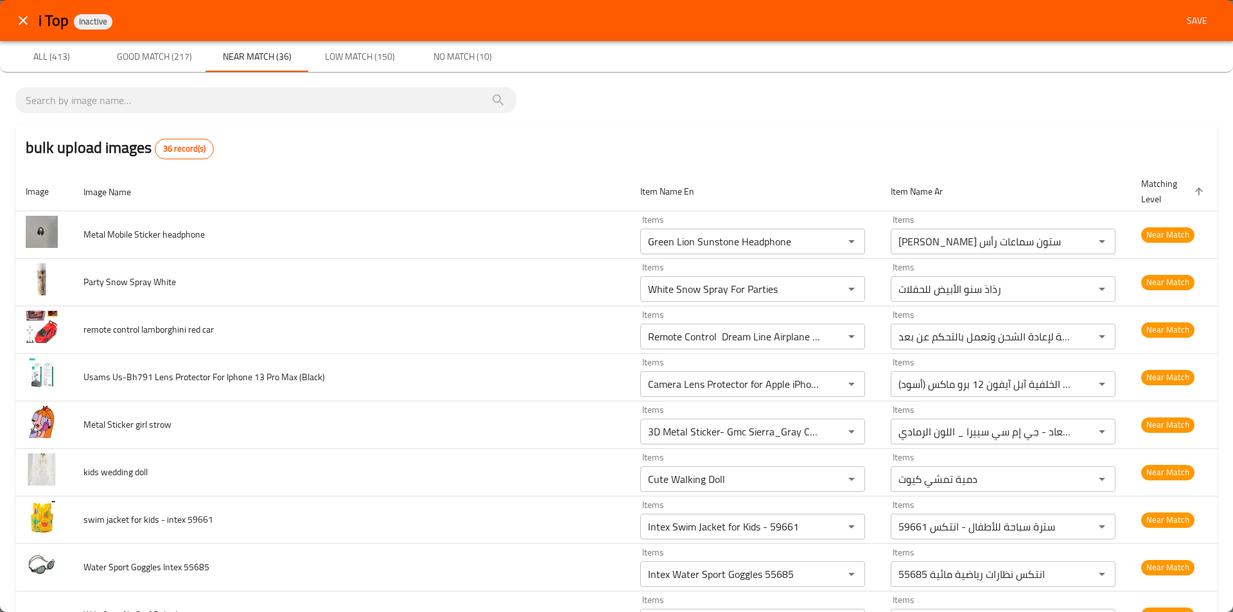
type car "Play Mats Equipped with floor keyboard Musical Carpet"
type car-ar "سجادات اللعب مزودة بلوحة مفاتيح أرضية سجادة موسيقية"
type \(Black\) "Mercedes Benz Toy"
type \(Black\)-ar "لعبة مرسيدس بنز"
type strow "3D Metal Sticker In Form Of Horse"
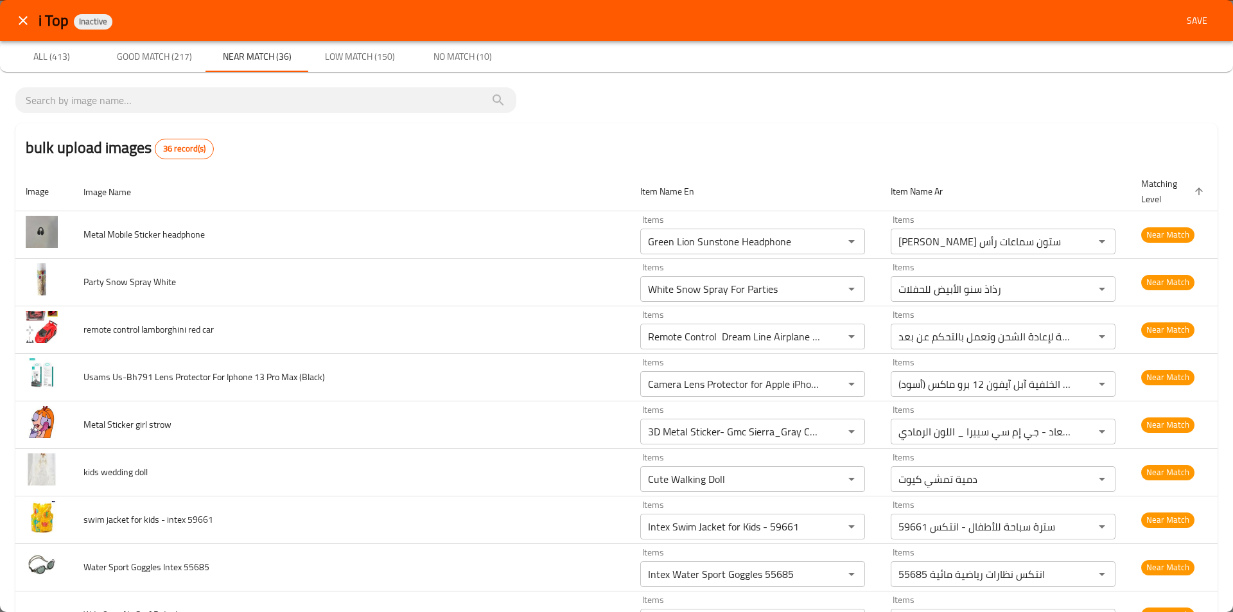
type strow-ar "استيكر معدني ثلاثي الأبعاد على شكل حصان"
type doll "Remote Control Climbing Drift Pioneer"
type doll-ar "بايونير للتسلق والانجراف بالتحكم عن بعد"
type 59661 "Snakes Toy"
type 59661-ar "لعبة الثعابين"
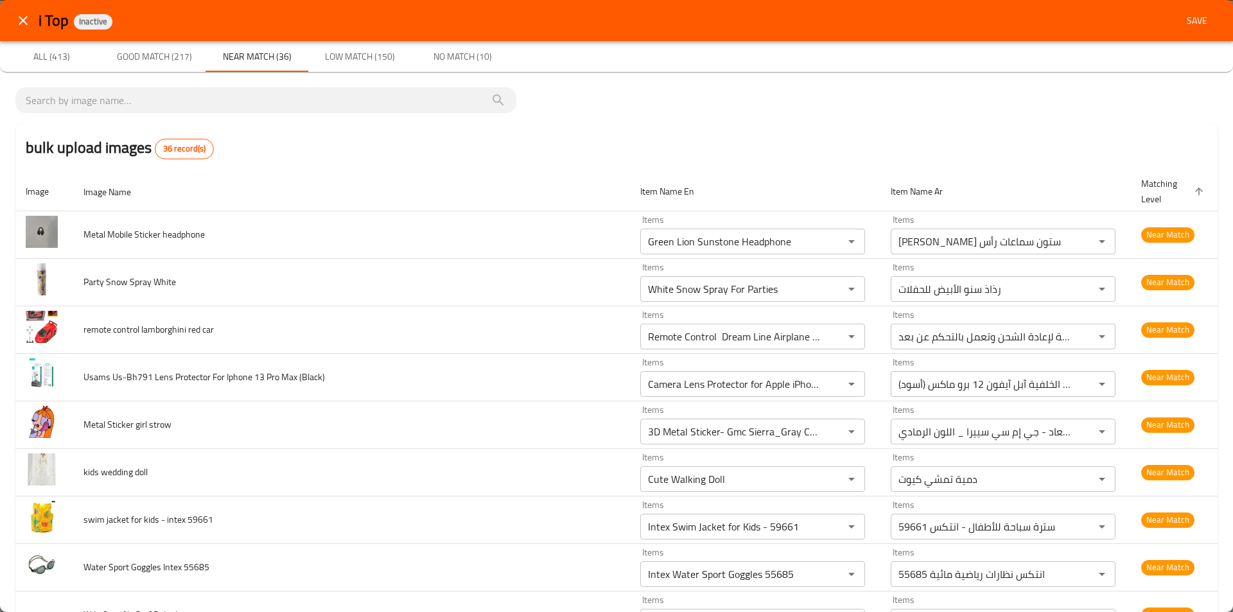
type 55685 "Lamborghini Toy"
type 55685-ar "لعبة لامبورغيني"
type Intex "Mercedes G-65 Toy"
type Intex-ar "لعبة مرسيدس G-65"
type dicast "3D Metal Sticker- Tesla-3 White"
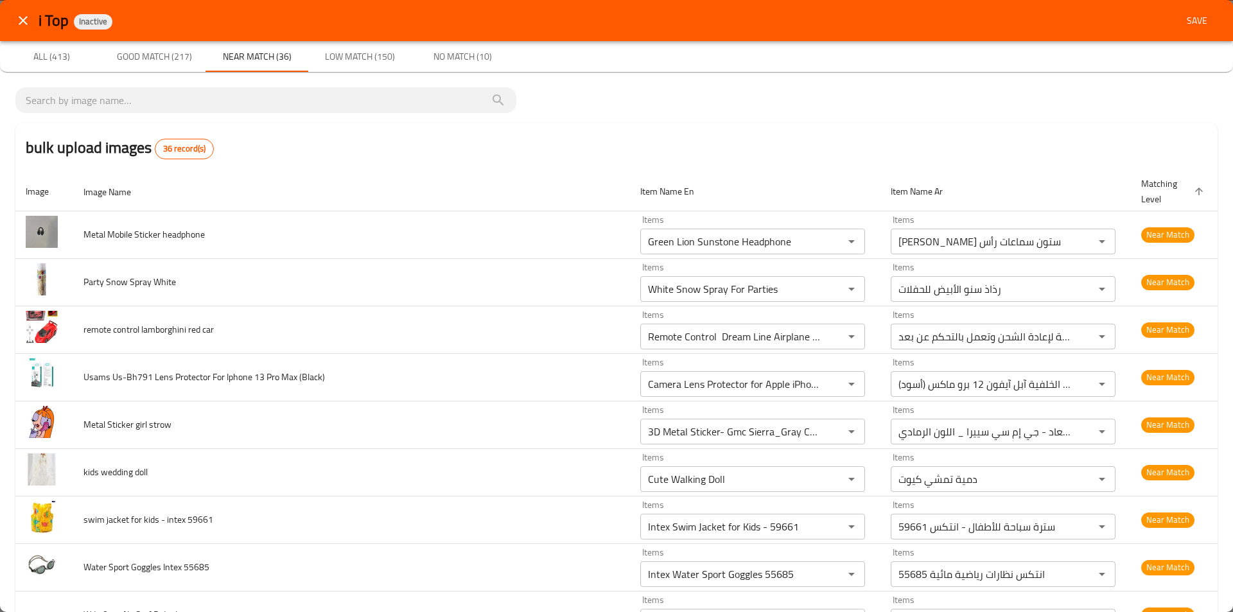
type dicast-ar "استيكر معدني ثلاثي الأبعاد – تسلا 3 أبيض"
type car "Misilmp Camera For Kids, Dual Cameras For Children with Silicone Case Gifts for…"
type car-ar "كاميرا ميسيلمب للأطفال، كاميرات مزدوجة للأطفال مع جراب السيليكون هدايا للأولاد …"
type input "3D Metal Sticker- Rainbow Bee"
type input "استيكر معدني ثلاثي الأبعاد - نحلة قوس قزح"
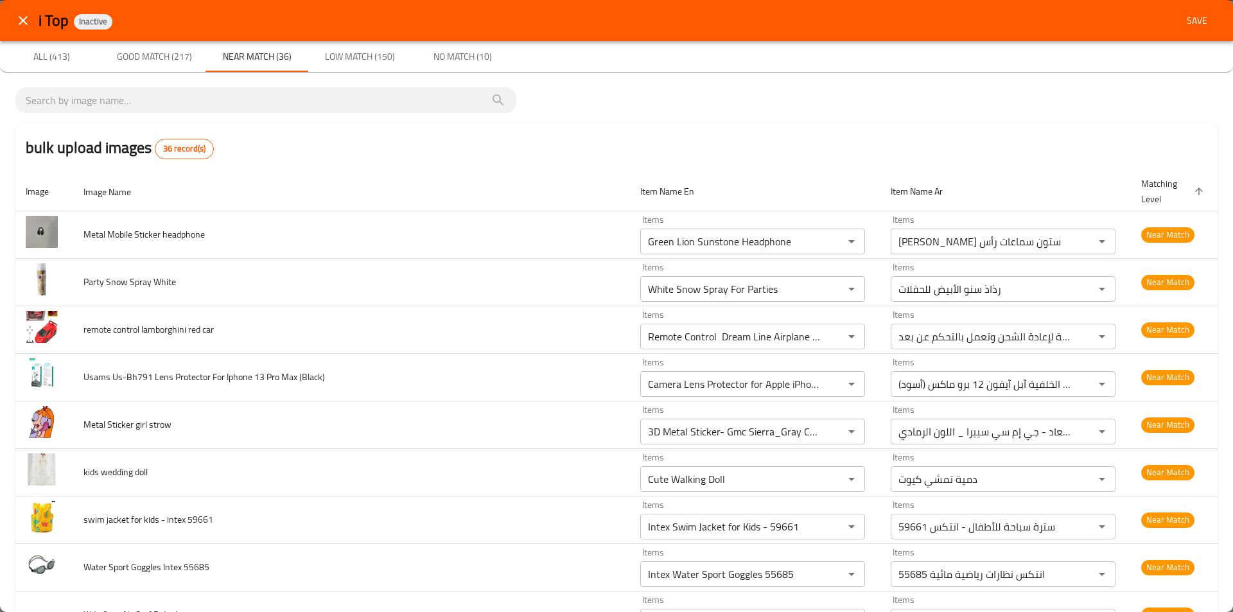
type pink "Roach Toy"
type pink-ar "لعبة صرصور"
type mechine "Hopestar Party One Bluetooth Speaker"
type mechine-ar "هوب ستار بارتي وان مكبر صوت بلوتوث"
type qatar "Tenda Dinosaur Toy"
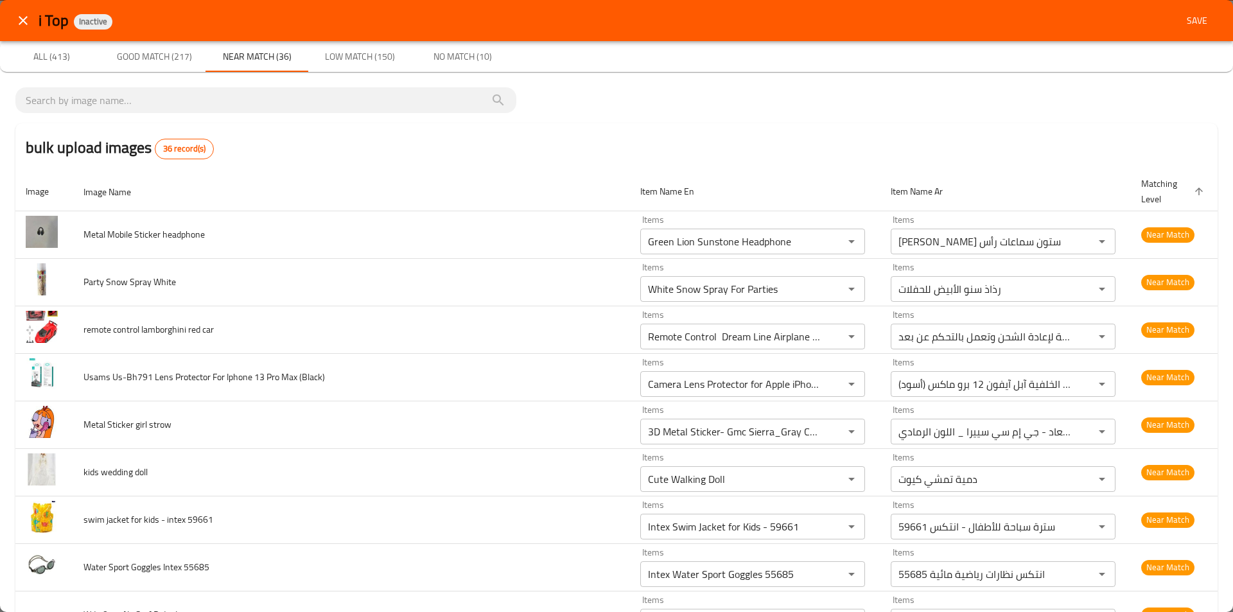
type qatar-ar "لعبة تيندا داينوسور"
type 5\+ages "3D Metal Sticker- Happy Cat_Huh?"
type 5\+ages-ar "استيكر معدني ثلاثي الأبعاد - قطة سعيدة_هاه؟"
type black "Wireless Mouse Xtrike Me Gw-113"
type black-ar "إكس تريك مي فأرة جي دبليو-113 لاسلكية"
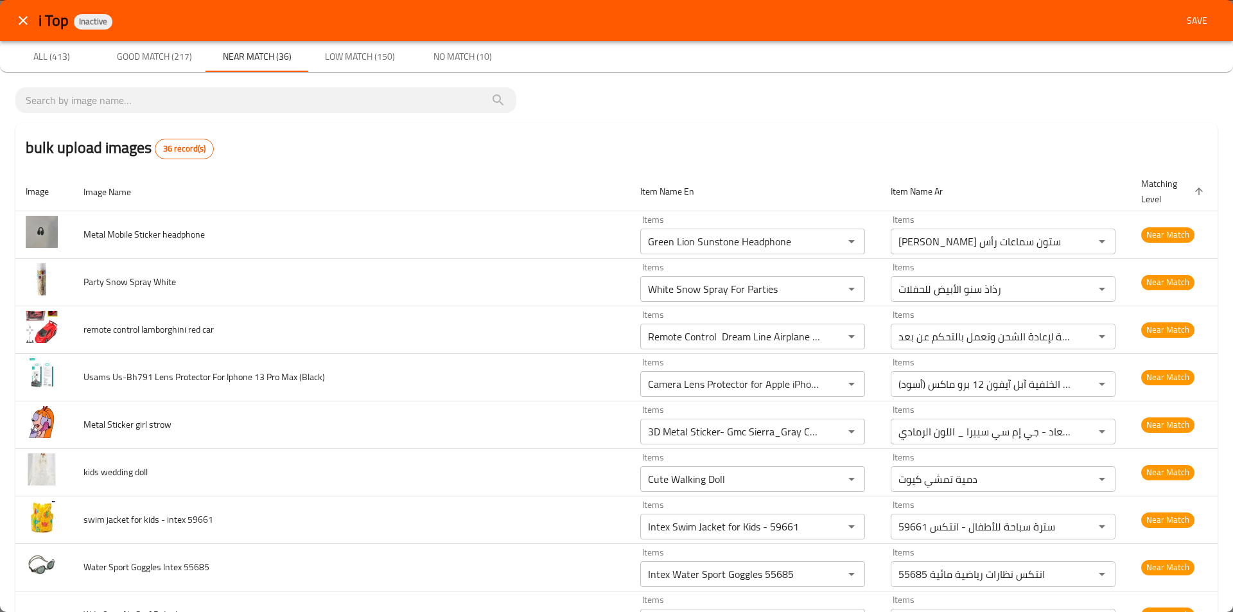
type horse "3D Metal Sticker- Horse Head White"
type horse-ar "استيكر معدني ثلاثي الأبعاد – رأس حصان أبيض"
type shirt "3D Metal Sticker- Arabian Horse_Gray"
type shirt-ar "استيكر معدني ثلاثي الأبعاد - حصان عربي _رمادي"
type blk "Dualshock 4 Wireless Controller For Playstation 4 - Jet Black"
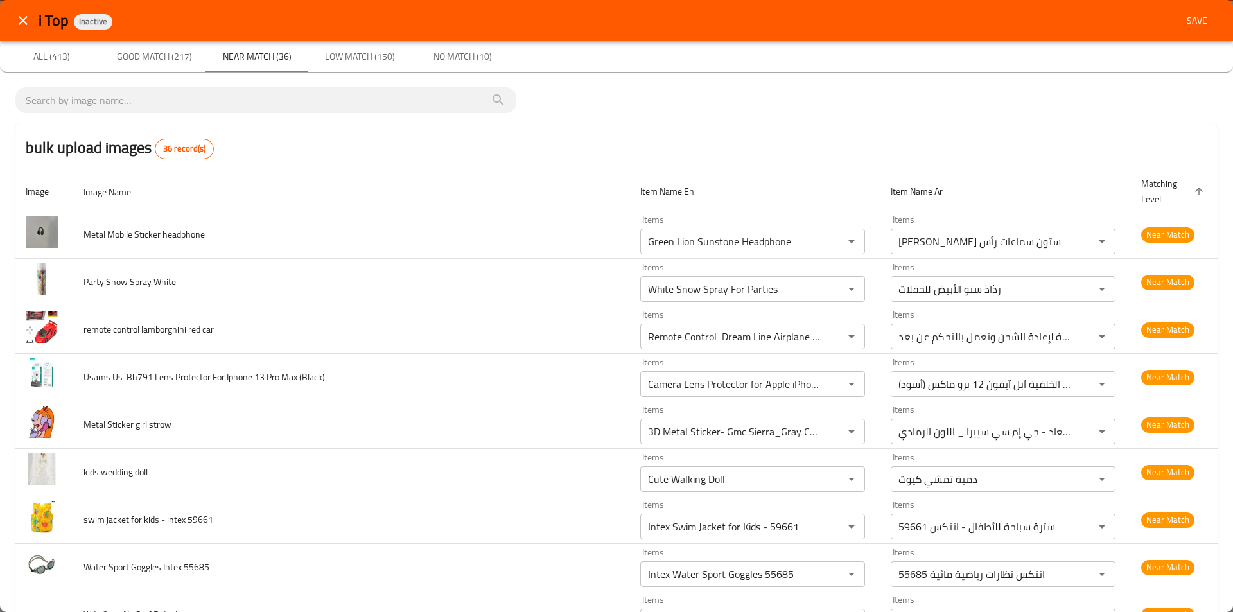
type blk-ar "دوال شوك 4 جهاز تحكم لاسلكي لبلايستيشن 4 - جت أسود"
type cat "Zyra Makeup Toy for Kids set 5+ ages"
type cat-ar "زيرا لعبة مجموعة مكياج للأطفال من عمر 5 سنوات فما فوق"
type doble "3D Metal Sticker [GEOGRAPHIC_DATA] 1"
type doble-ar "استيكر معدني ثلاثي الأبعاد قطر 1"
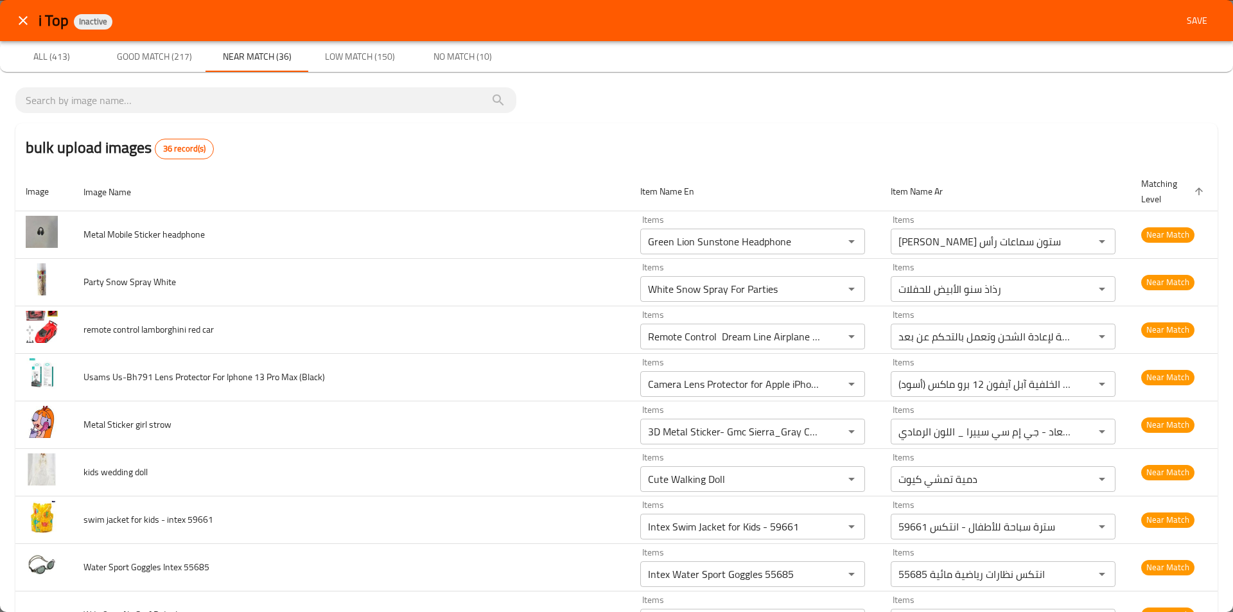
type input "Speed Push Game Machine: Kuromi Dark CC 888"
type input "آلة لعبة الدفع السريع: كورومي دارك سي سي 888"
type Speaker "Dualshock 4 Wireless Controller For Playstation 4 - Blue"
type Speaker-ar "دوال شوك 4 جهاز تحكم لاسلكي لبلايستيشن 4 - أزرق"
type DAINOSER "Land Cruiser Toy"
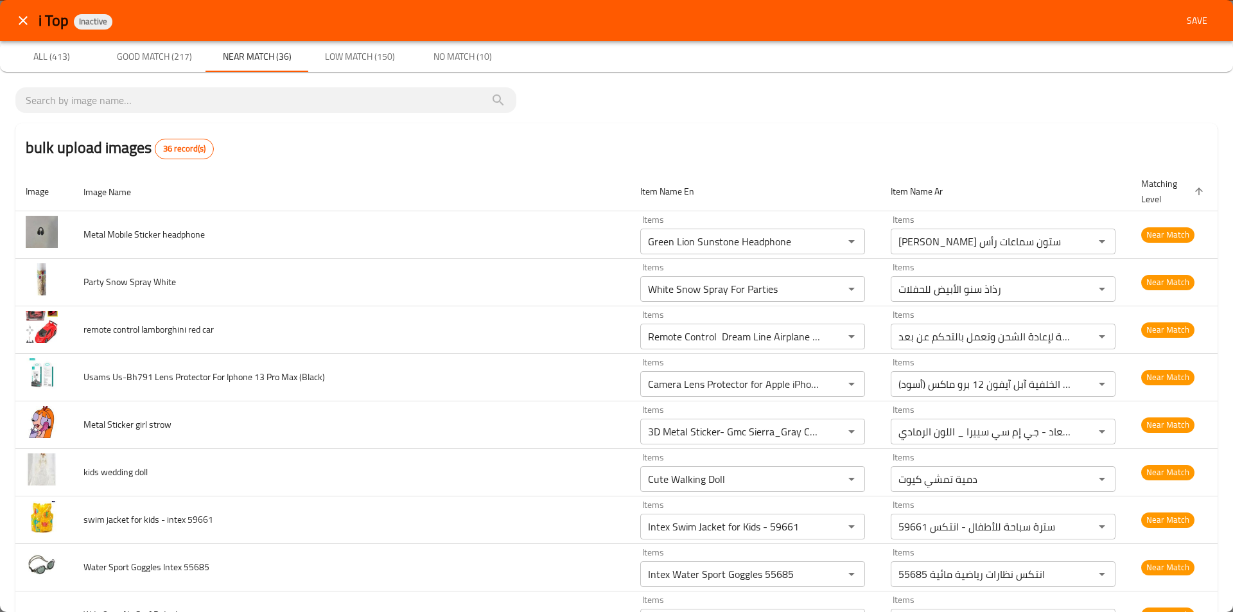
type DAINOSER-ar "لعبة لاند كروزر"
type Card "3D Metal Sticker- Arabian Gazelle"
type Card-ar "استيكر معدني ثلاثي الأبعاد - غزال عربي"
type cat "Yoyo Toy"
type cat-ar "لعبة يويو"
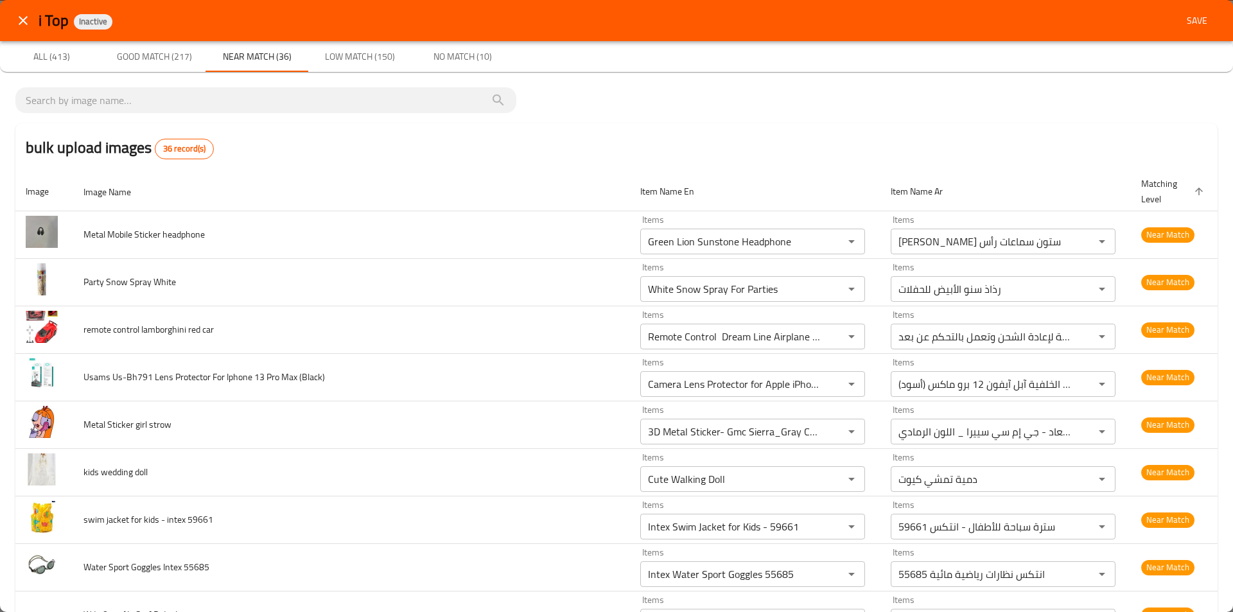
type white "Intex Wd 58154Np Surf Rider"
type white-ar "انتكس [PERSON_NAME] Wd 58154Np"
type G-65_ "Intex Swim Jacket for Kids - 59661"
type G-65_-ar "سترة سباحة للأطفال - انتكس 59661"
type black "Intex Water Sport Goggles 55685"
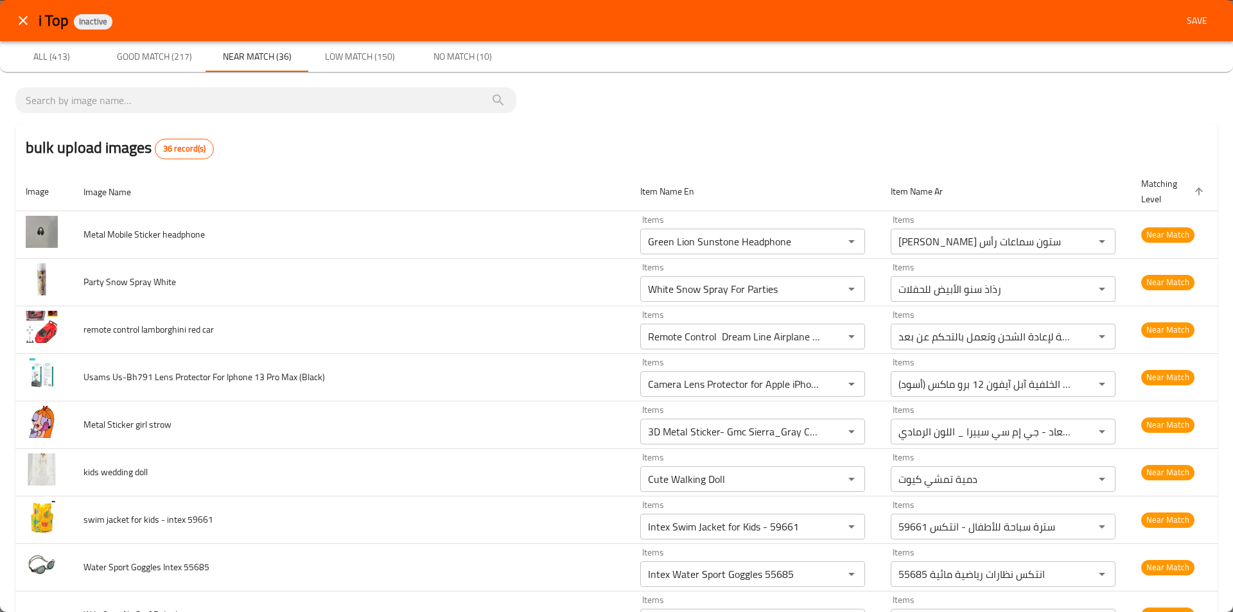
type black-ar "انتكس نظارات رياضية مائية 55685"
type horse "Cute Walking Doll"
type horse-ar "دمية تمشي كيوت"
type PIONEER "3D Metal Sticker- Gmc Sierra_Gray Color"
type PIONEER-ar "استيكر معدني ثلاثي الأبعاد - جي إم سي سييرا _ اللون الرمادي"
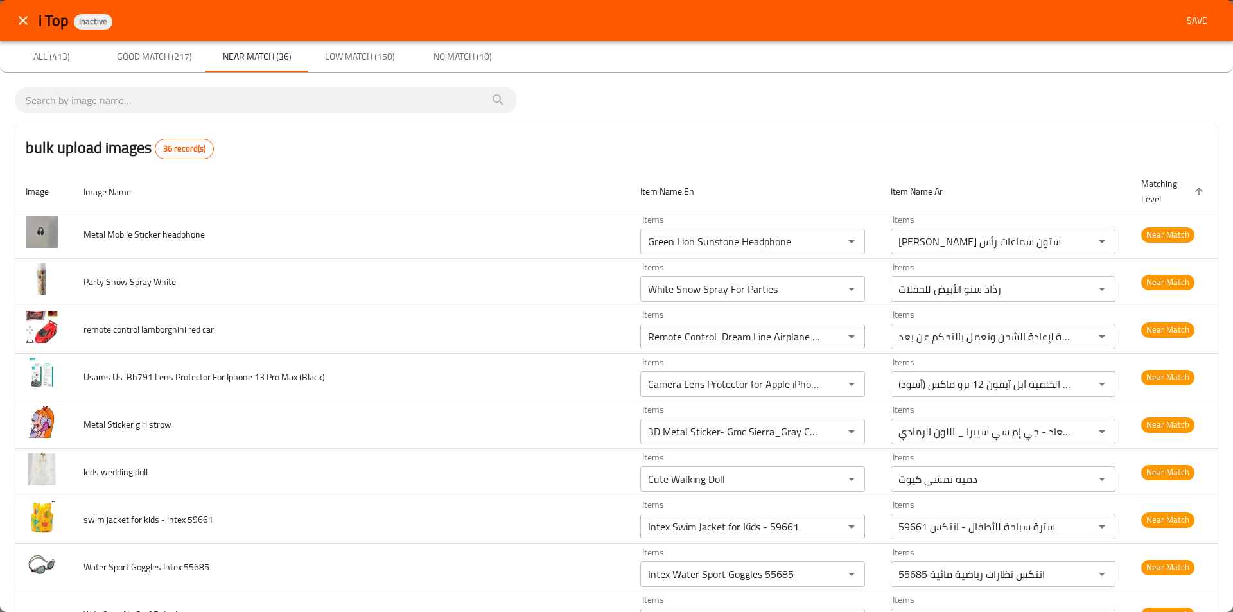
type input "Green Lion Sunstone Headphone"
type input "[PERSON_NAME] ستون سماعات رأس"
type Mat "White Snow Spray For Parties"
type Mat-ar "رذاذ سنو الأبيض للحفلات"
type Intex "Remote Control Dream Line Airplane Rechargeable"
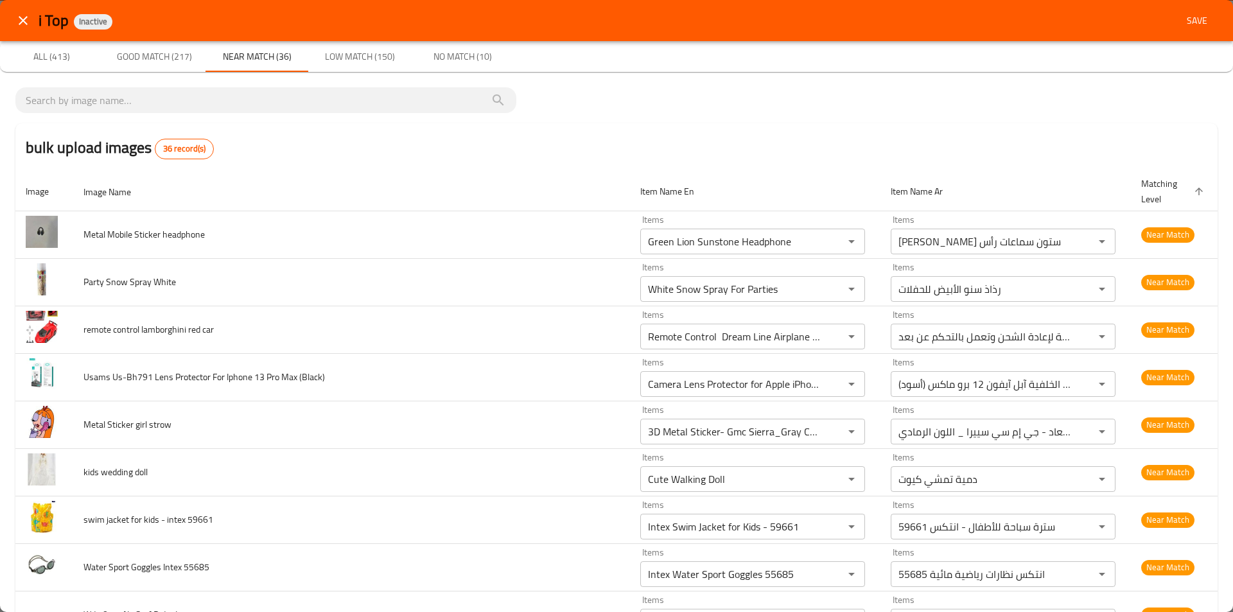
type Intex-ar "طائرة خط الأحلام قابلة لإعادة الشحن وتعمل بالتحكم عن بعد"
type 4wd "Camera Lens Protector for Apple iPhone 12 Pro Max Back Camera Lens (black)"
type 4wd-ar "واقي عدسة الكاميرا لعدسة الكاميرا الخلفية آبل آيفون 12 برو ماكس (أسود)"
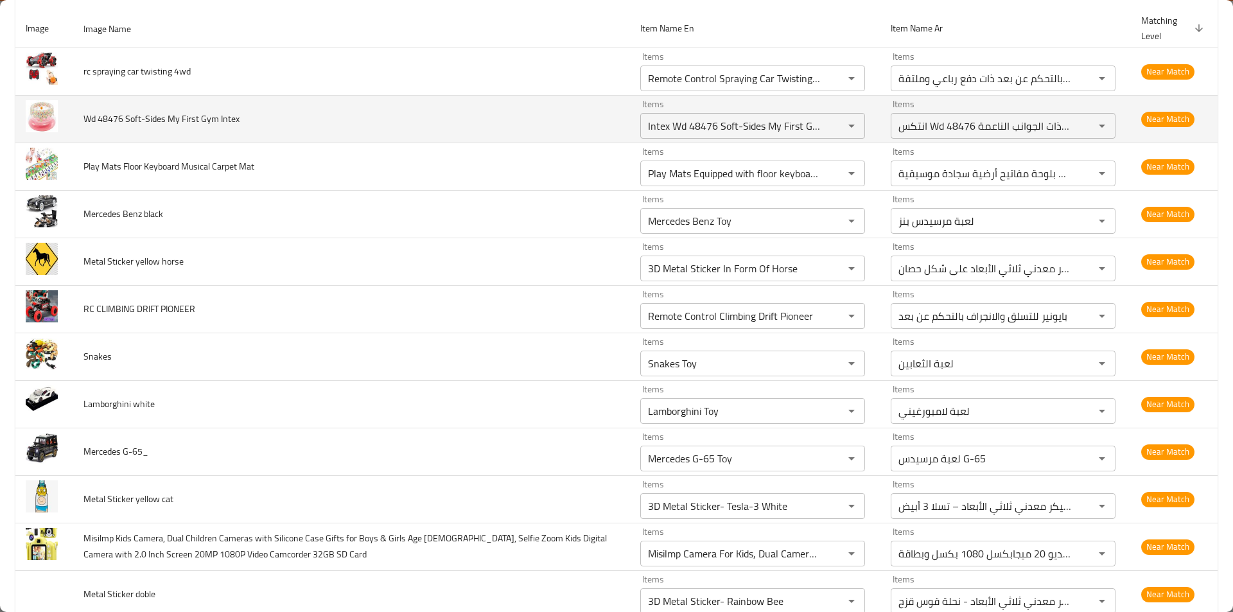
scroll to position [193, 0]
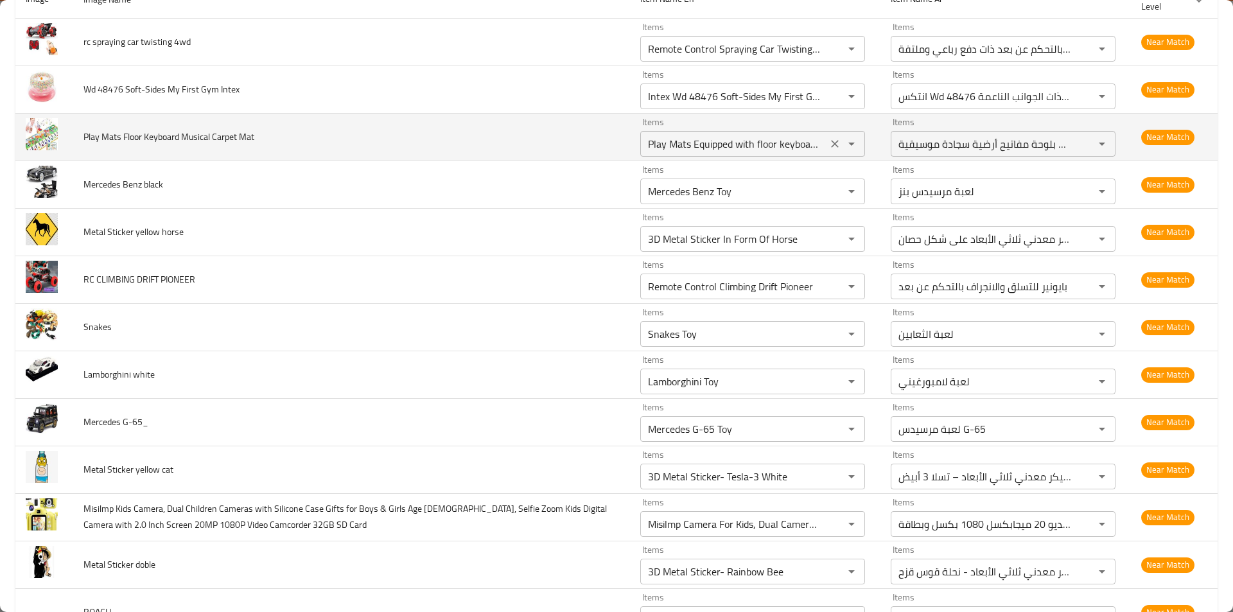
click at [720, 140] on Mat "Play Mats Equipped with floor keyboard Musical Carpet" at bounding box center [733, 144] width 179 height 18
click at [745, 156] on div "Play Mats Equipped with floor keyboard Musical Carpet Items" at bounding box center [752, 144] width 225 height 26
click at [743, 150] on Mat "Play Mats Equipped with floor keyboard Musical Carpet" at bounding box center [733, 144] width 179 height 18
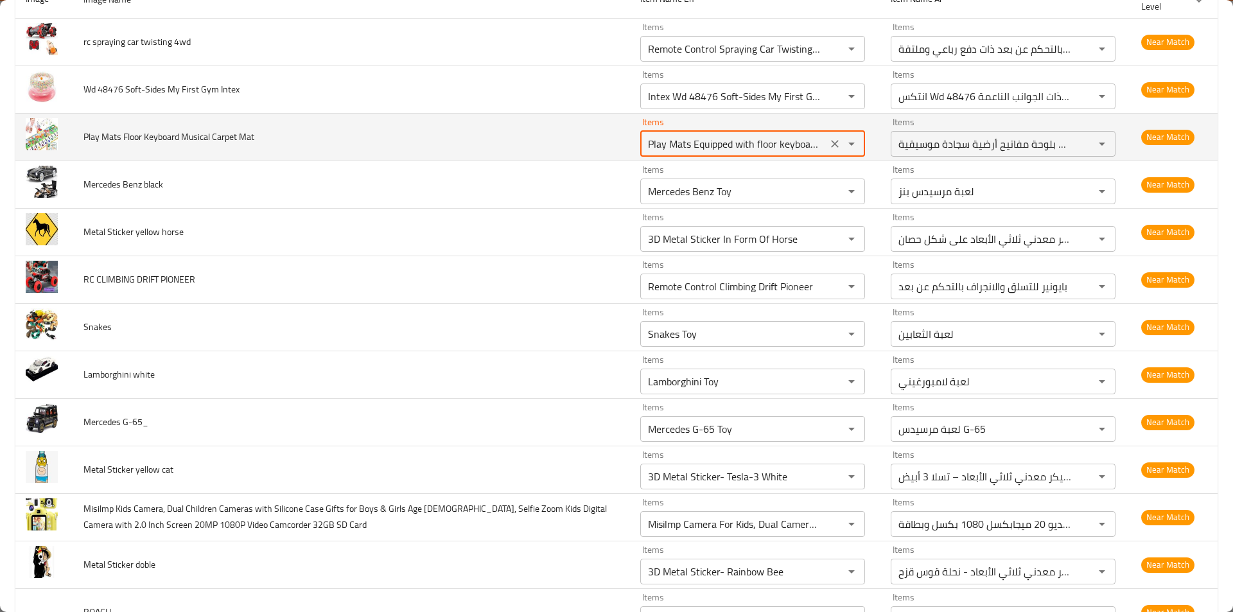
click at [743, 150] on Mat "Play Mats Equipped with floor keyboard Musical Carpet" at bounding box center [733, 144] width 179 height 18
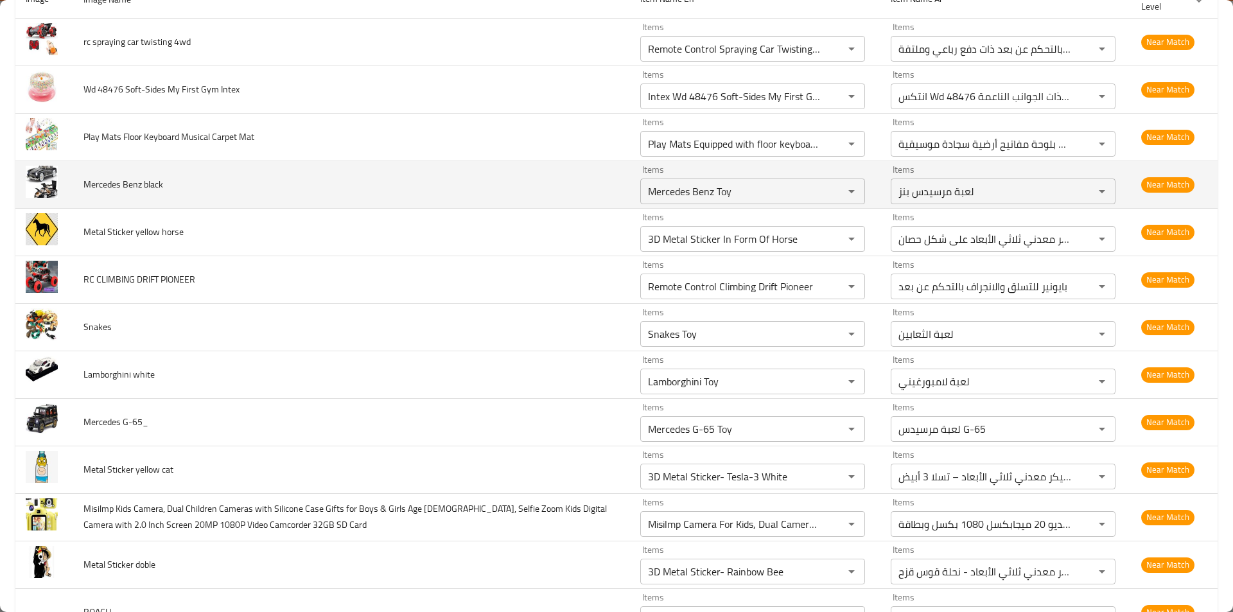
click at [112, 178] on span "Mercedes Benz black" at bounding box center [123, 184] width 80 height 17
click at [117, 187] on span "Mercedes Benz black" at bounding box center [123, 184] width 80 height 17
click at [157, 183] on span "Mercedes Benz black" at bounding box center [123, 184] width 80 height 17
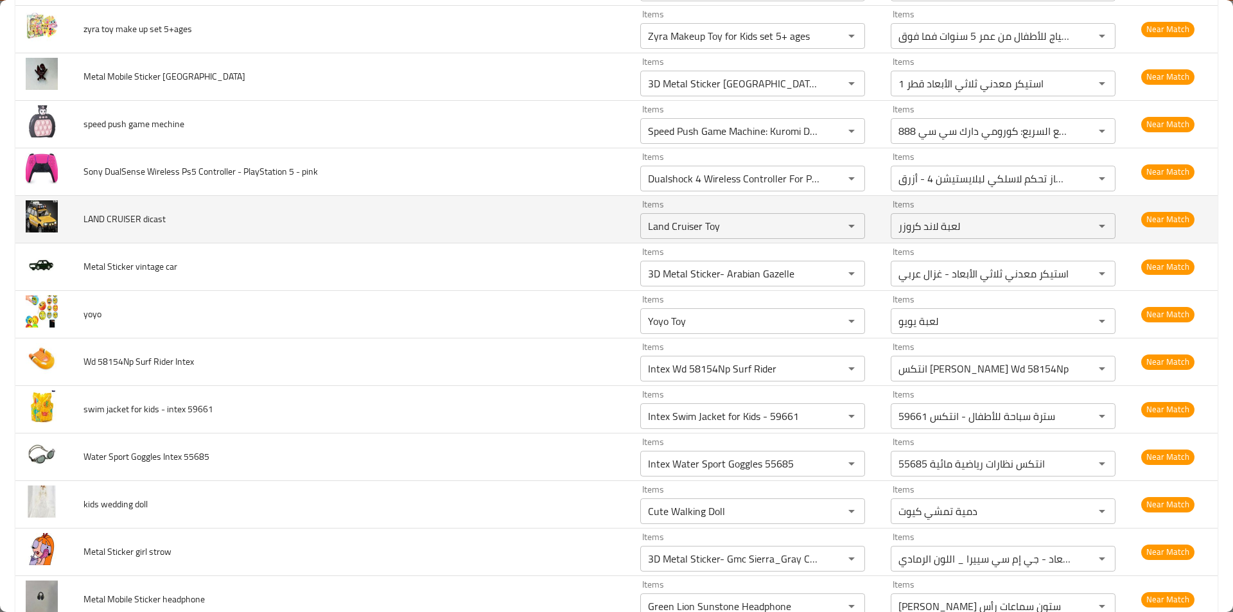
scroll to position [835, 0]
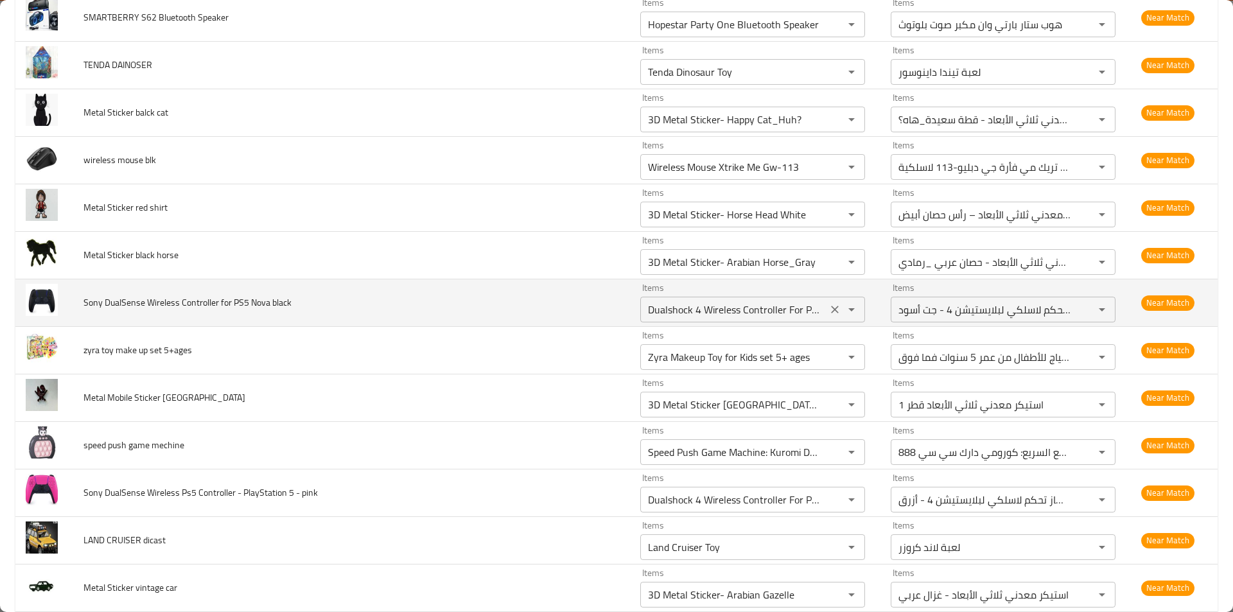
click at [726, 308] on black "Dualshock 4 Wireless Controller For Playstation 4 - Jet Black" at bounding box center [733, 309] width 179 height 18
click at [523, 300] on td "Sony DualSense Wireless Controller for PS5 Nova black" at bounding box center [351, 303] width 557 height 48
click at [831, 311] on icon "Clear" at bounding box center [835, 310] width 8 height 8
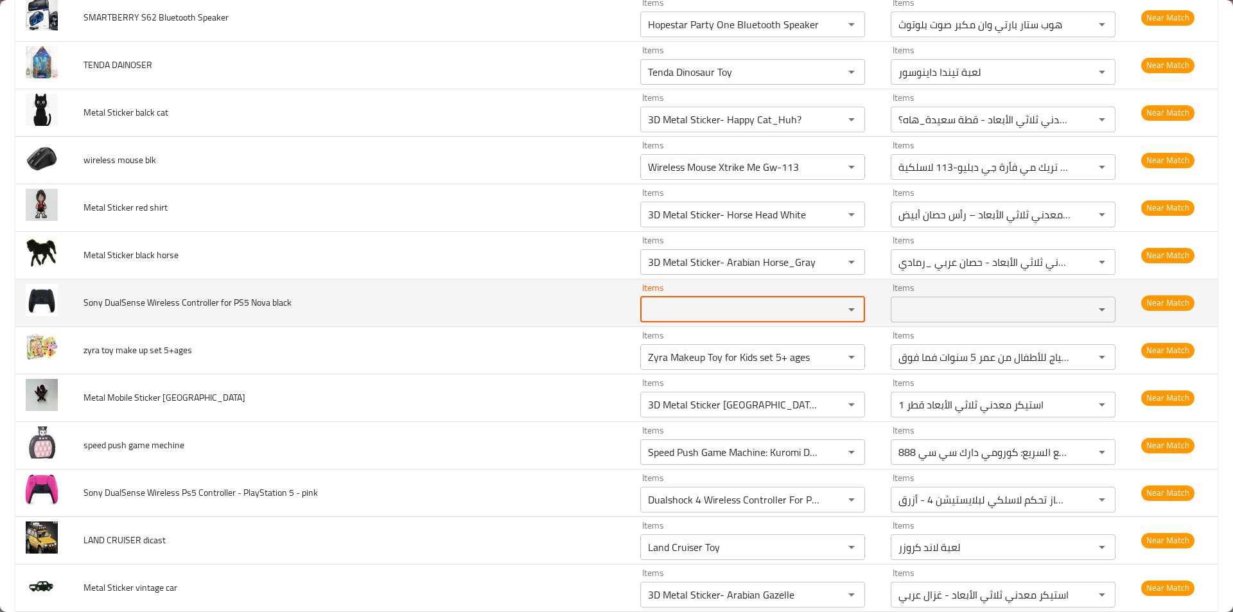
click at [489, 306] on td "Sony DualSense Wireless Controller for PS5 Nova black" at bounding box center [351, 303] width 557 height 48
click at [267, 306] on span "Sony DualSense Wireless Controller for PS5 Nova black" at bounding box center [187, 302] width 208 height 17
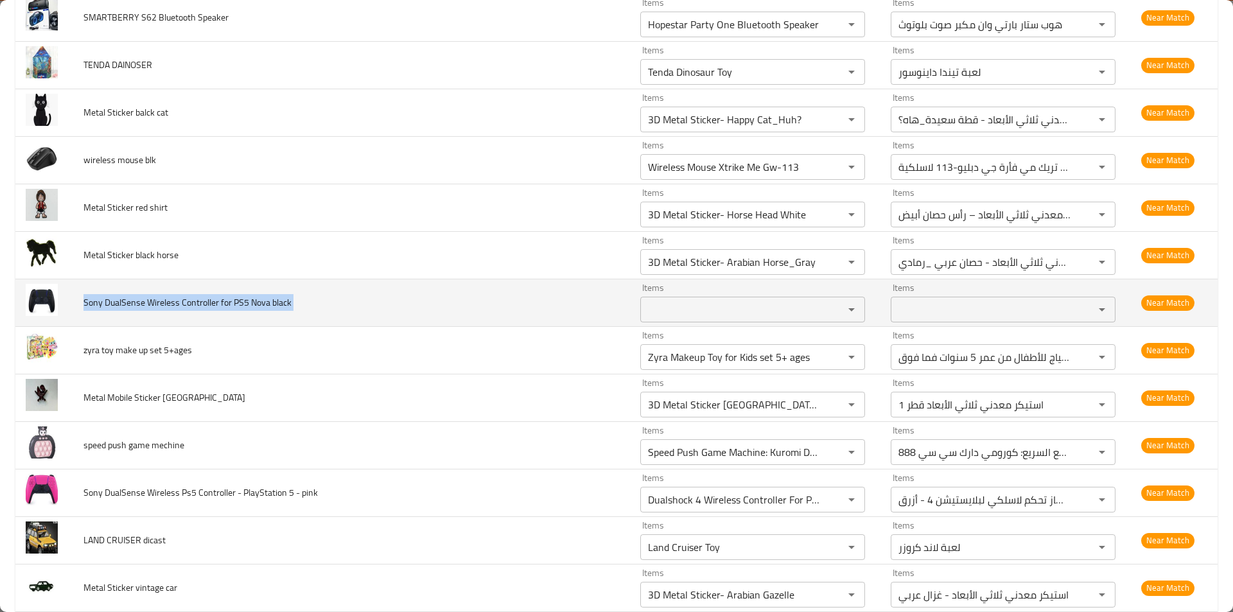
click at [266, 306] on span "Sony DualSense Wireless Controller for PS5 Nova black" at bounding box center [187, 302] width 208 height 17
click at [487, 322] on td "Sony DualSense Wireless Controller for PS5 Nova black" at bounding box center [351, 303] width 557 height 48
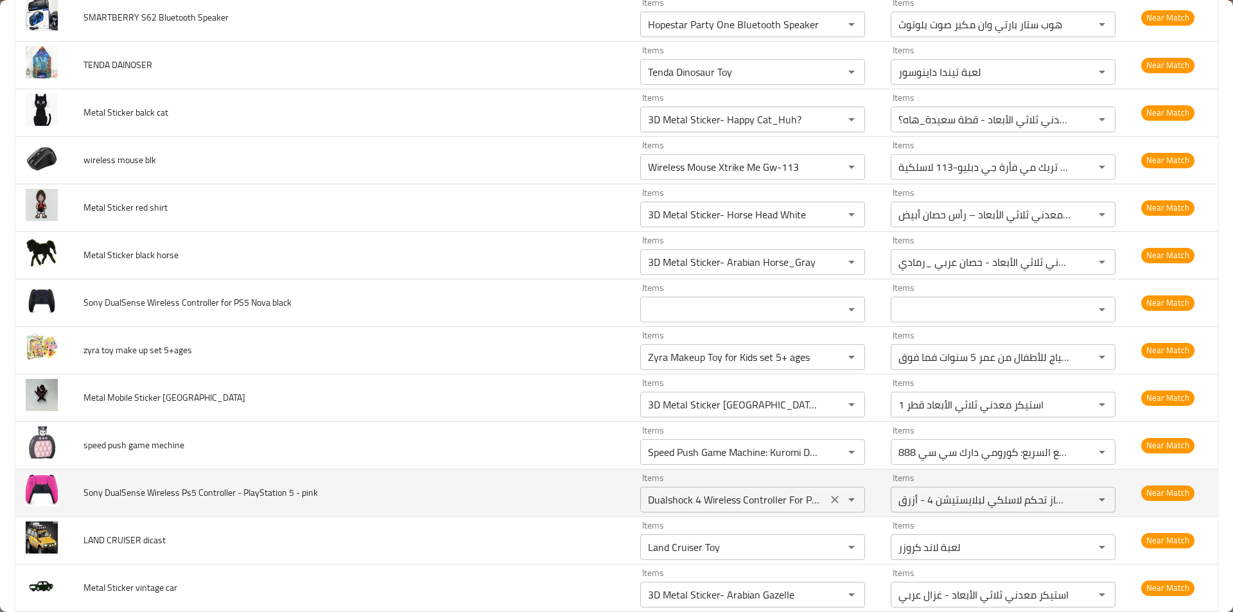
click at [761, 494] on pink "Dualshock 4 Wireless Controller For Playstation 4 - Blue" at bounding box center [733, 499] width 179 height 18
click at [772, 497] on pink "Dualshock 4 Wireless Controller For Playstation 4 - Blue" at bounding box center [733, 499] width 179 height 18
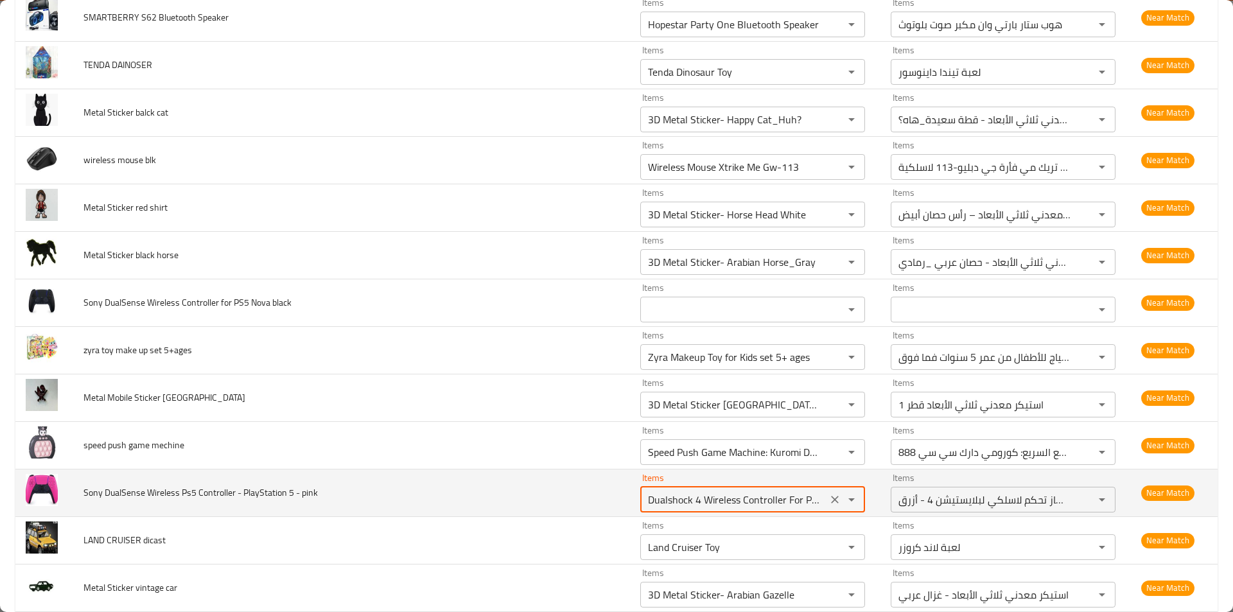
click at [828, 500] on icon "Clear" at bounding box center [834, 499] width 13 height 13
click at [530, 487] on td "Sony DualSense Wireless Ps5 Controller - PlayStation 5 - pink" at bounding box center [351, 493] width 557 height 48
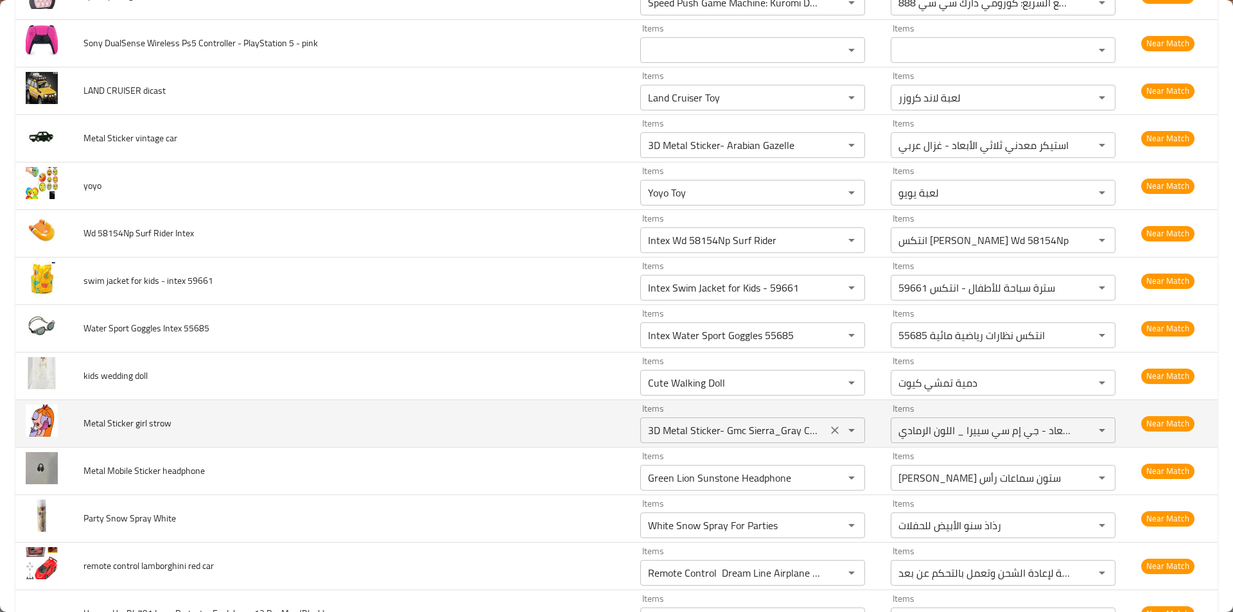
scroll to position [1335, 0]
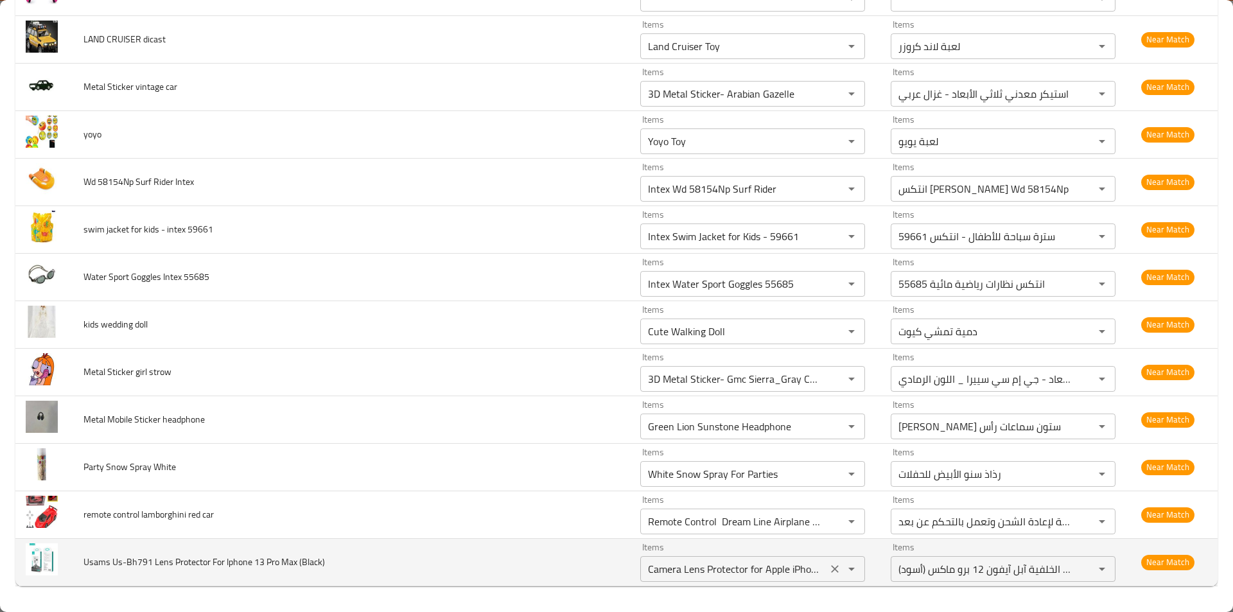
click at [714, 567] on \(Black\) "Camera Lens Protector for Apple iPhone 12 Pro Max Back Camera Lens (black)" at bounding box center [733, 569] width 179 height 18
click at [580, 567] on td "Usams Us-Bh791 Lens Protector For Iphone 13 Pro Max (Black)" at bounding box center [351, 562] width 557 height 48
click at [701, 564] on \(Black\) "Camera Lens Protector for Apple iPhone 12 Pro Max Back Camera Lens (black)" at bounding box center [733, 569] width 179 height 18
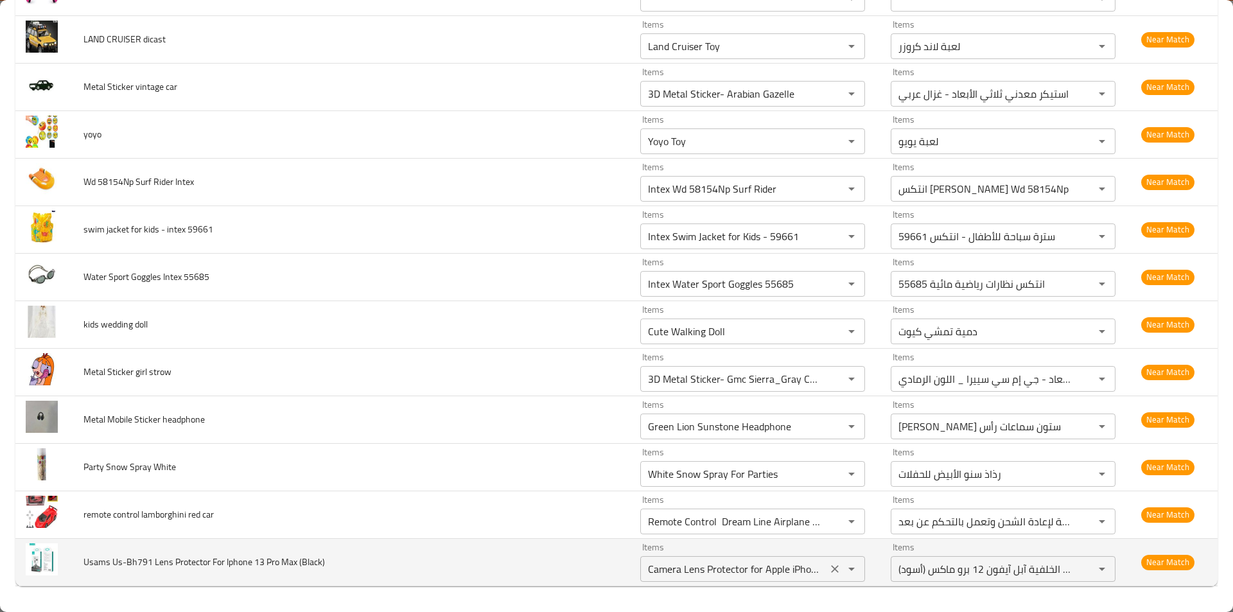
click at [828, 570] on icon "Clear" at bounding box center [834, 568] width 13 height 13
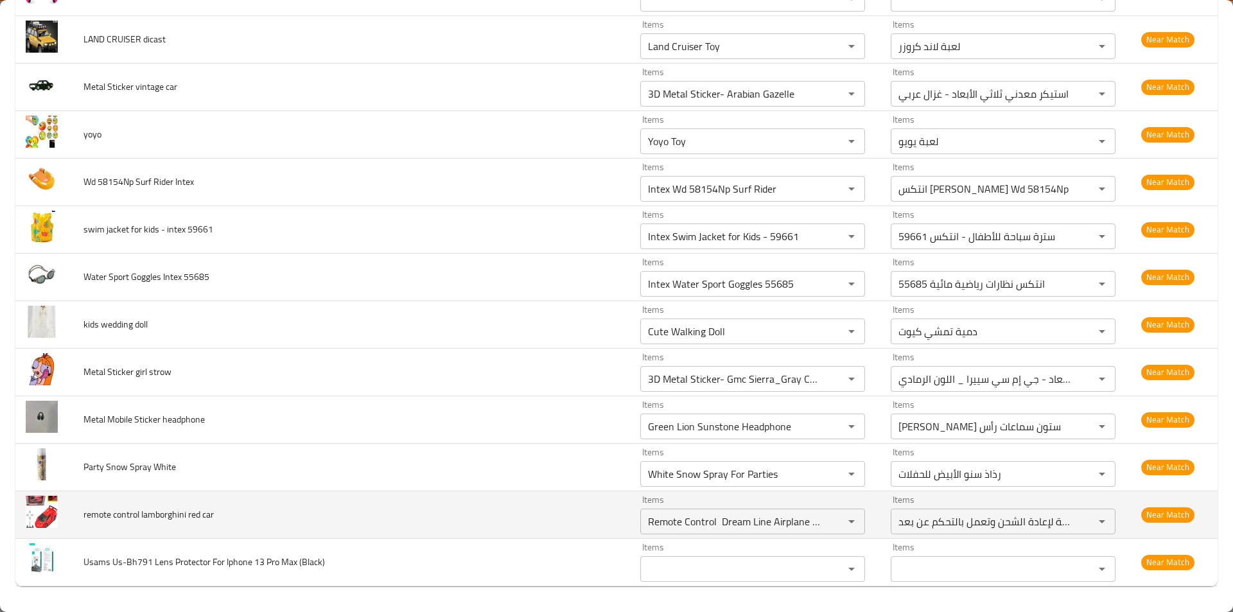
click at [571, 531] on td "remote control lamborghini red car" at bounding box center [351, 514] width 557 height 48
click at [697, 531] on div "Remote Control Dream Line Airplane Rechargeable Items" at bounding box center [752, 521] width 225 height 26
click at [828, 519] on icon "Clear" at bounding box center [834, 521] width 13 height 13
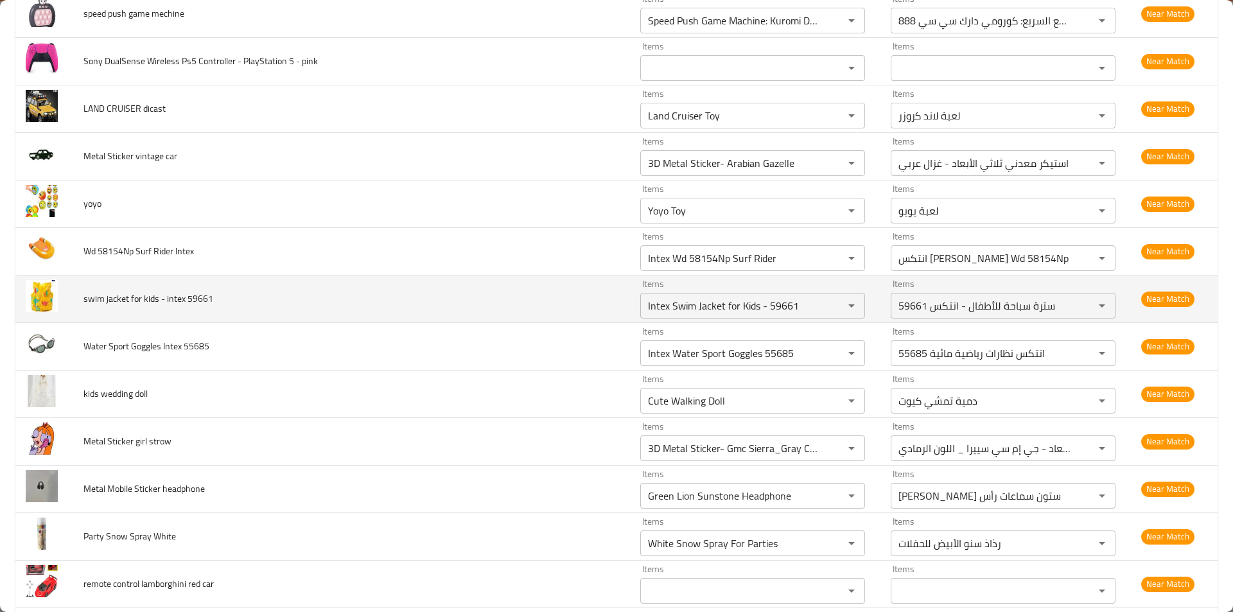
scroll to position [1335, 0]
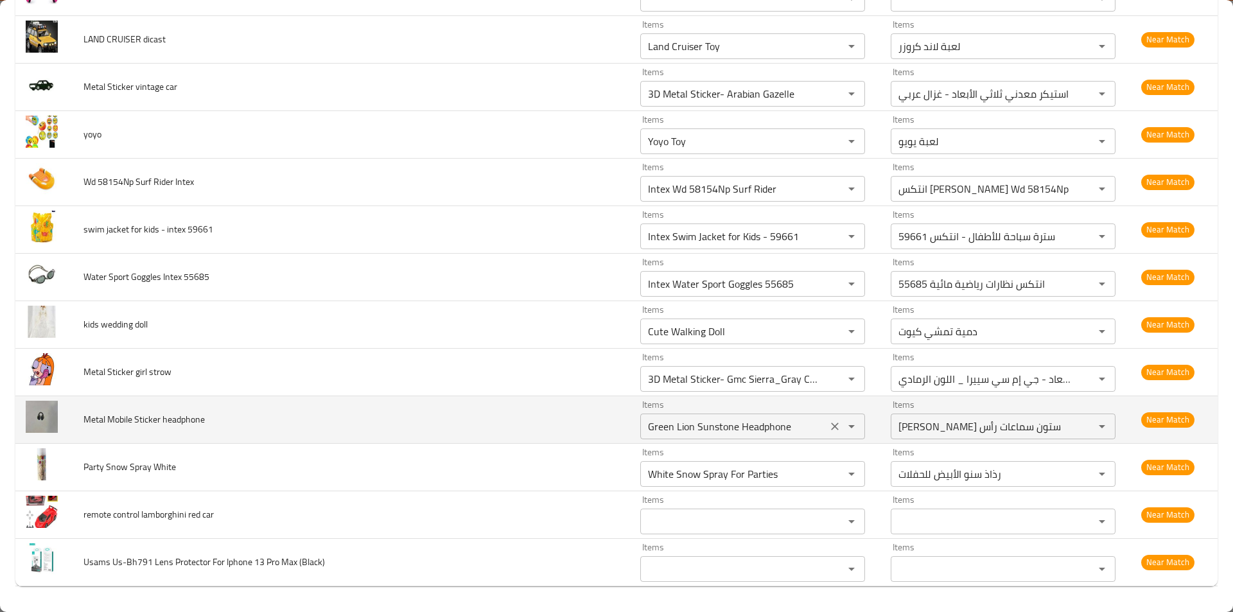
click at [828, 421] on icon "Clear" at bounding box center [834, 426] width 13 height 13
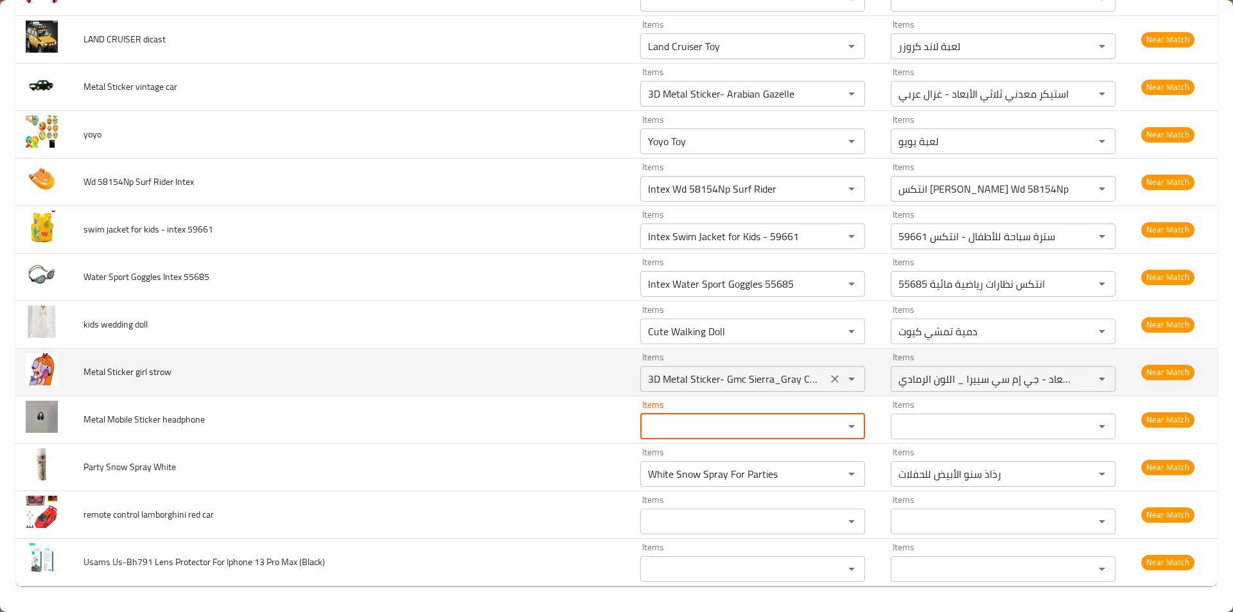
click at [704, 374] on strow "3D Metal Sticker- Gmc Sierra_Gray Color" at bounding box center [733, 379] width 179 height 18
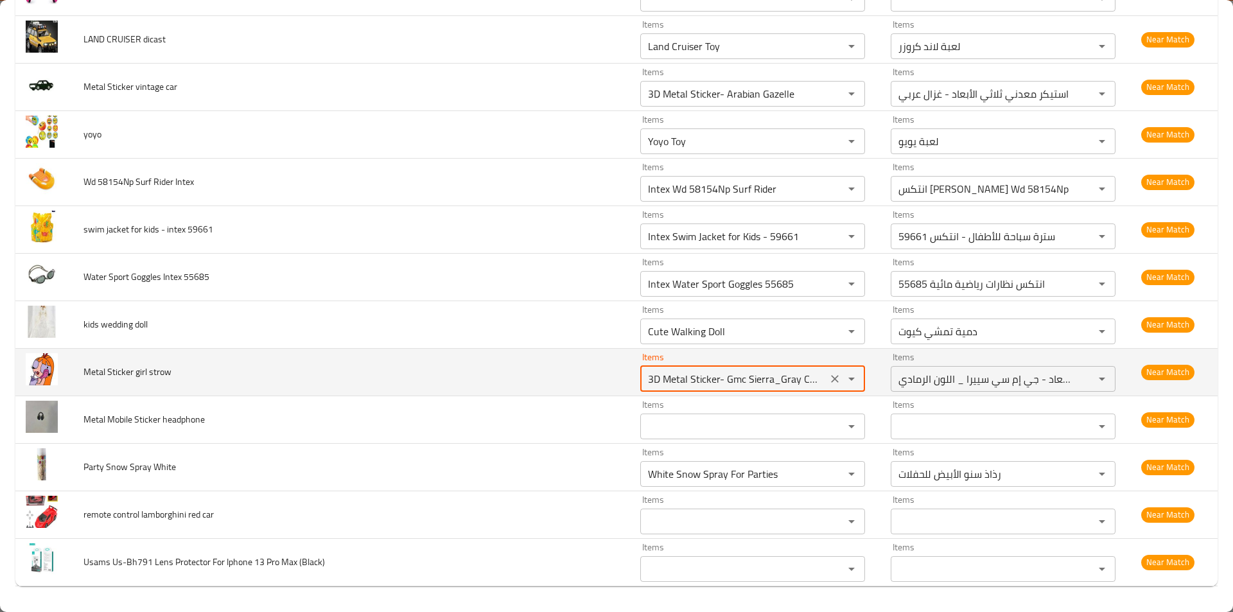
click at [704, 374] on strow "3D Metal Sticker- Gmc Sierra_Gray Color" at bounding box center [733, 379] width 179 height 18
click at [828, 384] on icon "Clear" at bounding box center [834, 378] width 13 height 13
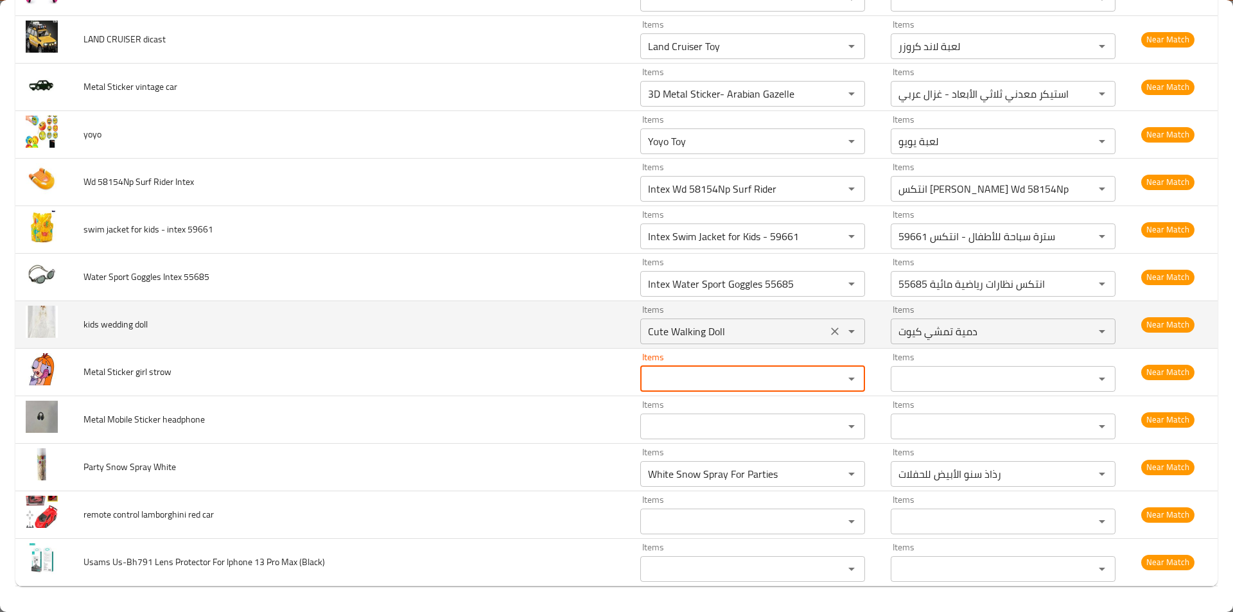
click at [828, 333] on icon "Clear" at bounding box center [834, 331] width 13 height 13
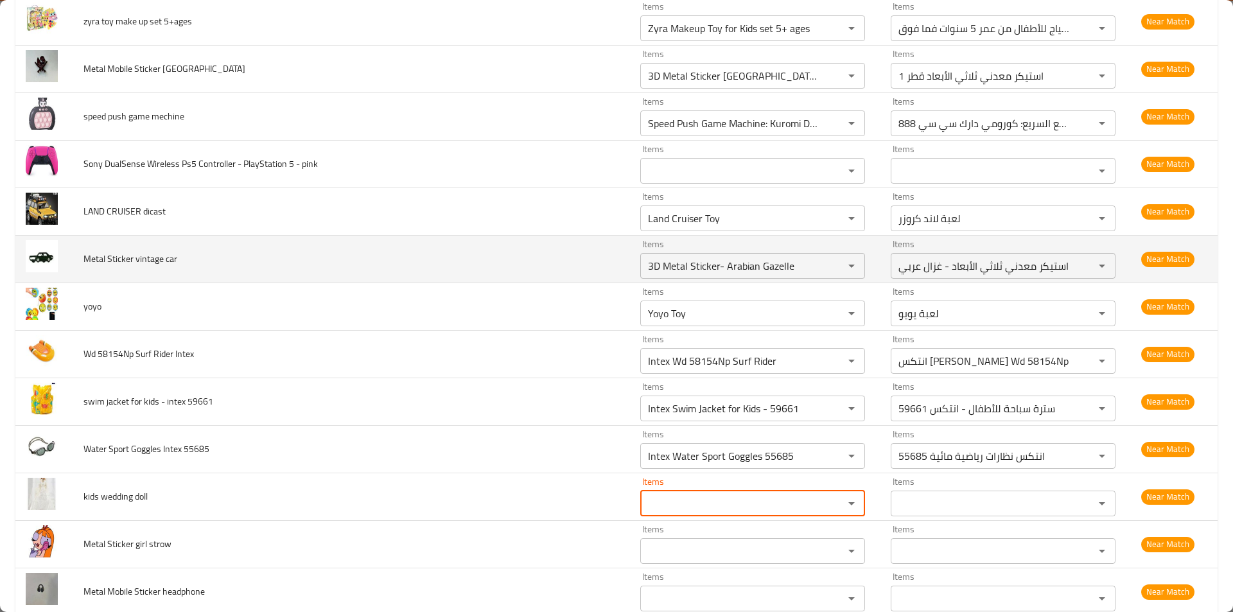
scroll to position [1143, 0]
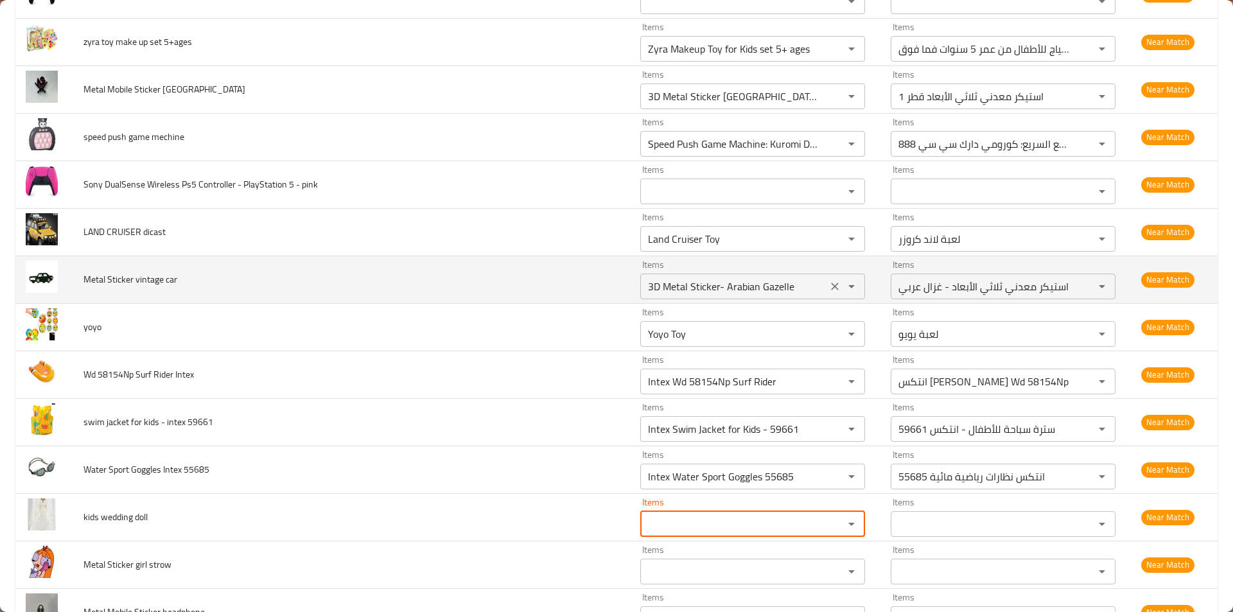
click at [828, 284] on icon "Clear" at bounding box center [834, 286] width 13 height 13
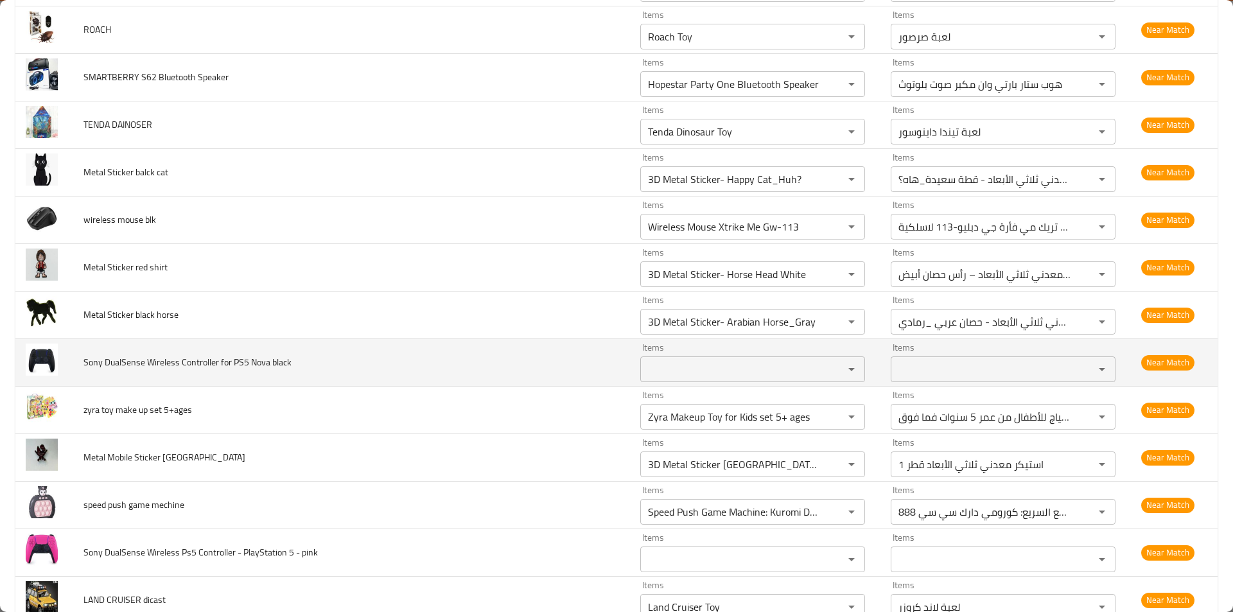
scroll to position [758, 0]
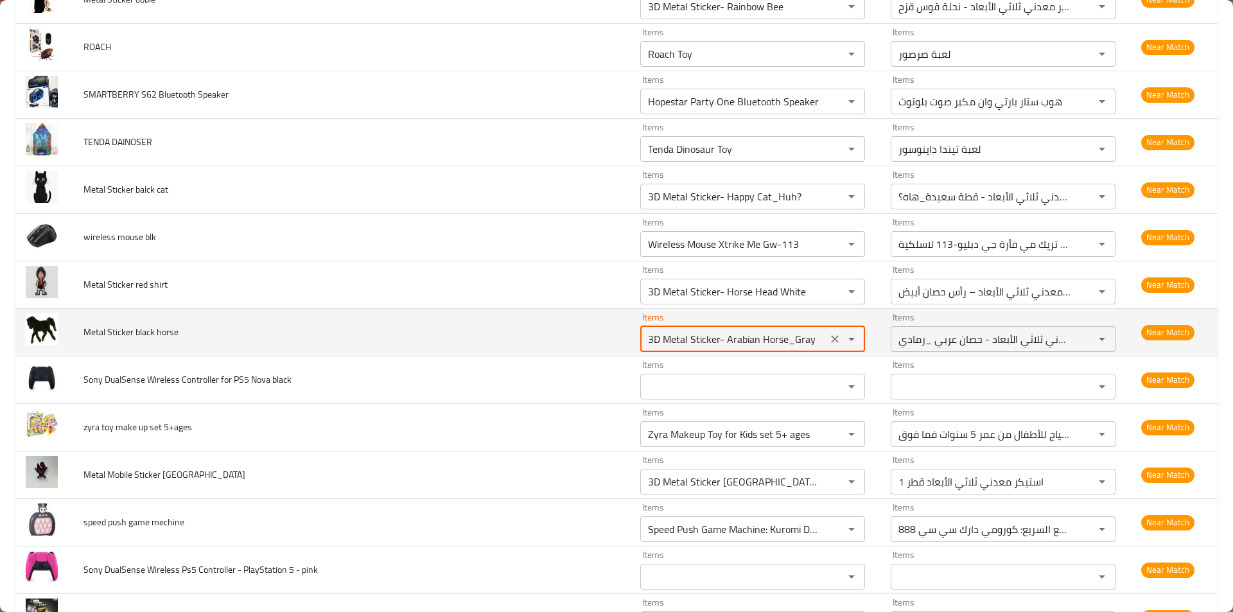
click at [711, 335] on horse "3D Metal Sticker- Arabian Horse_Gray" at bounding box center [733, 339] width 179 height 18
click at [828, 344] on icon "Clear" at bounding box center [834, 339] width 13 height 13
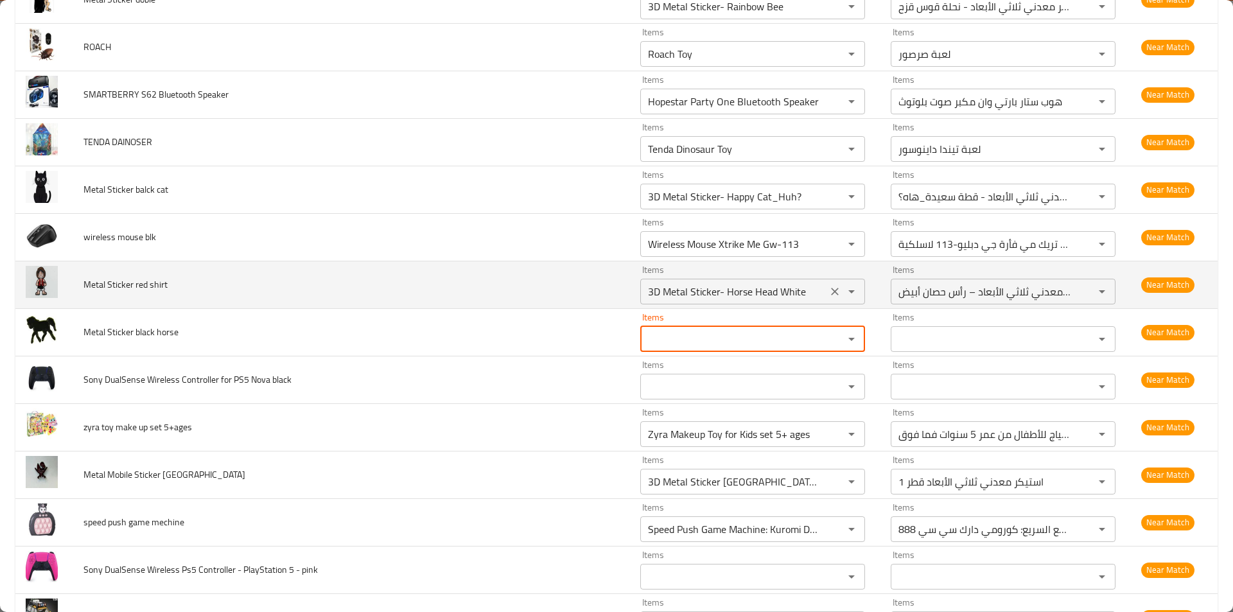
click at [724, 300] on div "3D Metal Sticker- Horse Head White Items" at bounding box center [752, 292] width 225 height 26
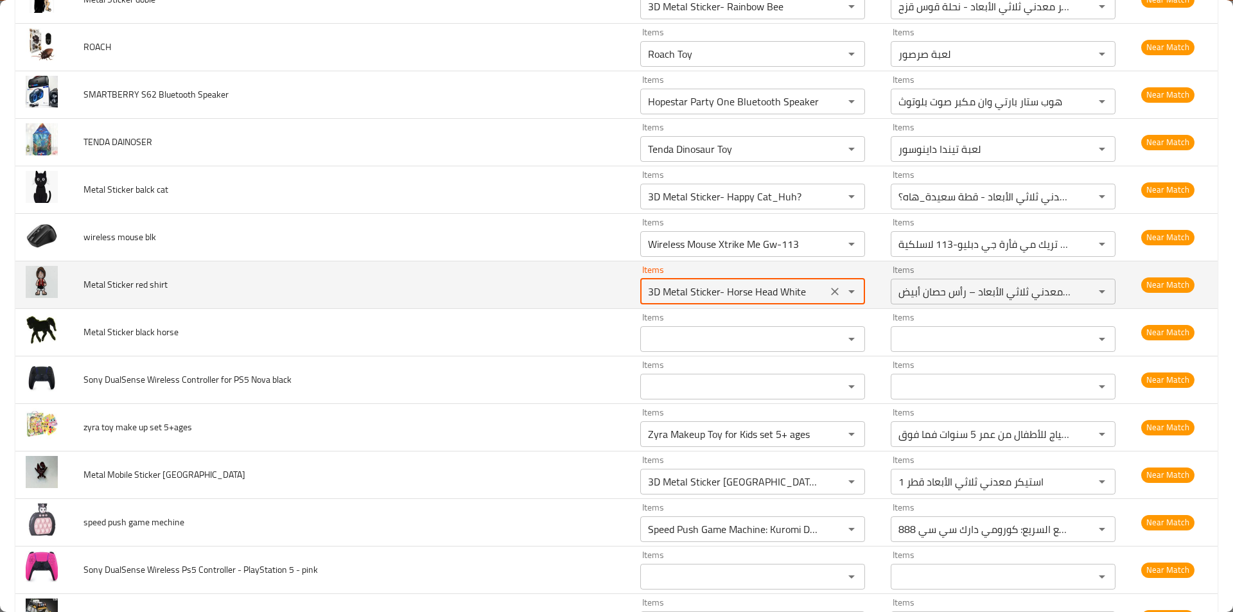
click at [724, 300] on div "3D Metal Sticker- Horse Head White Items" at bounding box center [752, 292] width 225 height 26
click at [828, 290] on icon "Clear" at bounding box center [834, 291] width 13 height 13
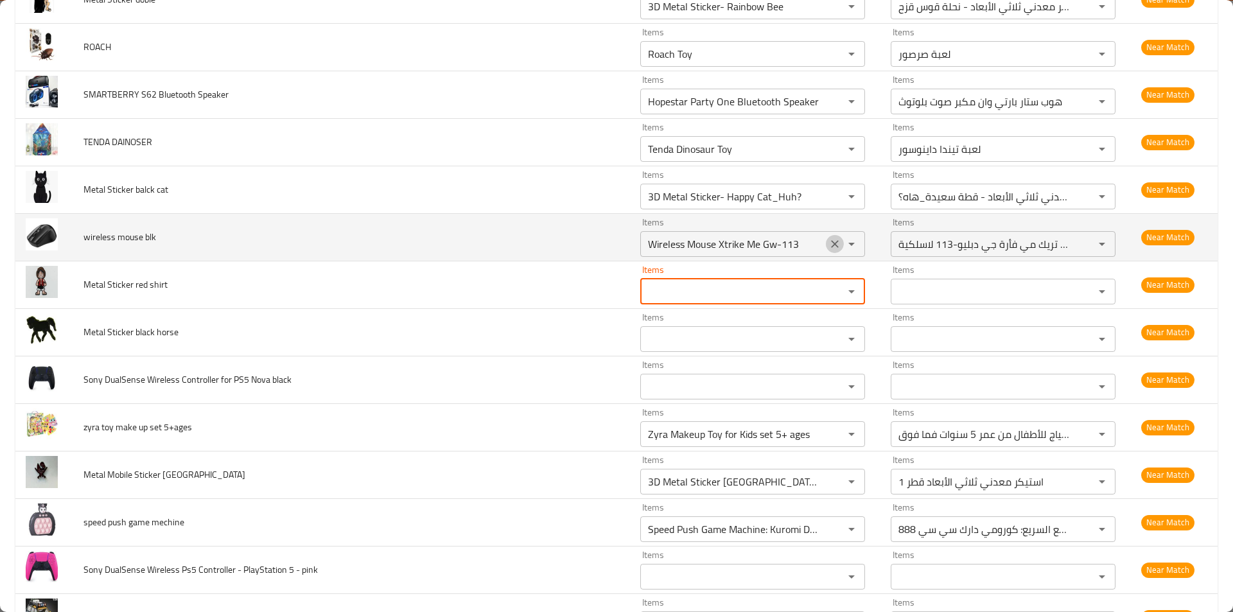
click at [828, 244] on icon "Clear" at bounding box center [834, 244] width 13 height 13
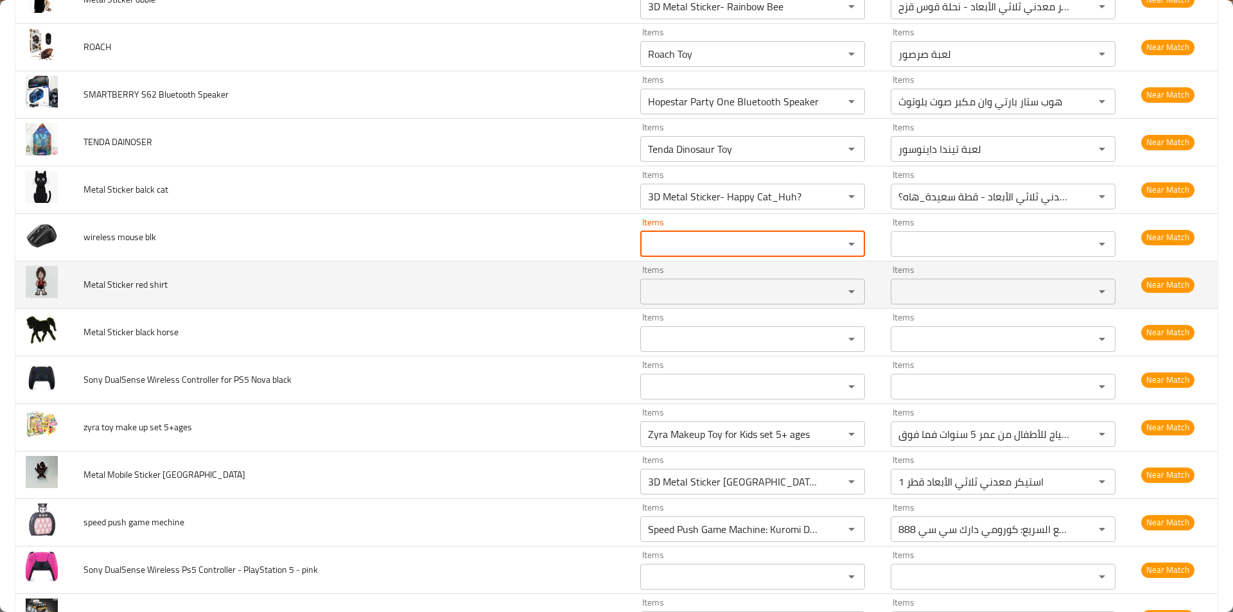
scroll to position [693, 0]
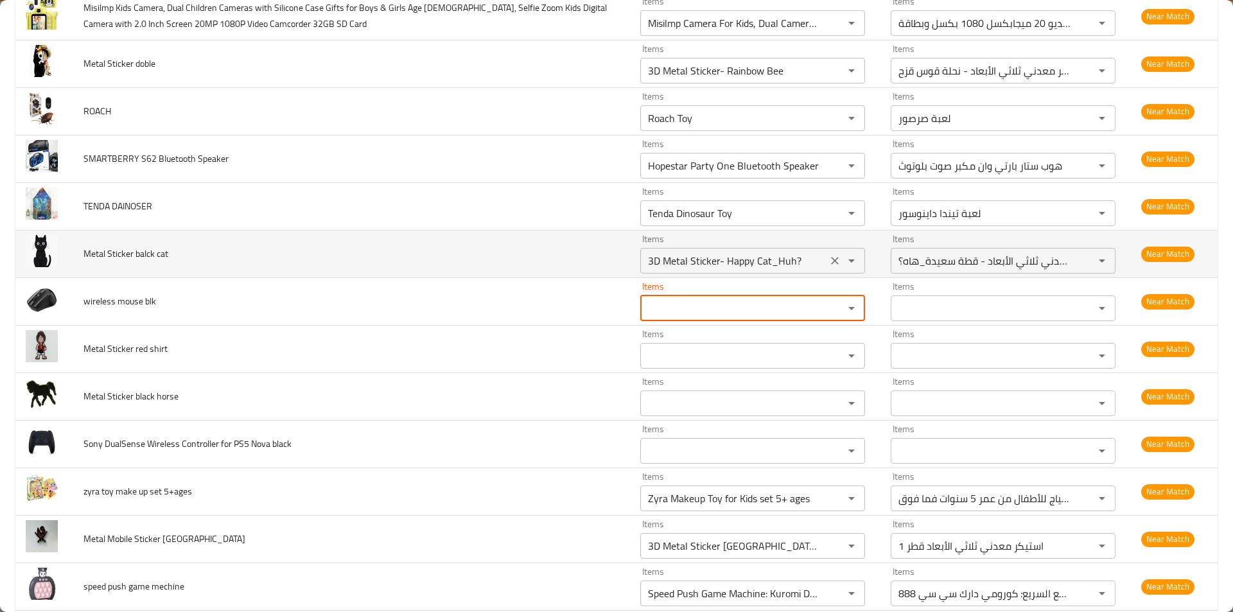
click at [718, 266] on cat "3D Metal Sticker- Happy Cat_Huh?" at bounding box center [733, 261] width 179 height 18
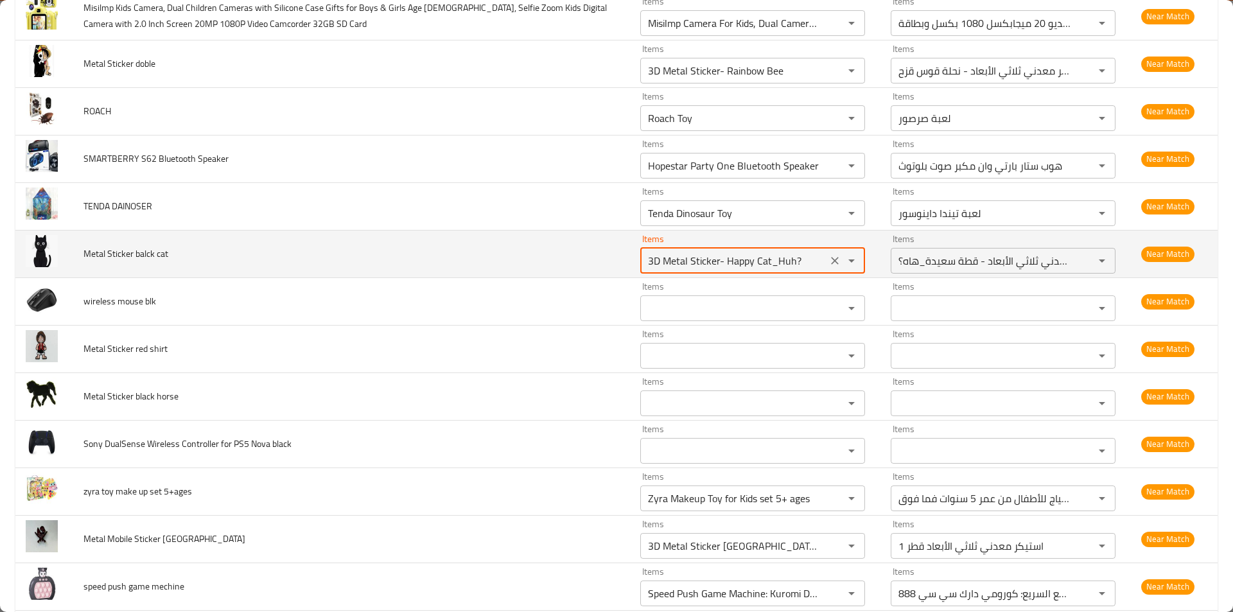
click at [718, 266] on cat "3D Metal Sticker- Happy Cat_Huh?" at bounding box center [733, 261] width 179 height 18
click at [828, 261] on icon "Clear" at bounding box center [834, 260] width 13 height 13
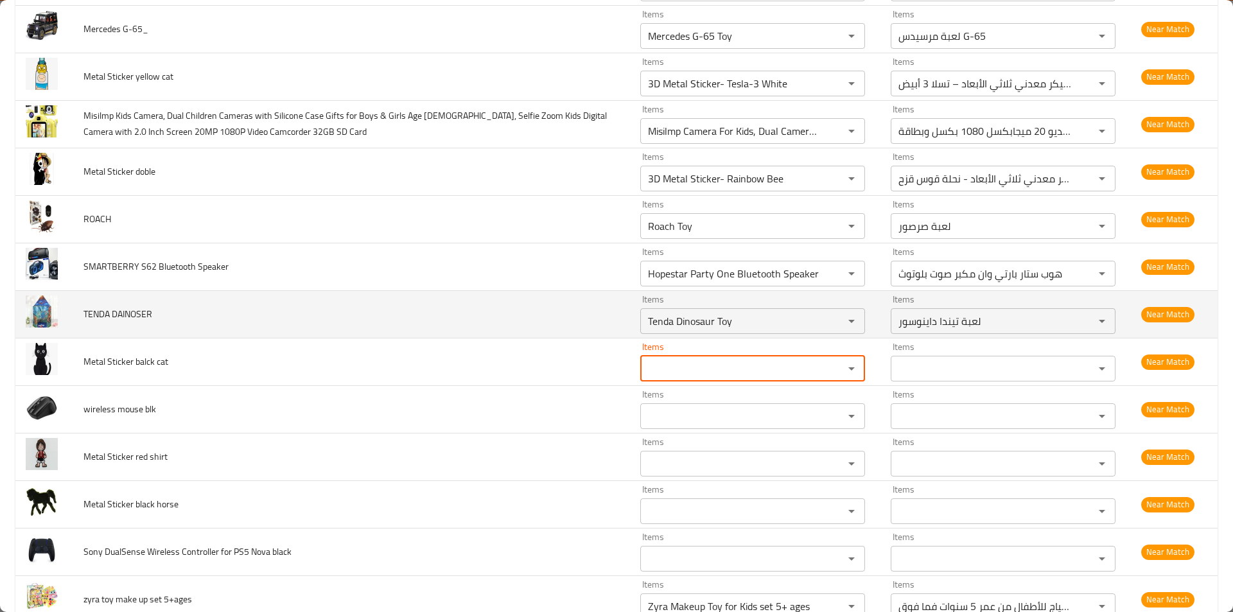
scroll to position [565, 0]
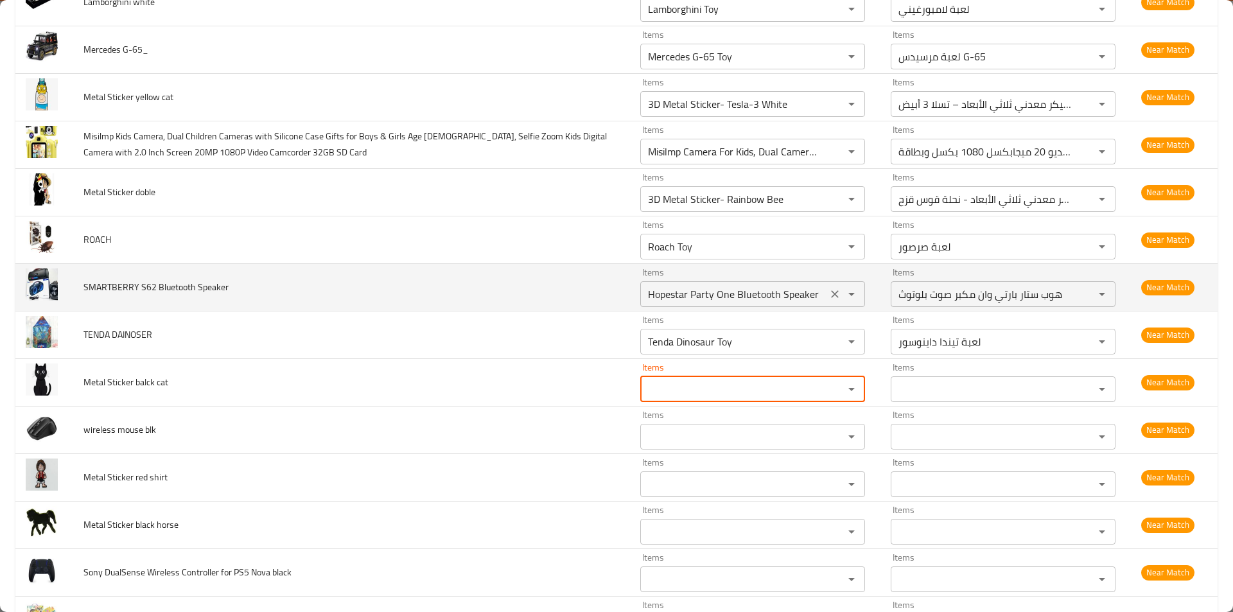
click at [828, 293] on icon "Clear" at bounding box center [834, 294] width 13 height 13
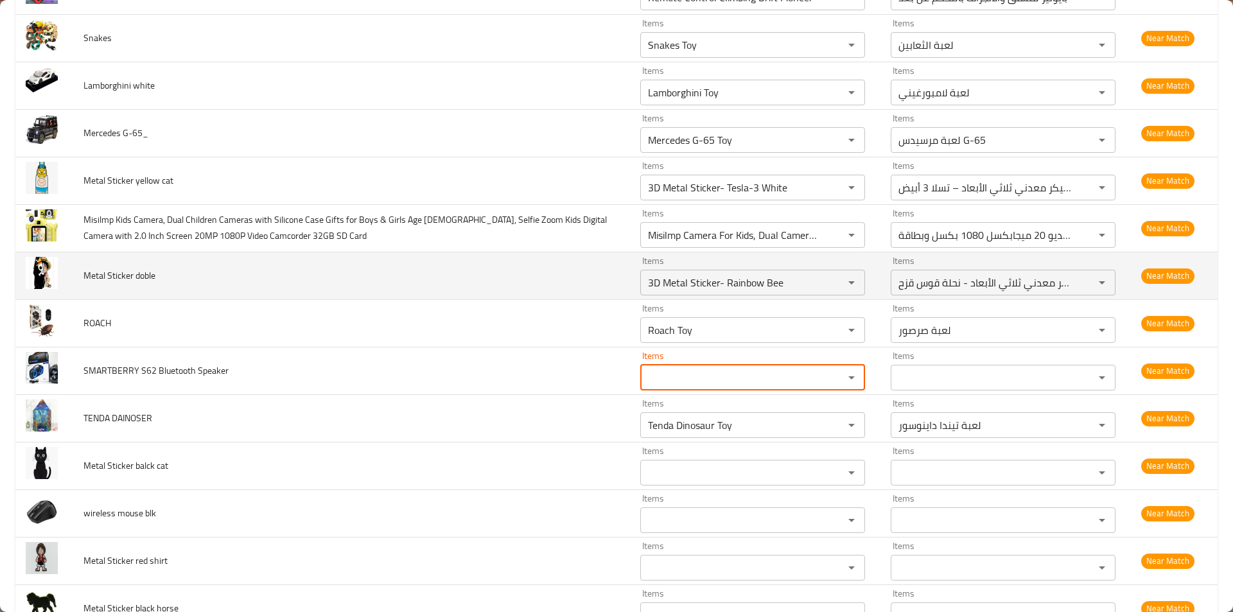
scroll to position [501, 0]
